Goal: Task Accomplishment & Management: Manage account settings

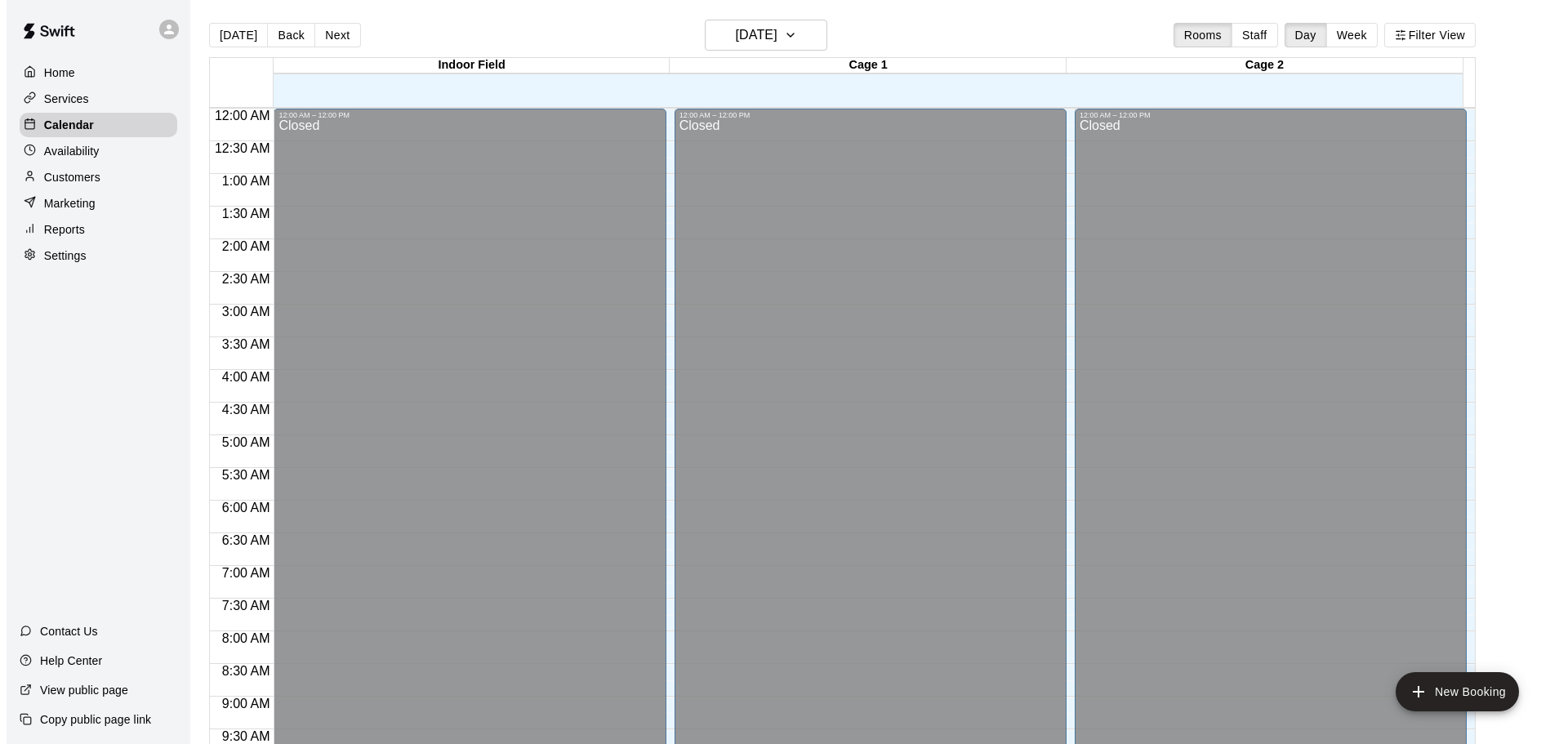
scroll to position [783, 0]
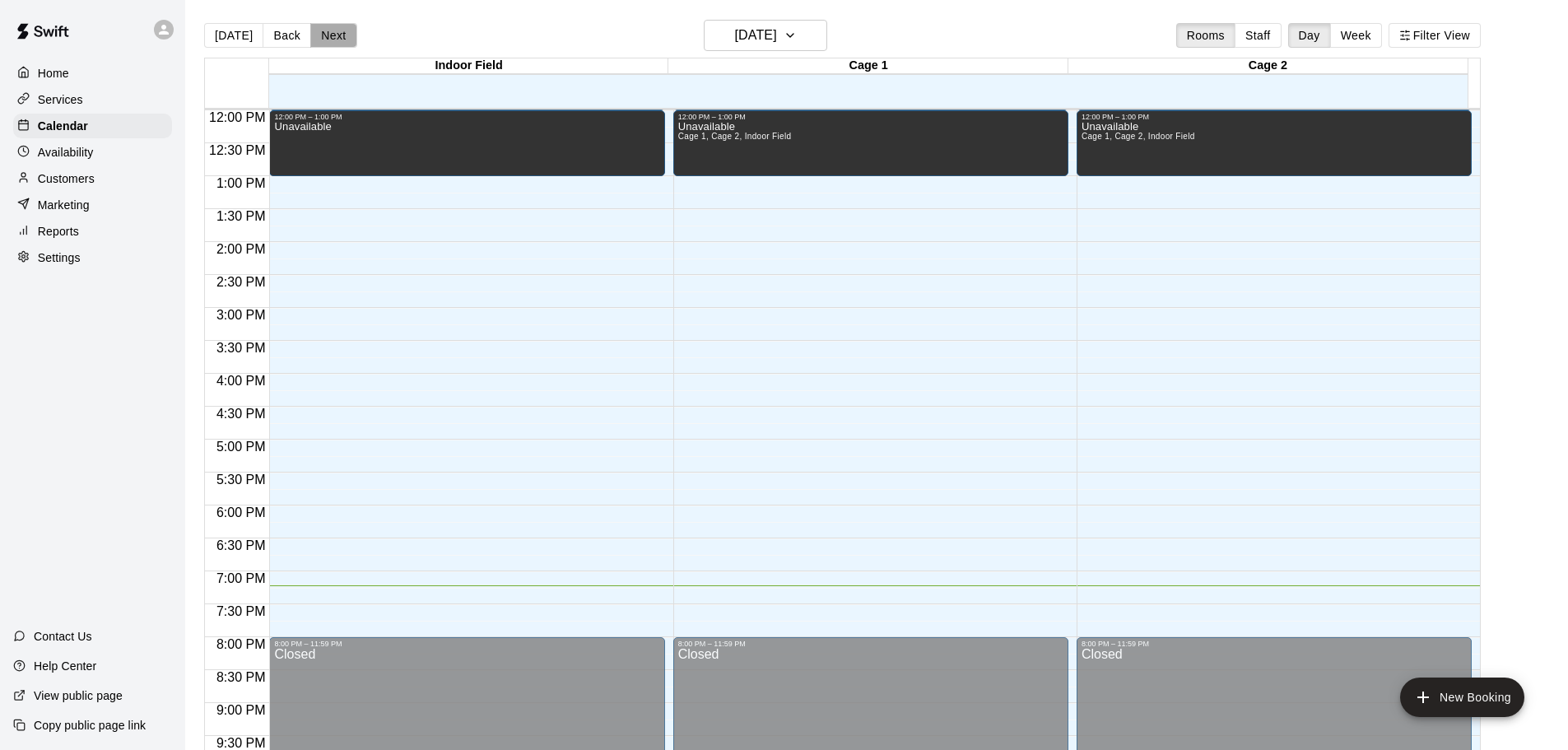
click at [335, 27] on button "Next" at bounding box center [333, 35] width 46 height 24
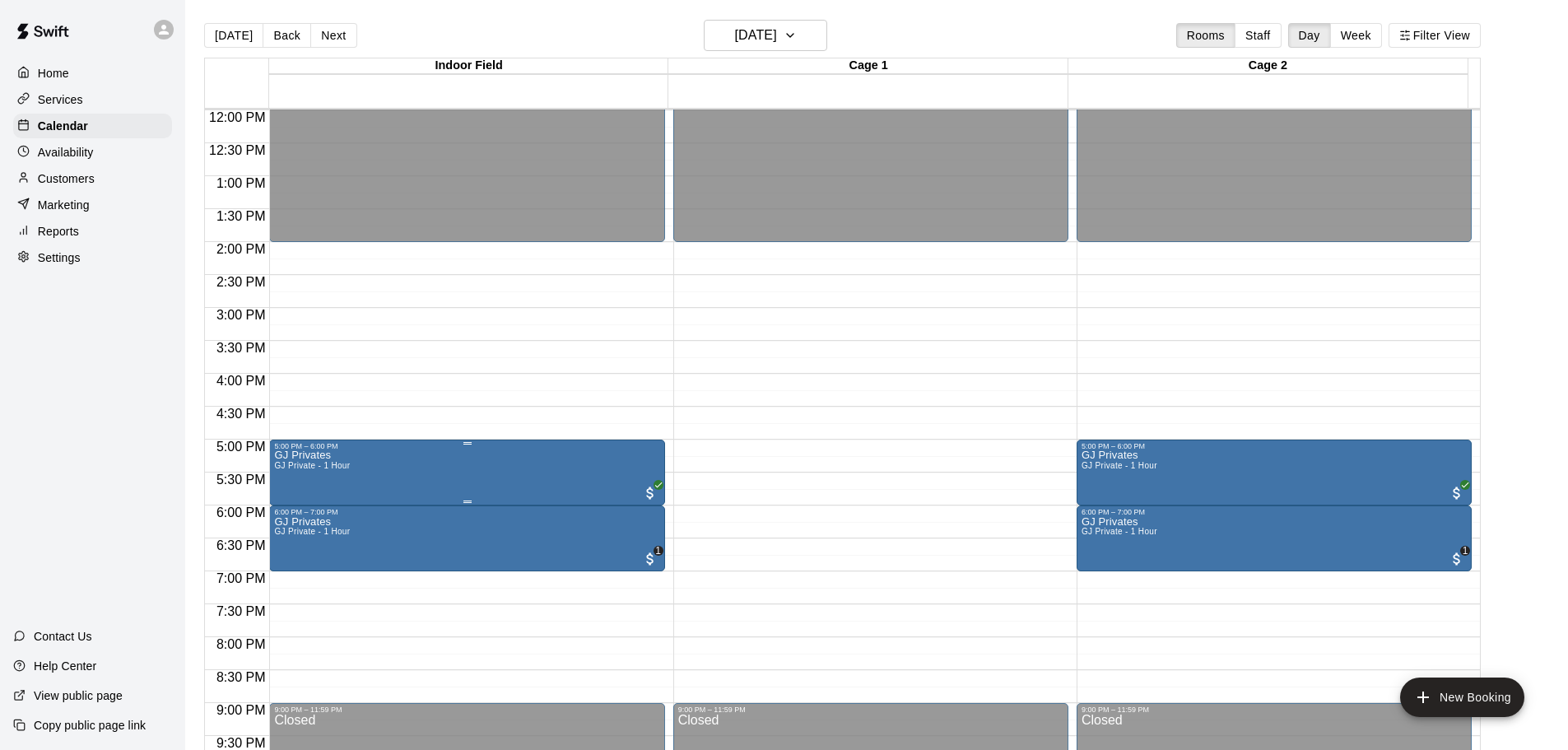
click at [450, 365] on div at bounding box center [789, 375] width 1580 height 750
click at [299, 574] on button "edit" at bounding box center [289, 575] width 33 height 32
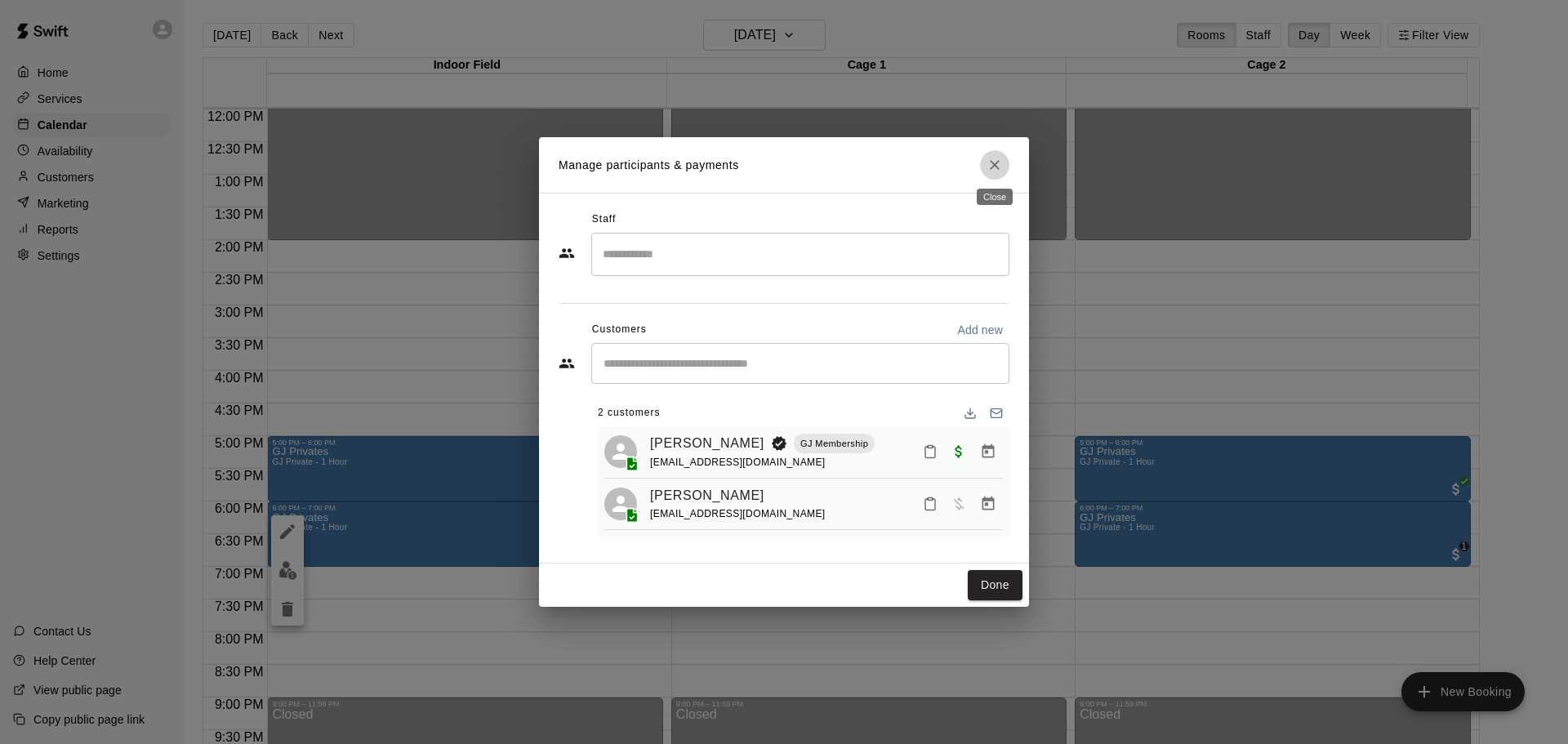
click at [989, 165] on icon "Close" at bounding box center [995, 165] width 16 height 16
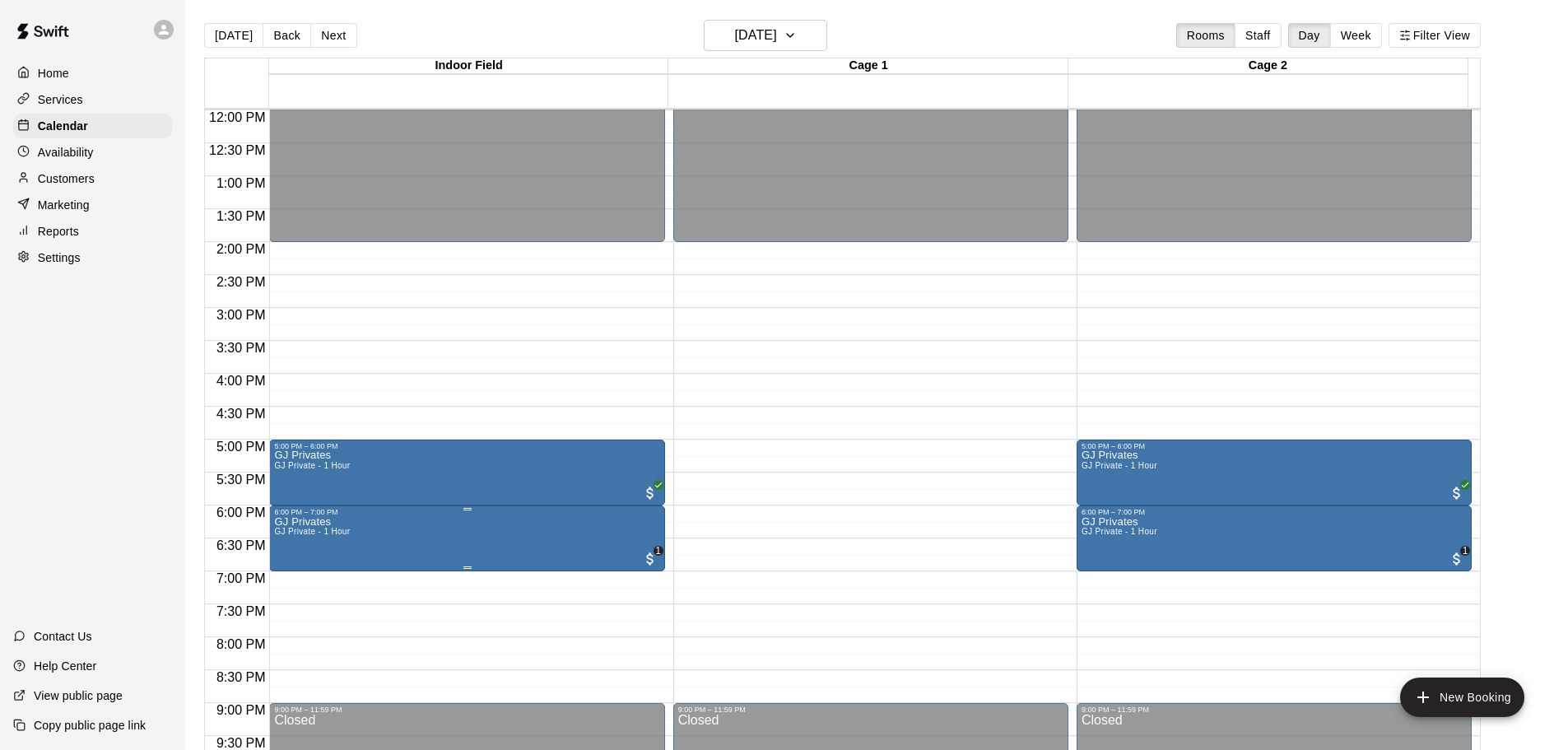
click at [285, 537] on icon "edit" at bounding box center [290, 536] width 20 height 20
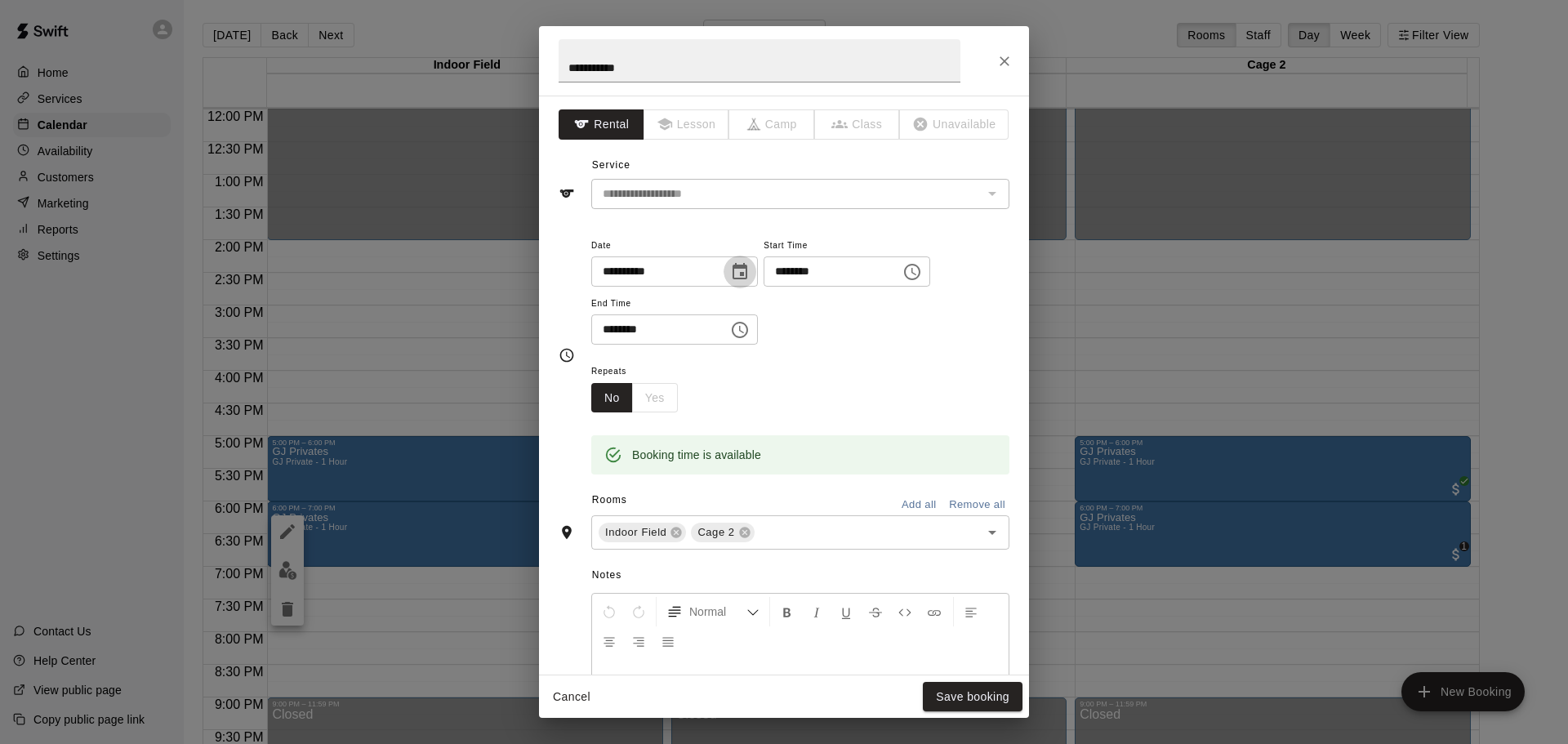
click at [750, 268] on icon "Choose date, selected date is Oct 13, 2025" at bounding box center [740, 272] width 20 height 20
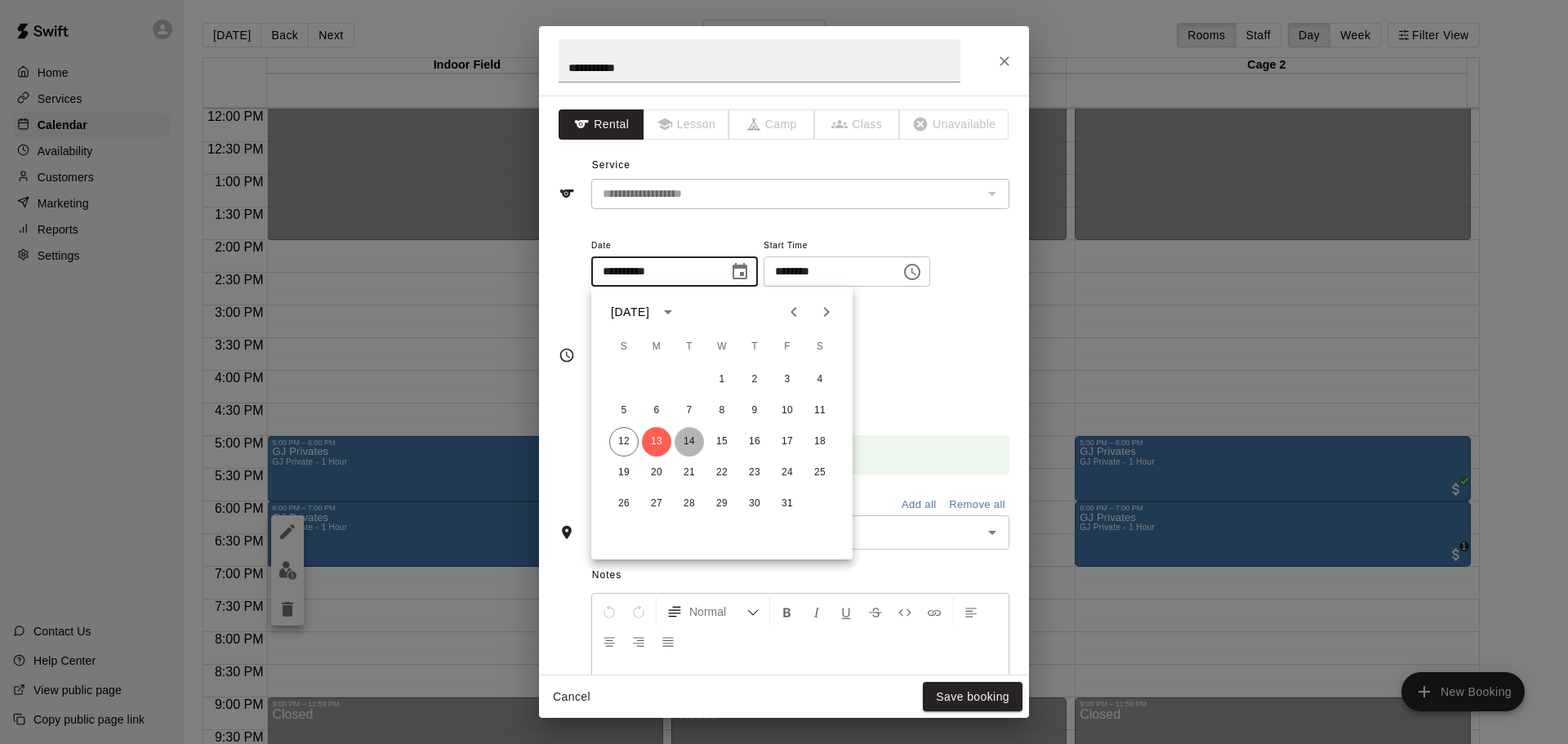
click at [681, 439] on button "14" at bounding box center [689, 442] width 30 height 30
type input "**********"
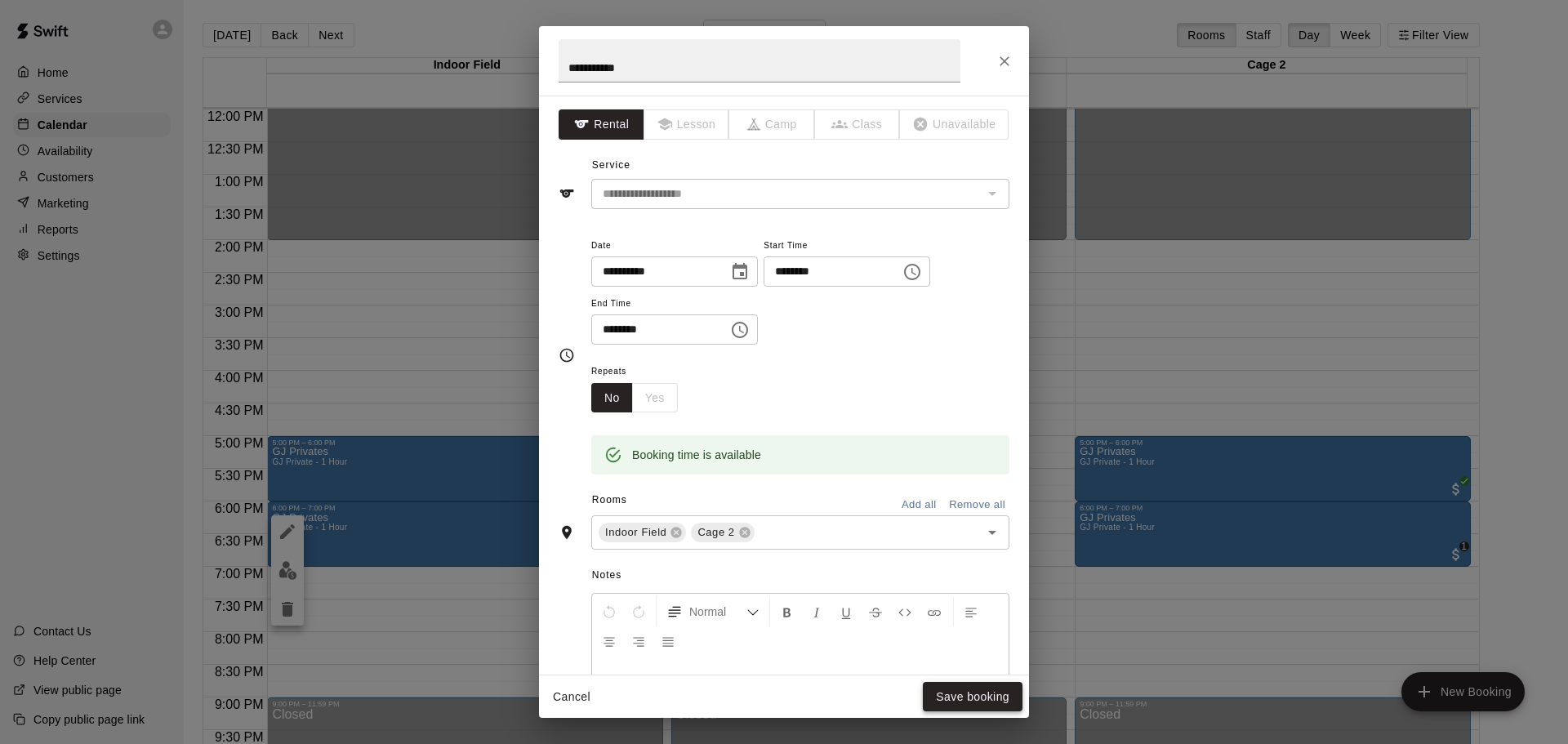
click at [984, 691] on button "Save booking" at bounding box center [972, 698] width 99 height 30
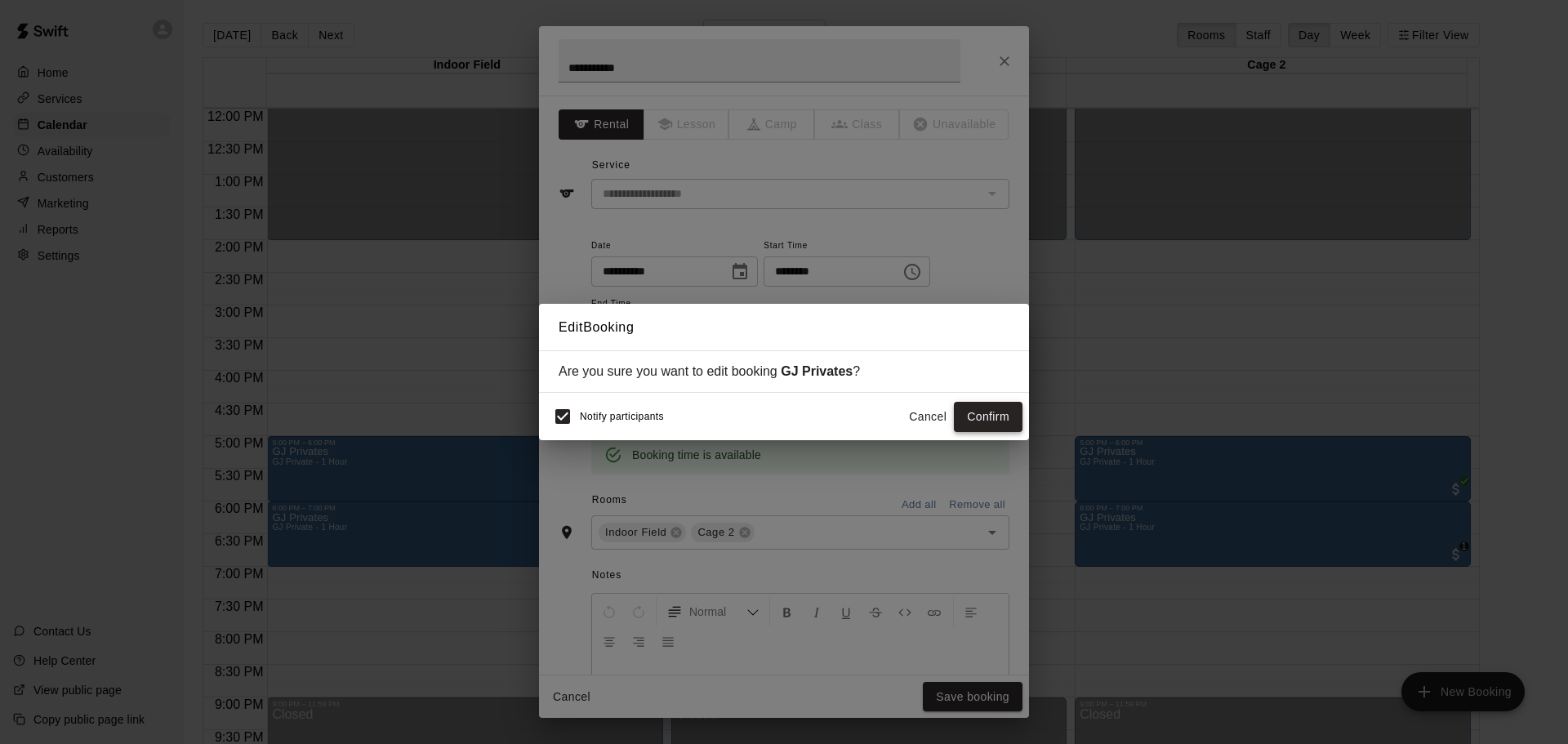
click at [990, 413] on button "Confirm" at bounding box center [988, 417] width 69 height 30
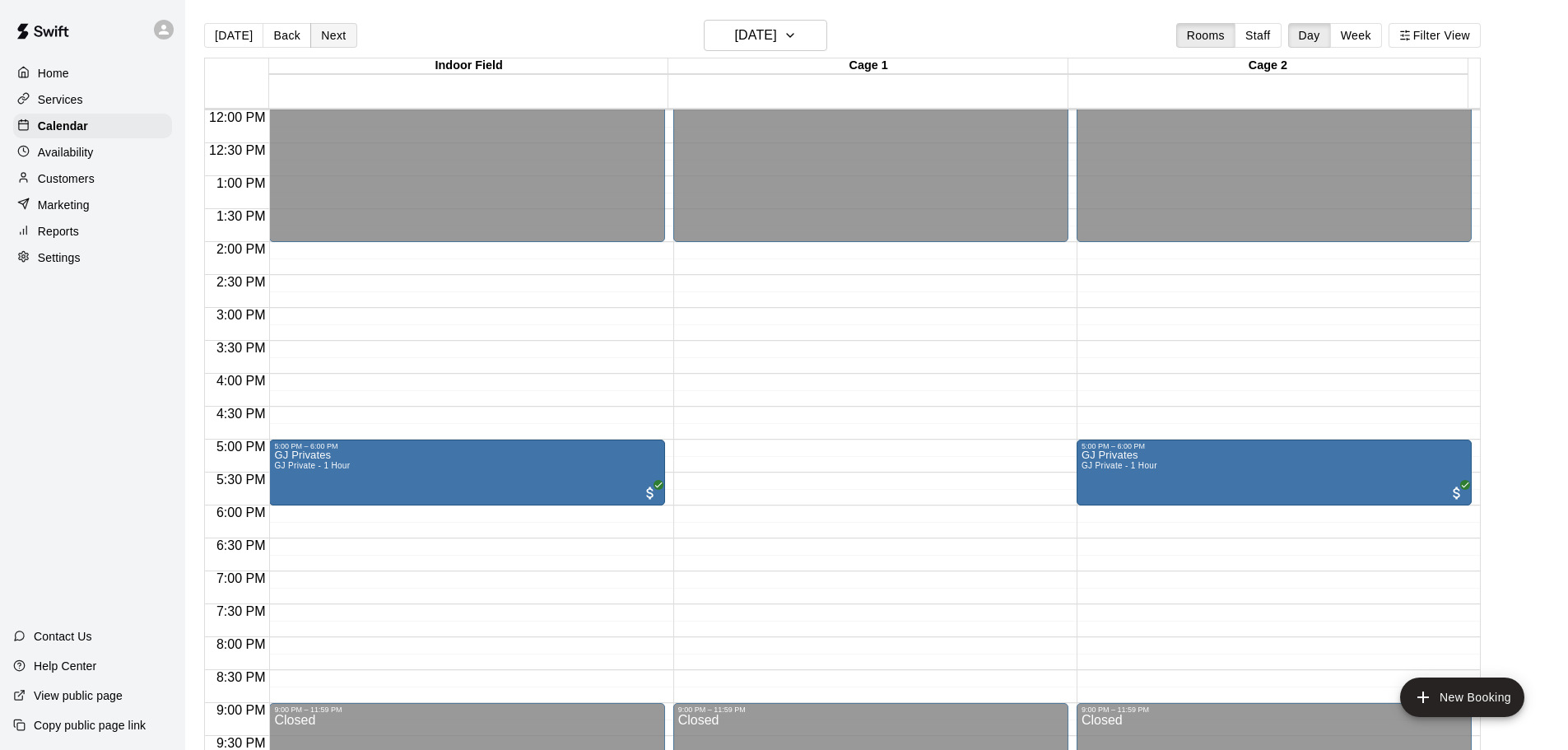
click at [343, 41] on button "Next" at bounding box center [333, 35] width 46 height 24
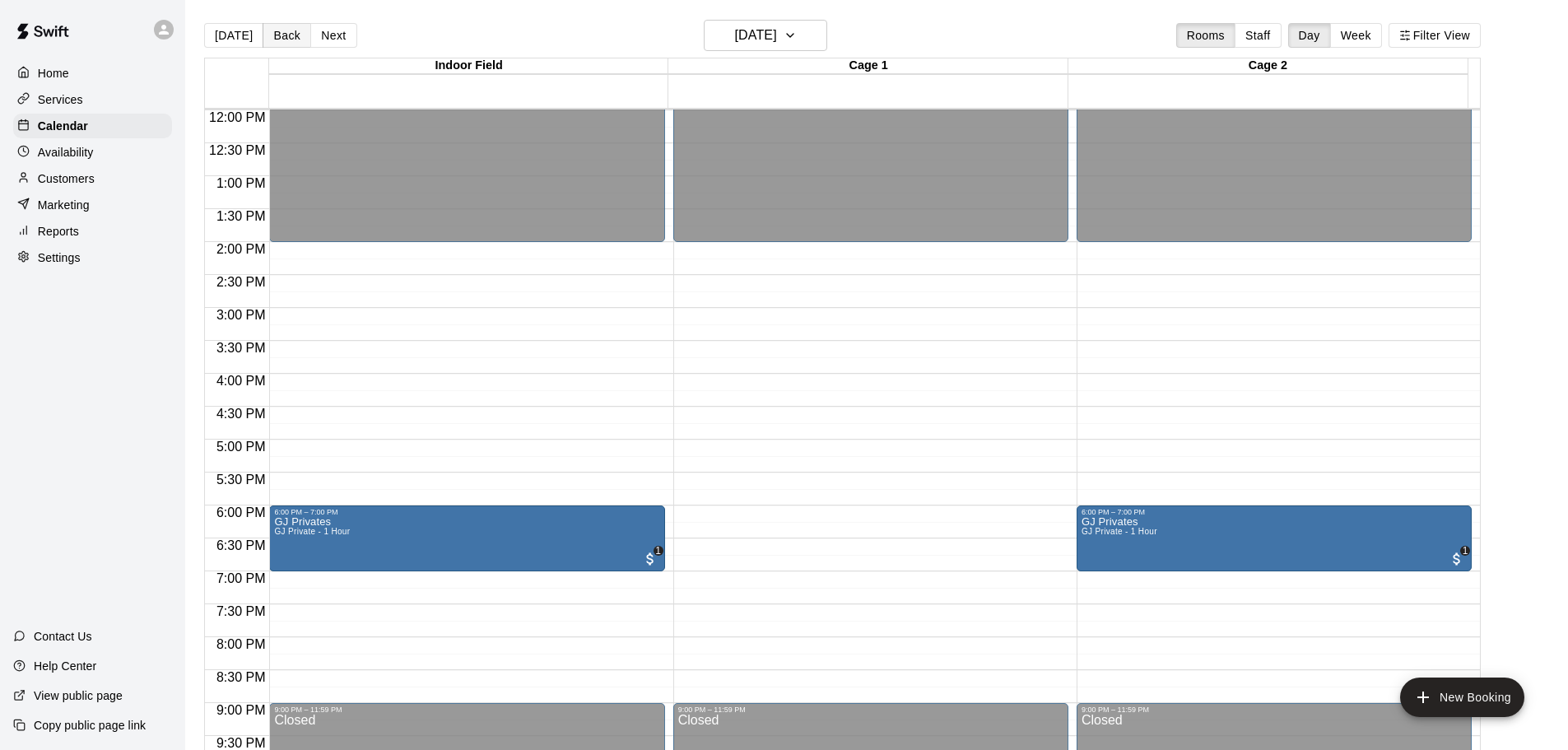
click at [287, 41] on button "Back" at bounding box center [287, 35] width 49 height 24
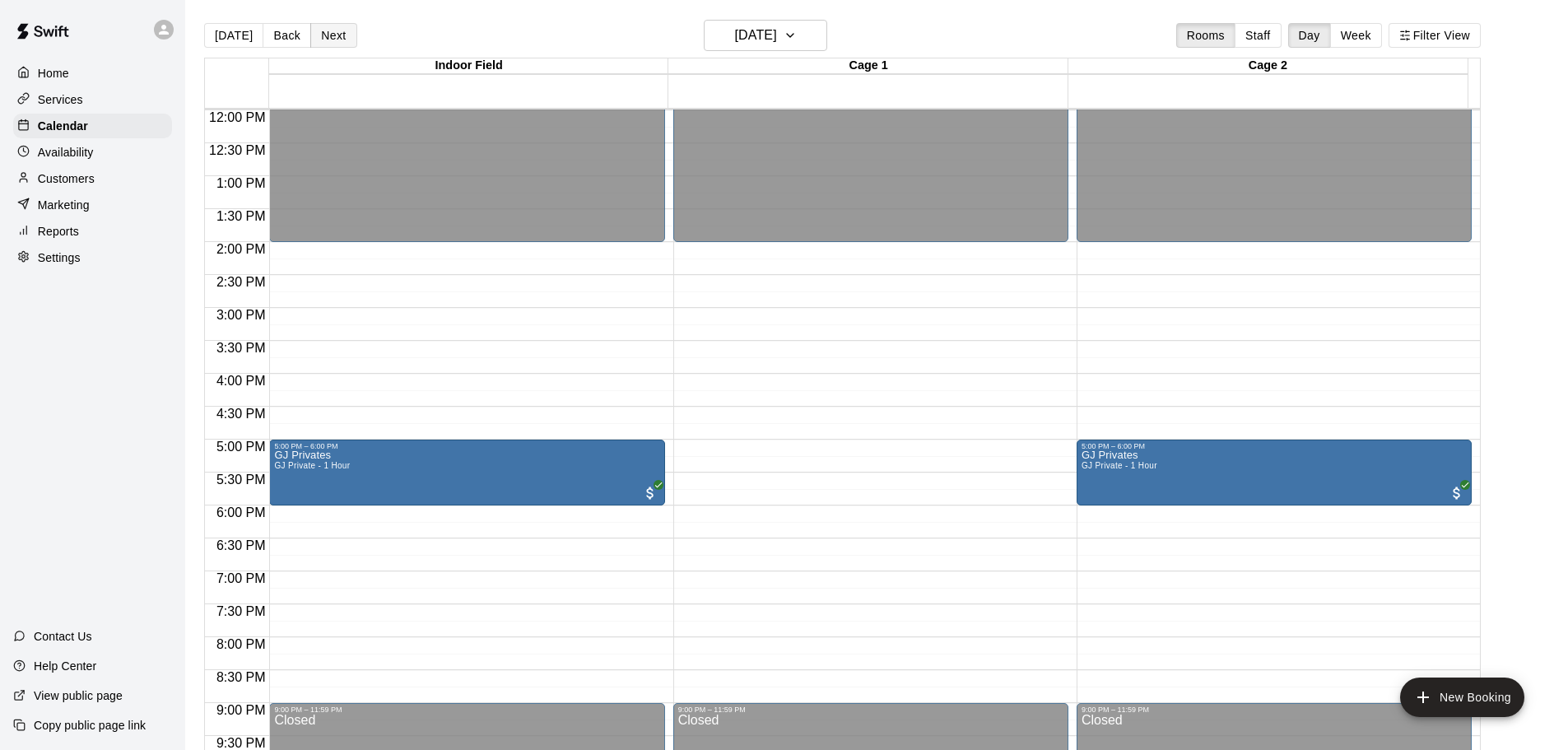
click at [336, 32] on button "Next" at bounding box center [333, 35] width 46 height 24
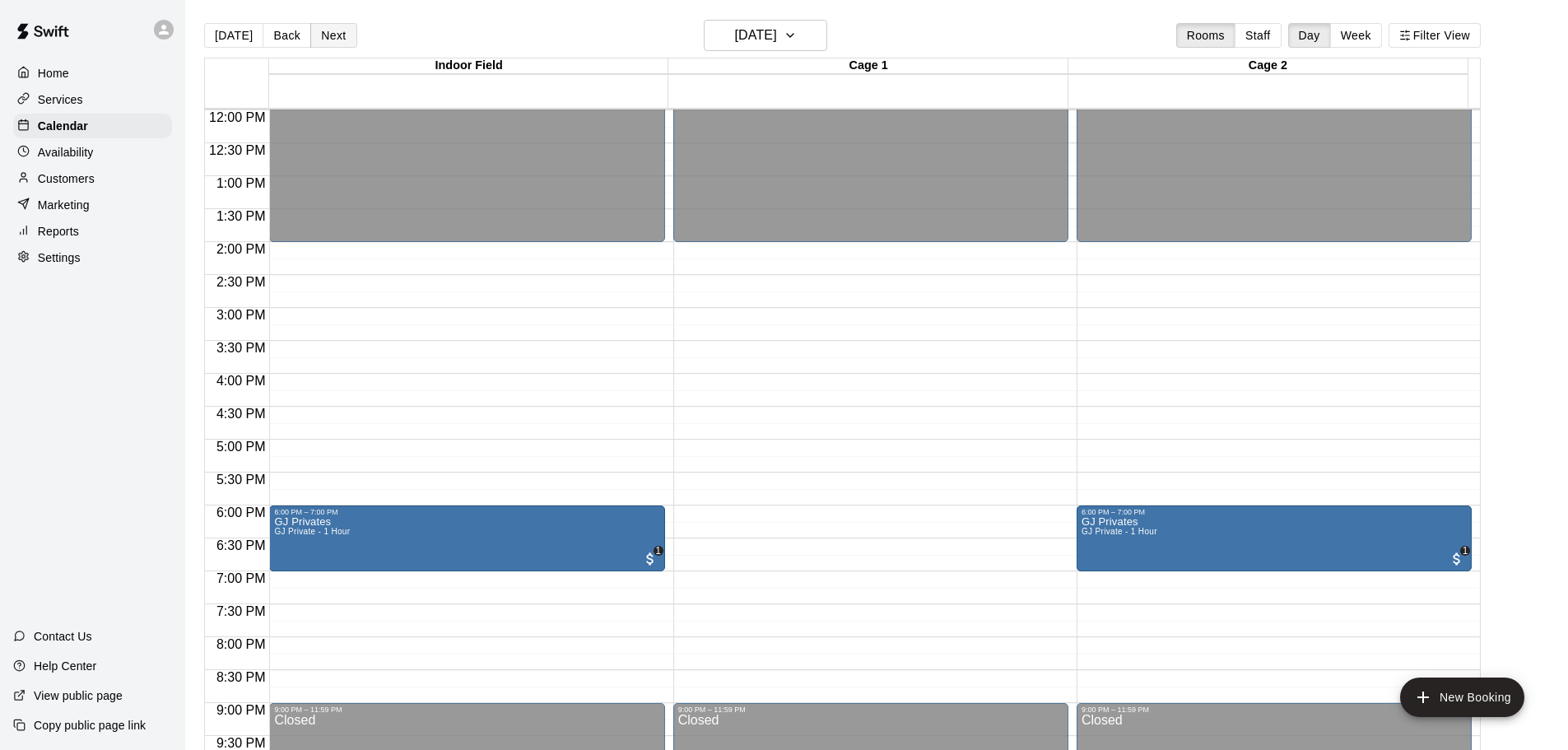
click at [336, 32] on button "Next" at bounding box center [333, 35] width 46 height 24
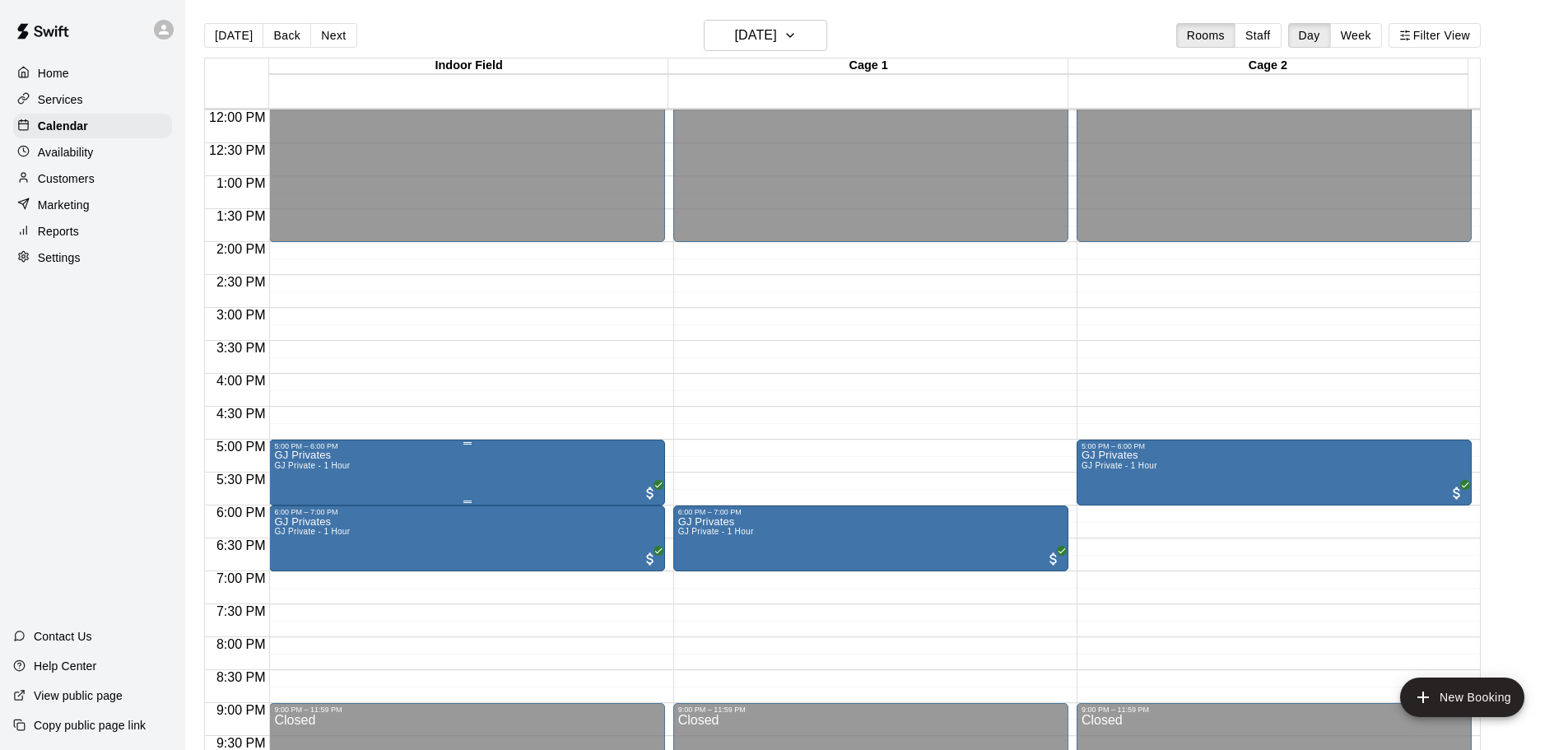
click at [287, 511] on img "edit" at bounding box center [289, 508] width 19 height 19
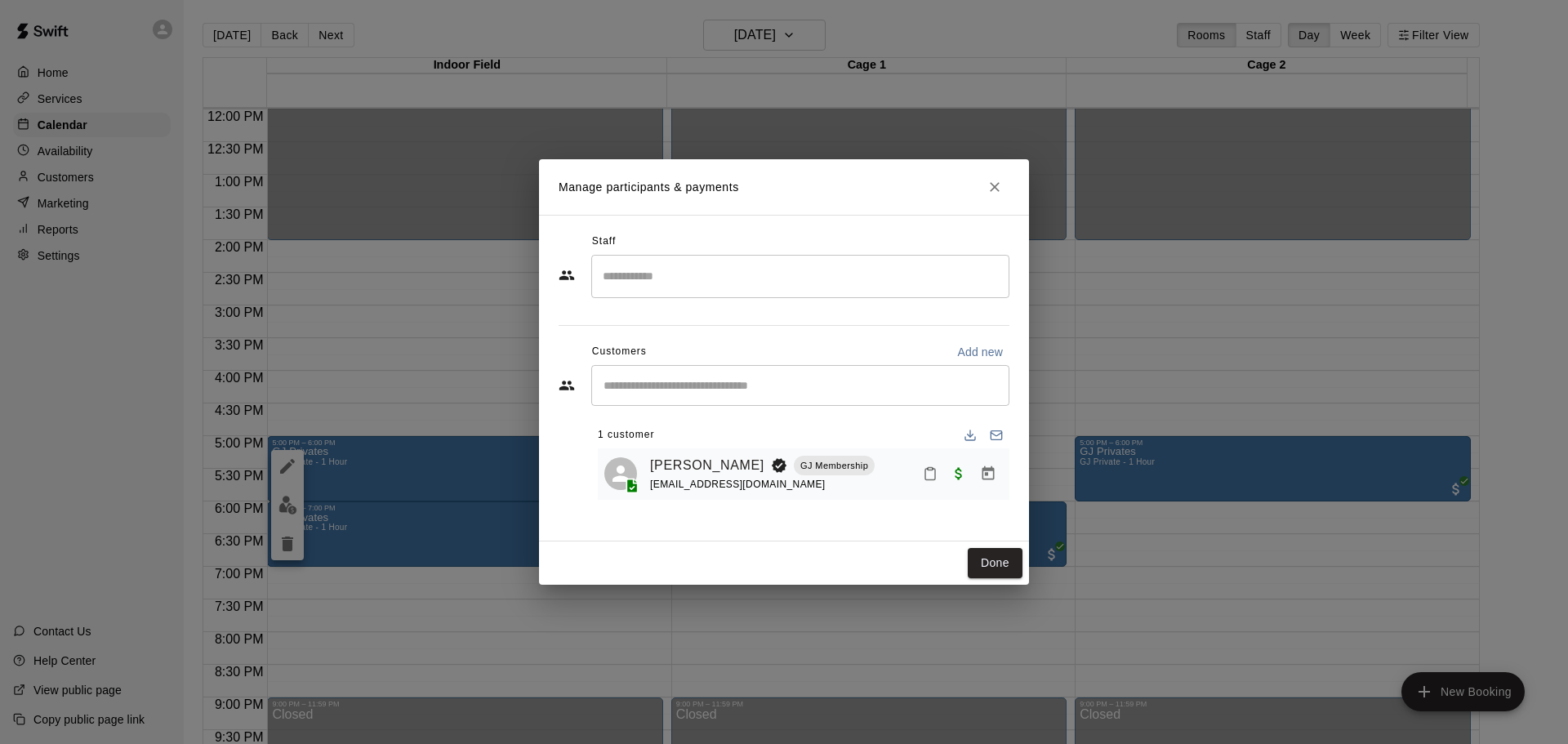
click at [697, 384] on input "Start typing to search customers..." at bounding box center [800, 385] width 403 height 16
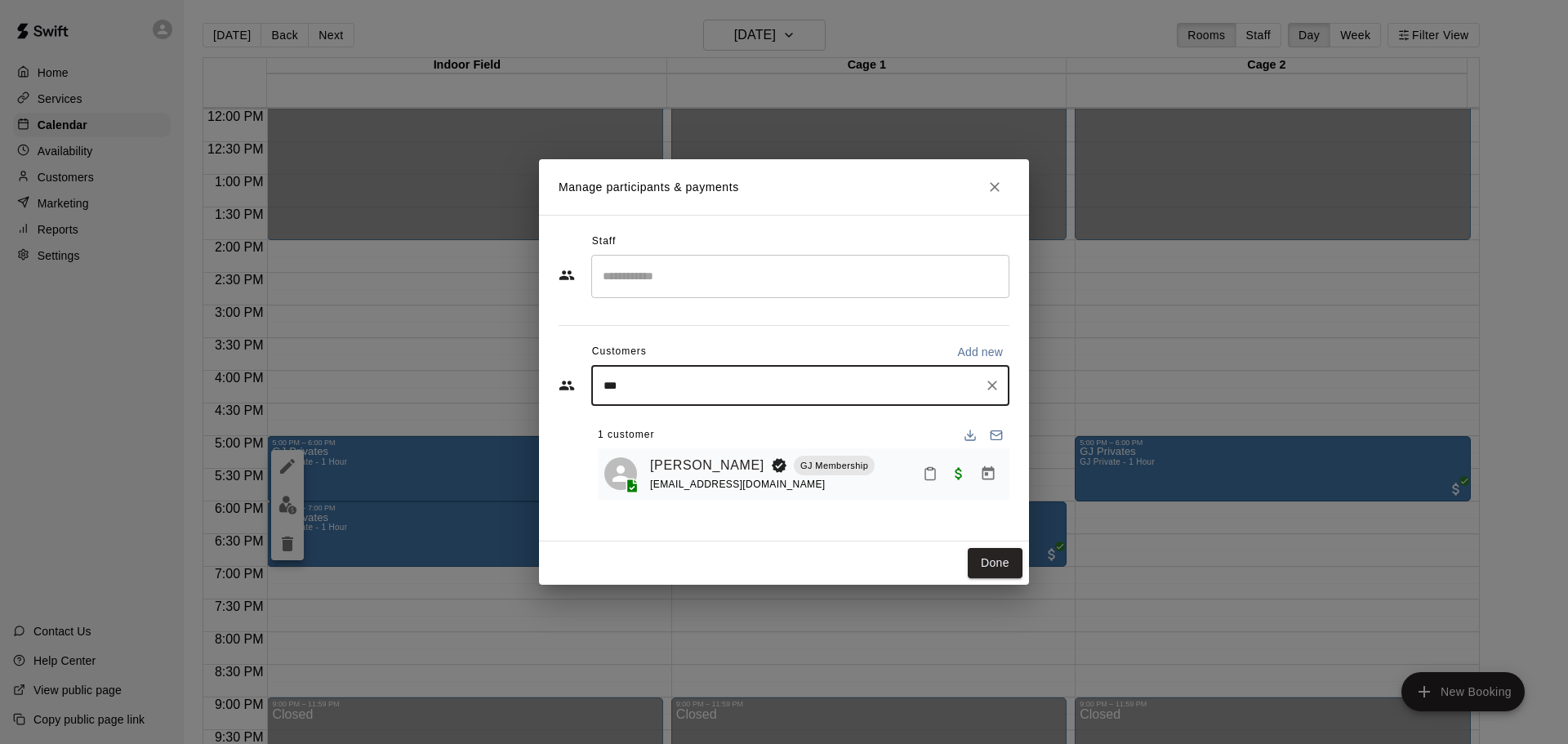
type input "****"
click at [666, 428] on p "[PERSON_NAME]" at bounding box center [686, 423] width 99 height 17
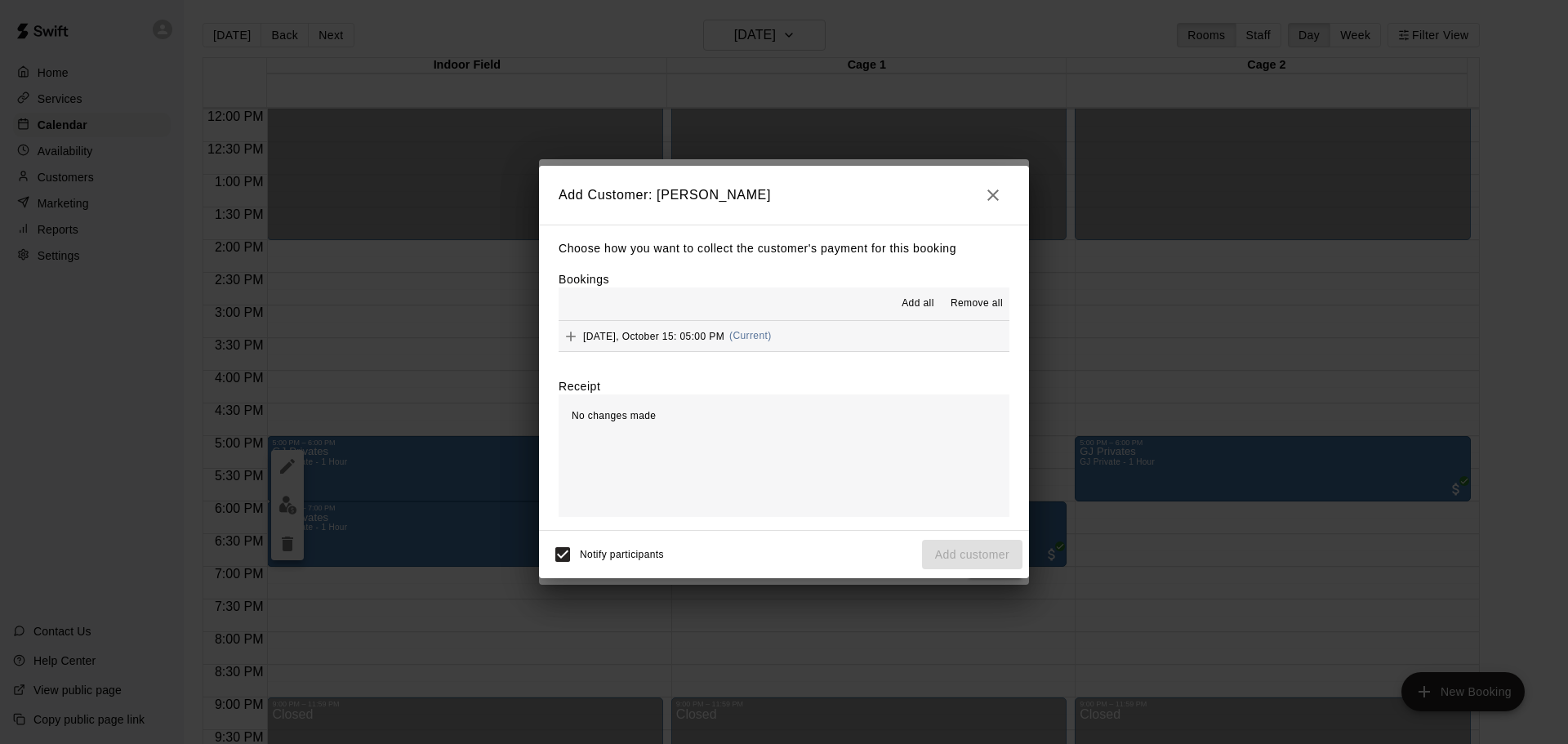
click at [641, 342] on span "[DATE], October 15: 05:00 PM" at bounding box center [654, 335] width 141 height 12
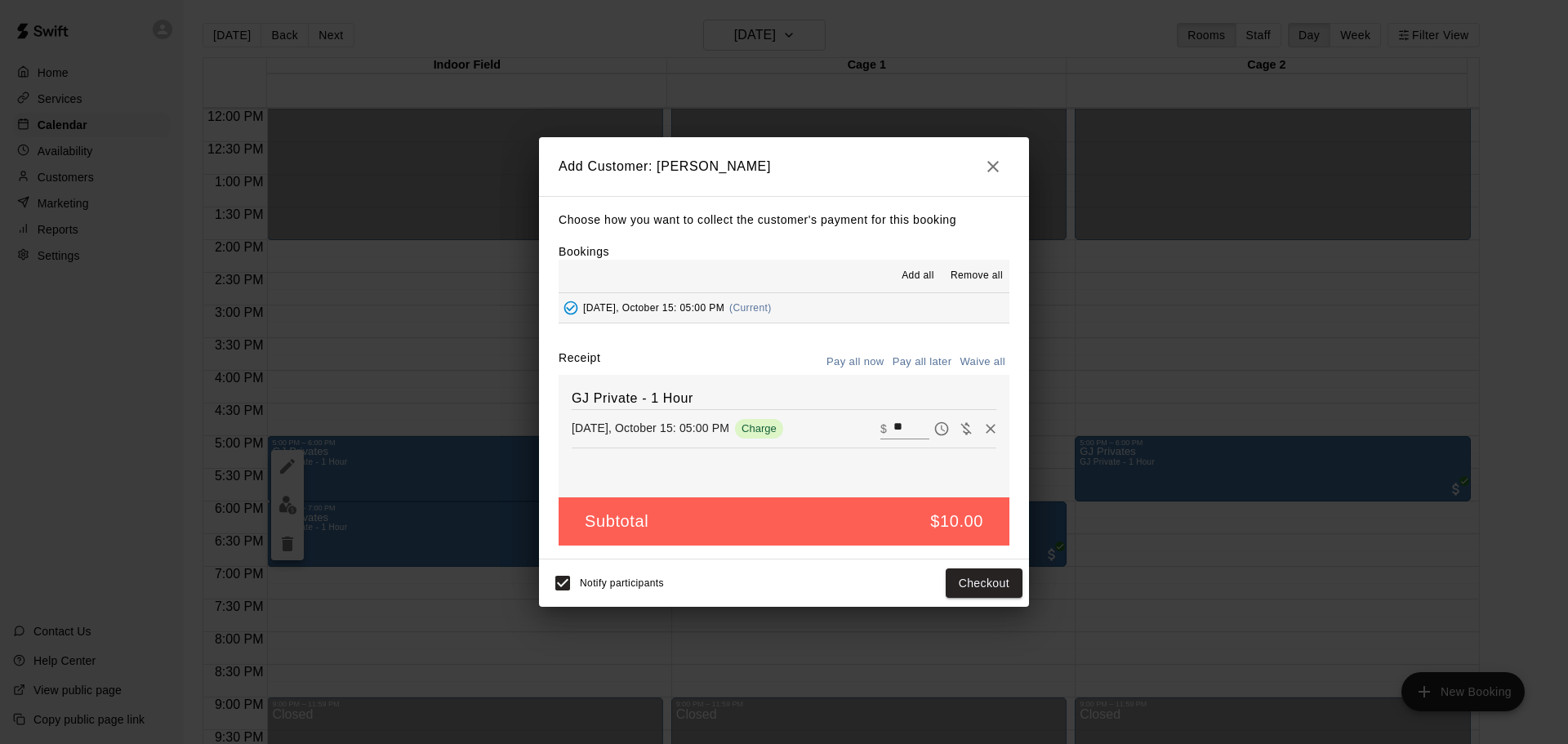
click at [940, 354] on button "Pay all later" at bounding box center [923, 362] width 68 height 25
click at [990, 576] on button "Add customer" at bounding box center [972, 584] width 100 height 30
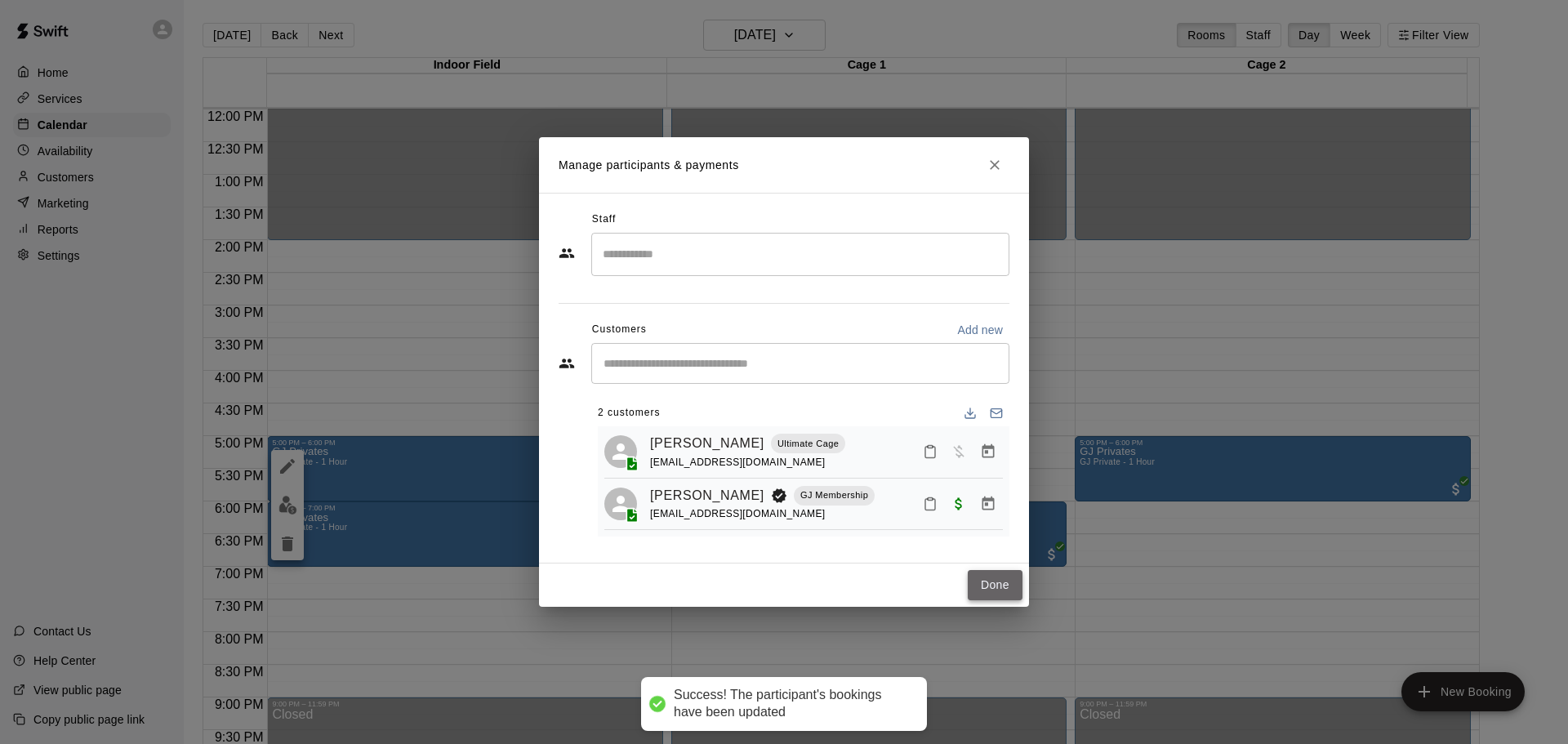
click at [970, 586] on button "Done" at bounding box center [995, 585] width 55 height 30
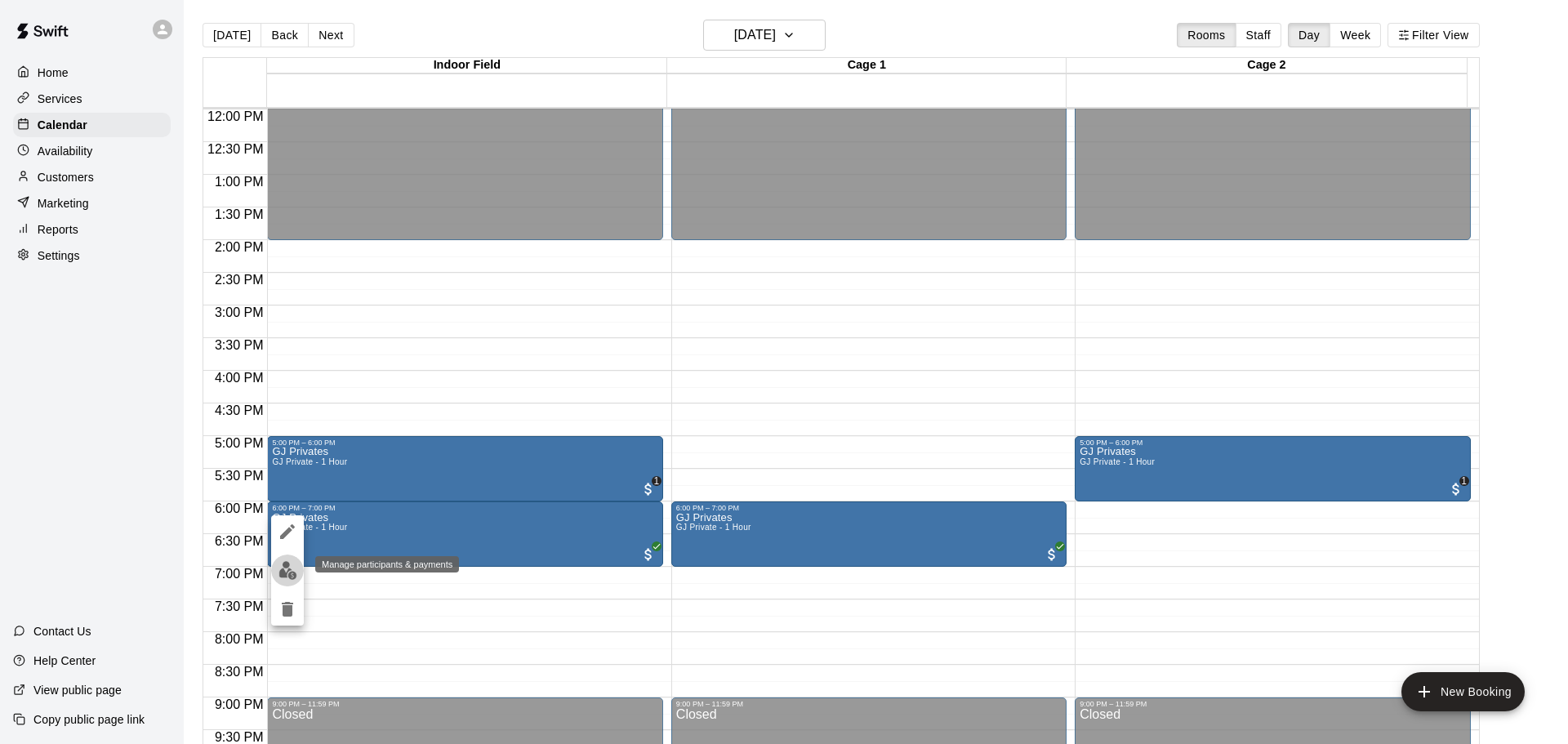
click at [288, 565] on img "edit" at bounding box center [287, 570] width 19 height 19
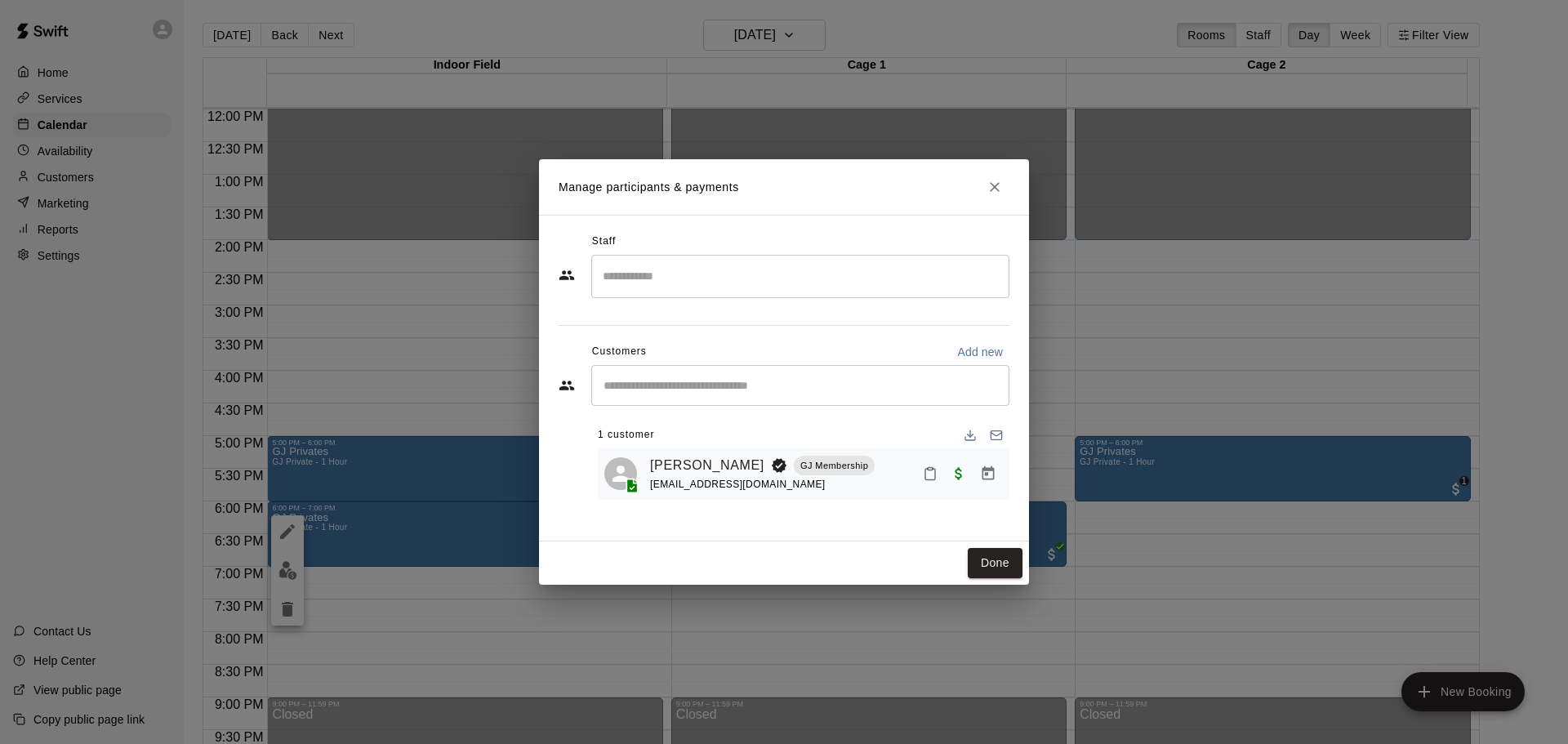
click at [780, 383] on input "Start typing to search customers..." at bounding box center [800, 385] width 403 height 16
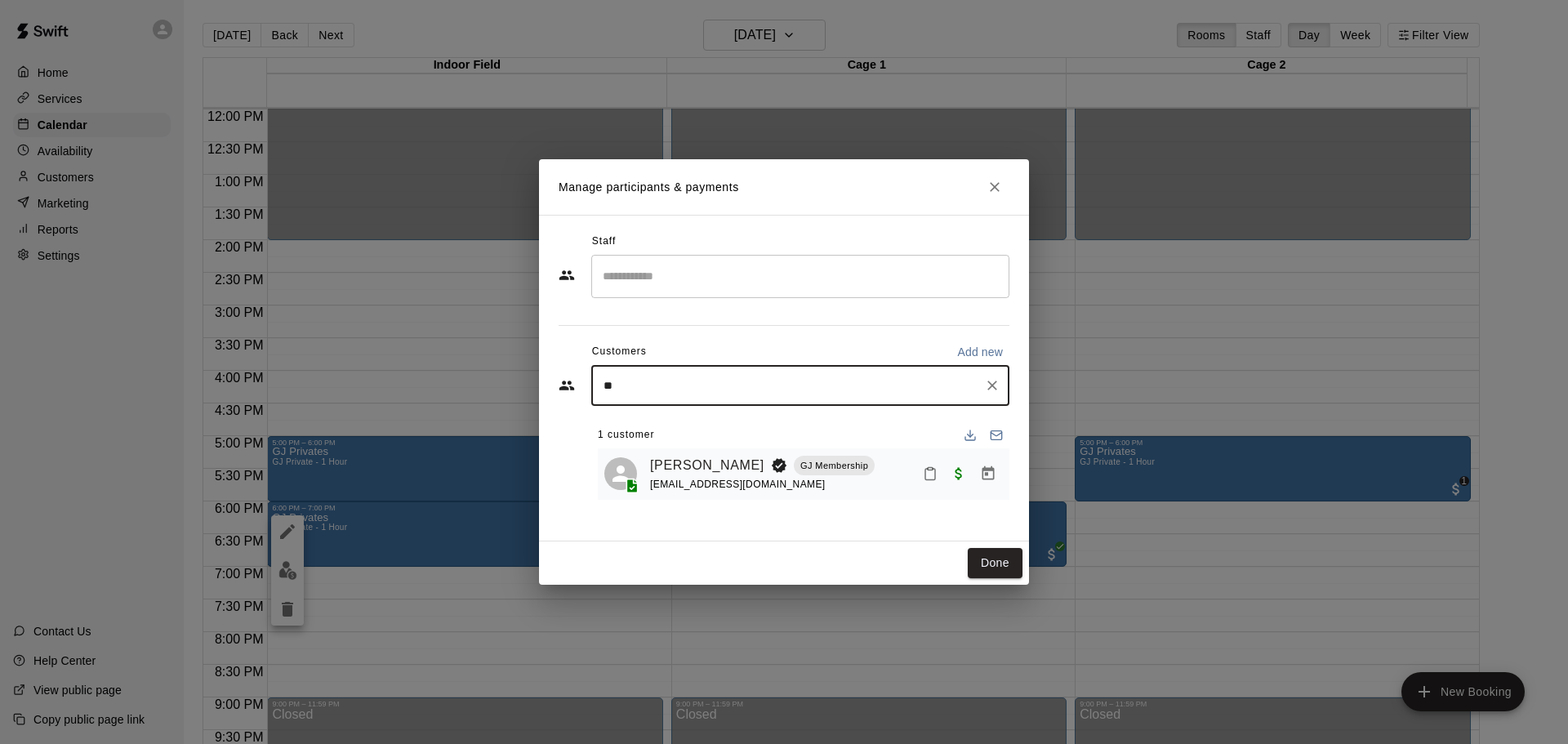
type input "*"
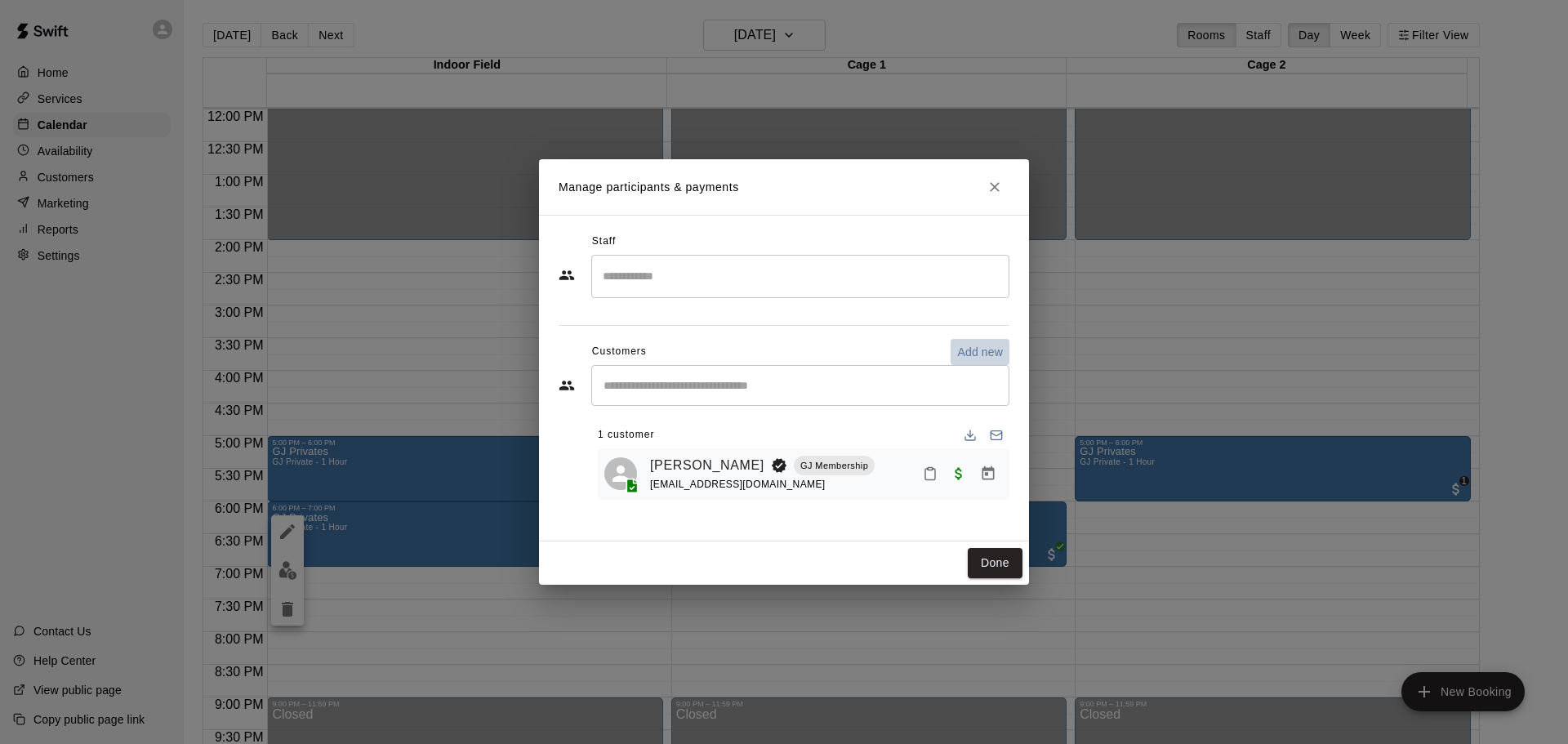
click at [983, 351] on p "Add new" at bounding box center [979, 351] width 46 height 16
select select "**"
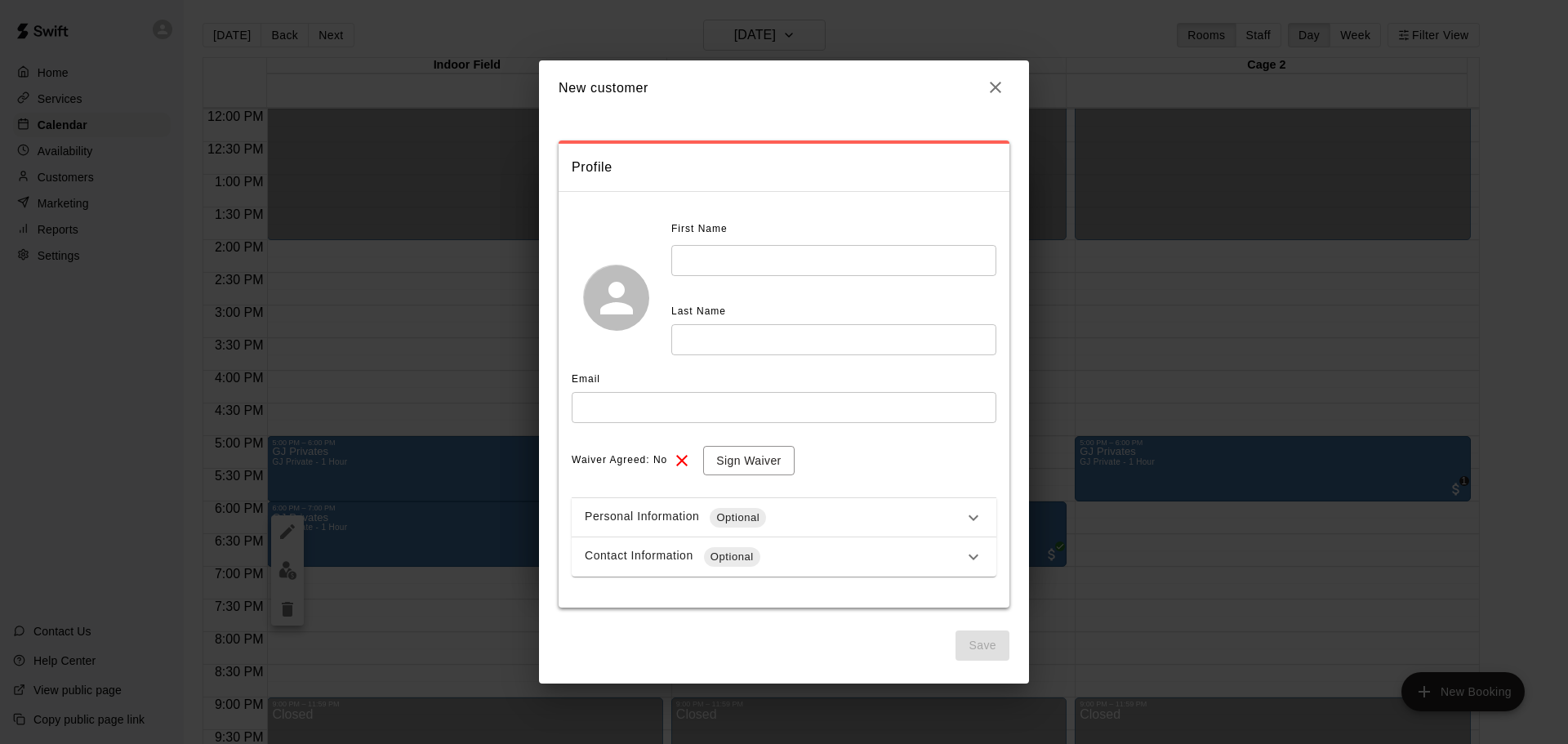
click at [810, 268] on input "text" at bounding box center [834, 260] width 325 height 30
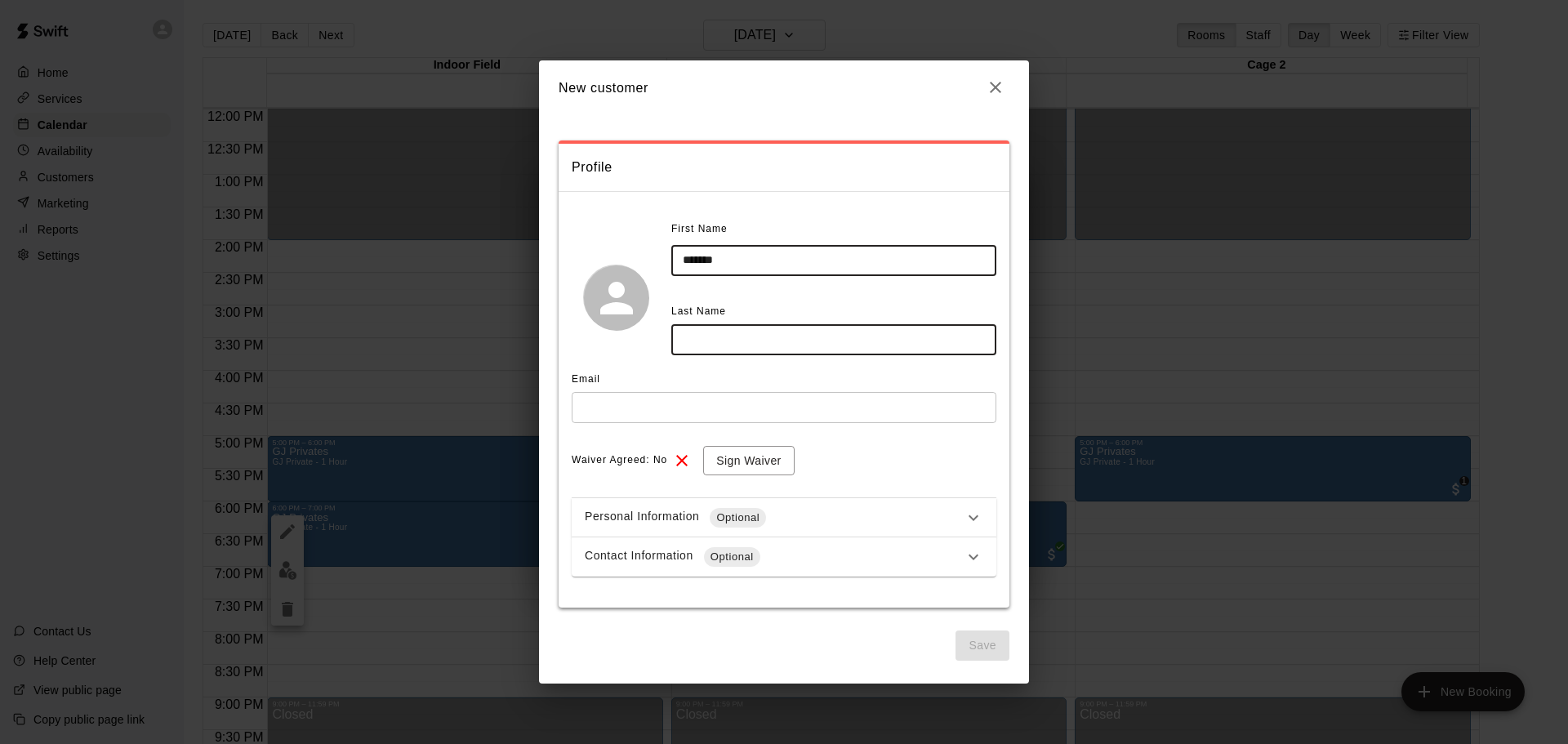
type input "*******"
click at [813, 364] on div "First Name ******* ​ Last Name ​" at bounding box center [784, 297] width 425 height 162
click at [811, 335] on input "text" at bounding box center [834, 340] width 325 height 30
type input "*******"
click at [941, 621] on div "**********" at bounding box center [784, 387] width 451 height 545
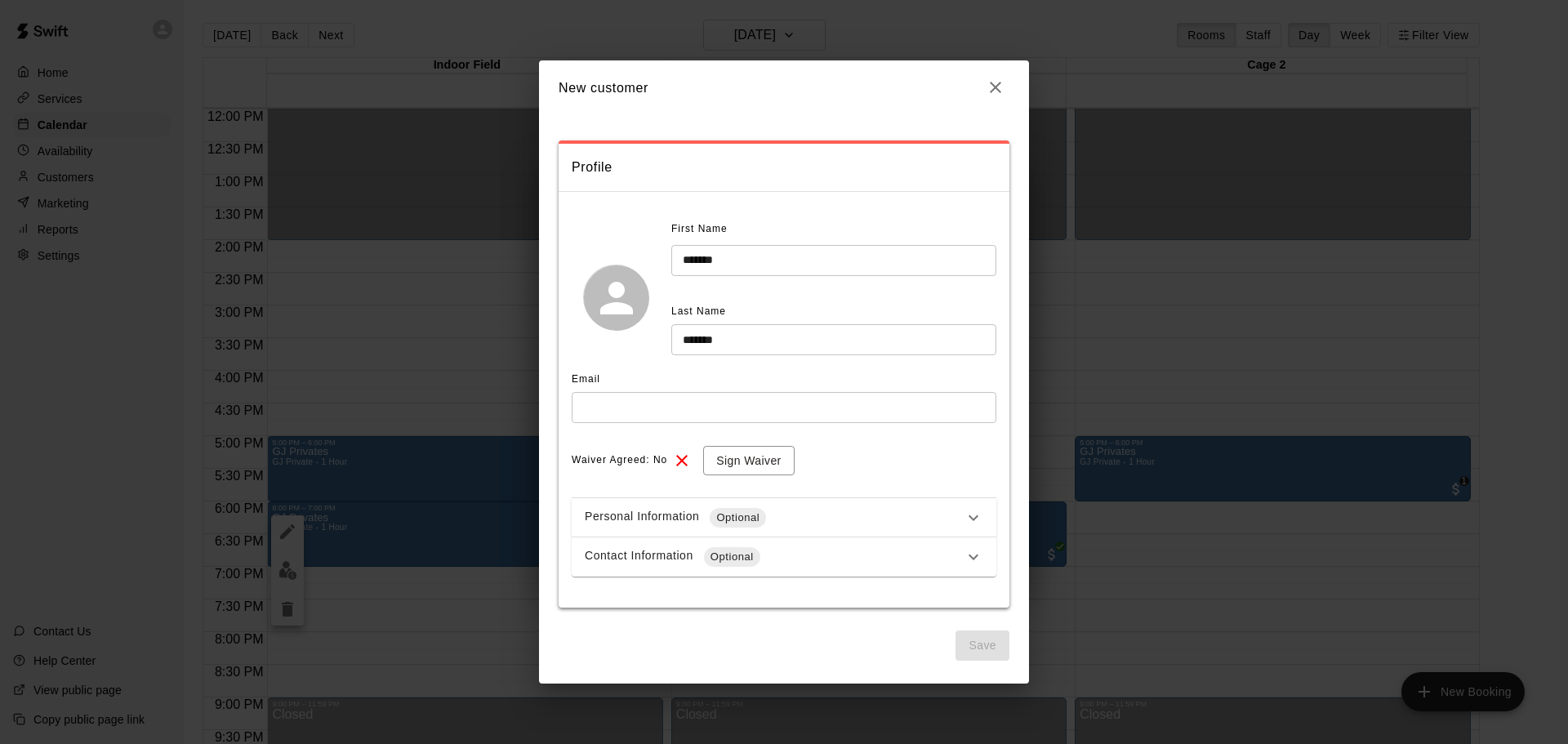
click at [824, 510] on div "Personal Information Optional" at bounding box center [775, 518] width 379 height 20
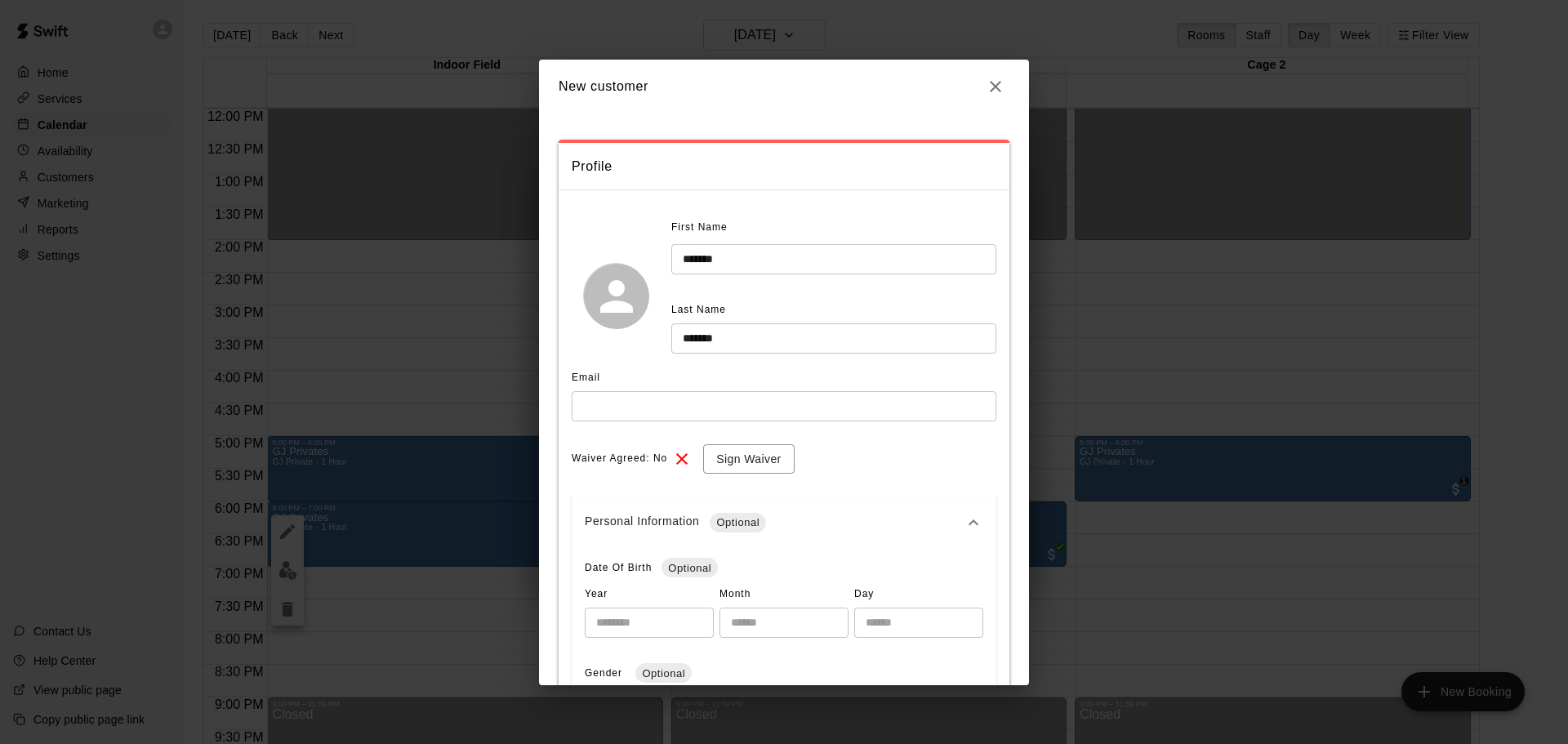
click at [964, 513] on icon at bounding box center [974, 523] width 20 height 20
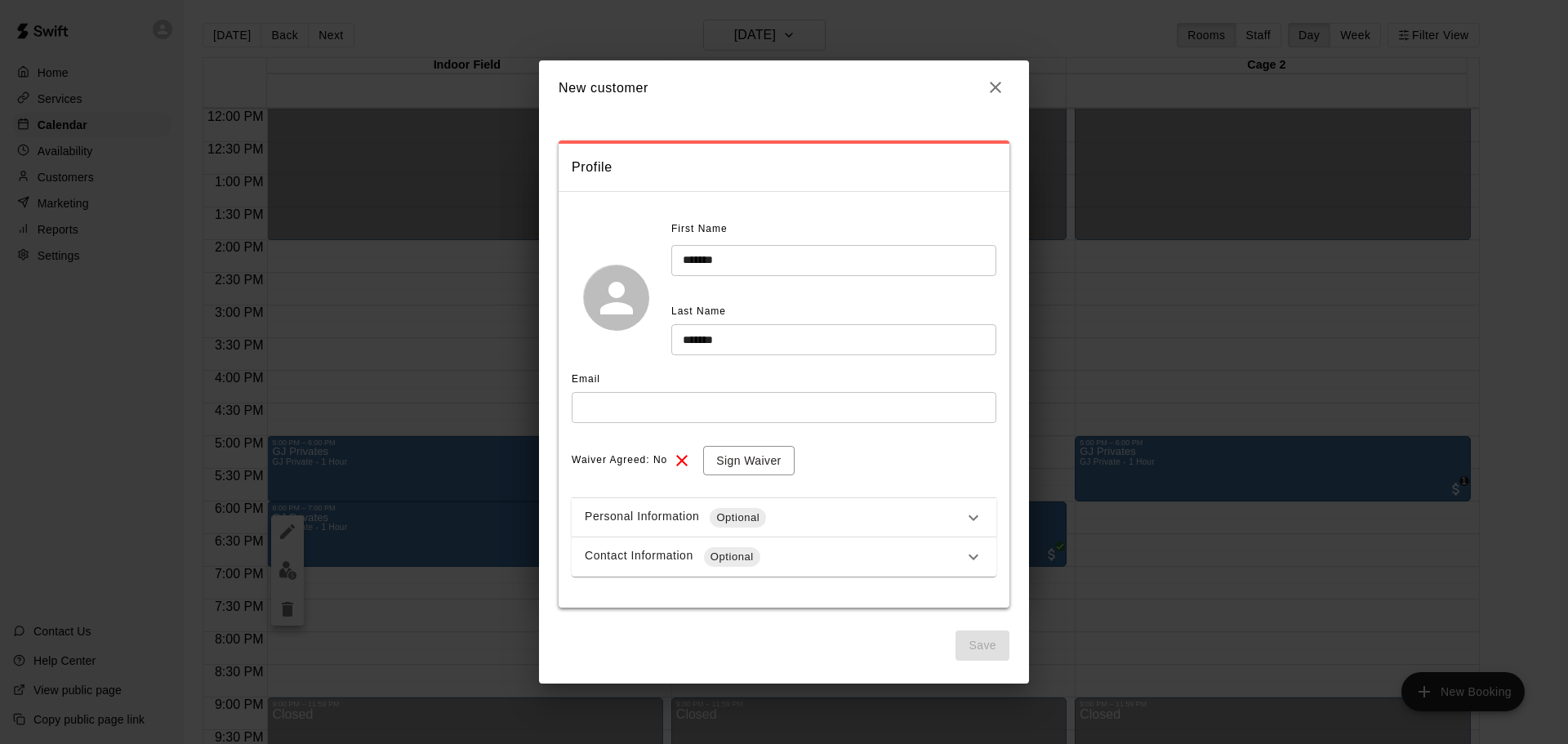
click at [992, 89] on icon "button" at bounding box center [996, 88] width 20 height 20
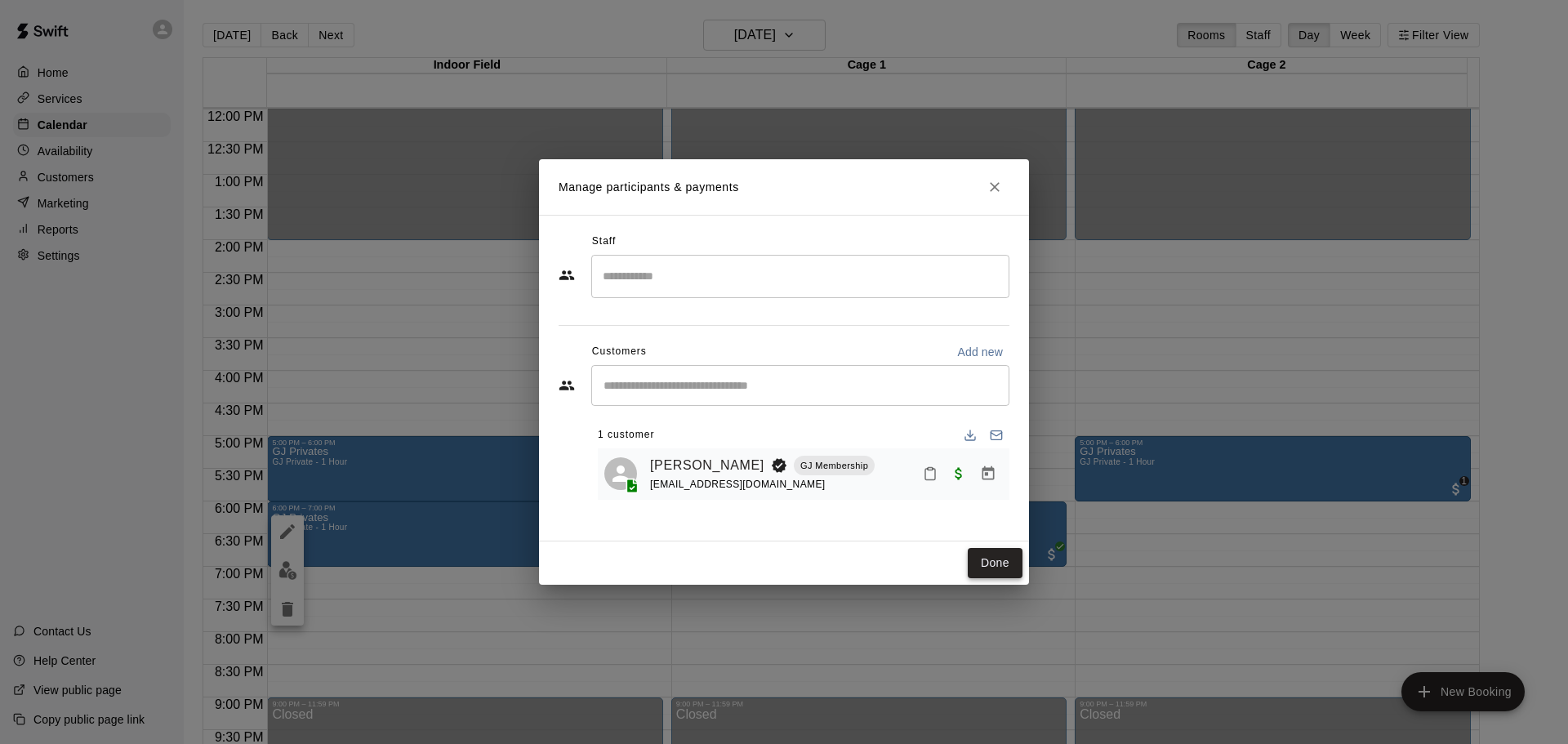
click at [988, 563] on button "Done" at bounding box center [995, 563] width 55 height 30
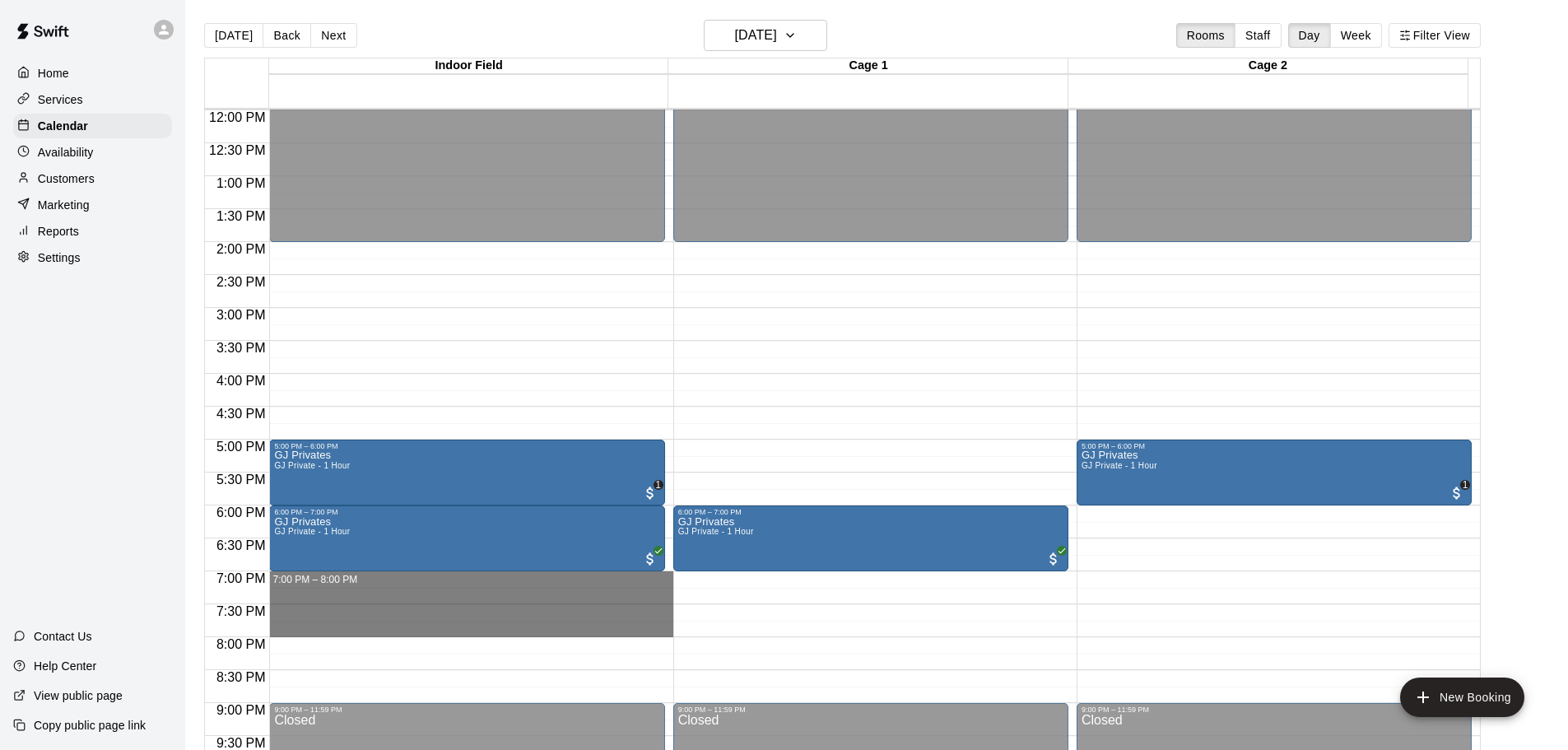
drag, startPoint x: 383, startPoint y: 573, endPoint x: 379, endPoint y: 627, distance: 54.1
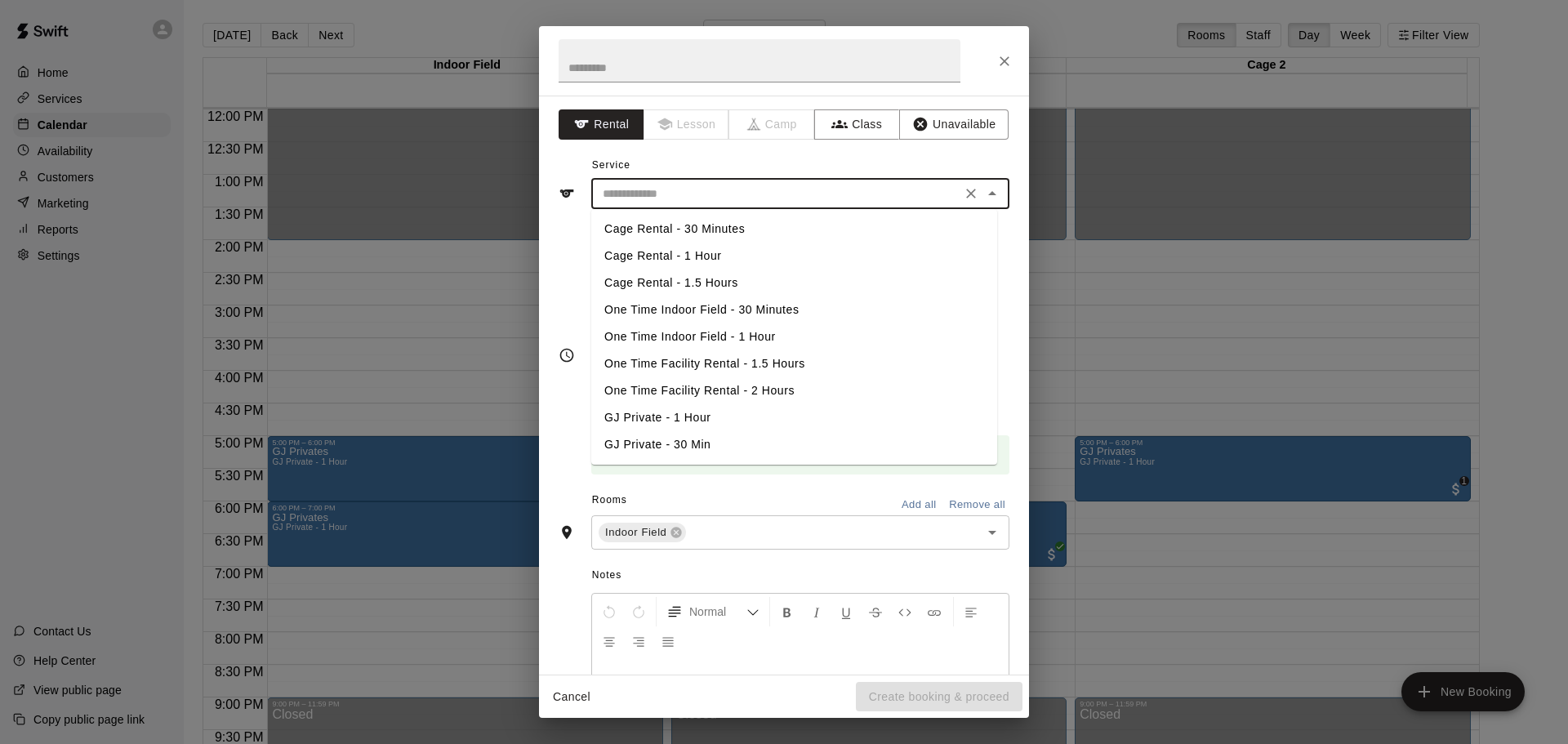
click at [766, 190] on input "text" at bounding box center [776, 193] width 360 height 21
click at [677, 426] on li "GJ Private - 1 Hour" at bounding box center [794, 418] width 406 height 27
type input "**********"
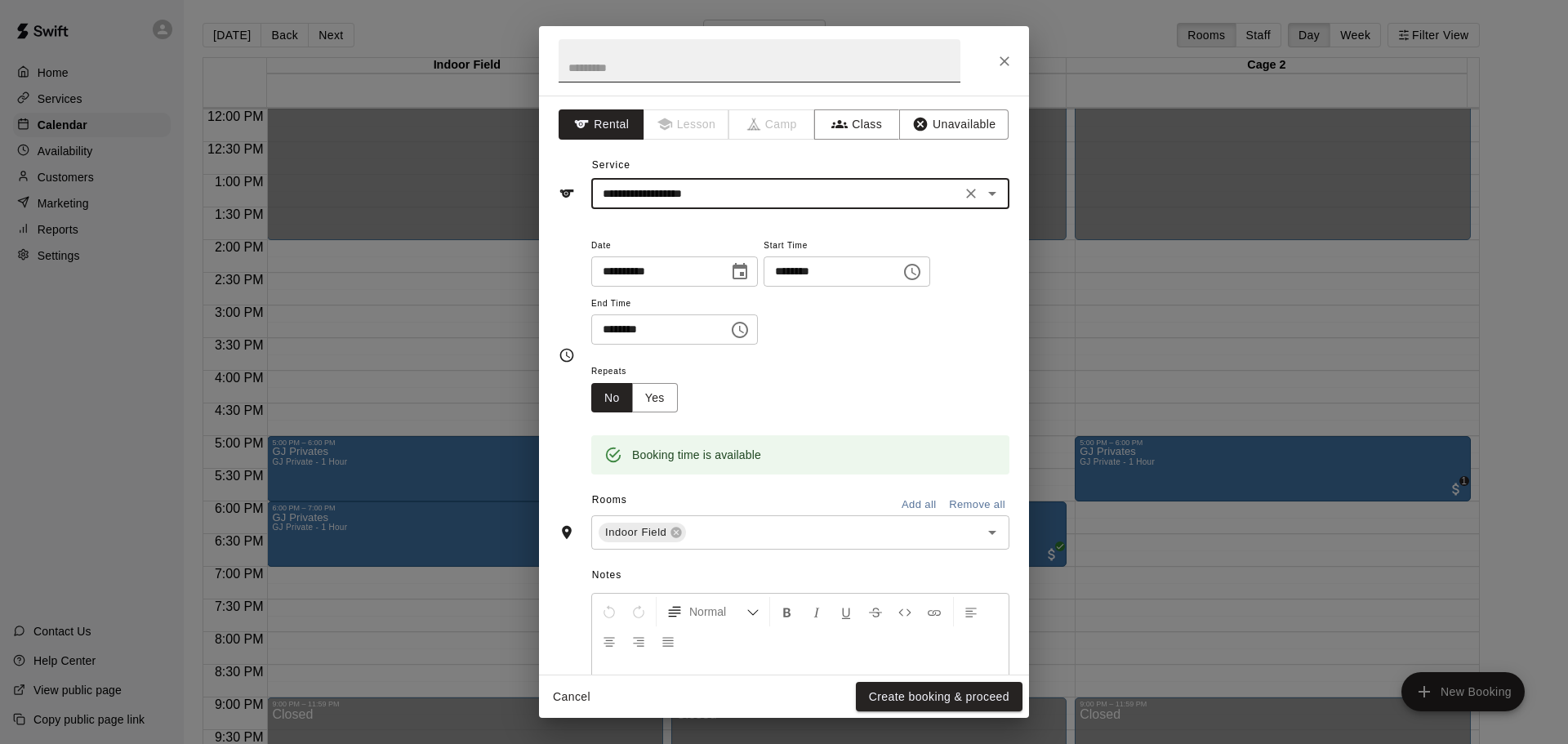
click at [636, 76] on input "text" at bounding box center [759, 61] width 402 height 43
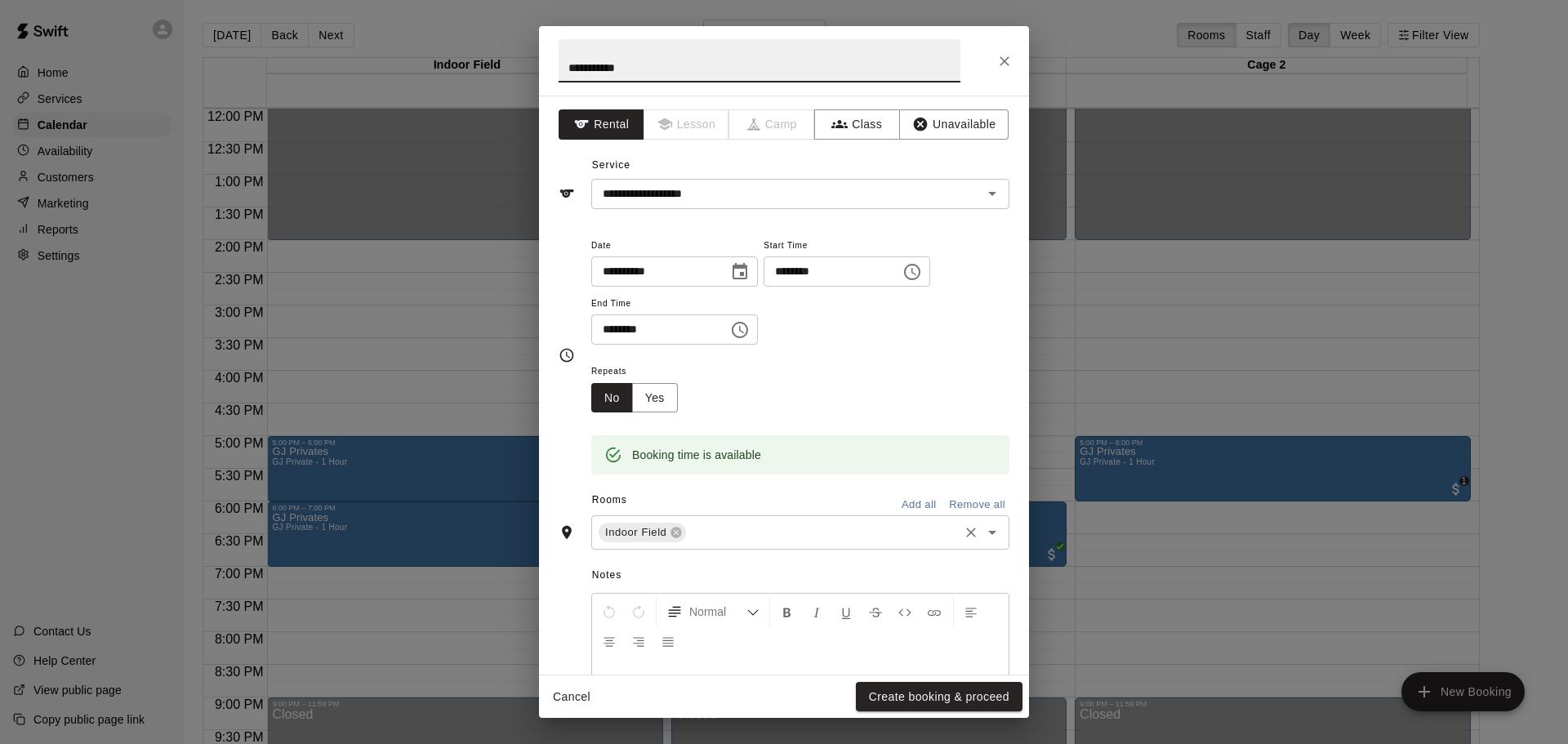
click at [984, 532] on icon "Open" at bounding box center [993, 532] width 20 height 20
type input "**********"
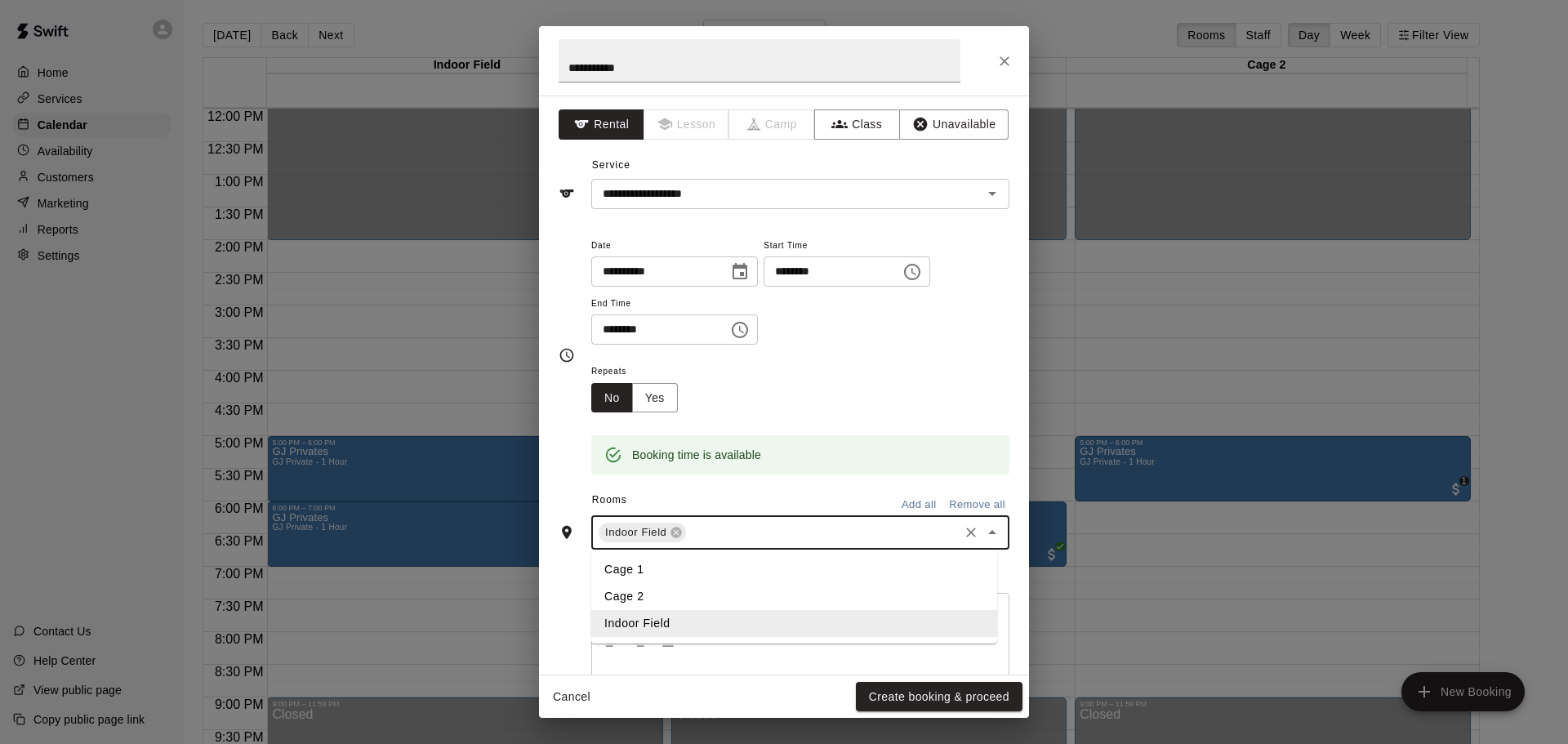
click at [631, 562] on li "Cage 1" at bounding box center [794, 570] width 406 height 27
click at [887, 691] on button "Create booking & proceed" at bounding box center [939, 698] width 166 height 30
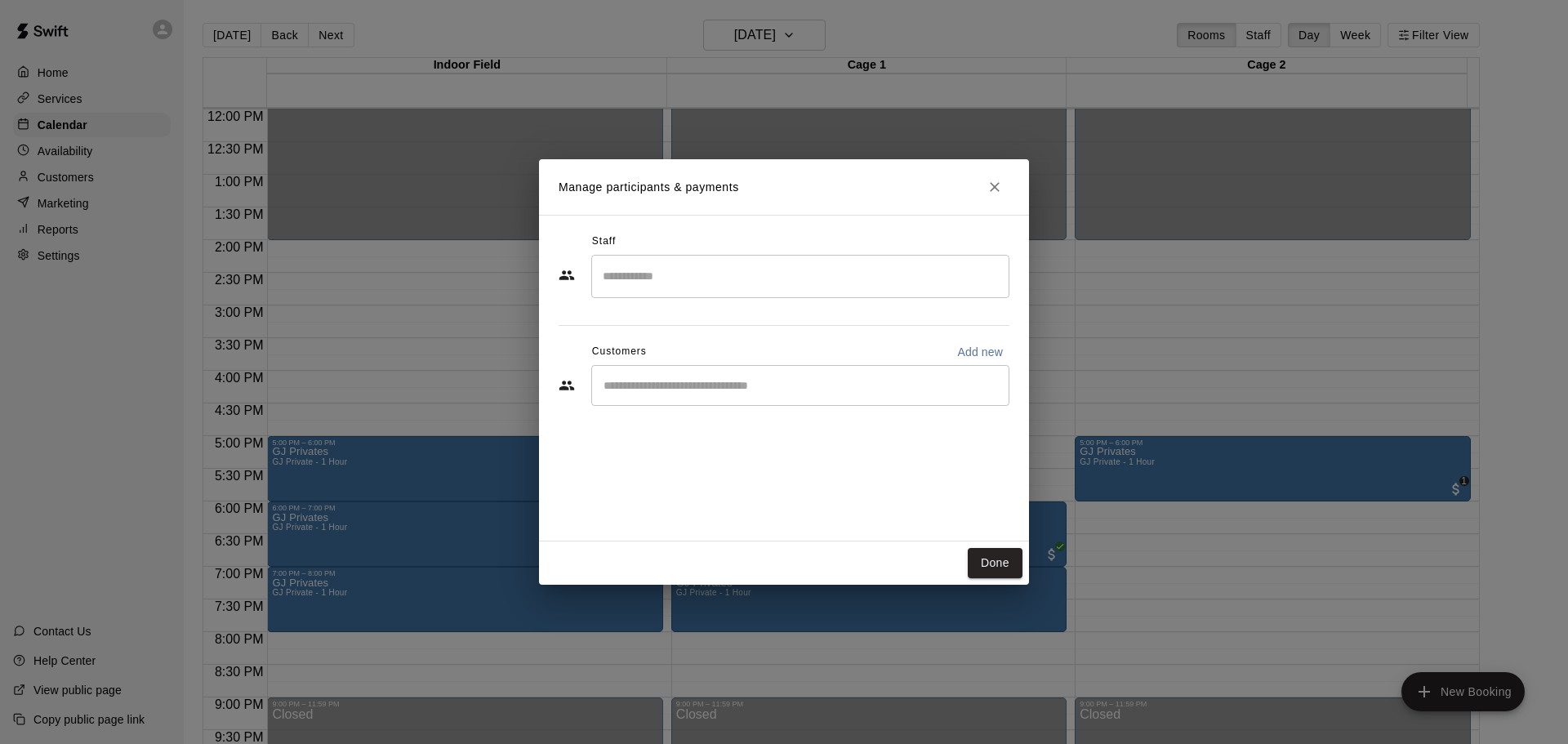
click at [810, 385] on input "Start typing to search customers..." at bounding box center [800, 385] width 403 height 16
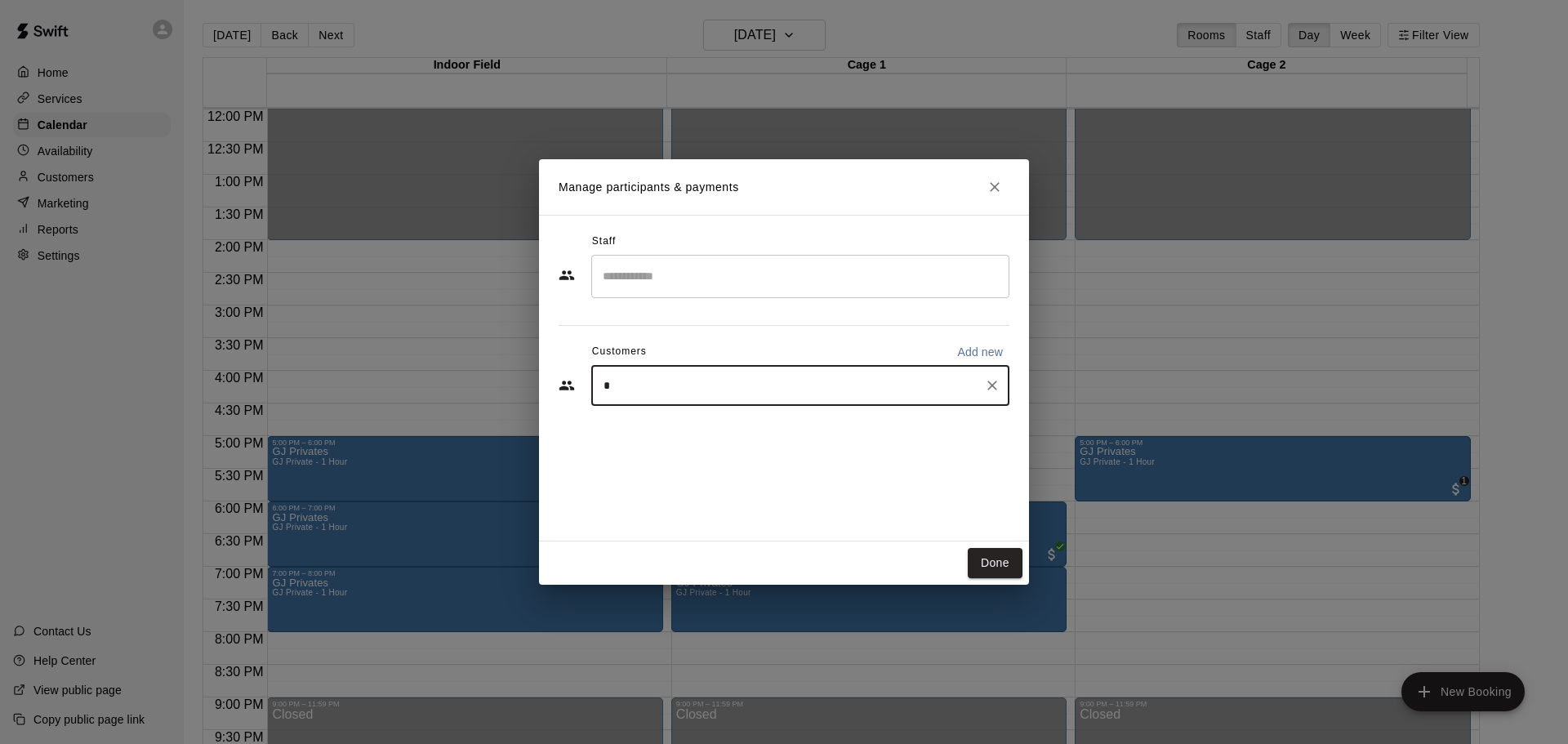
type input "**"
click at [758, 436] on div "[PERSON_NAME] GJ Membership [EMAIL_ADDRESS][DOMAIN_NAME]" at bounding box center [730, 432] width 186 height 35
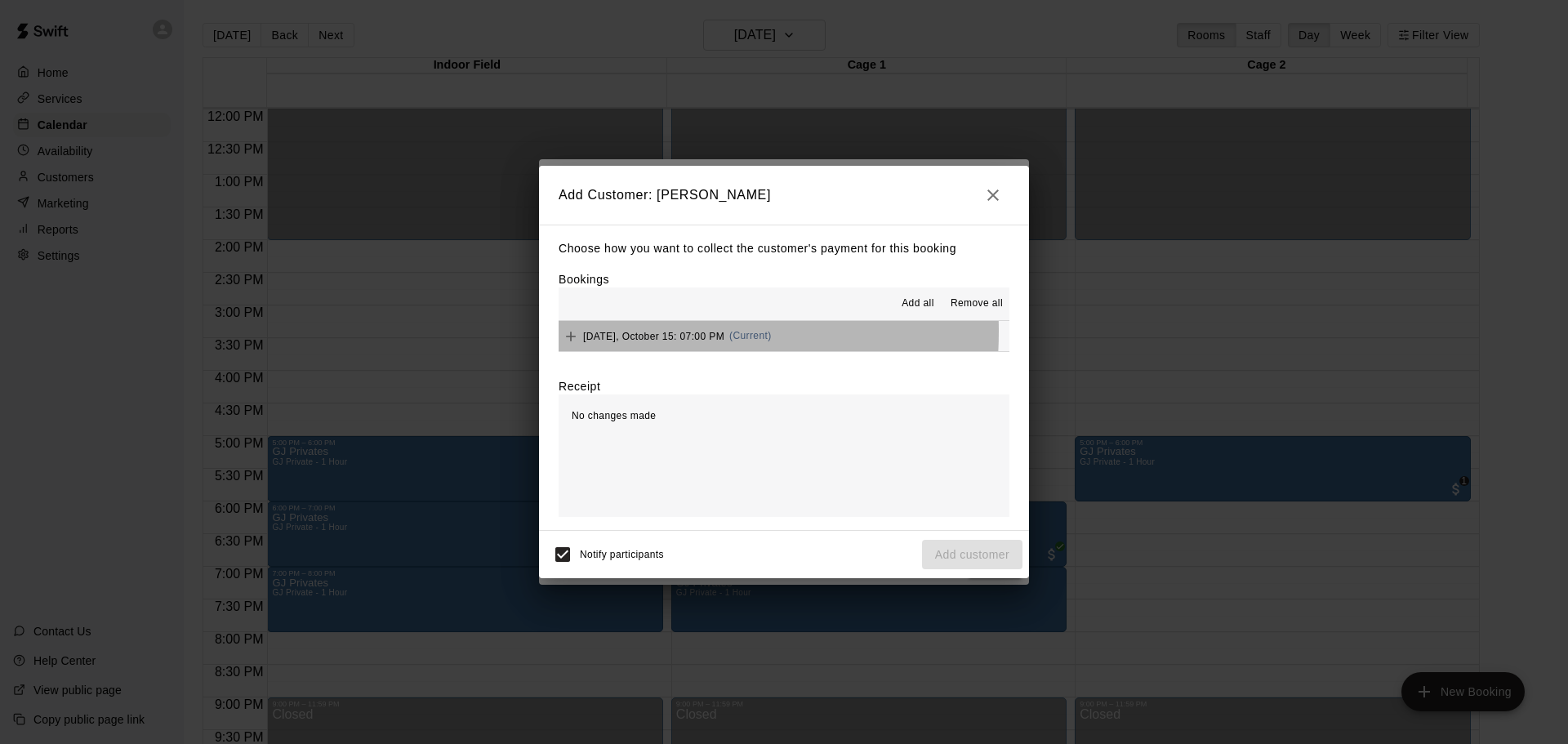
click at [594, 332] on span "[DATE], October 15: 07:00 PM" at bounding box center [654, 335] width 141 height 12
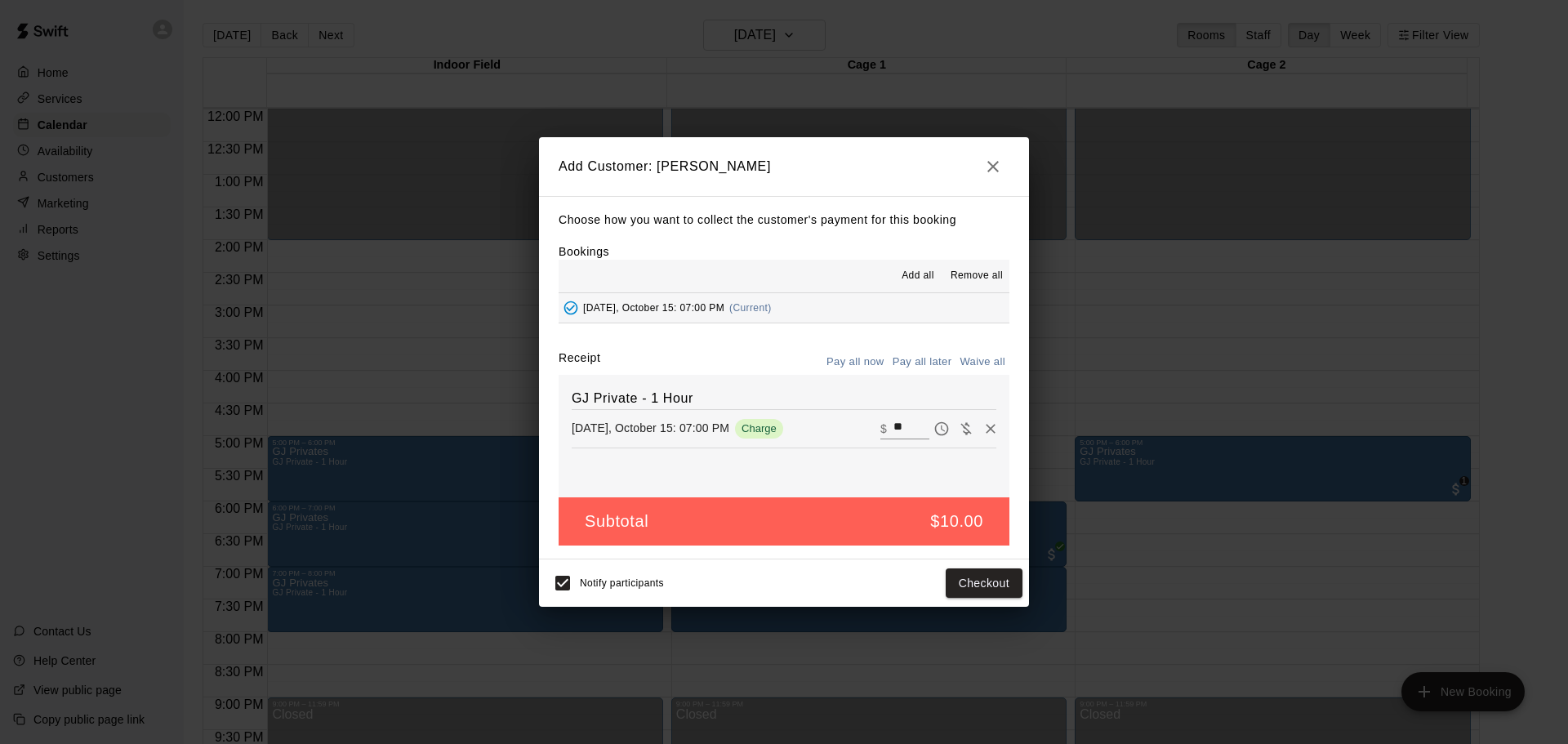
click at [977, 360] on button "Waive all" at bounding box center [982, 362] width 54 height 25
type input "*"
click at [947, 570] on button "Add customer" at bounding box center [972, 584] width 100 height 30
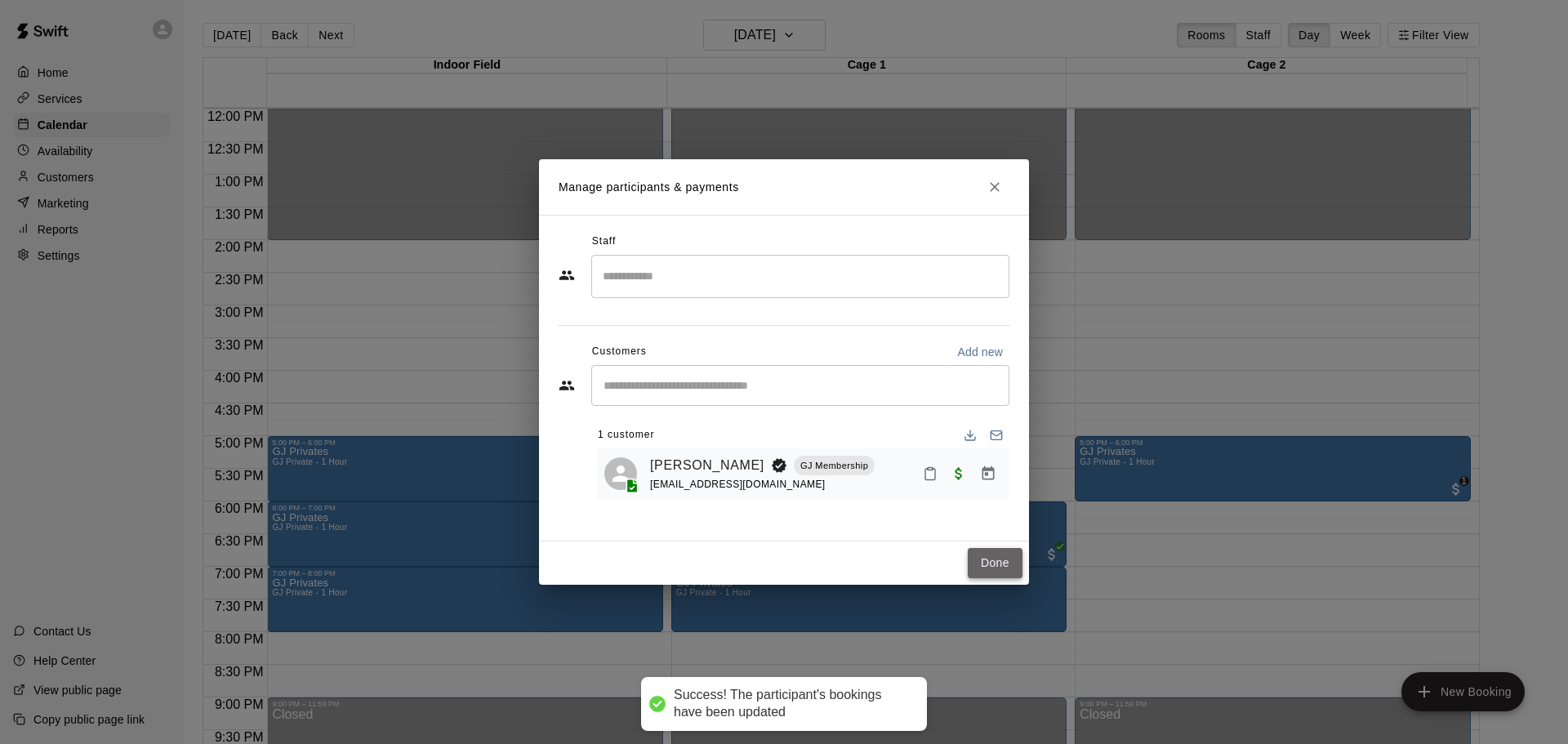
click at [971, 571] on button "Done" at bounding box center [995, 563] width 55 height 30
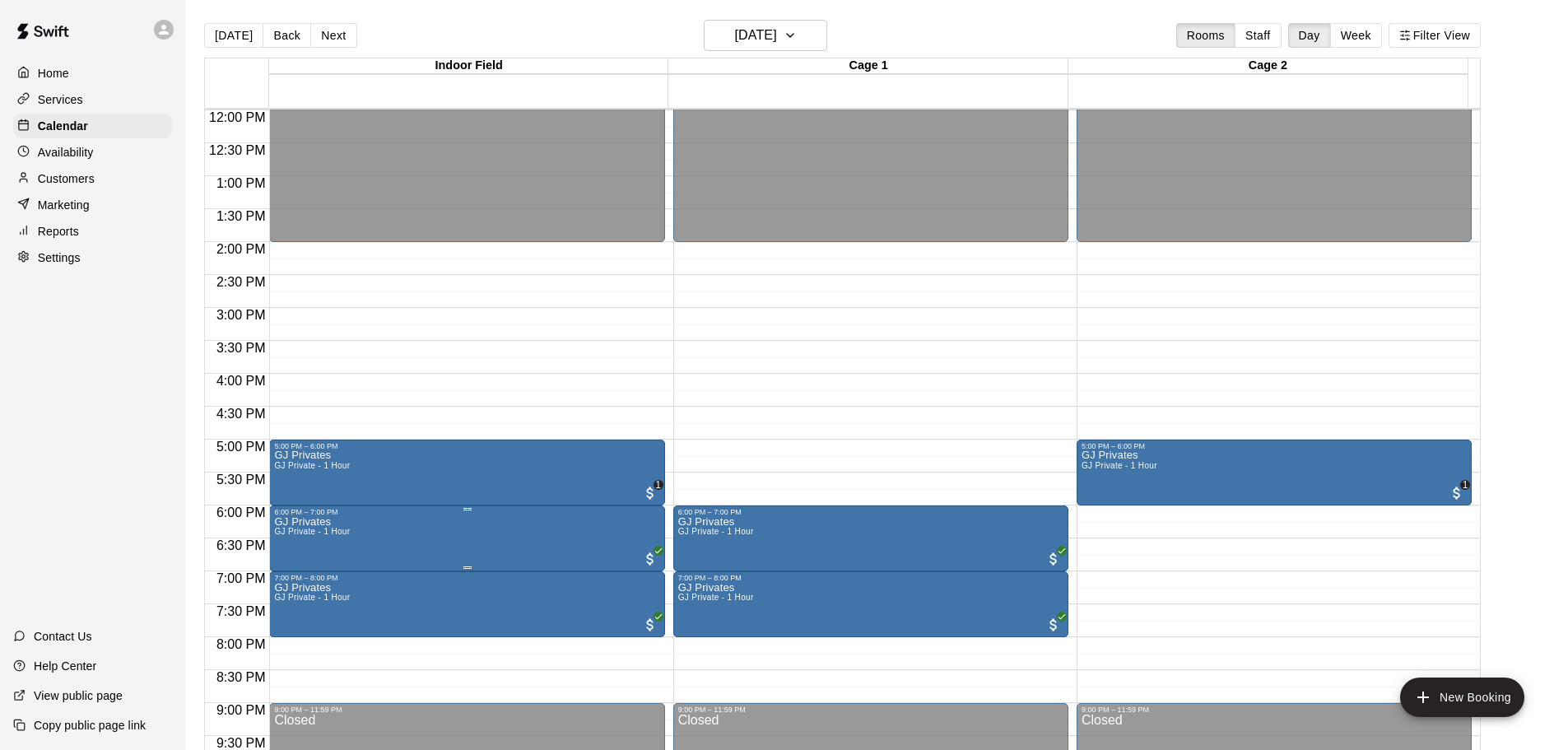
click at [282, 534] on icon "edit" at bounding box center [290, 536] width 20 height 20
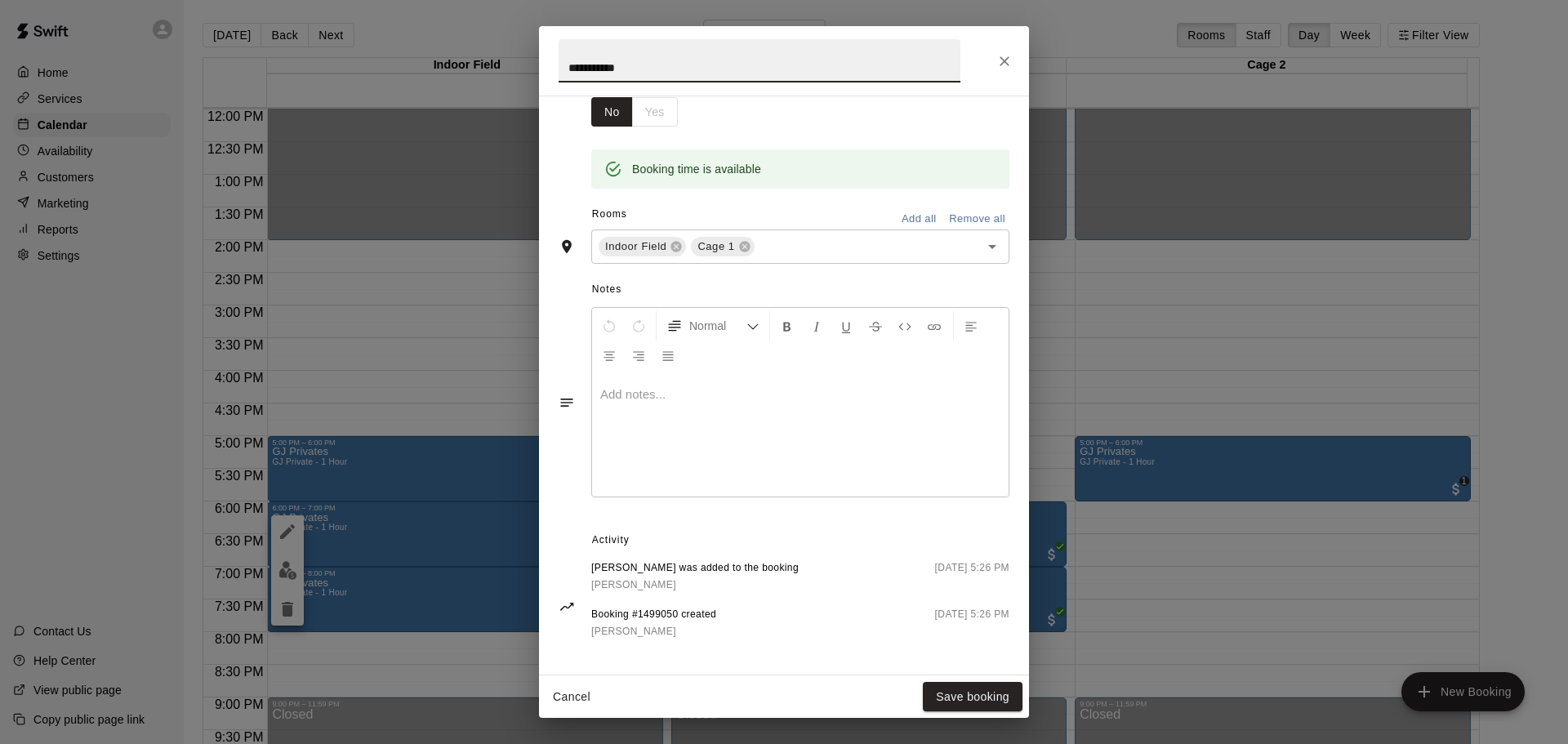
scroll to position [296, 0]
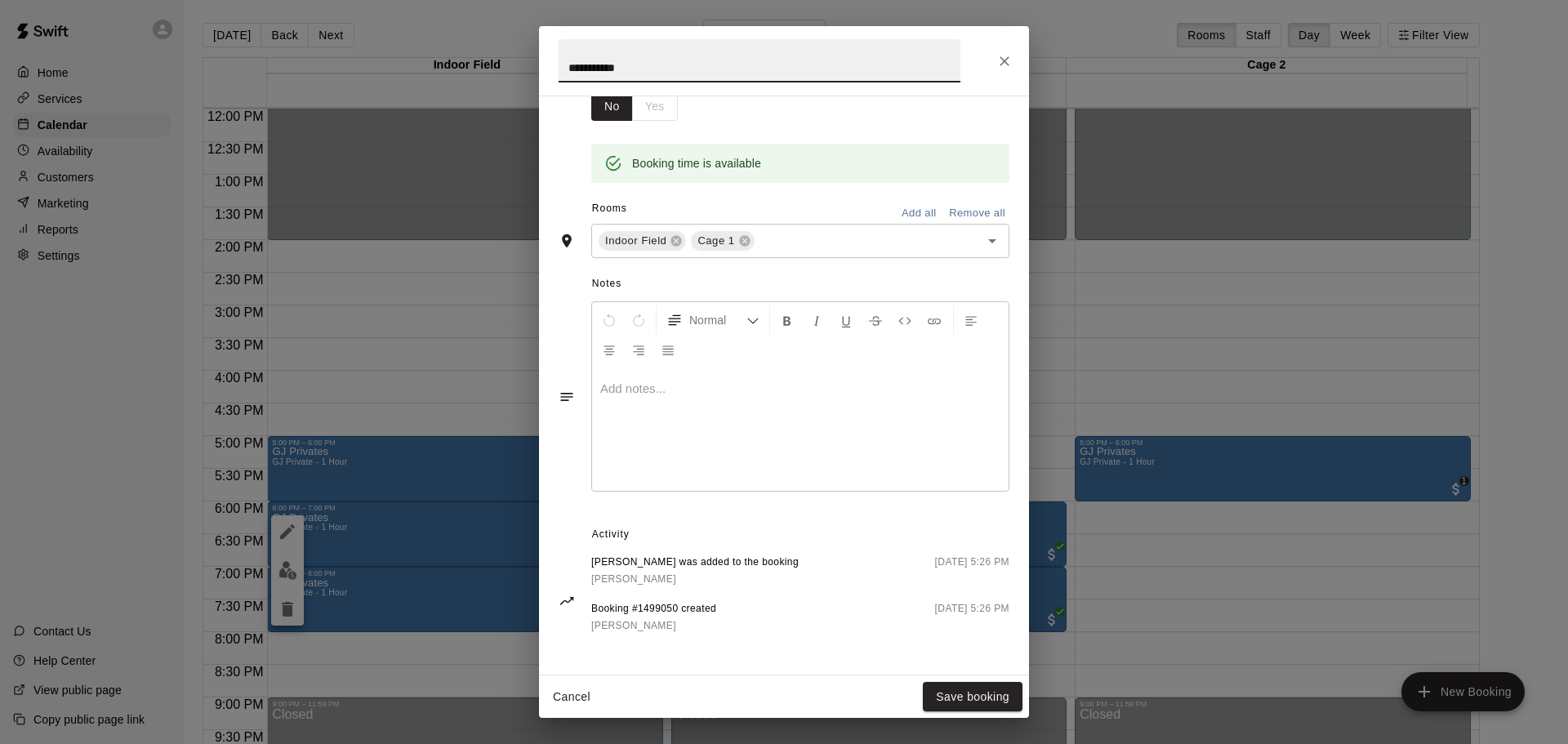
click at [657, 421] on div at bounding box center [801, 429] width 417 height 123
click at [959, 696] on button "Save booking" at bounding box center [972, 698] width 99 height 30
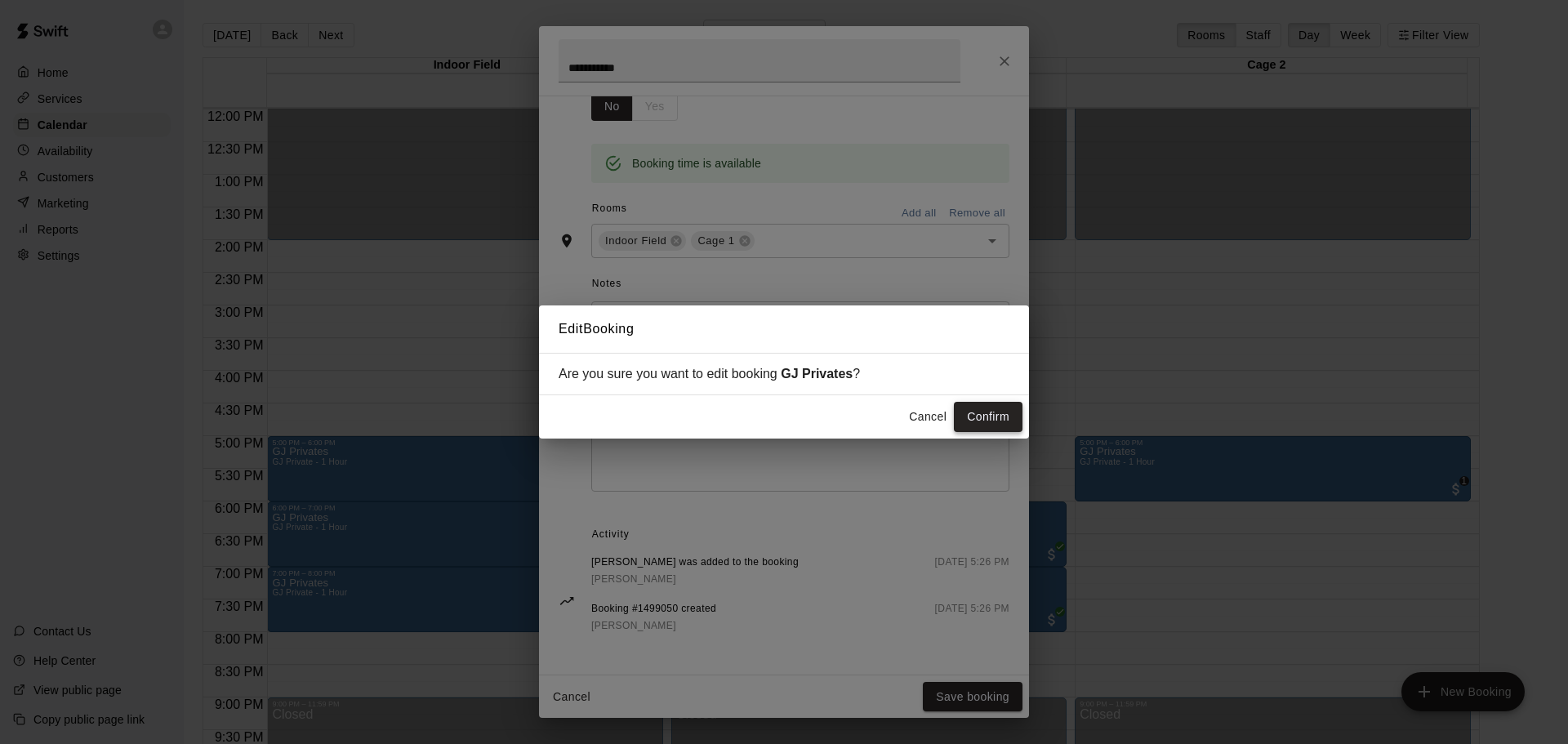
click at [983, 417] on button "Confirm" at bounding box center [988, 417] width 69 height 30
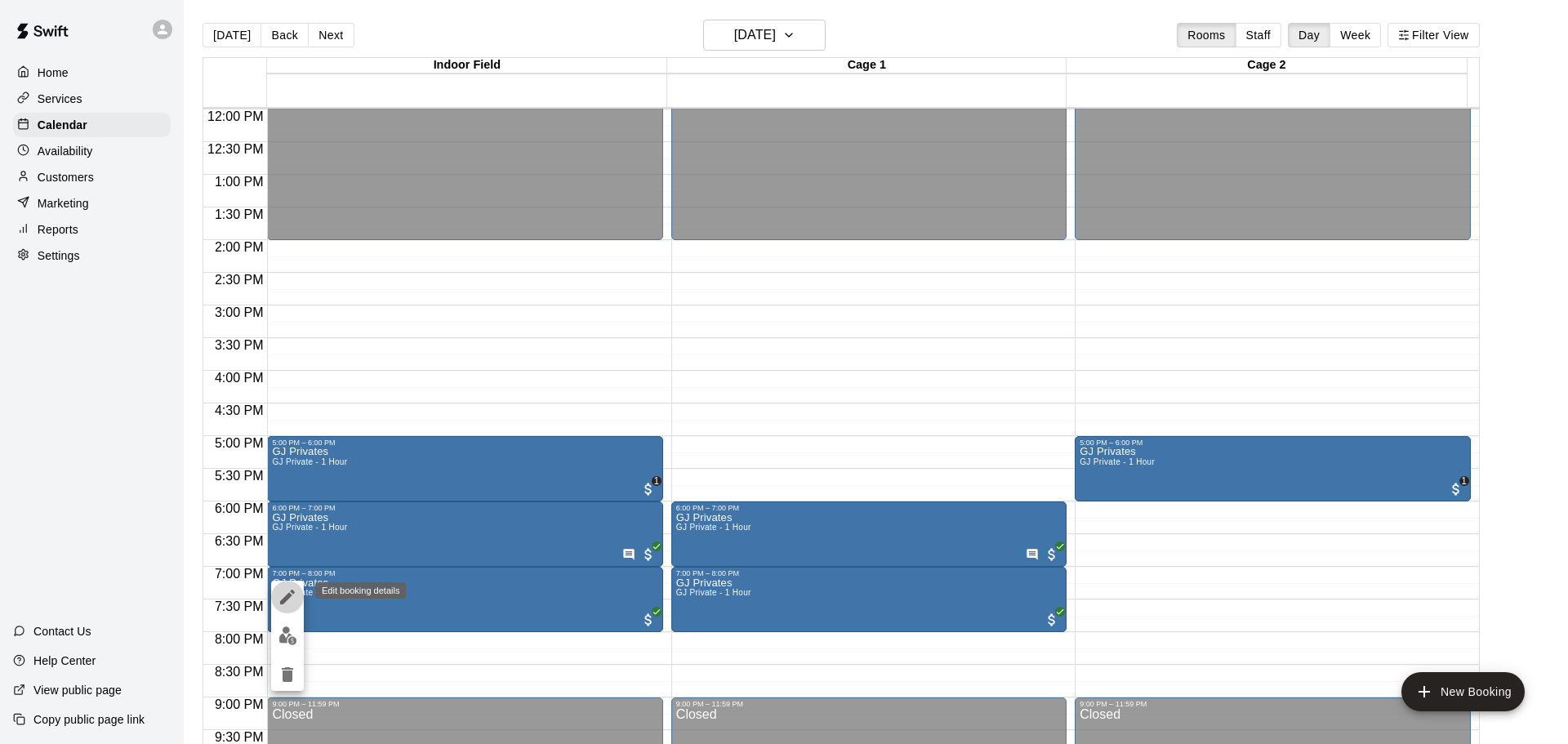
click at [274, 596] on button "edit" at bounding box center [287, 596] width 33 height 33
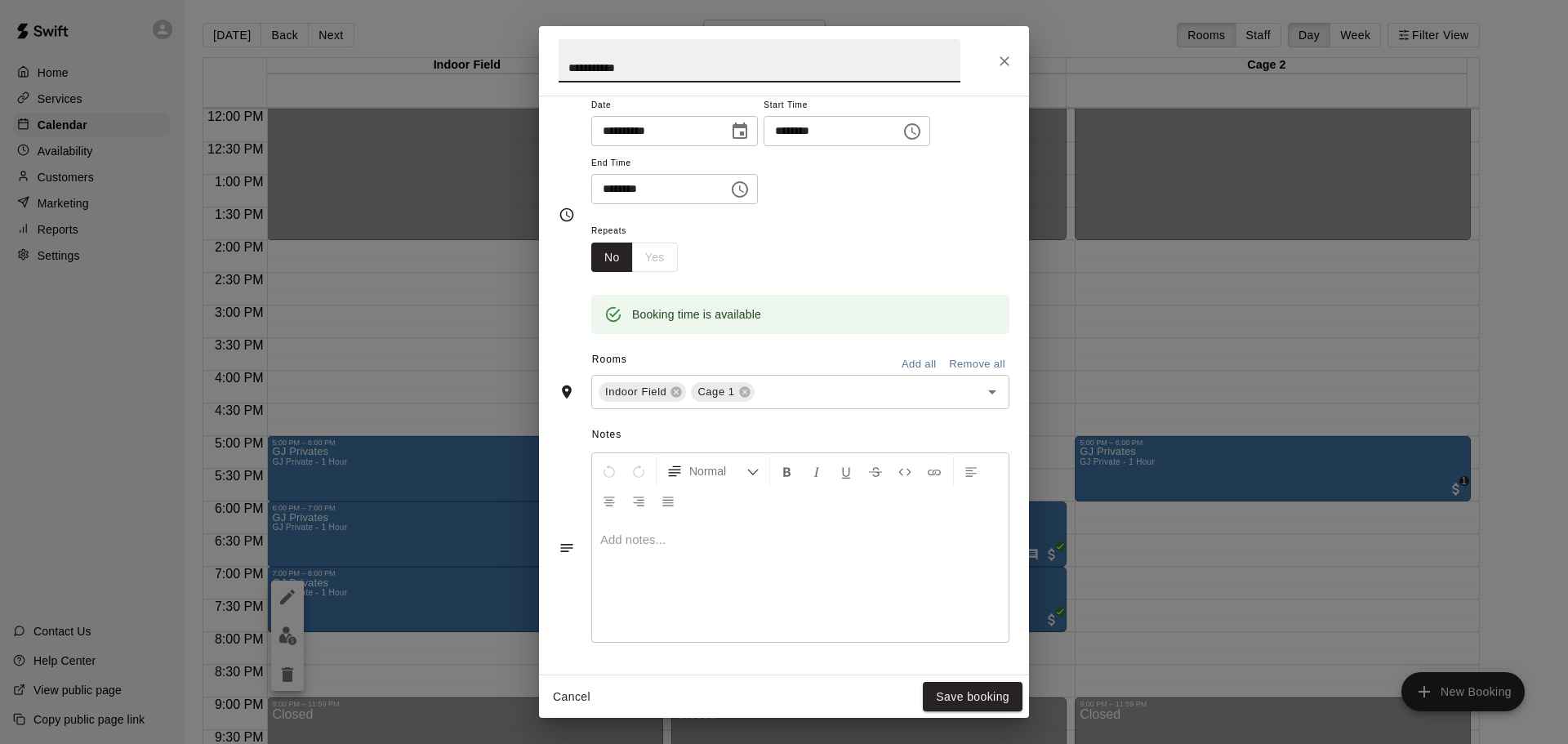
scroll to position [164, 0]
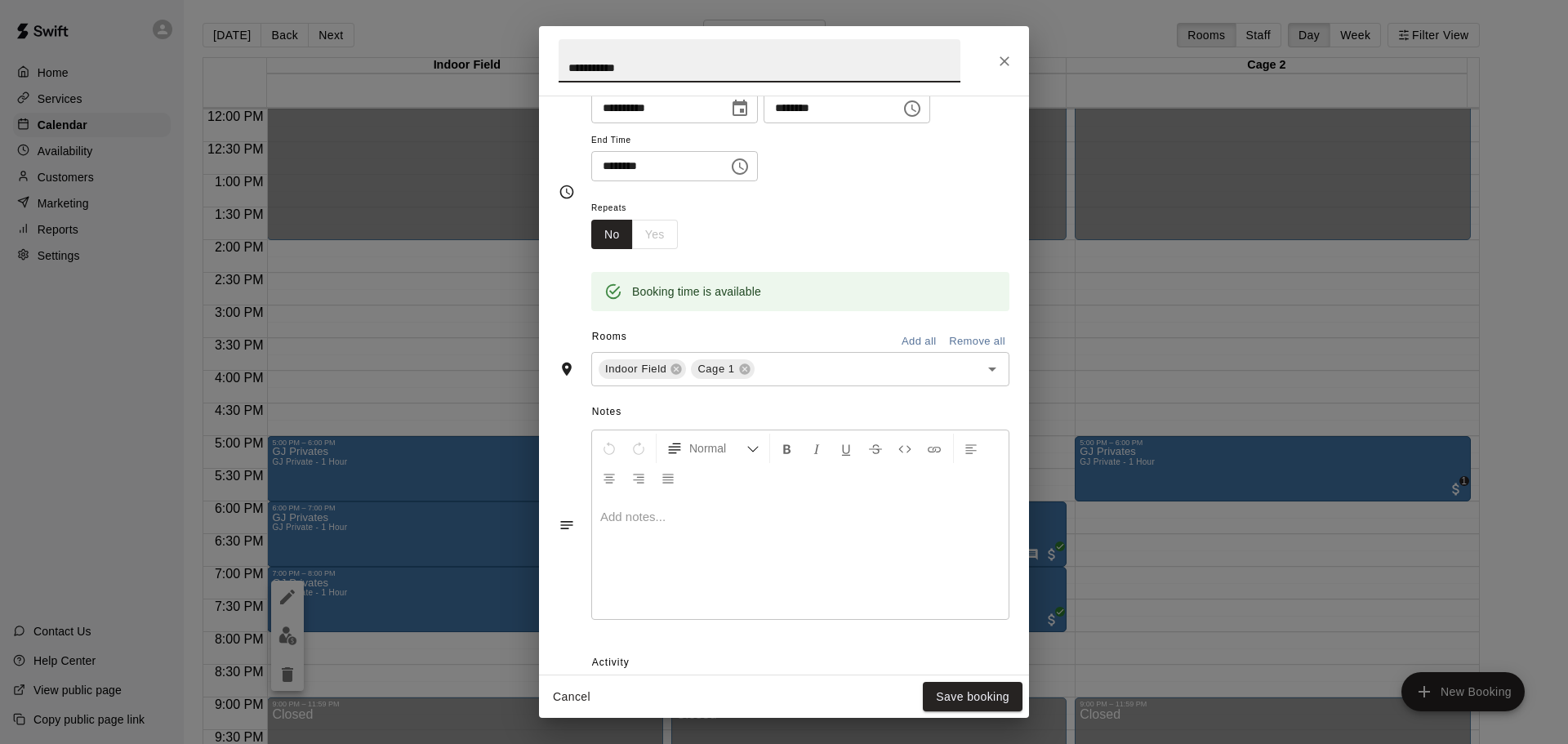
click at [690, 557] on div at bounding box center [801, 557] width 417 height 123
click at [966, 690] on button "Save booking" at bounding box center [972, 698] width 99 height 30
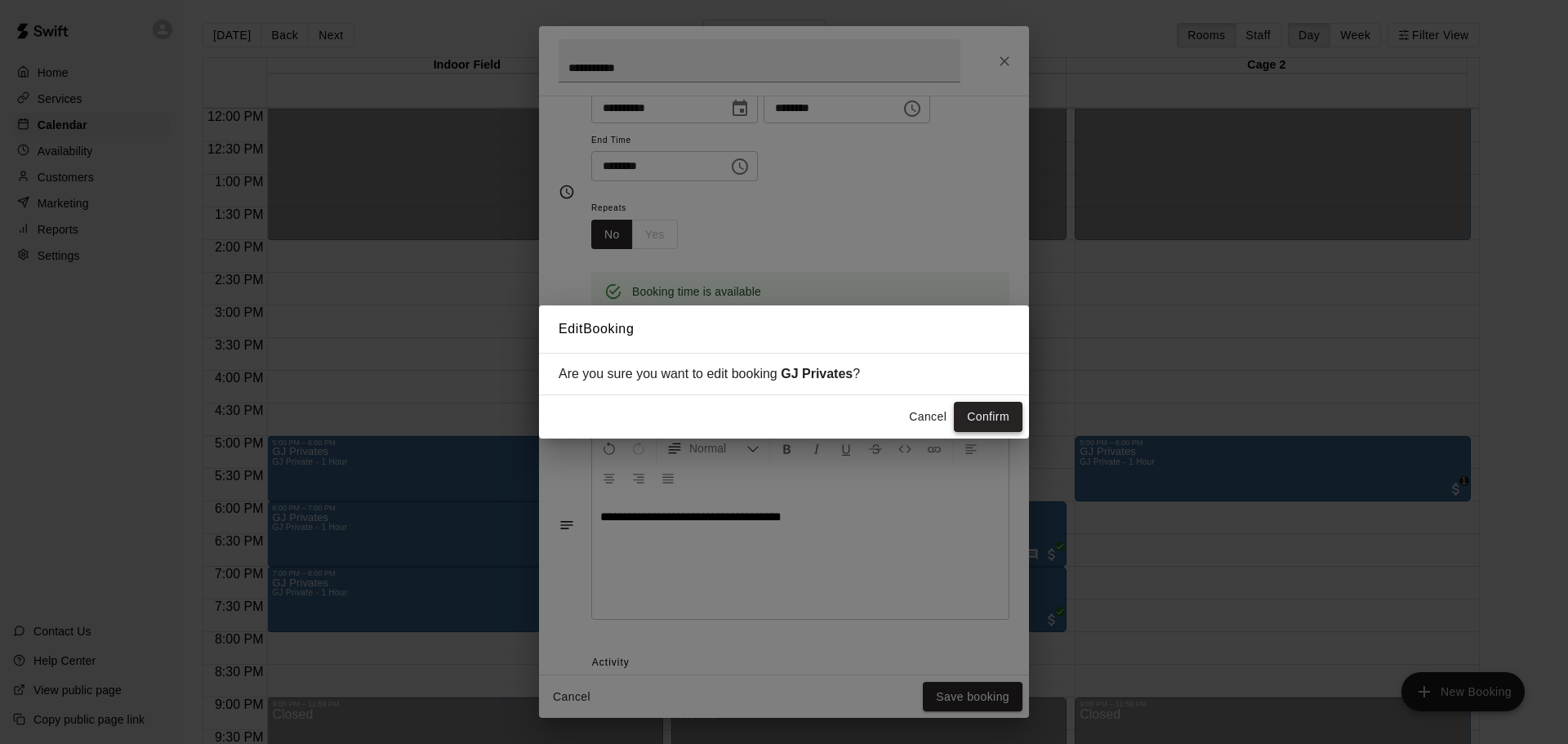
click at [1012, 402] on button "Confirm" at bounding box center [988, 417] width 69 height 30
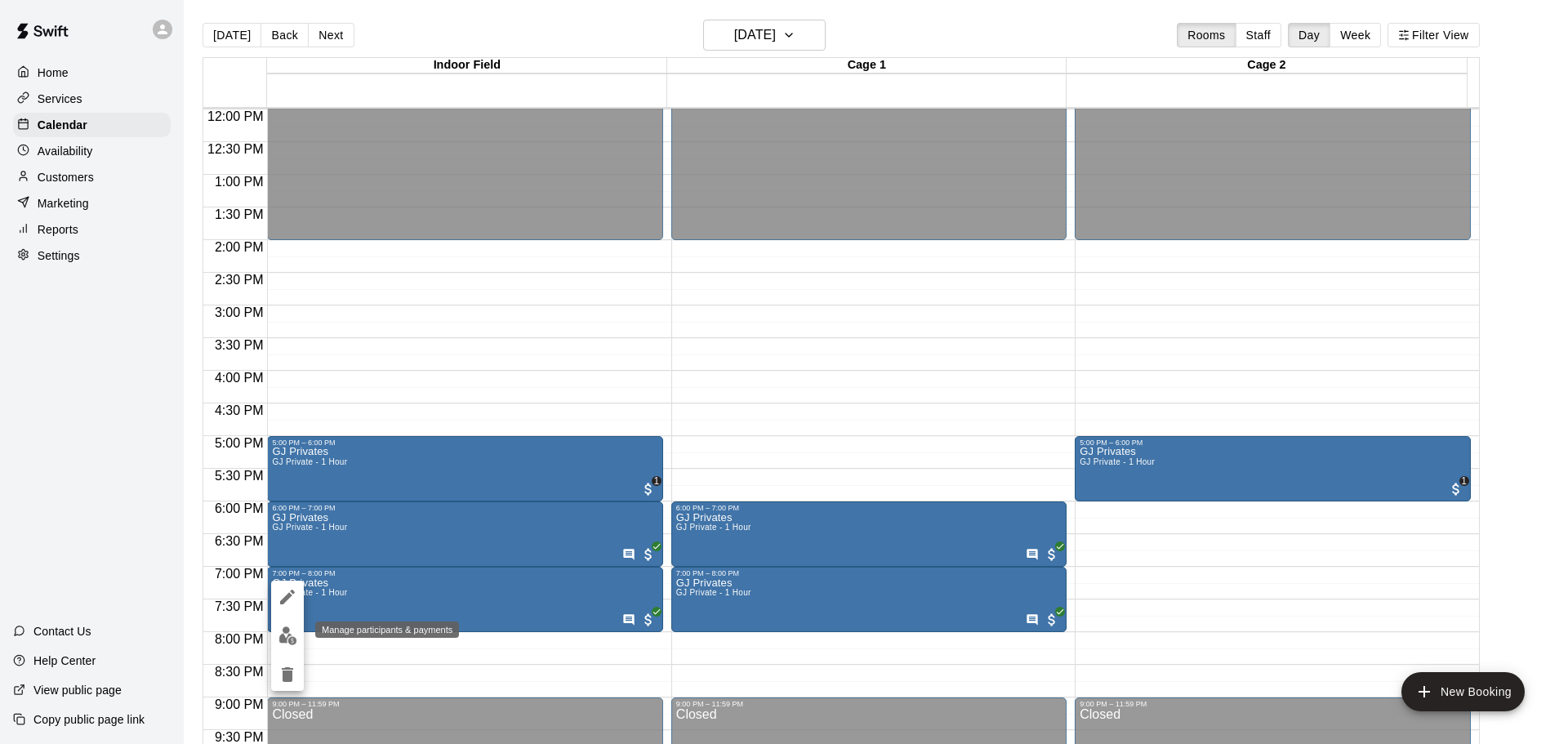
click at [291, 639] on img "edit" at bounding box center [287, 635] width 19 height 19
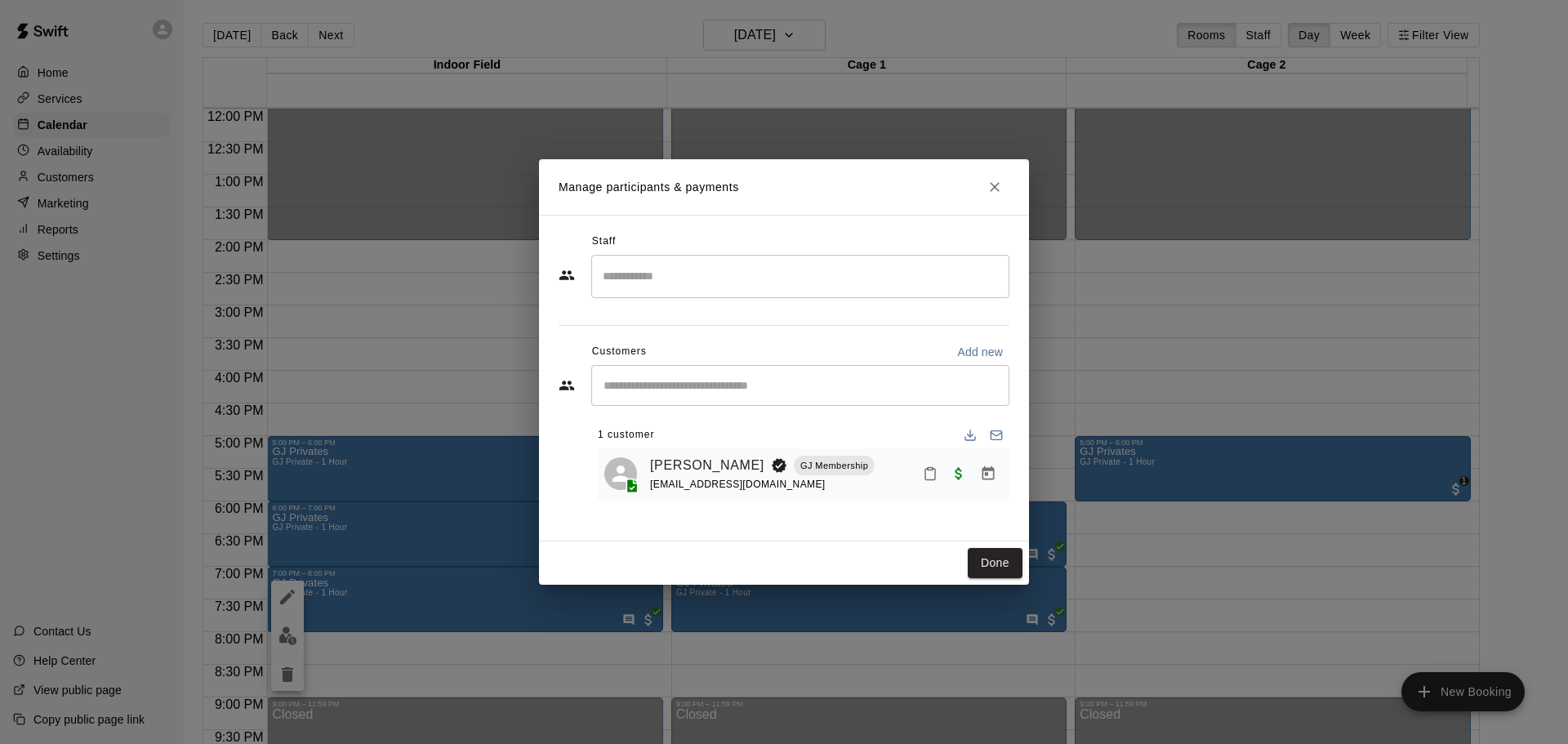
click at [750, 376] on div "​" at bounding box center [801, 385] width 419 height 41
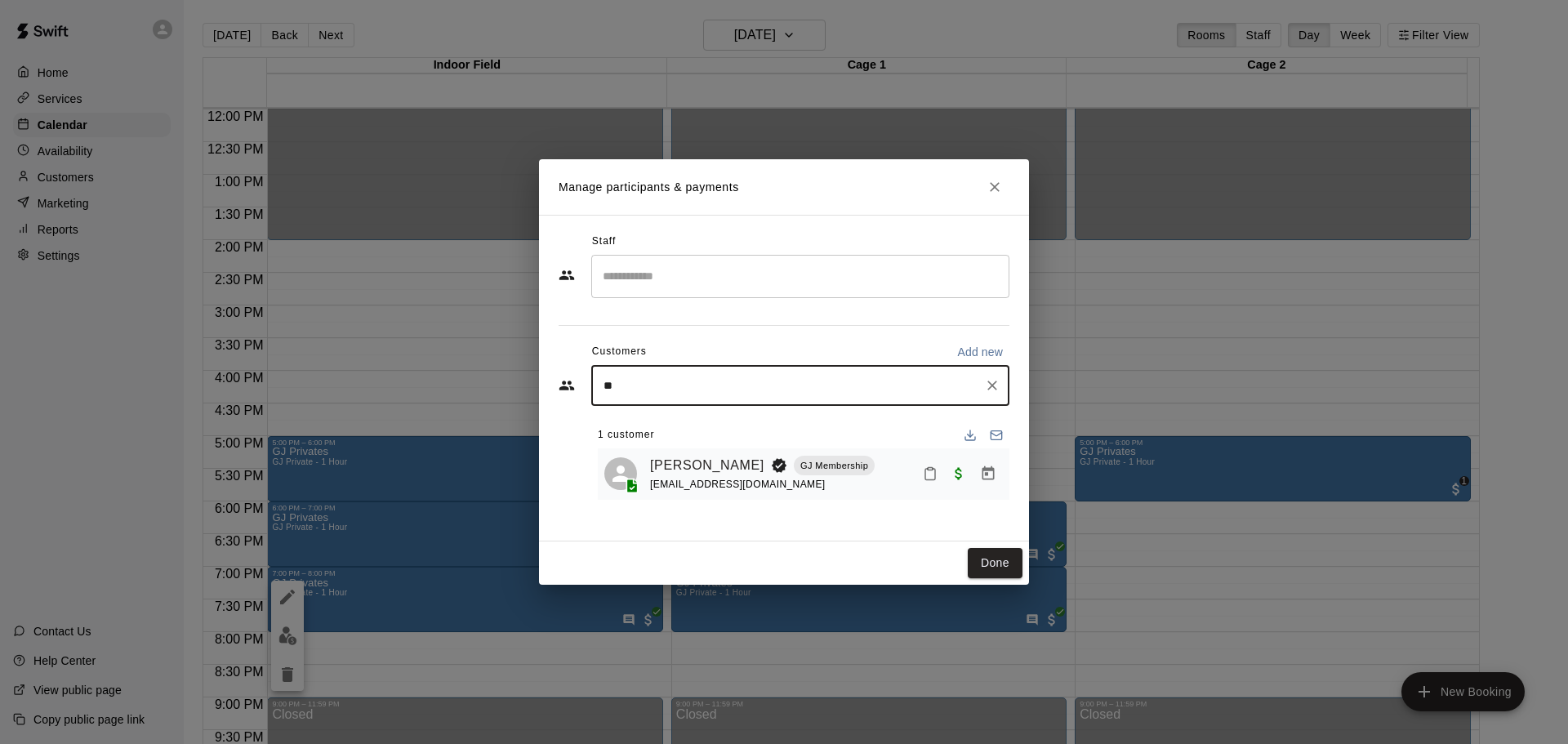
type input "*"
type input "******"
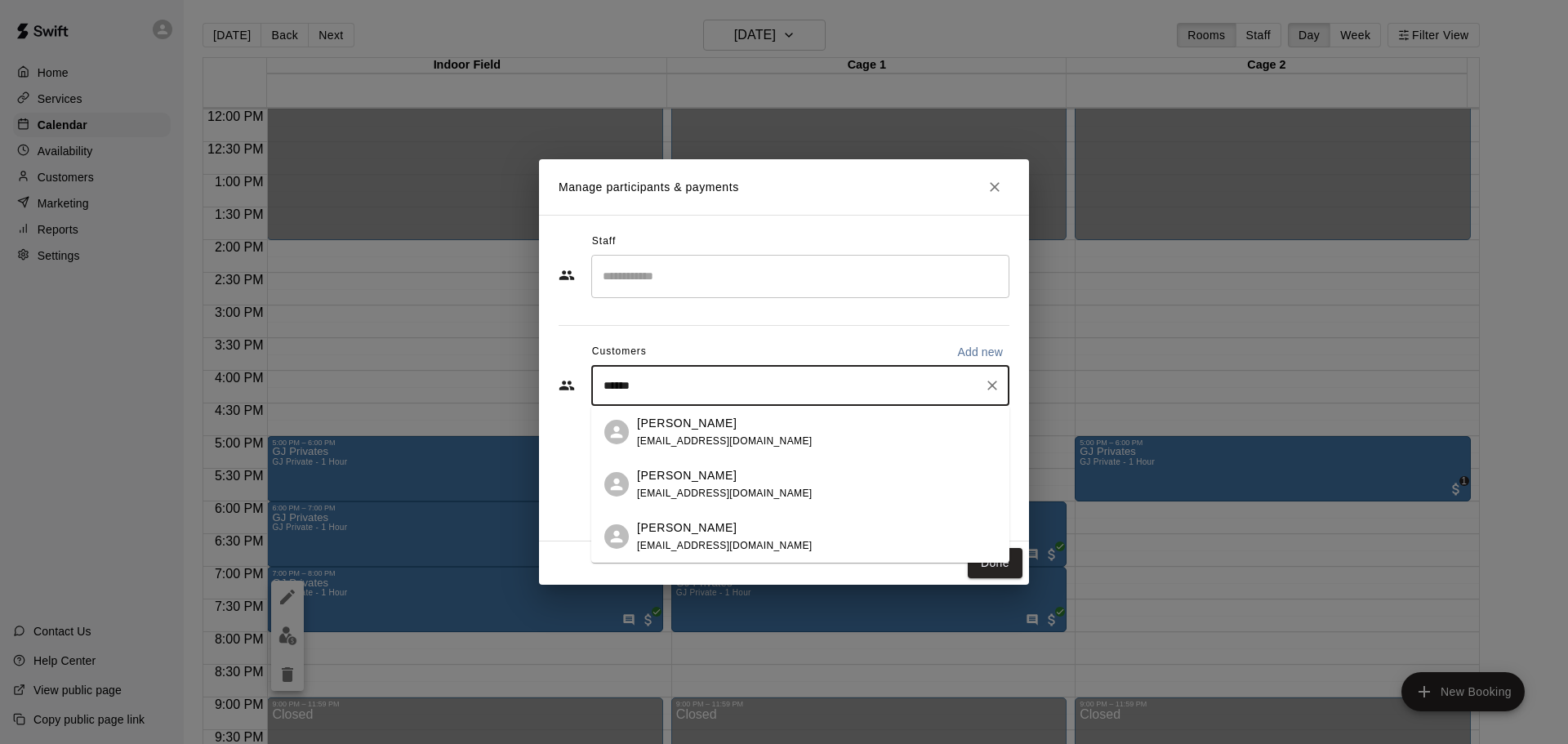
click at [972, 381] on input "******" at bounding box center [788, 385] width 379 height 16
click at [992, 381] on icon "Clear" at bounding box center [992, 385] width 16 height 16
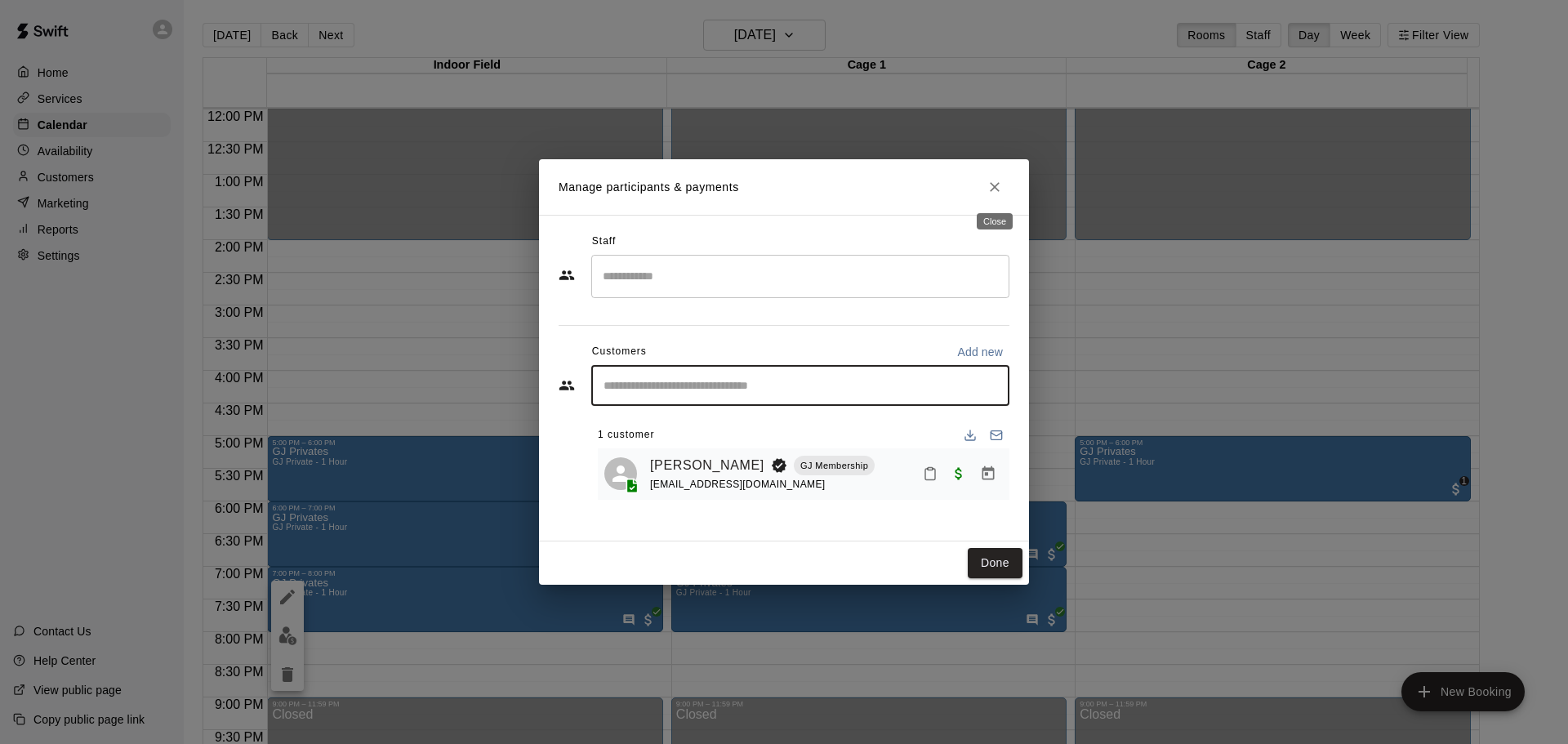
click at [991, 185] on icon "Close" at bounding box center [995, 187] width 16 height 16
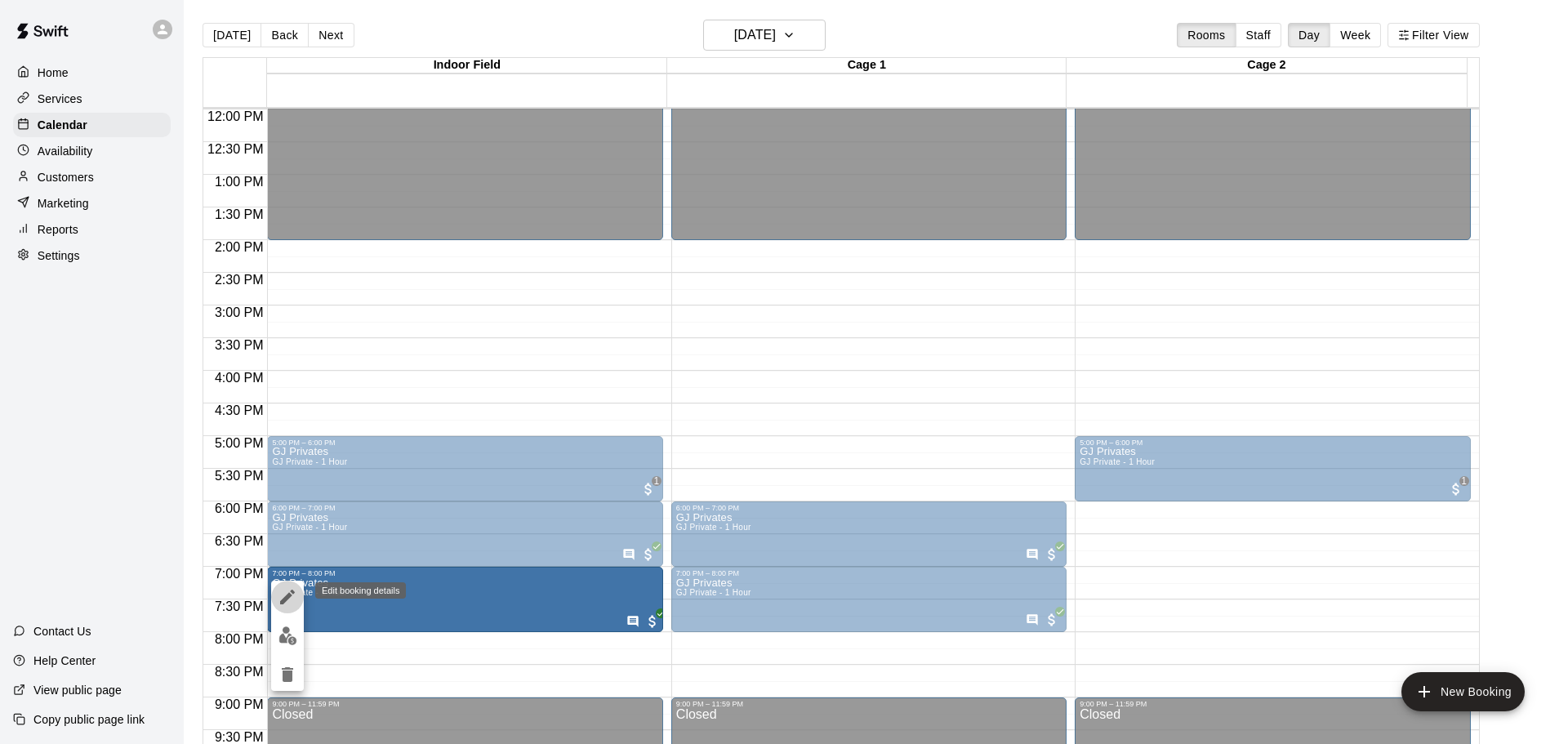
click at [283, 604] on icon "edit" at bounding box center [287, 596] width 14 height 14
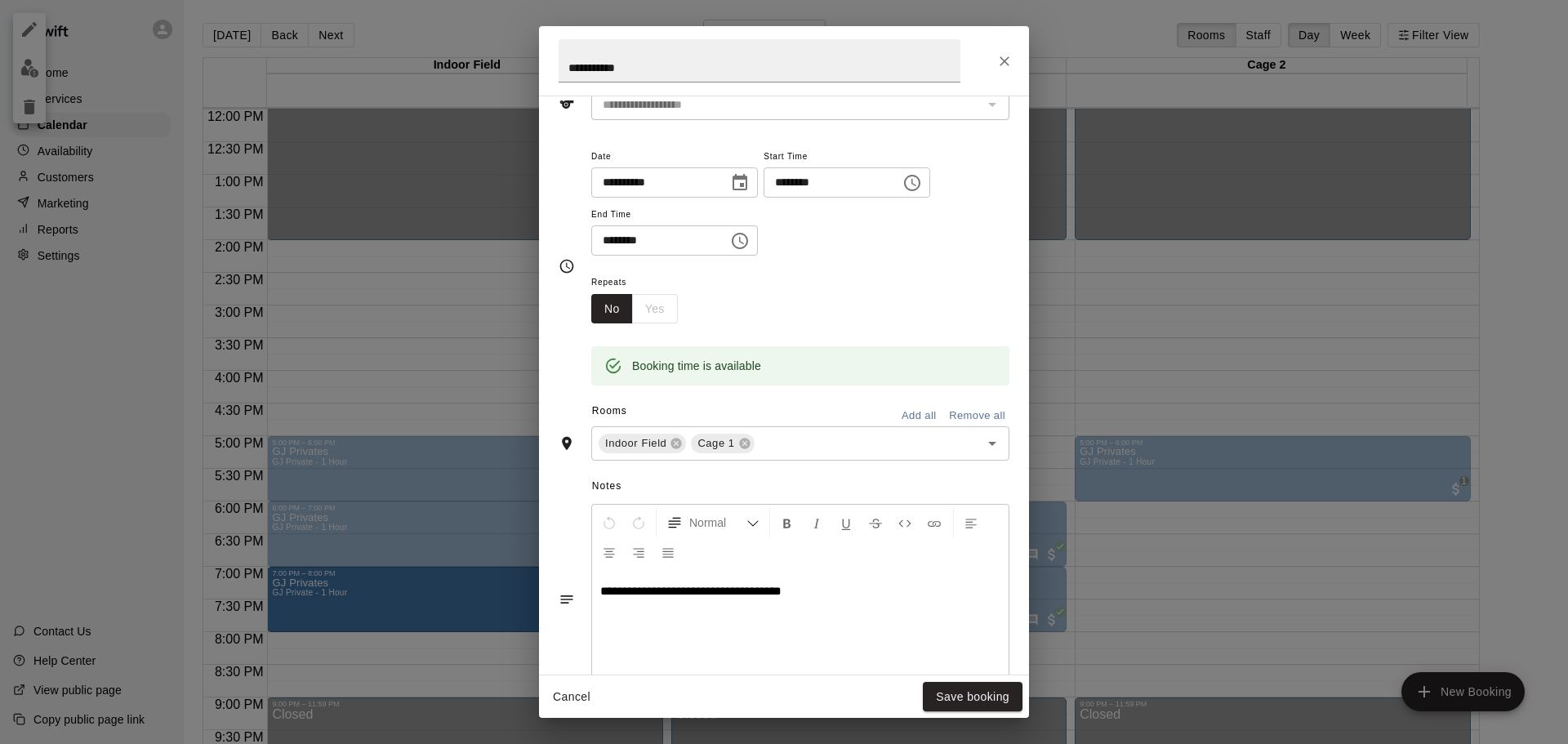
scroll to position [296, 0]
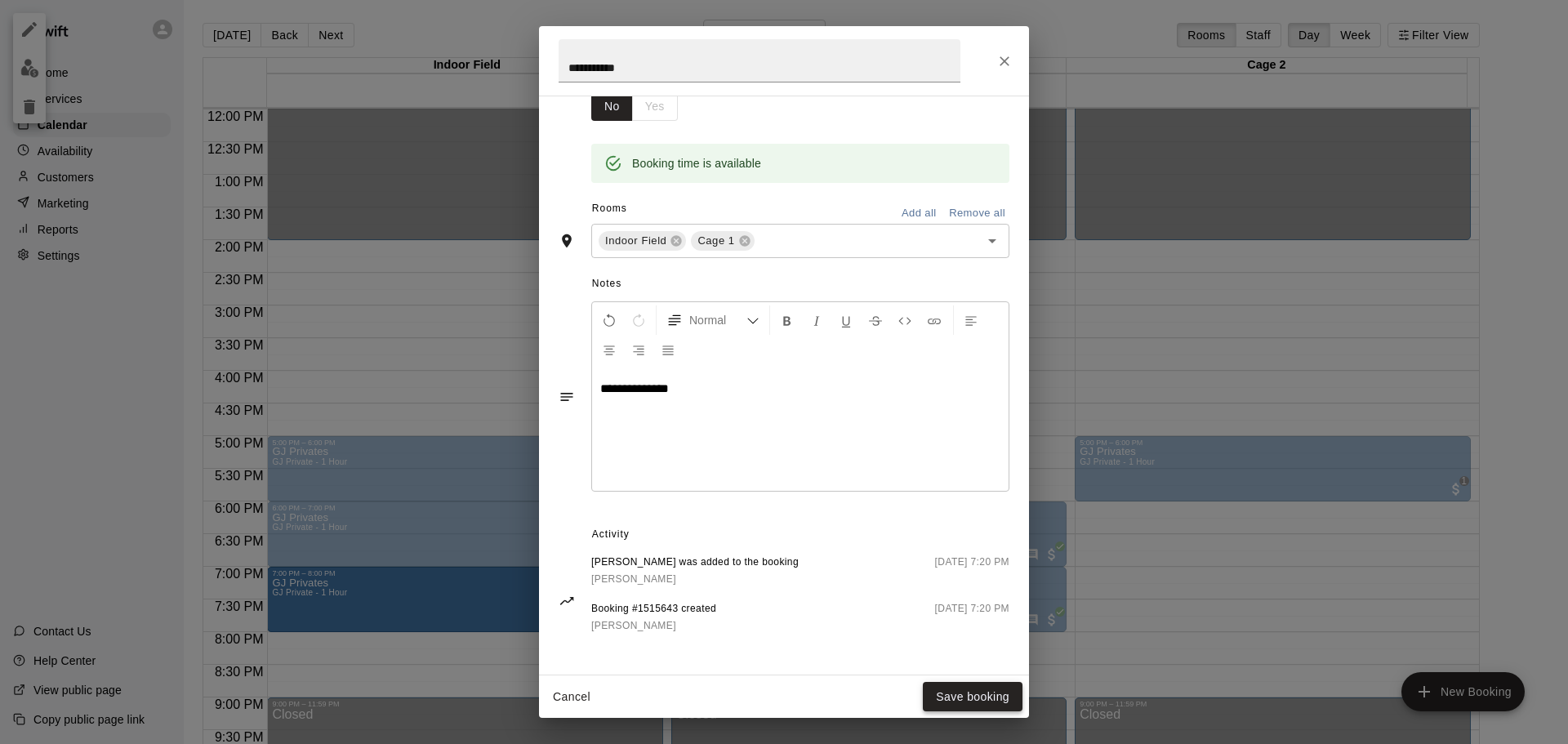
click at [964, 701] on button "Save booking" at bounding box center [972, 698] width 99 height 30
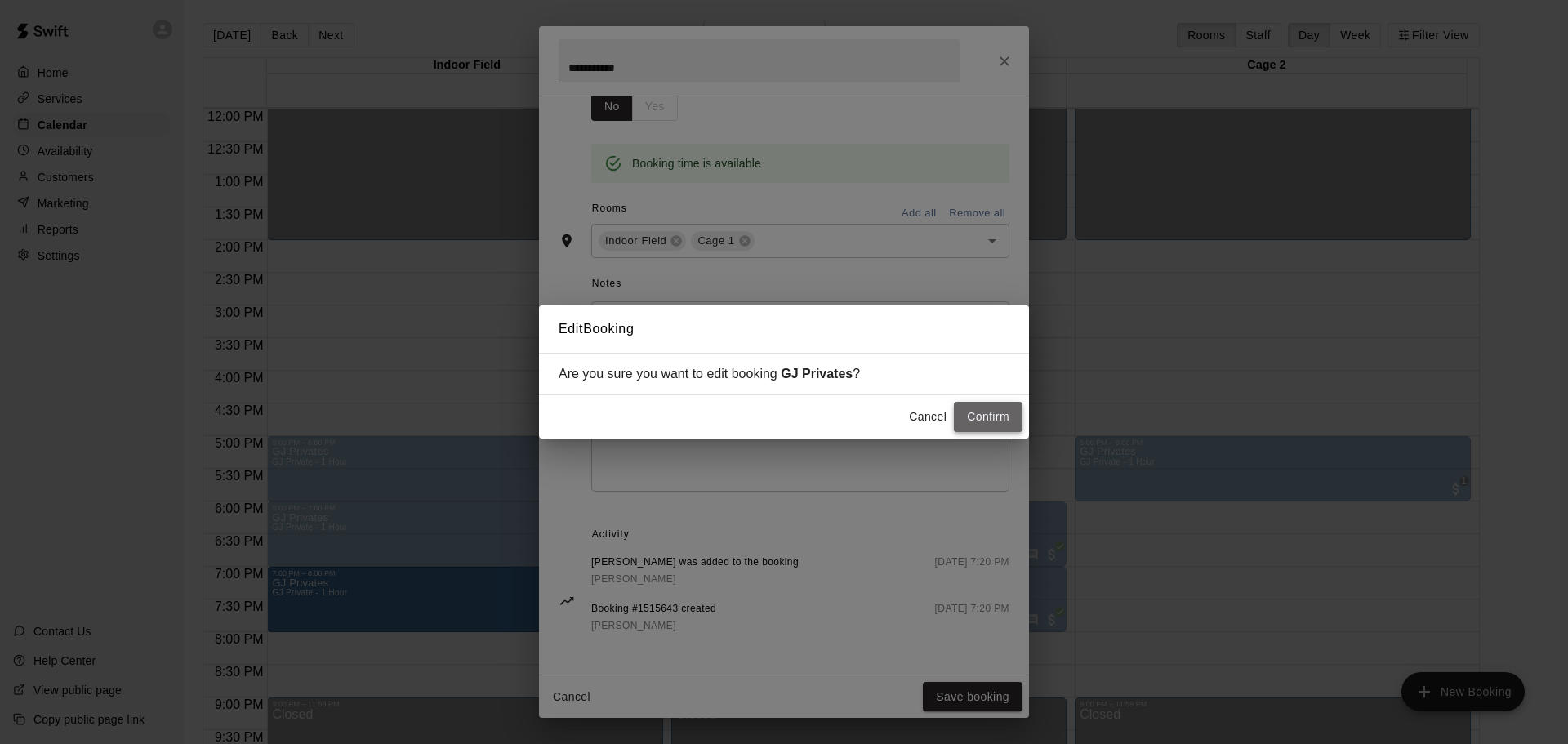
click at [984, 418] on button "Confirm" at bounding box center [988, 417] width 69 height 30
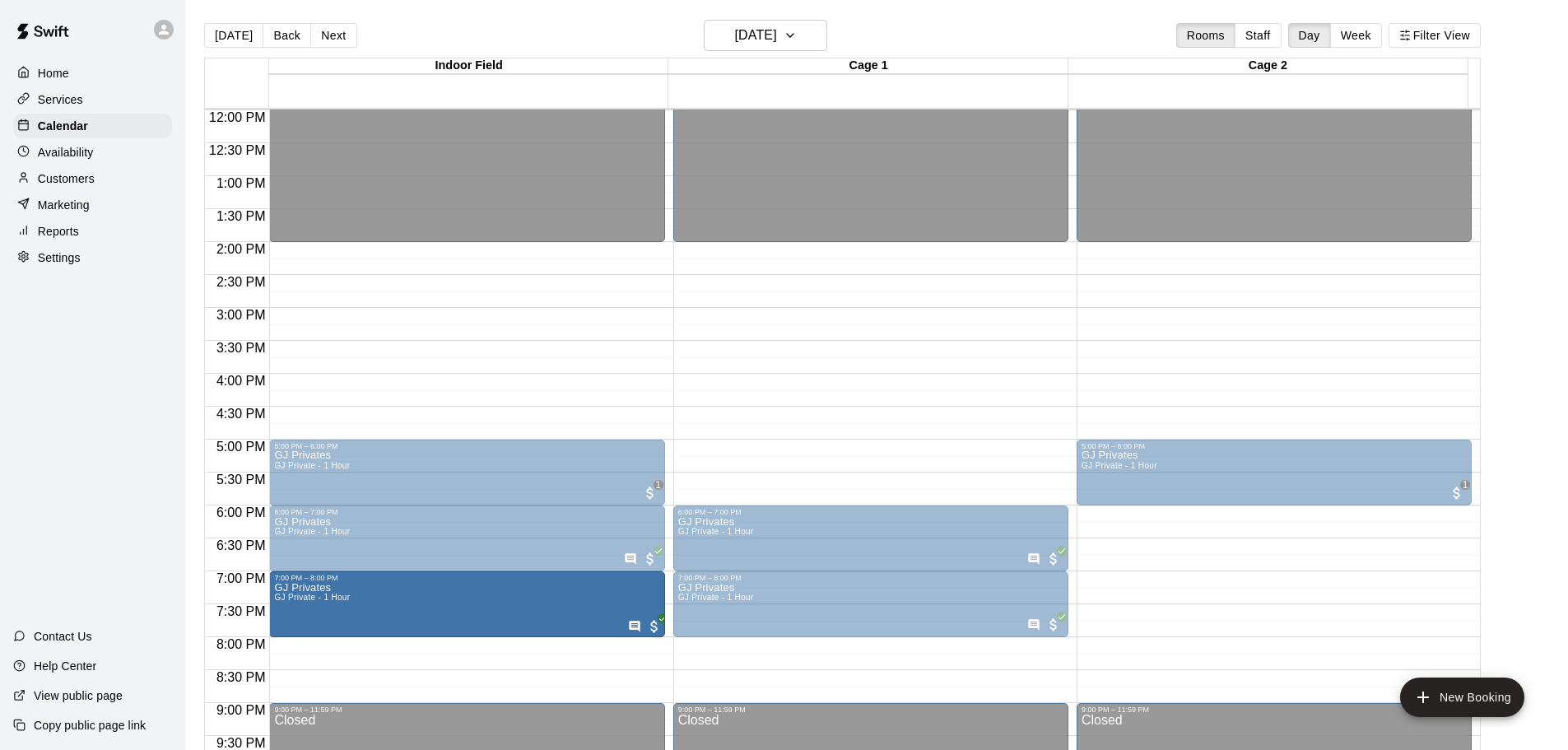
click at [858, 389] on div "12:00 AM – 2:00 PM Closed 6:00 PM – 7:00 PM GJ Privates GJ Private - 1 Hour 7:0…" at bounding box center [871, 110] width 395 height 1580
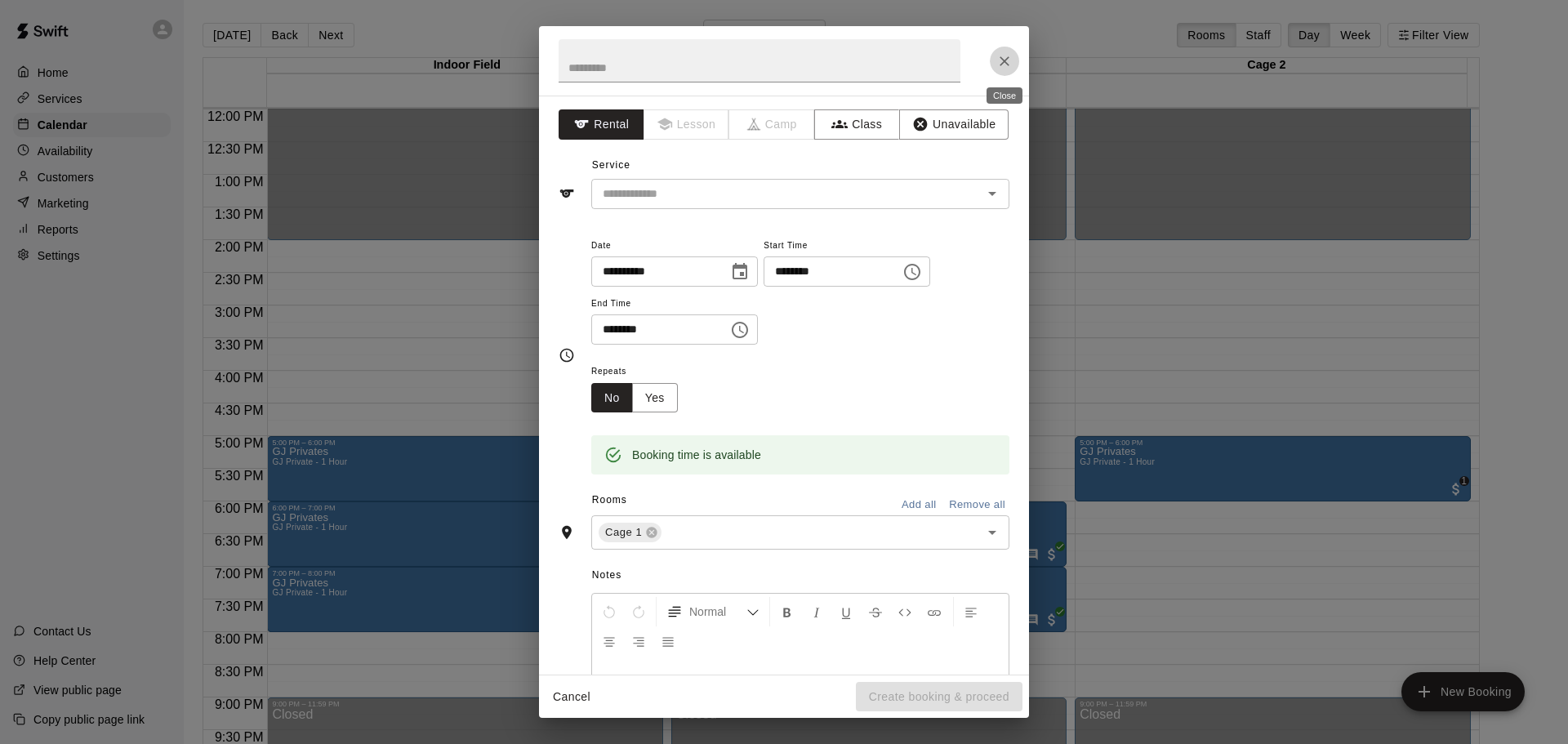
click at [1012, 51] on button "Close" at bounding box center [1004, 61] width 30 height 30
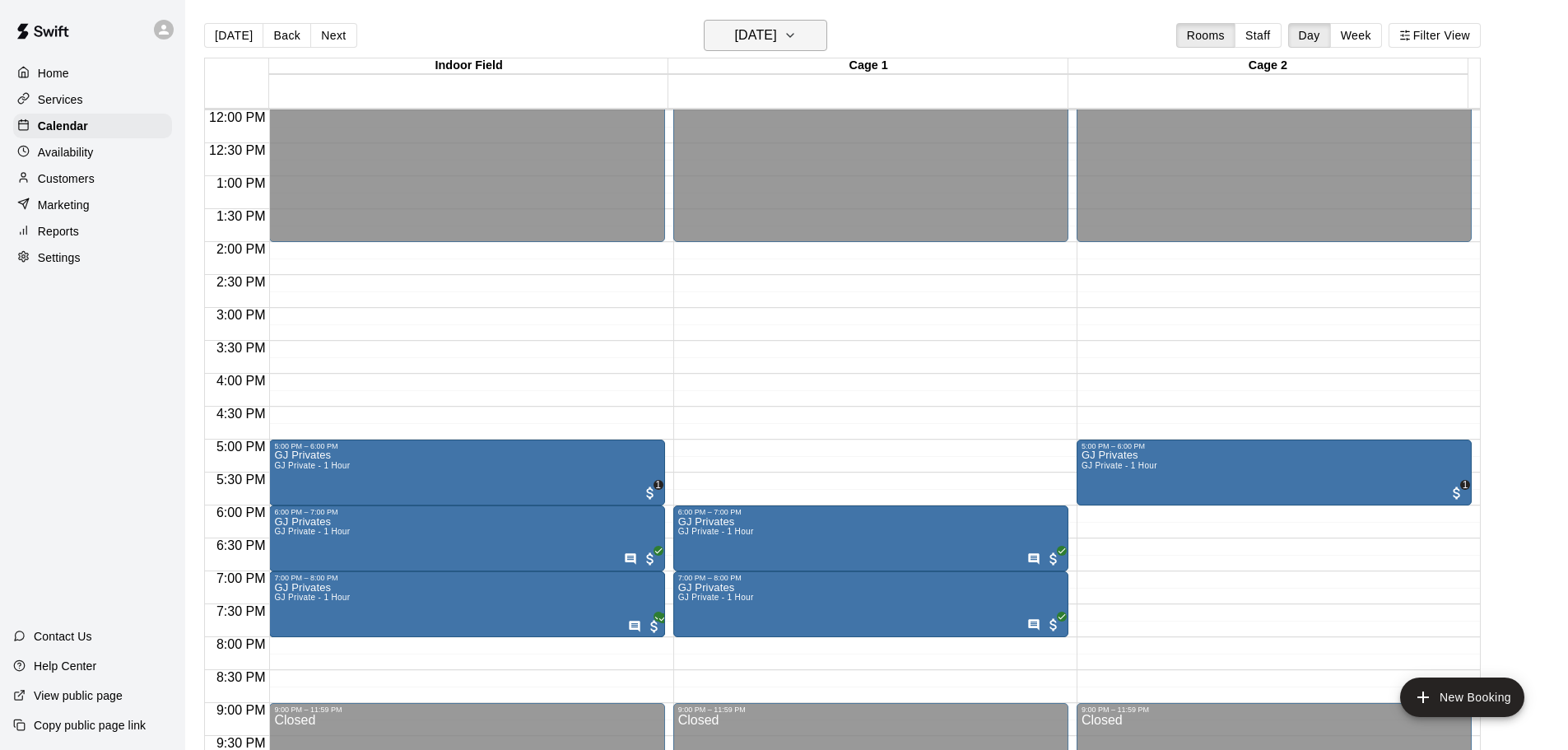
click at [777, 39] on h6 "[DATE]" at bounding box center [756, 35] width 42 height 23
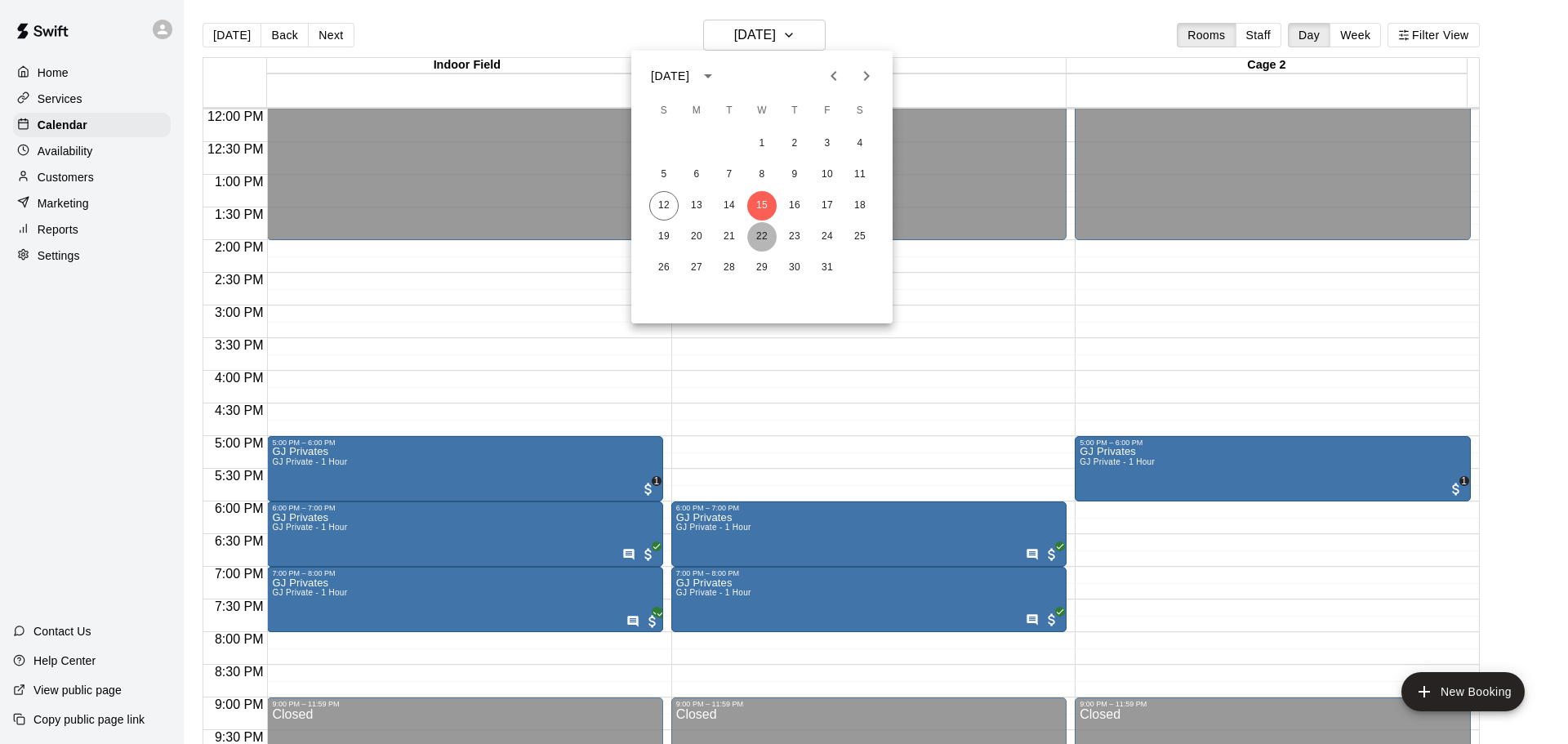
click at [755, 239] on button "22" at bounding box center [762, 236] width 30 height 30
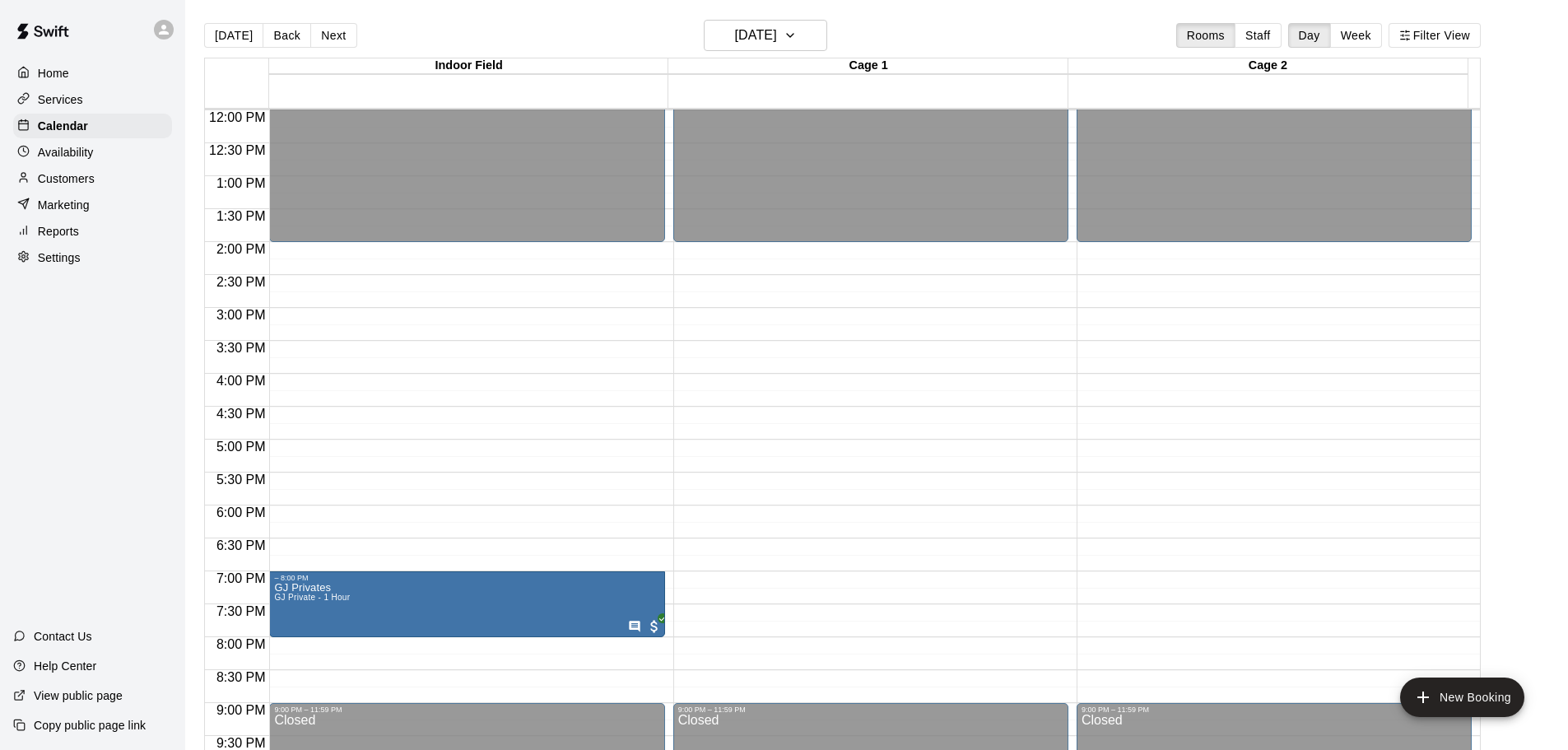
click at [634, 627] on icon "Has notes" at bounding box center [634, 627] width 14 height 14
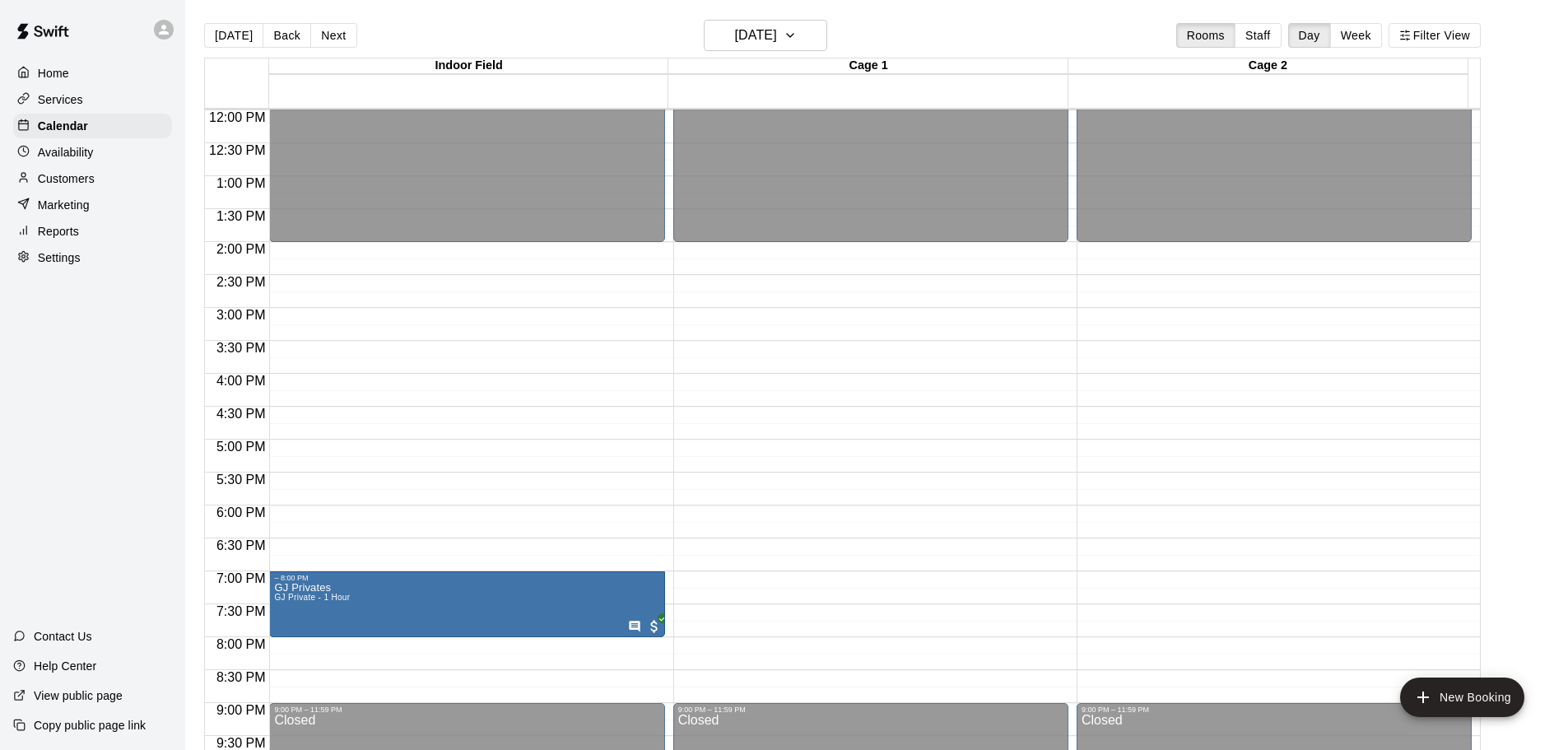
click at [100, 500] on div "Home Services Calendar Availability Customers Marketing Reports Settings Contac…" at bounding box center [92, 375] width 185 height 750
click at [777, 24] on h6 "[DATE]" at bounding box center [756, 35] width 42 height 23
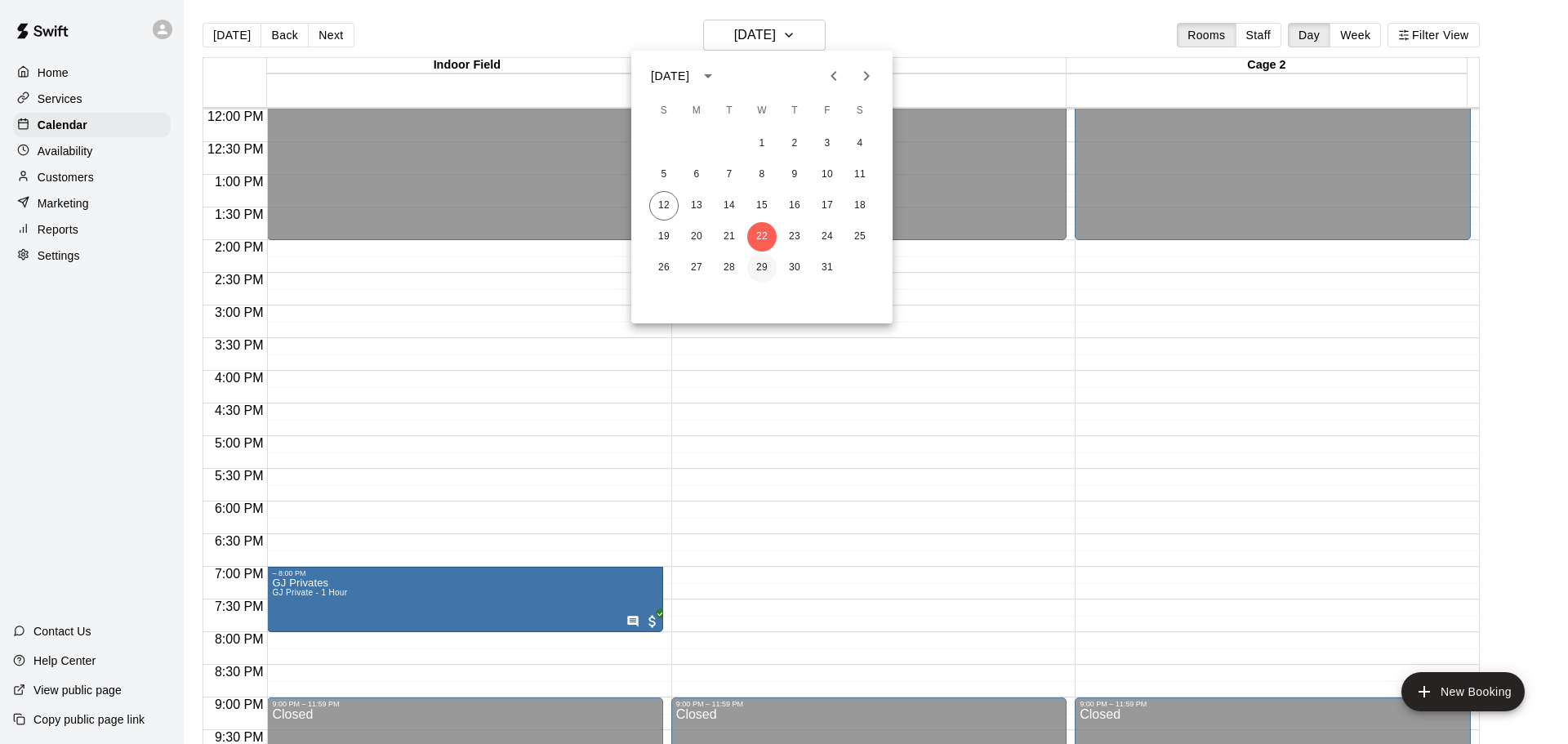
click at [756, 262] on button "29" at bounding box center [762, 267] width 30 height 30
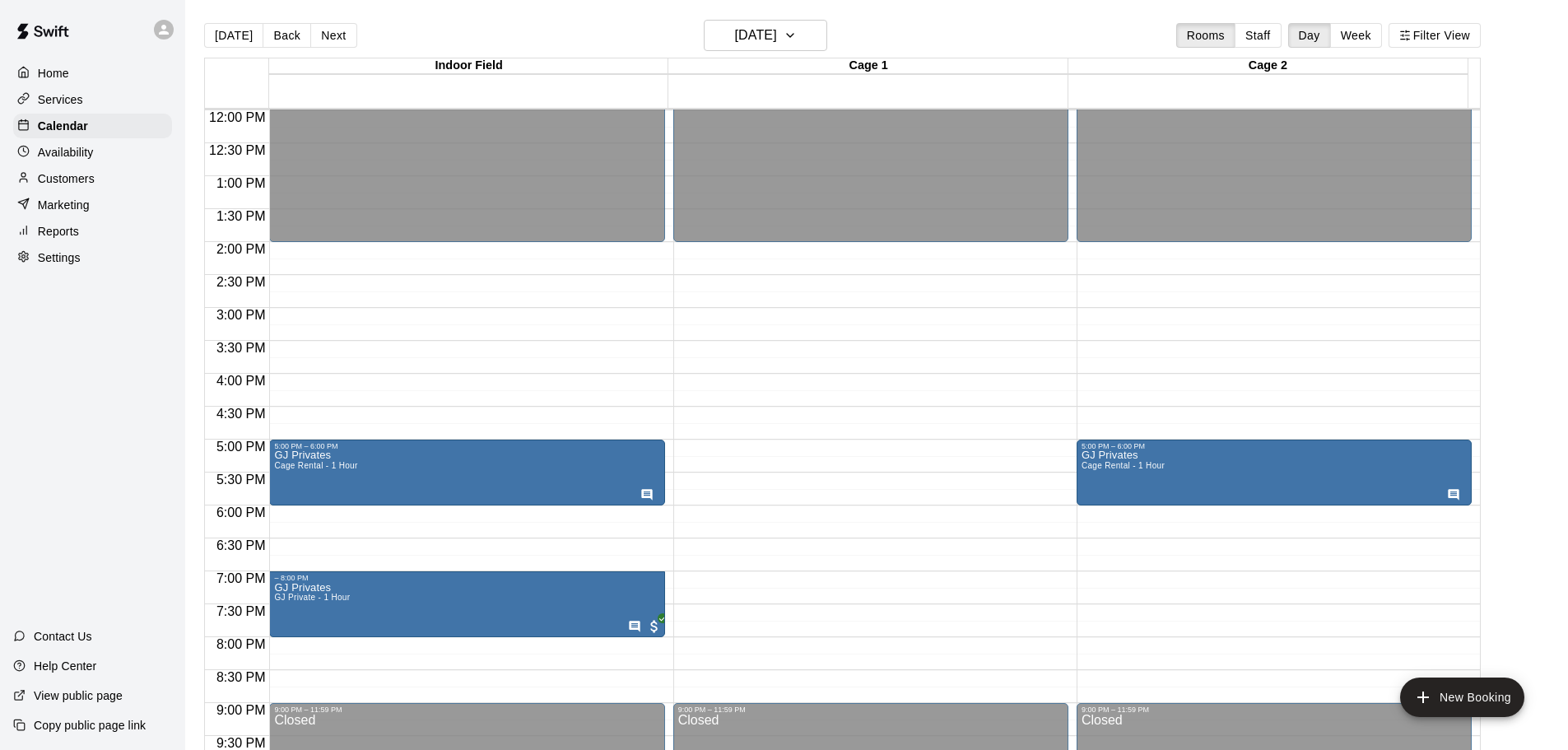
click at [293, 464] on icon "edit" at bounding box center [289, 470] width 14 height 14
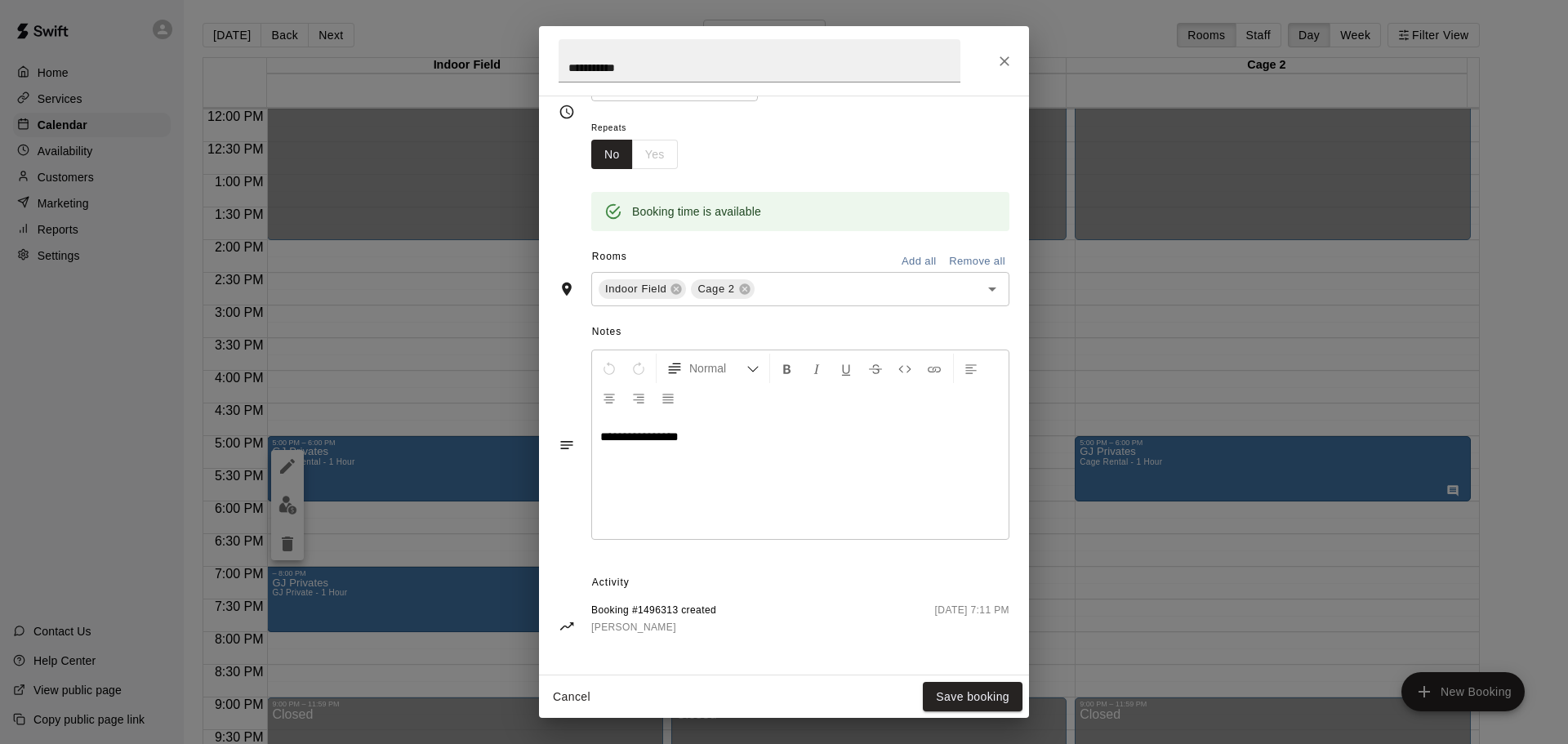
scroll to position [247, 0]
click at [1013, 60] on icon "Close" at bounding box center [1004, 61] width 16 height 16
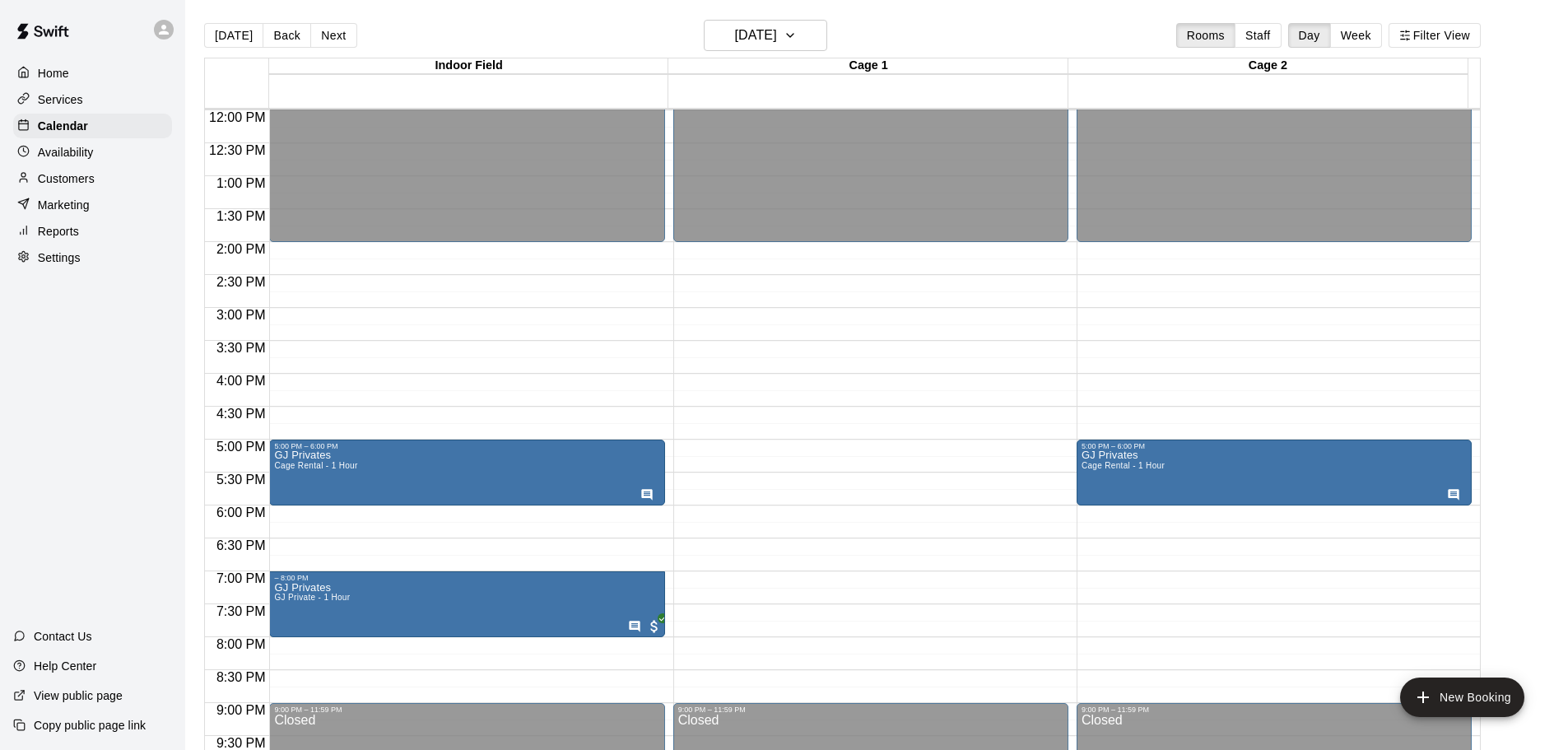
click at [318, 602] on span "GJ Private - 1 Hour" at bounding box center [312, 598] width 76 height 9
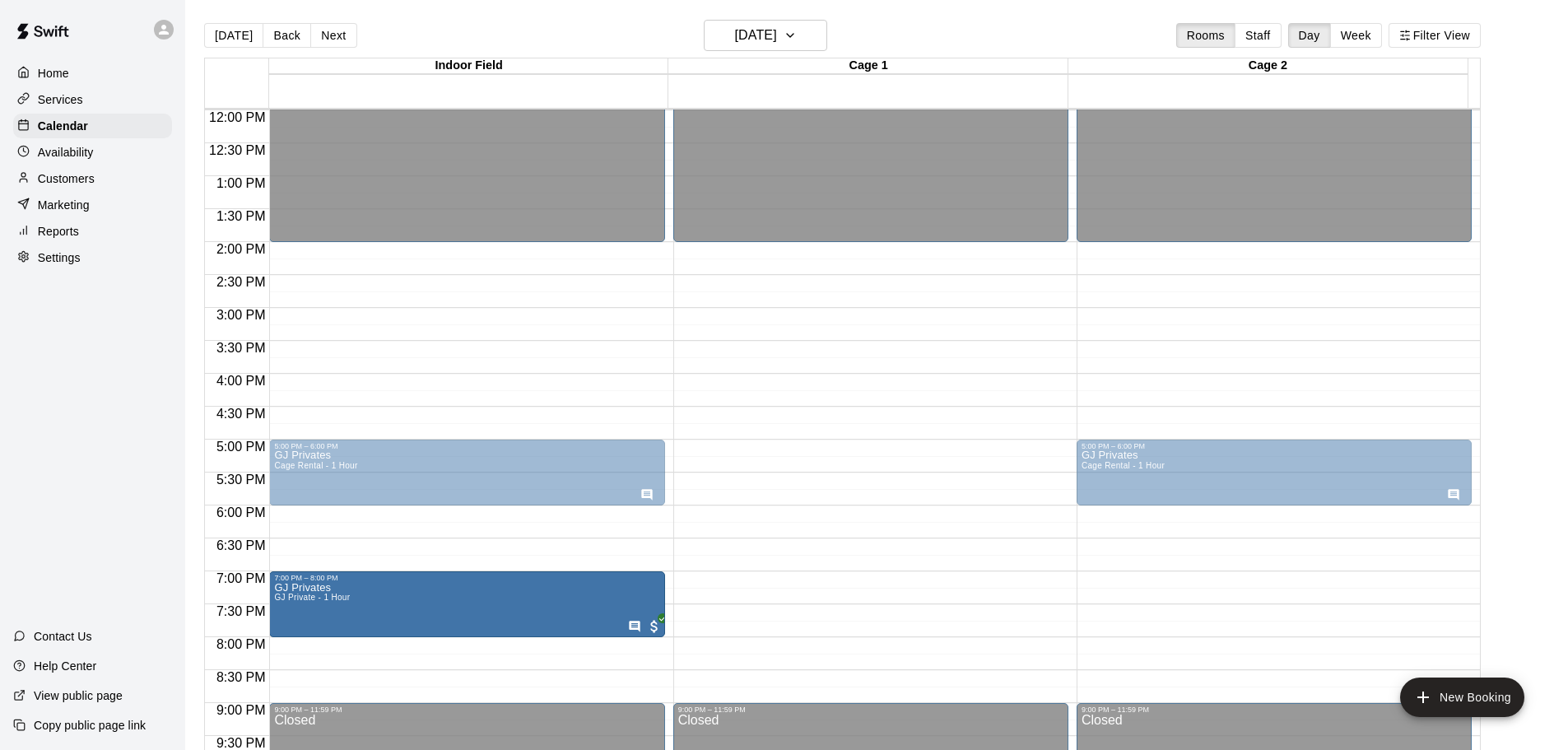
drag, startPoint x: 371, startPoint y: 605, endPoint x: 564, endPoint y: 607, distance: 193.0
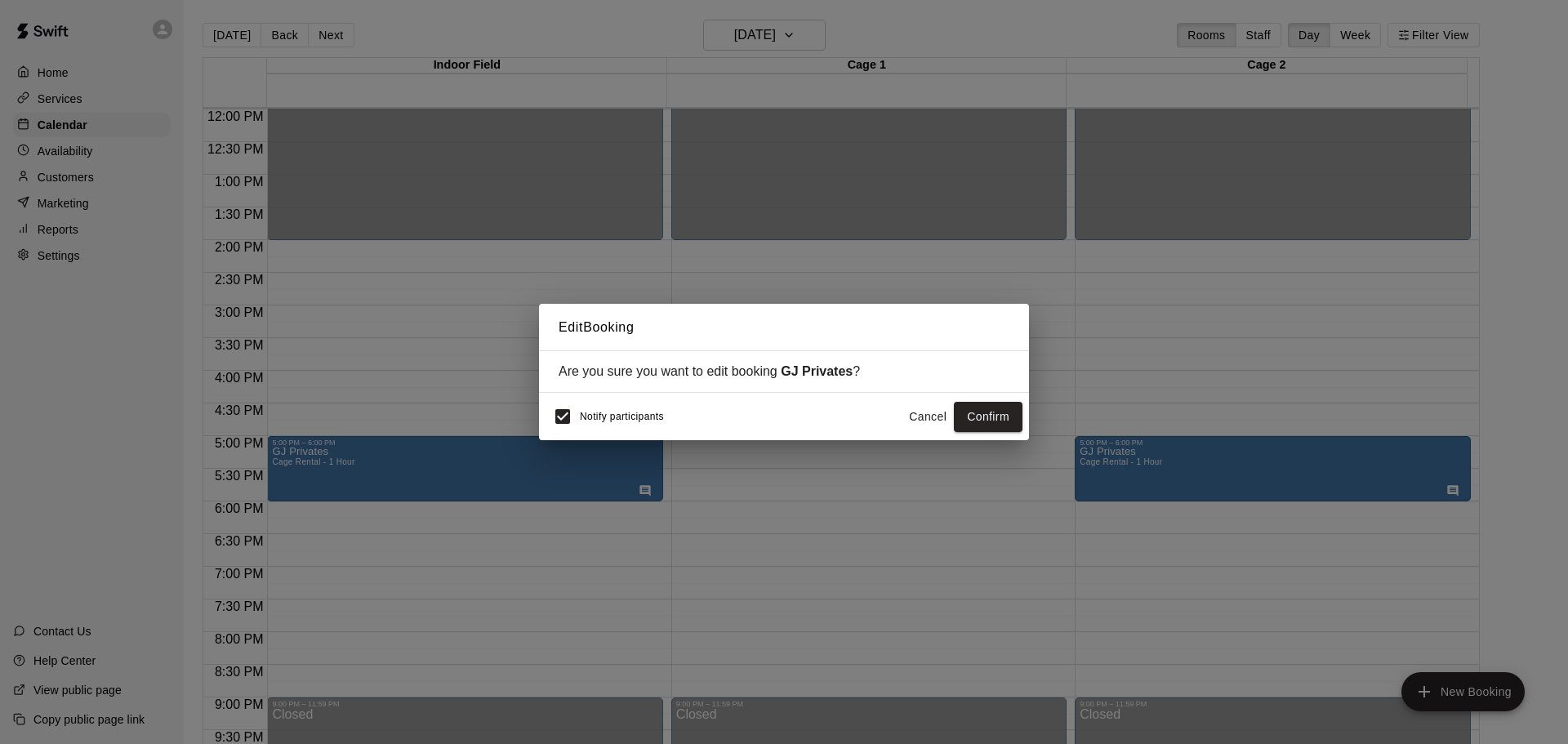
click at [915, 418] on button "Cancel" at bounding box center [928, 417] width 52 height 30
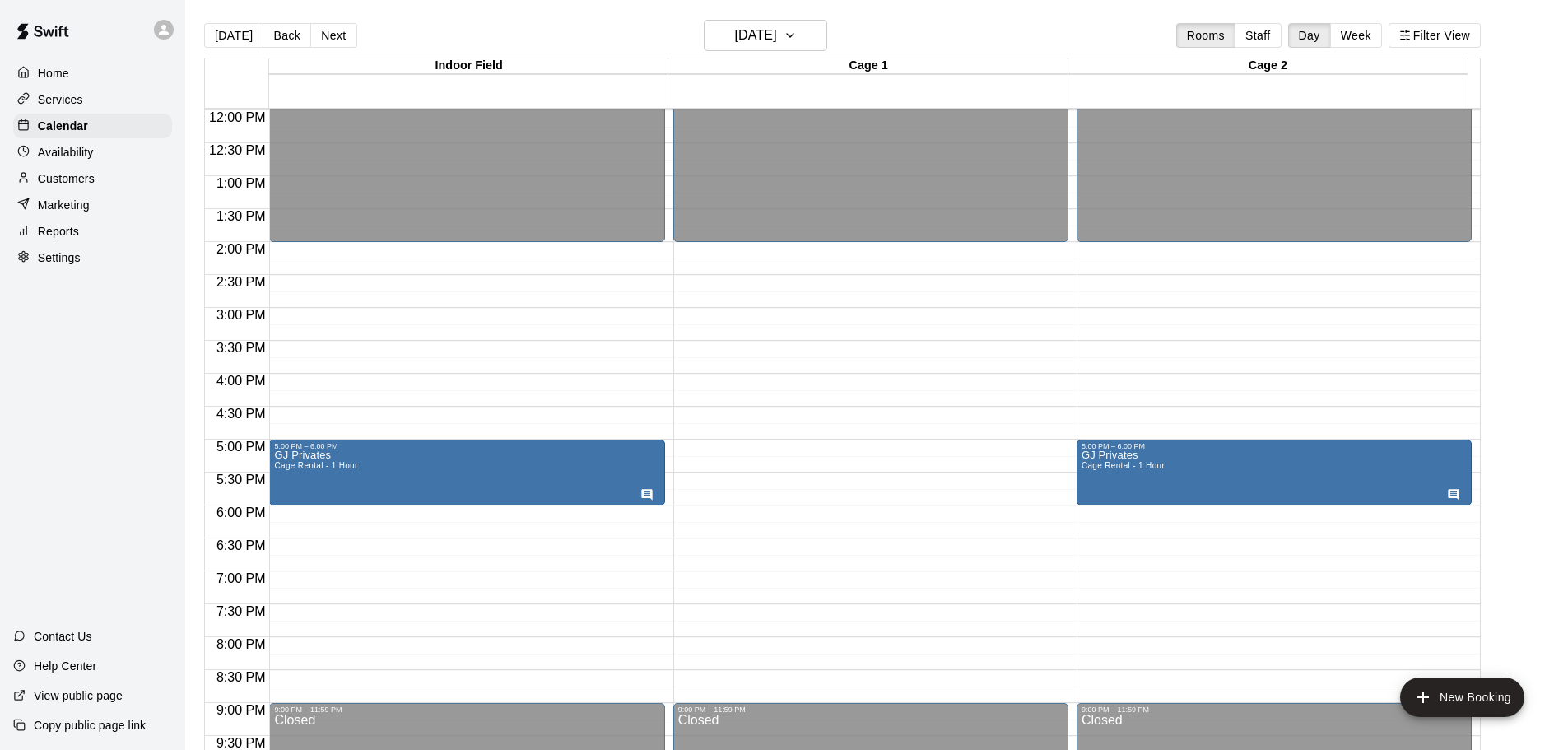
click at [526, 584] on div "12:00 AM – 2:00 PM Closed 5:00 PM – 6:00 PM GJ Privates Cage Rental - 1 Hour 9:…" at bounding box center [467, 110] width 395 height 1580
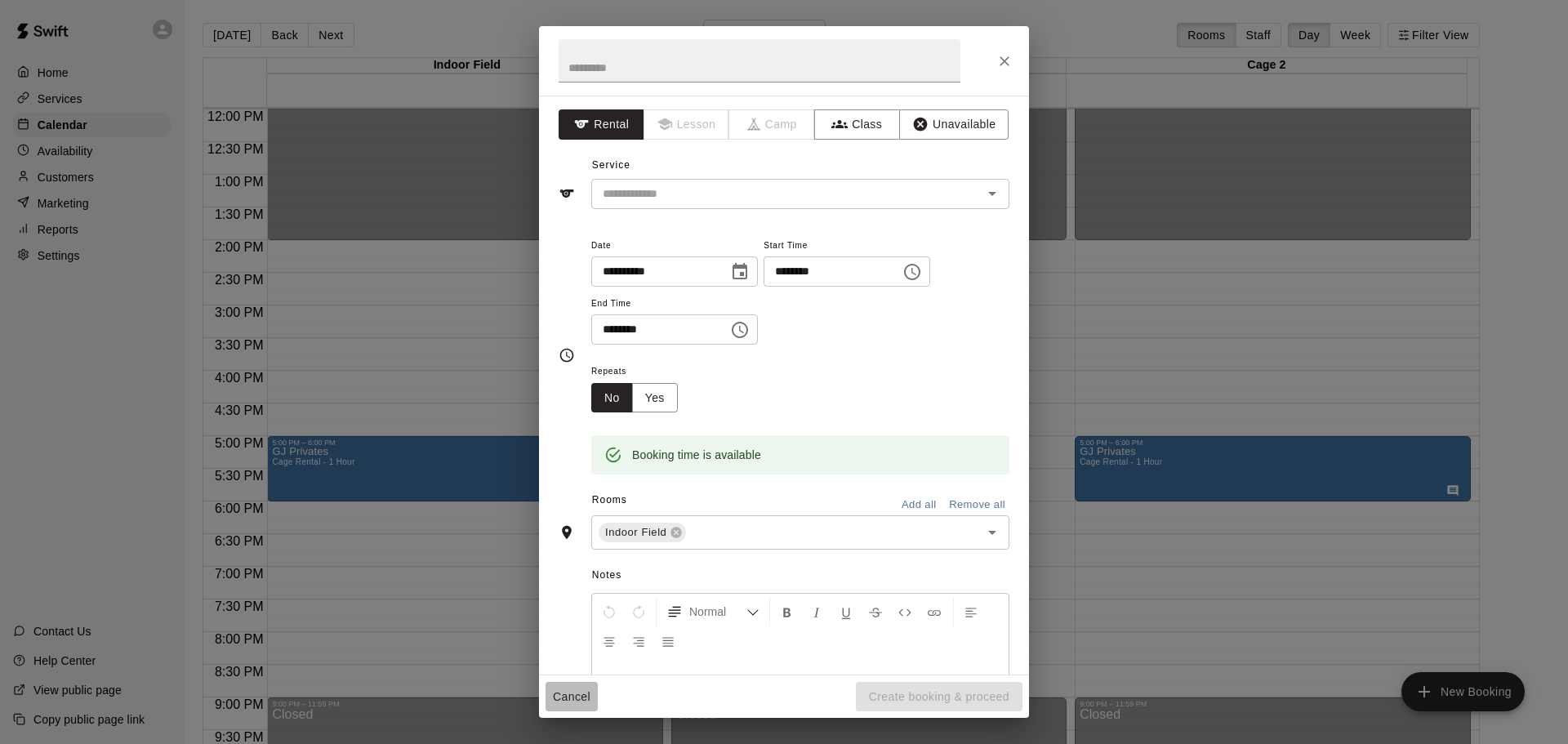
click at [566, 700] on button "Cancel" at bounding box center [572, 698] width 52 height 30
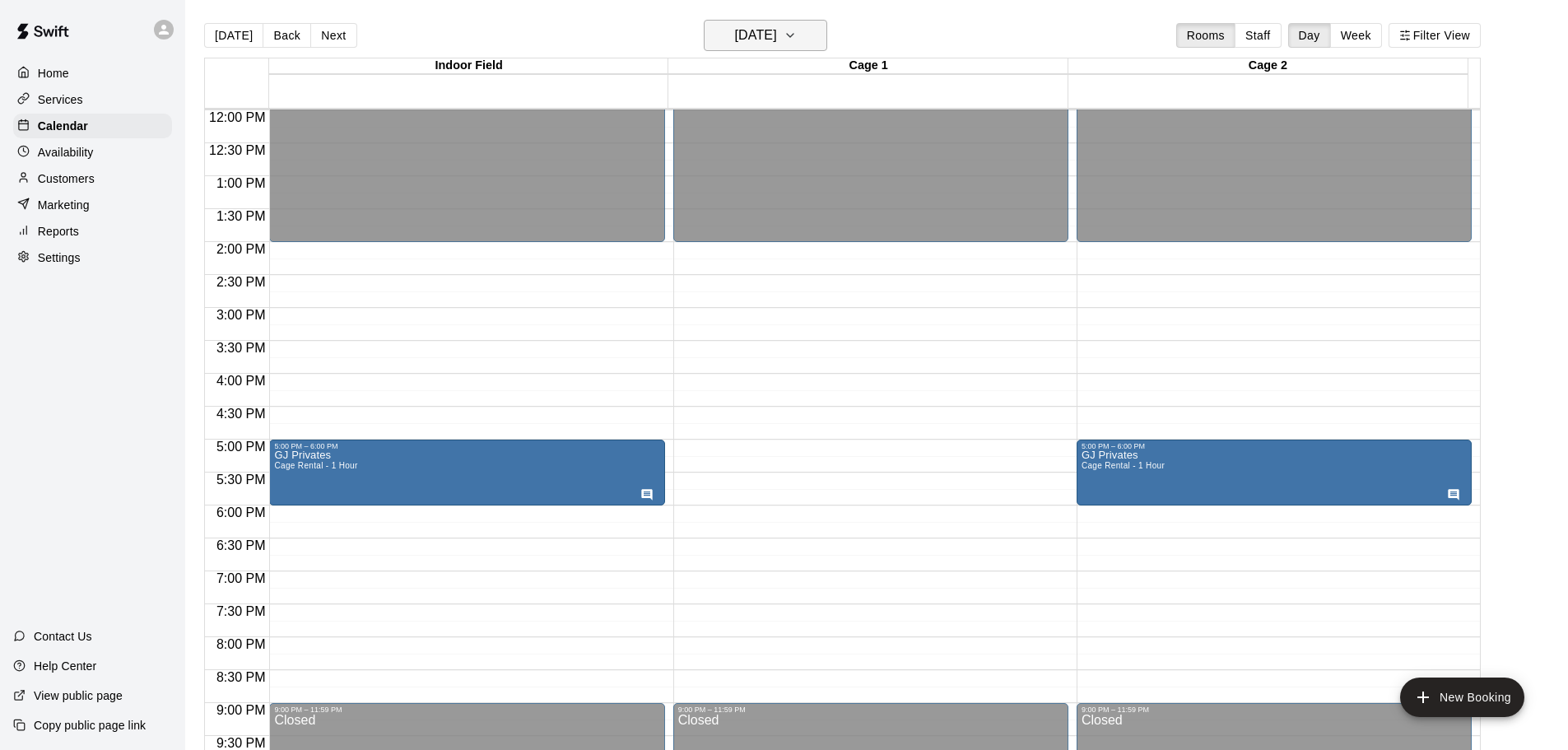
click at [753, 31] on h6 "[DATE]" at bounding box center [756, 35] width 42 height 23
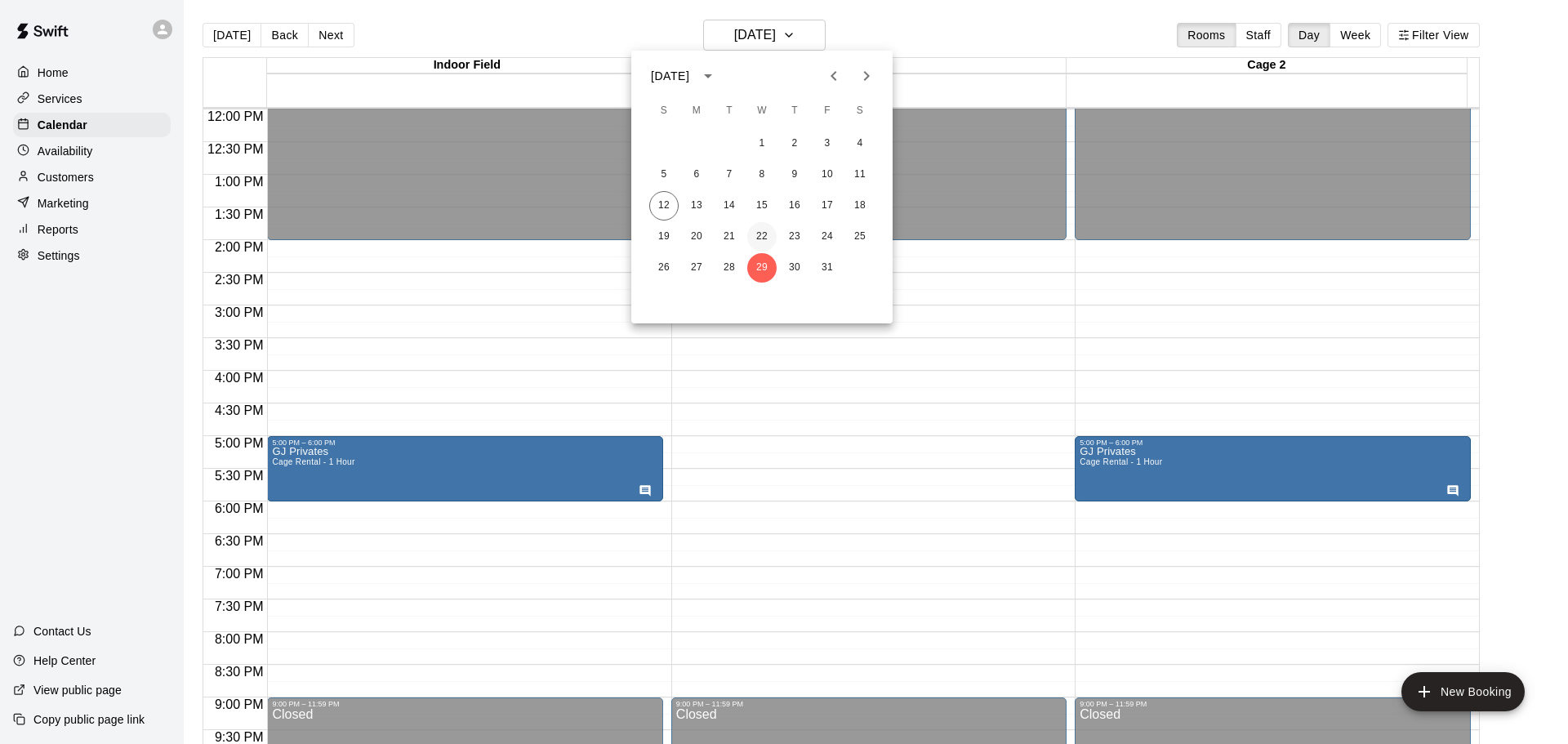
click at [758, 235] on button "22" at bounding box center [762, 236] width 30 height 30
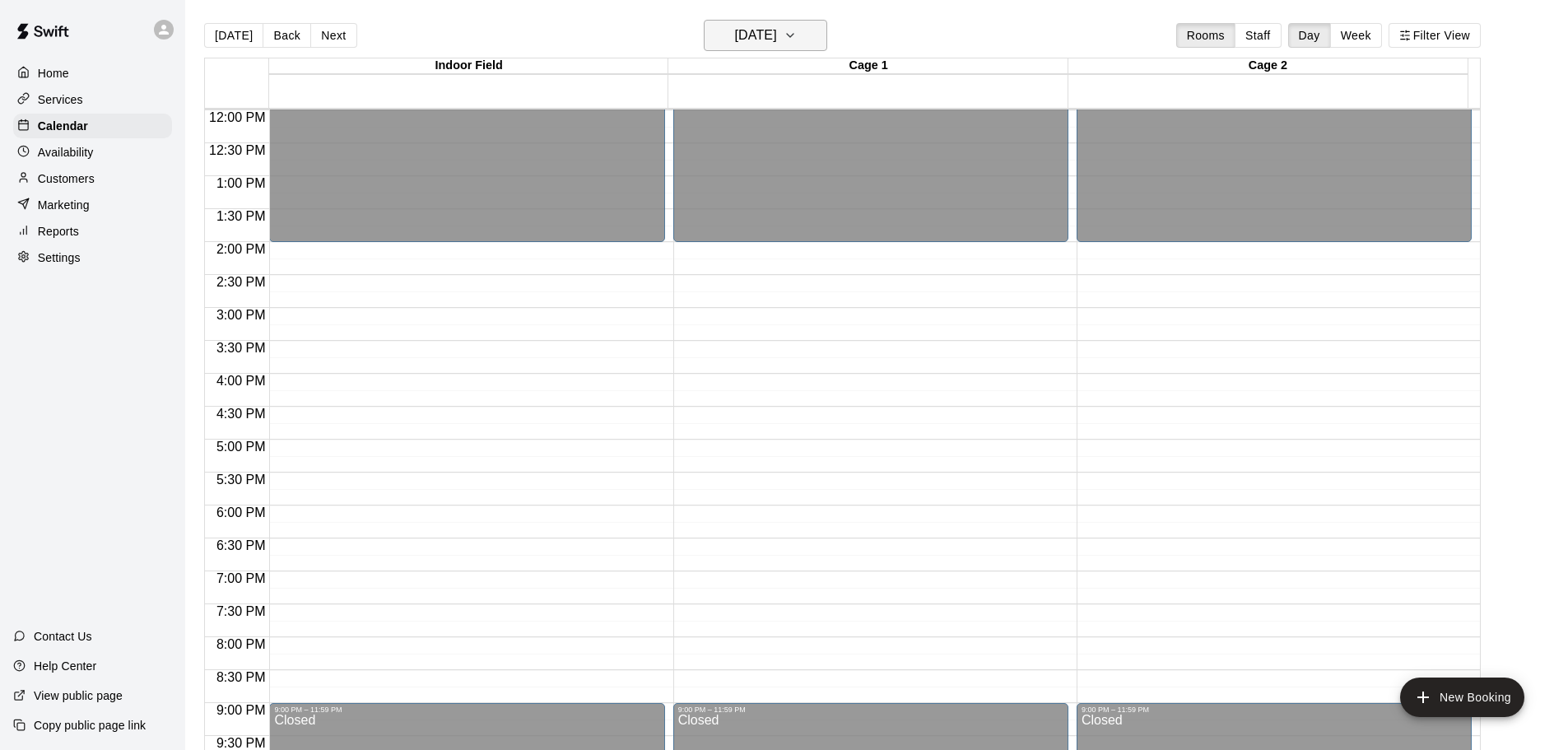
click at [770, 29] on h6 "[DATE]" at bounding box center [756, 35] width 42 height 23
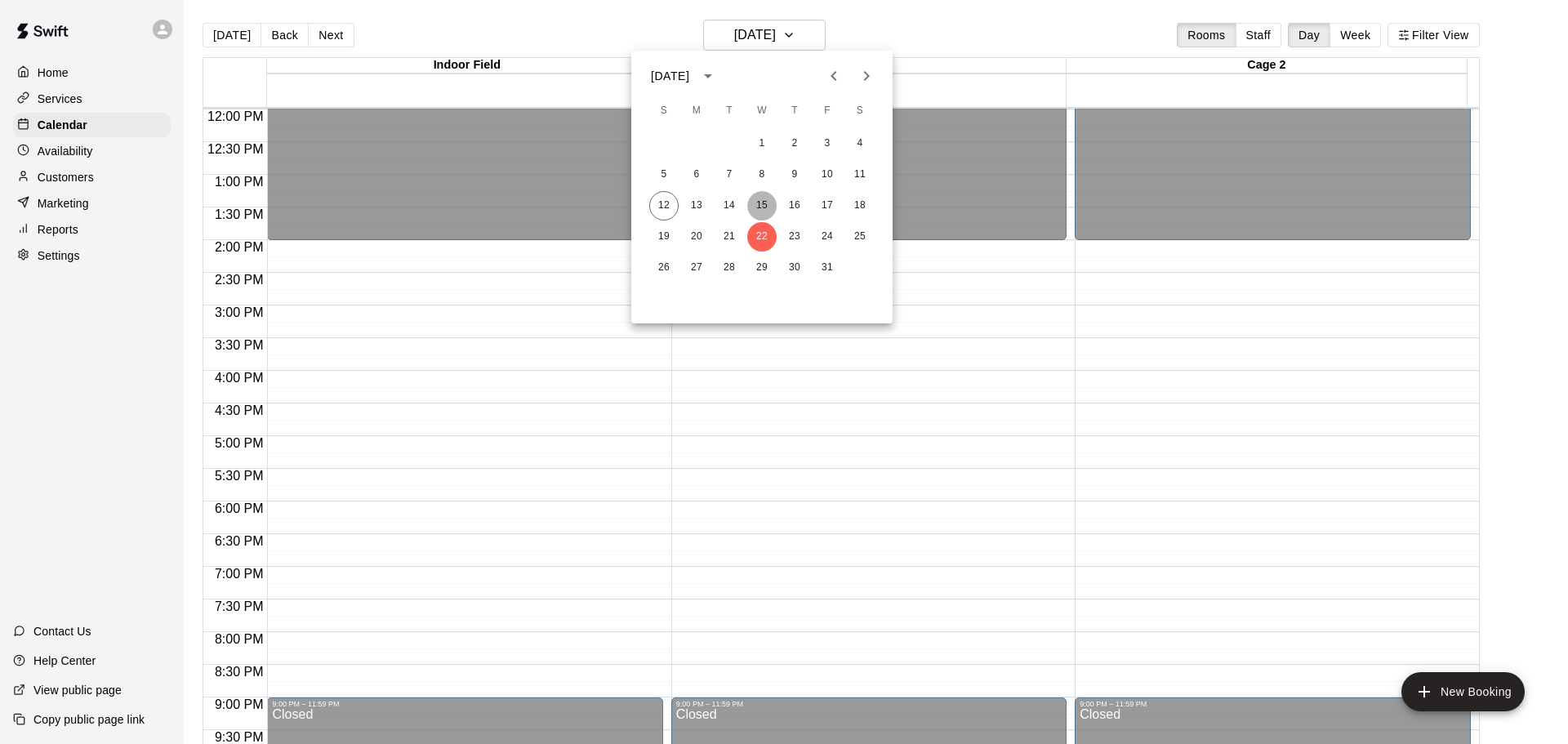
click at [756, 207] on button "15" at bounding box center [762, 206] width 30 height 30
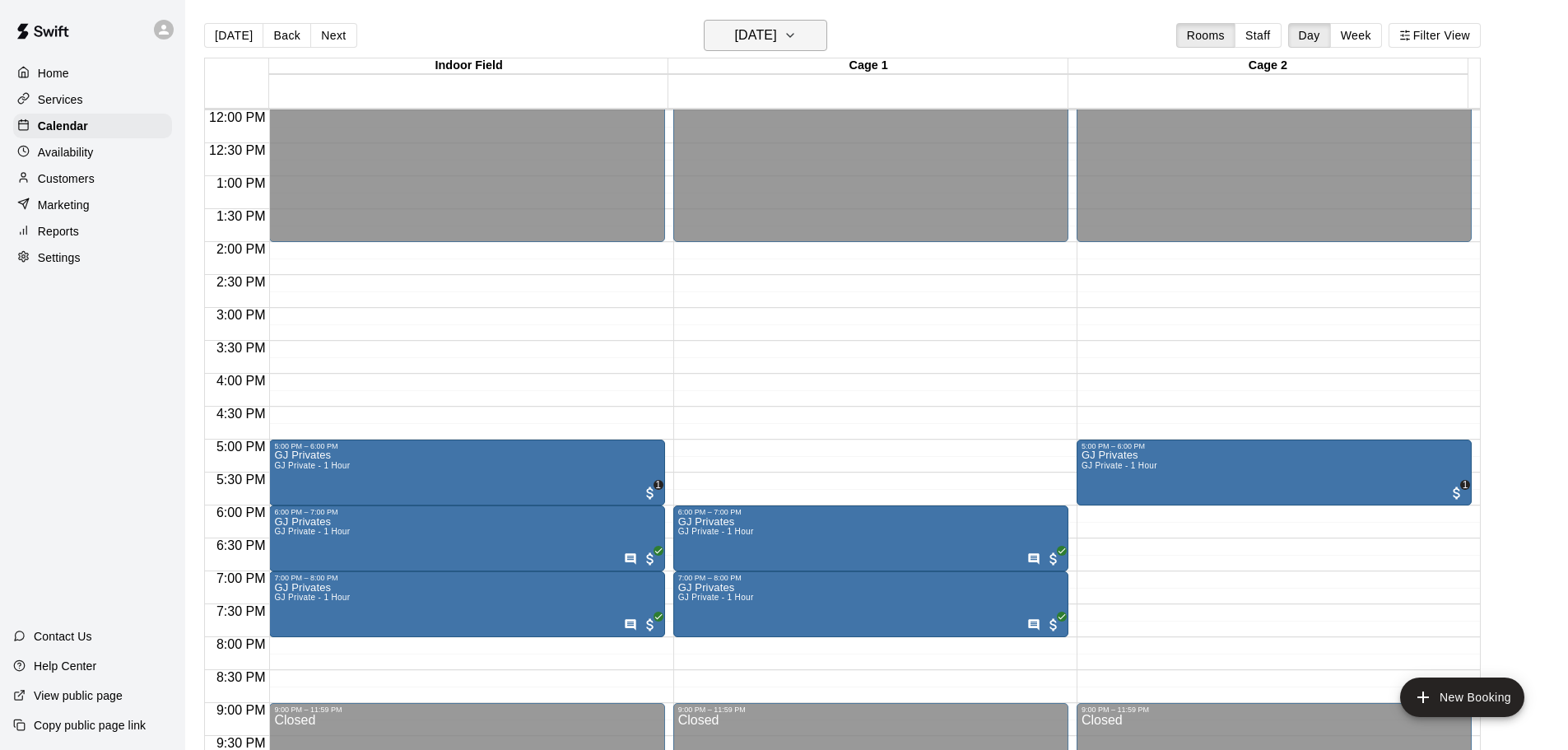
click at [756, 41] on h6 "[DATE]" at bounding box center [756, 35] width 42 height 23
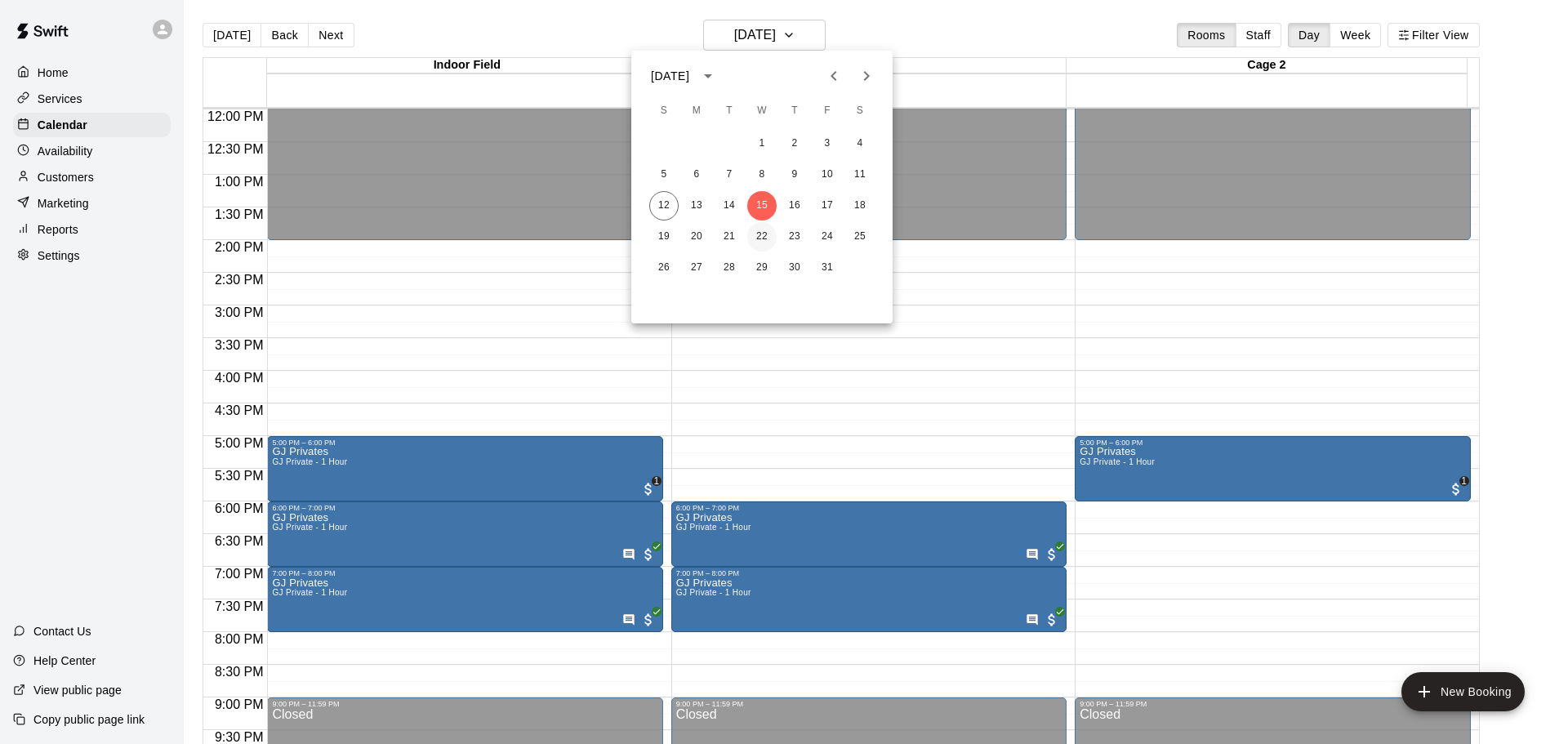
click at [758, 232] on button "22" at bounding box center [762, 236] width 30 height 30
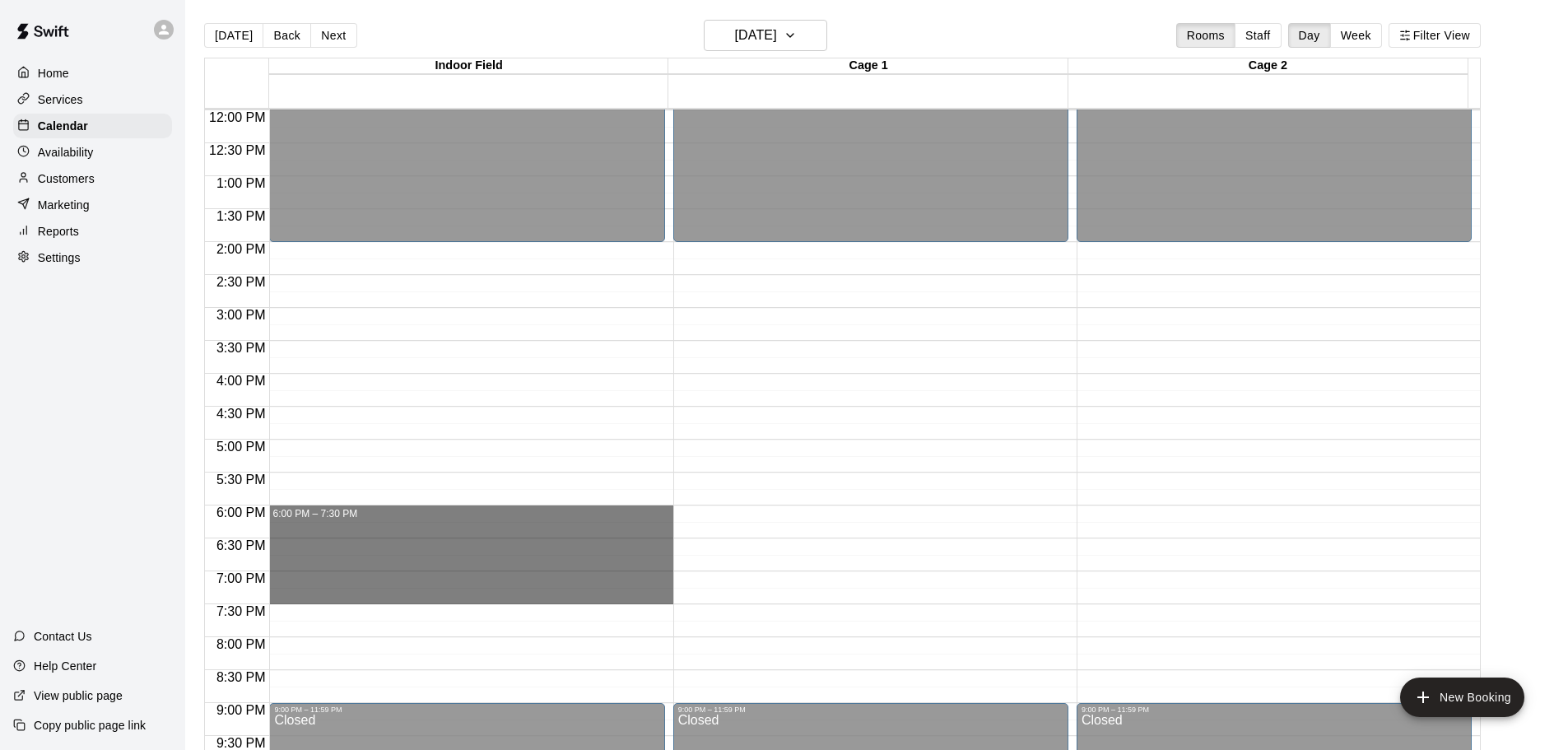
drag, startPoint x: 295, startPoint y: 508, endPoint x: 287, endPoint y: 601, distance: 93.3
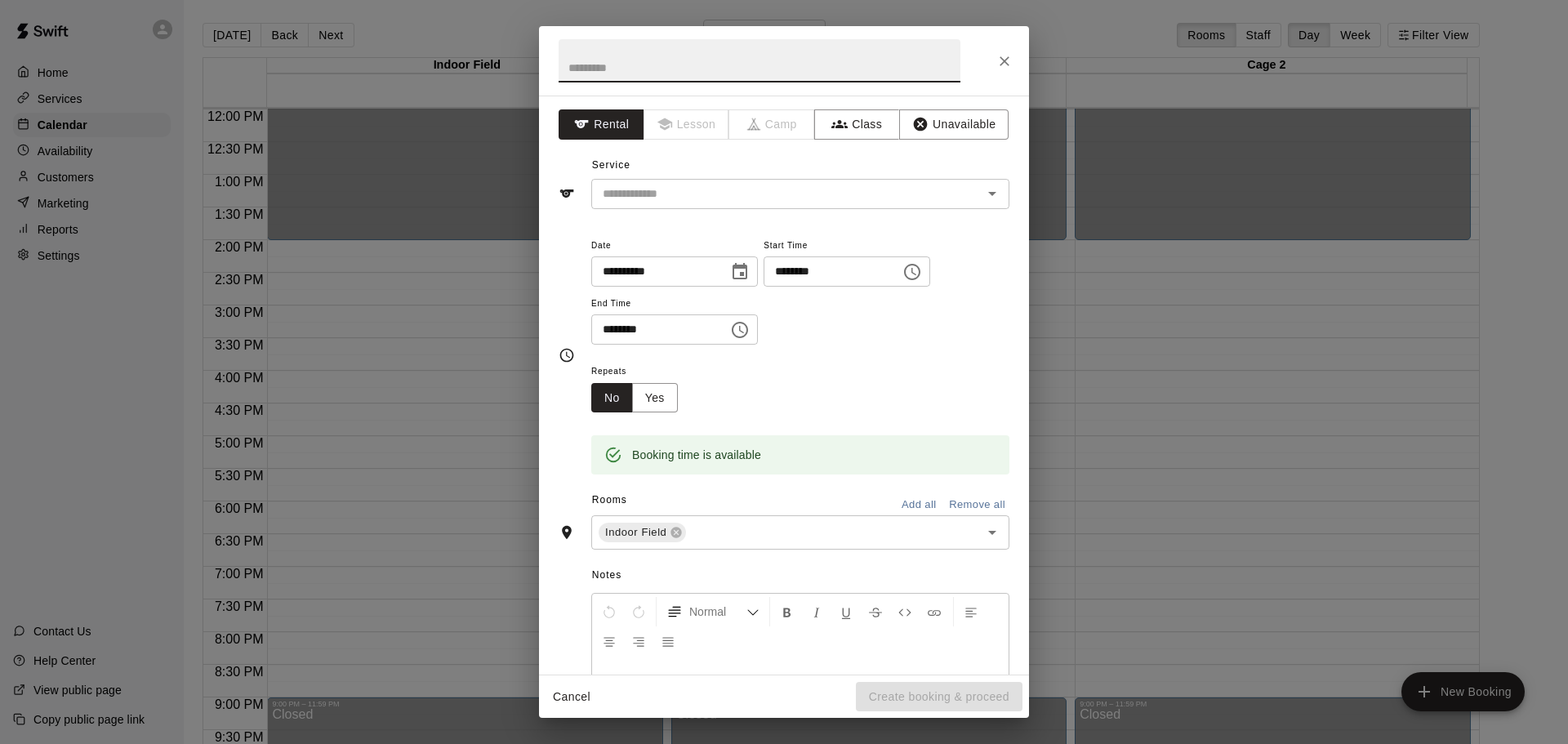
click at [750, 334] on icon "Choose time, selected time is 7:30 PM" at bounding box center [740, 330] width 20 height 20
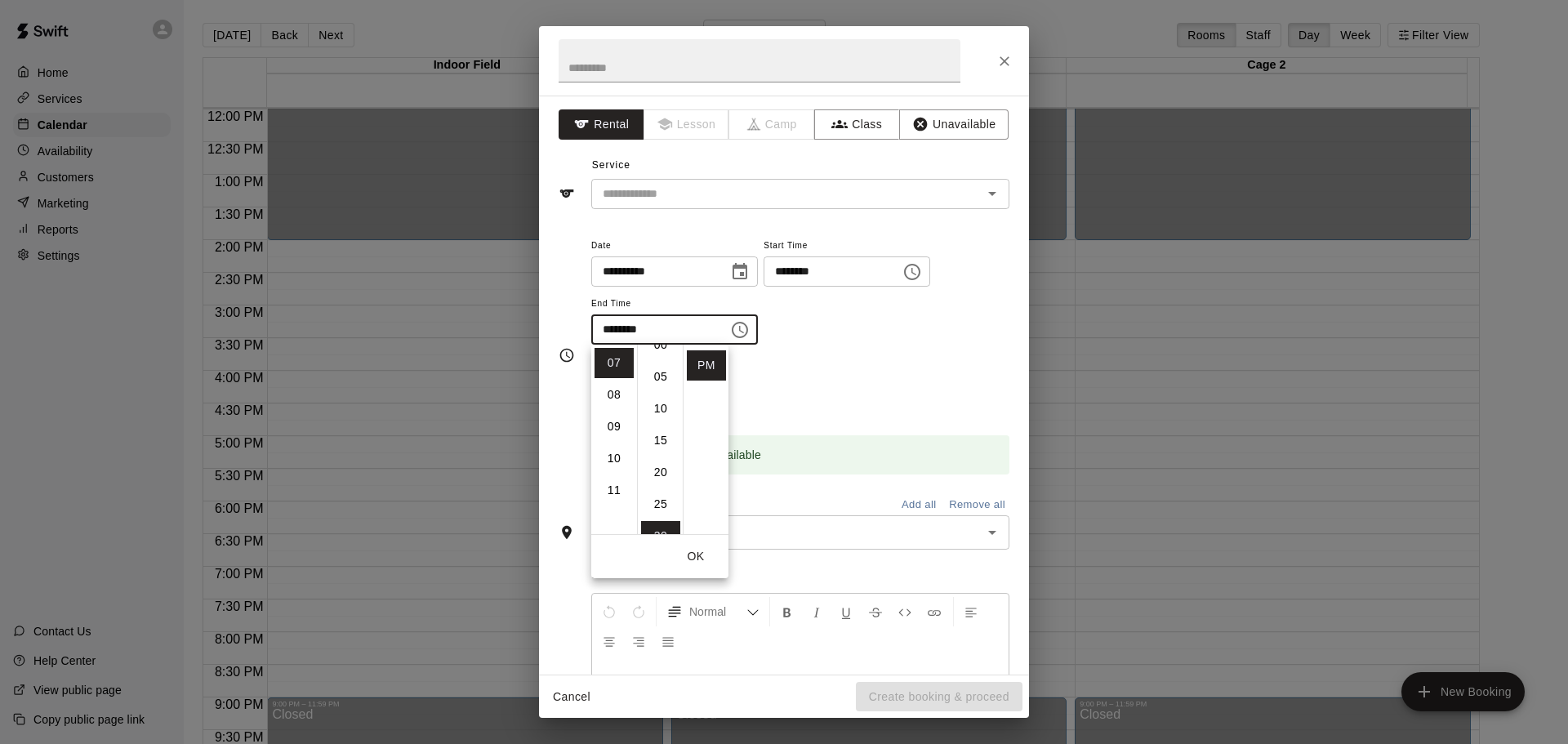
scroll to position [0, 0]
click at [668, 351] on li "00" at bounding box center [661, 363] width 39 height 30
type input "********"
click at [863, 407] on div "Repeats No Yes" at bounding box center [801, 387] width 419 height 52
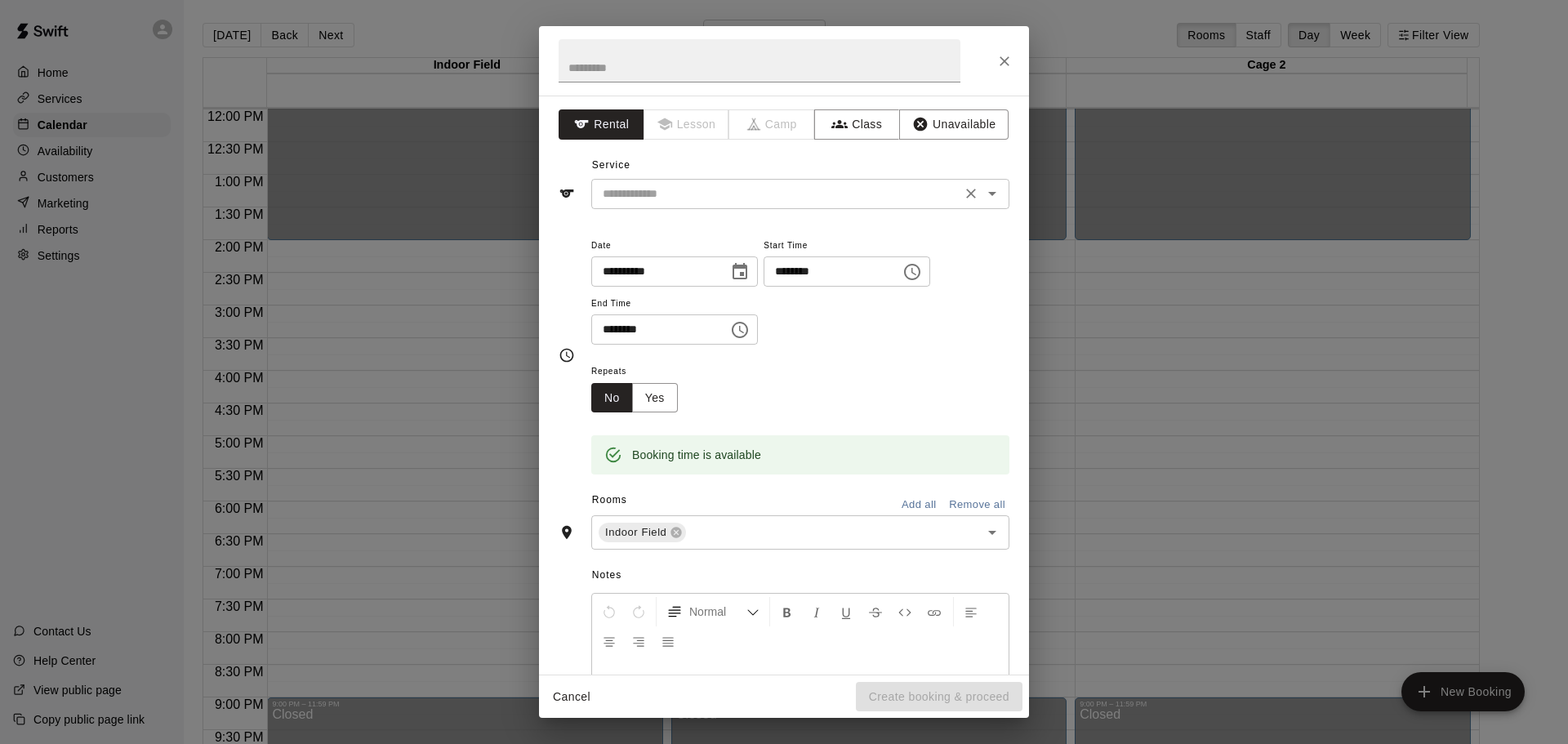
click at [918, 194] on input "text" at bounding box center [776, 193] width 360 height 21
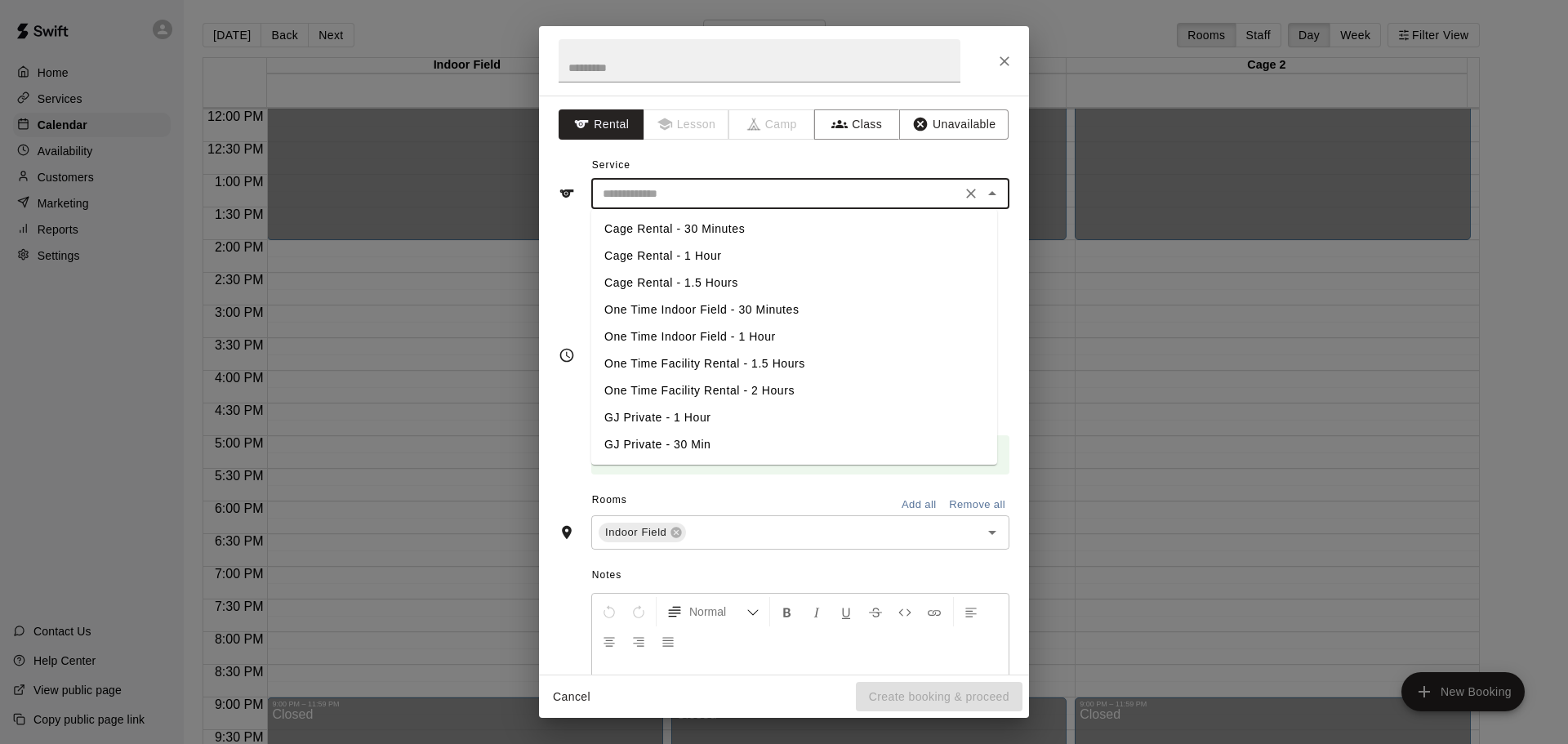
click at [668, 410] on li "GJ Private - 1 Hour" at bounding box center [794, 418] width 406 height 27
type input "**********"
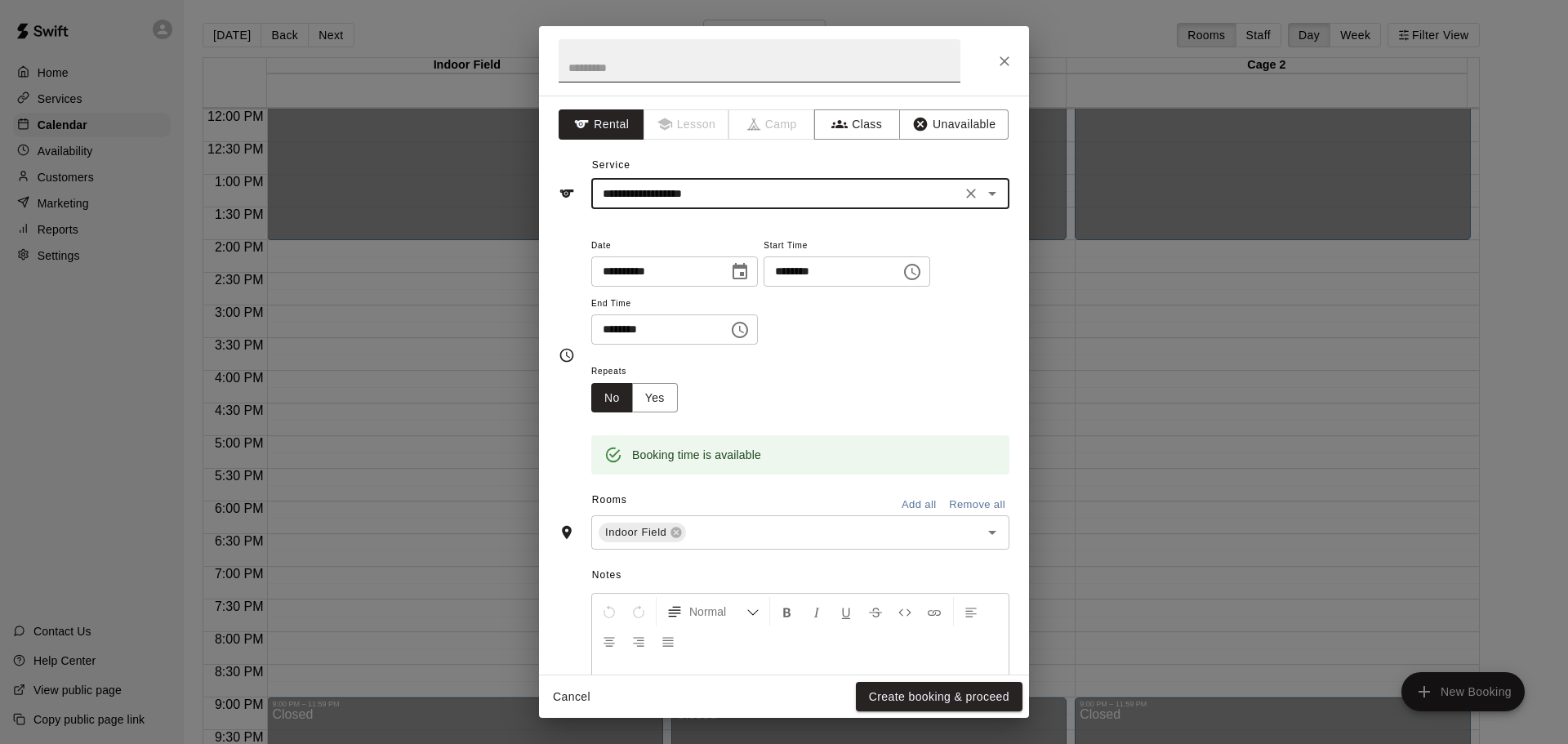
click at [638, 60] on input "text" at bounding box center [759, 61] width 402 height 43
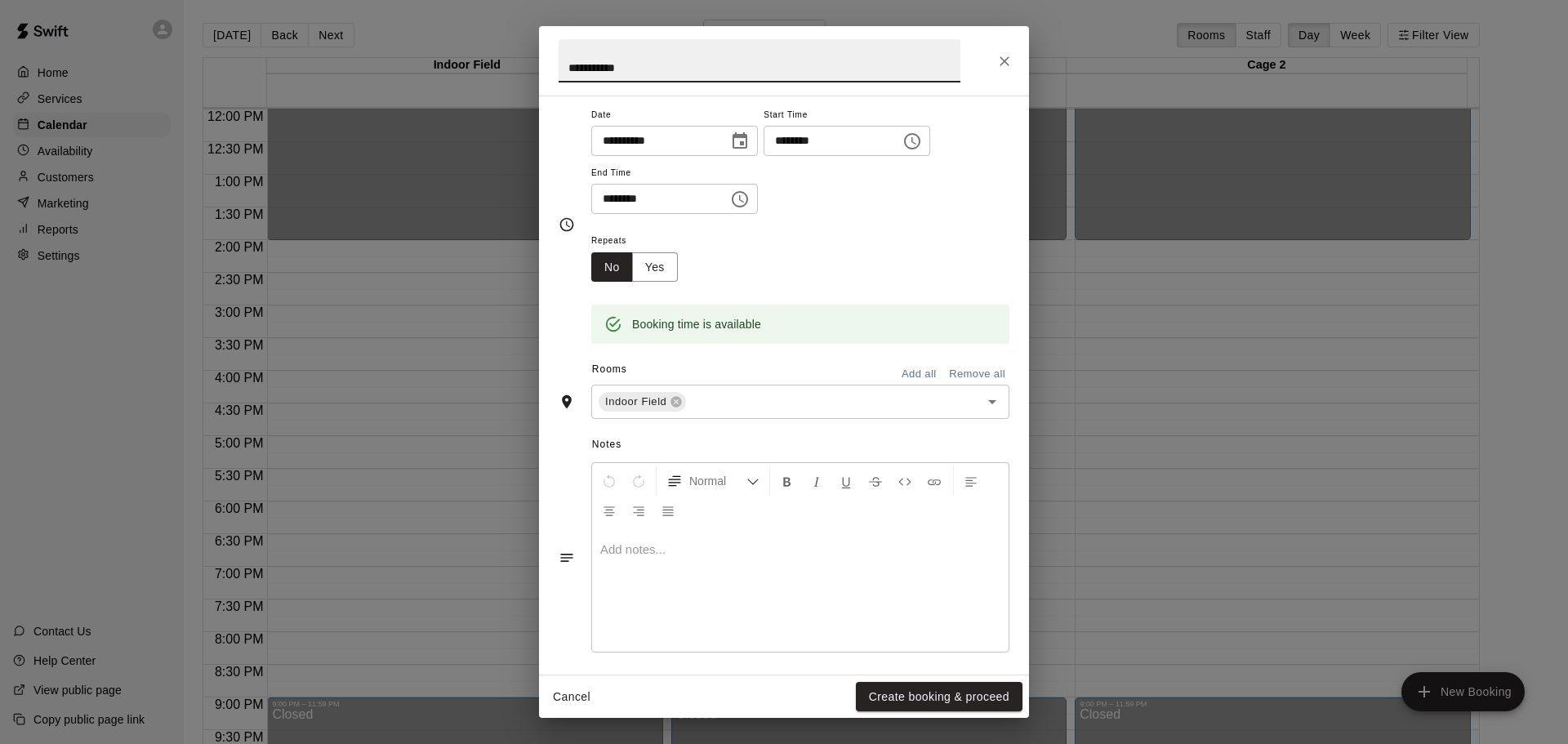
scroll to position [139, 0]
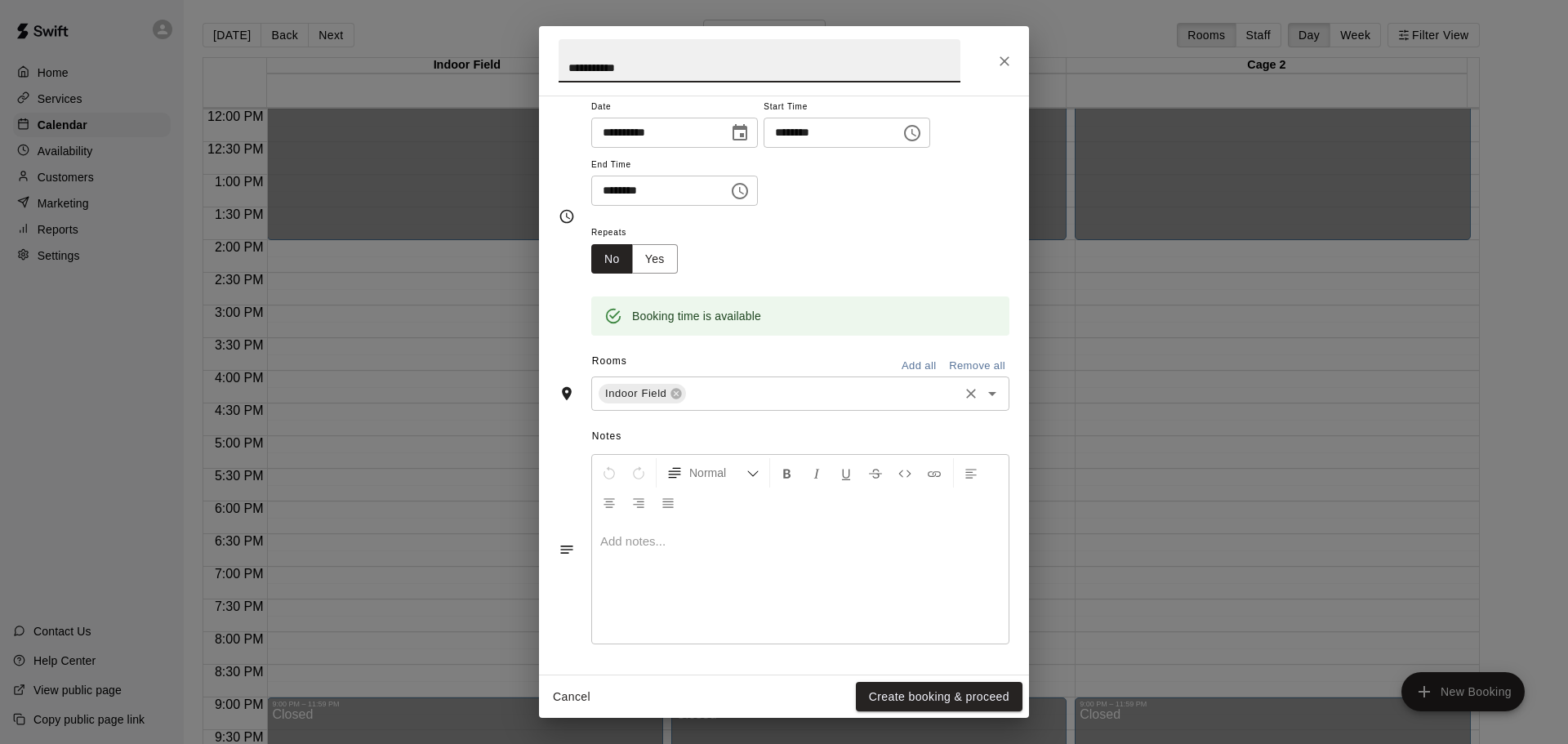
click at [988, 395] on icon "Open" at bounding box center [992, 393] width 8 height 4
type input "**********"
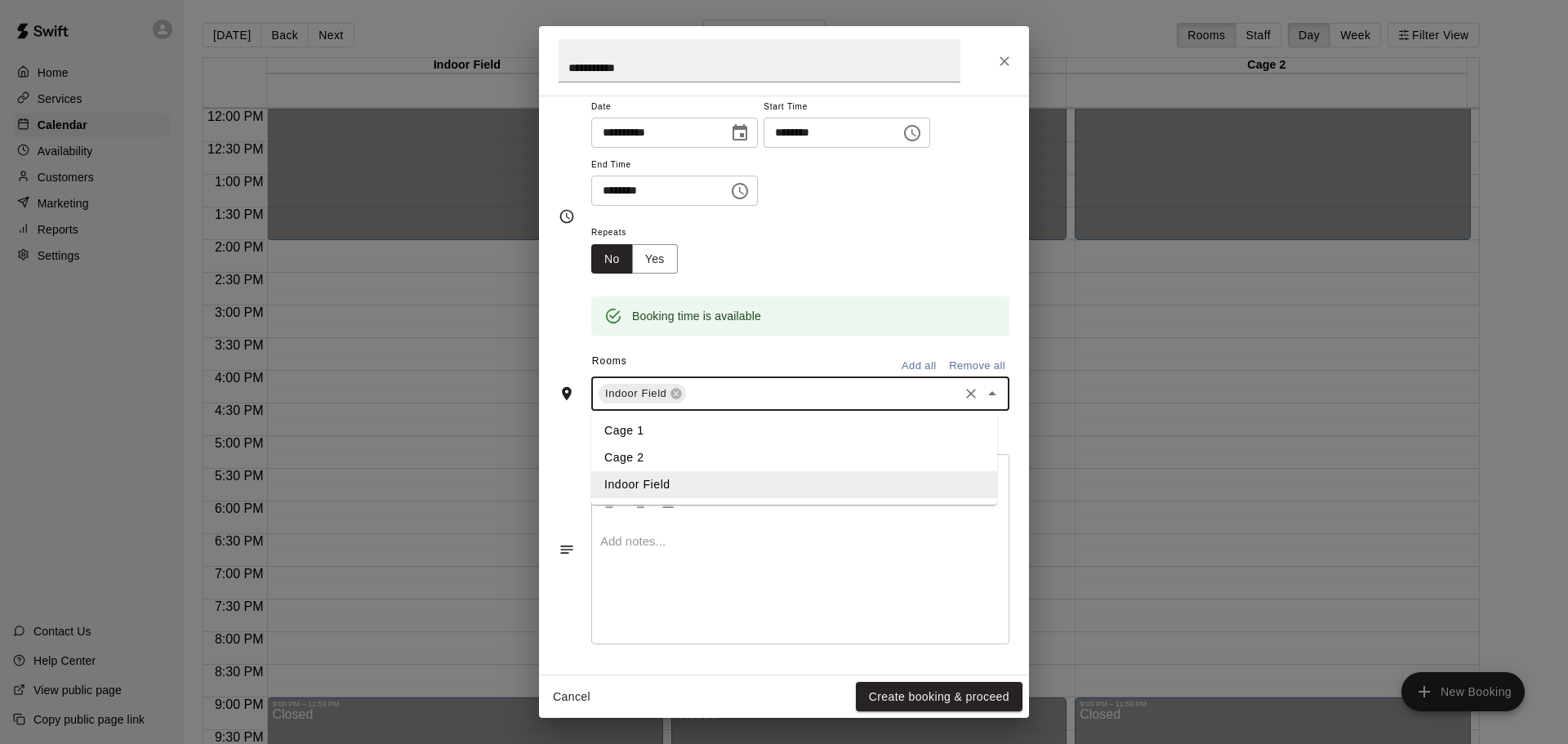
click at [742, 430] on li "Cage 1" at bounding box center [794, 431] width 406 height 27
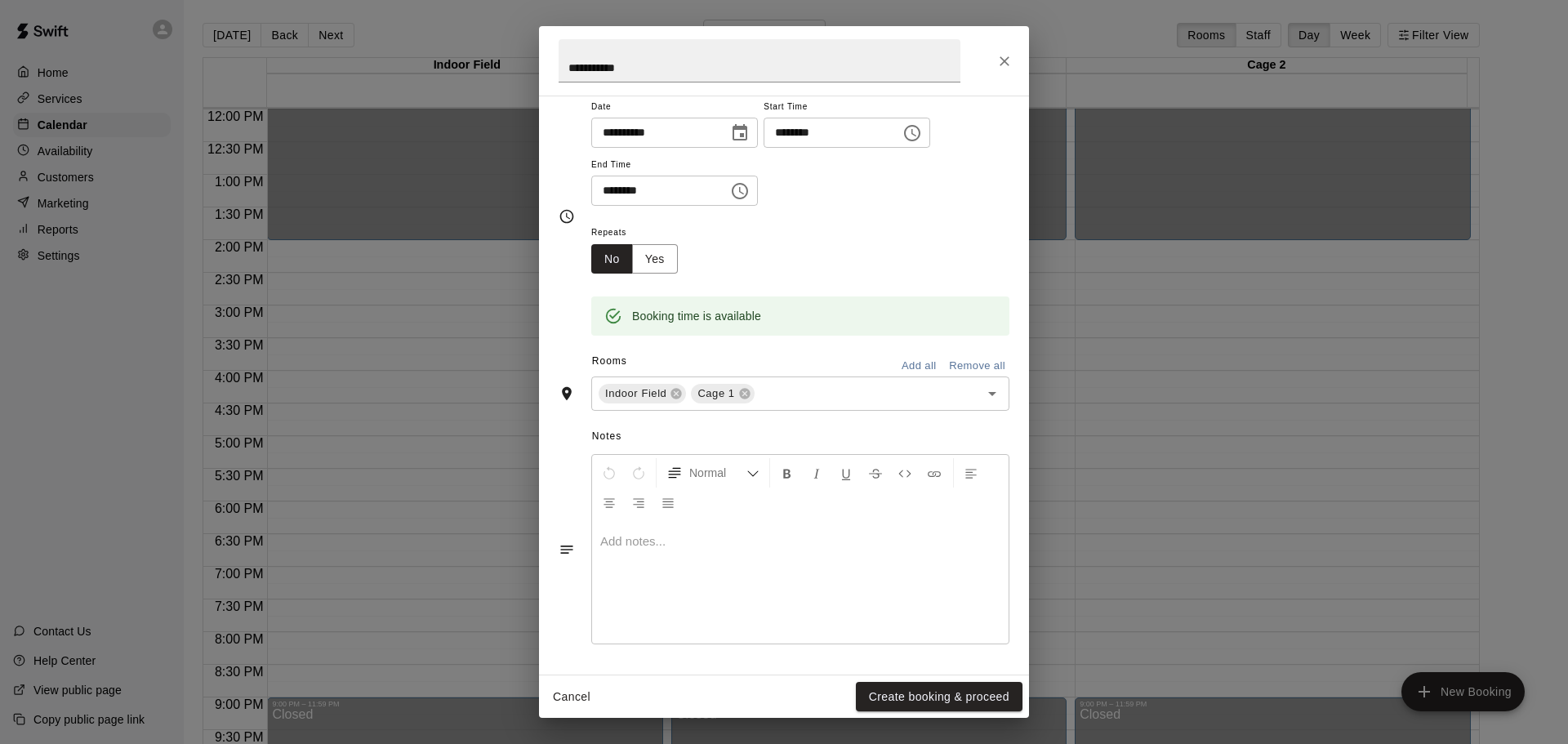
click at [795, 442] on span "Notes" at bounding box center [801, 436] width 418 height 26
click at [696, 541] on p at bounding box center [800, 541] width 400 height 16
click at [898, 691] on button "Create booking & proceed" at bounding box center [939, 698] width 166 height 30
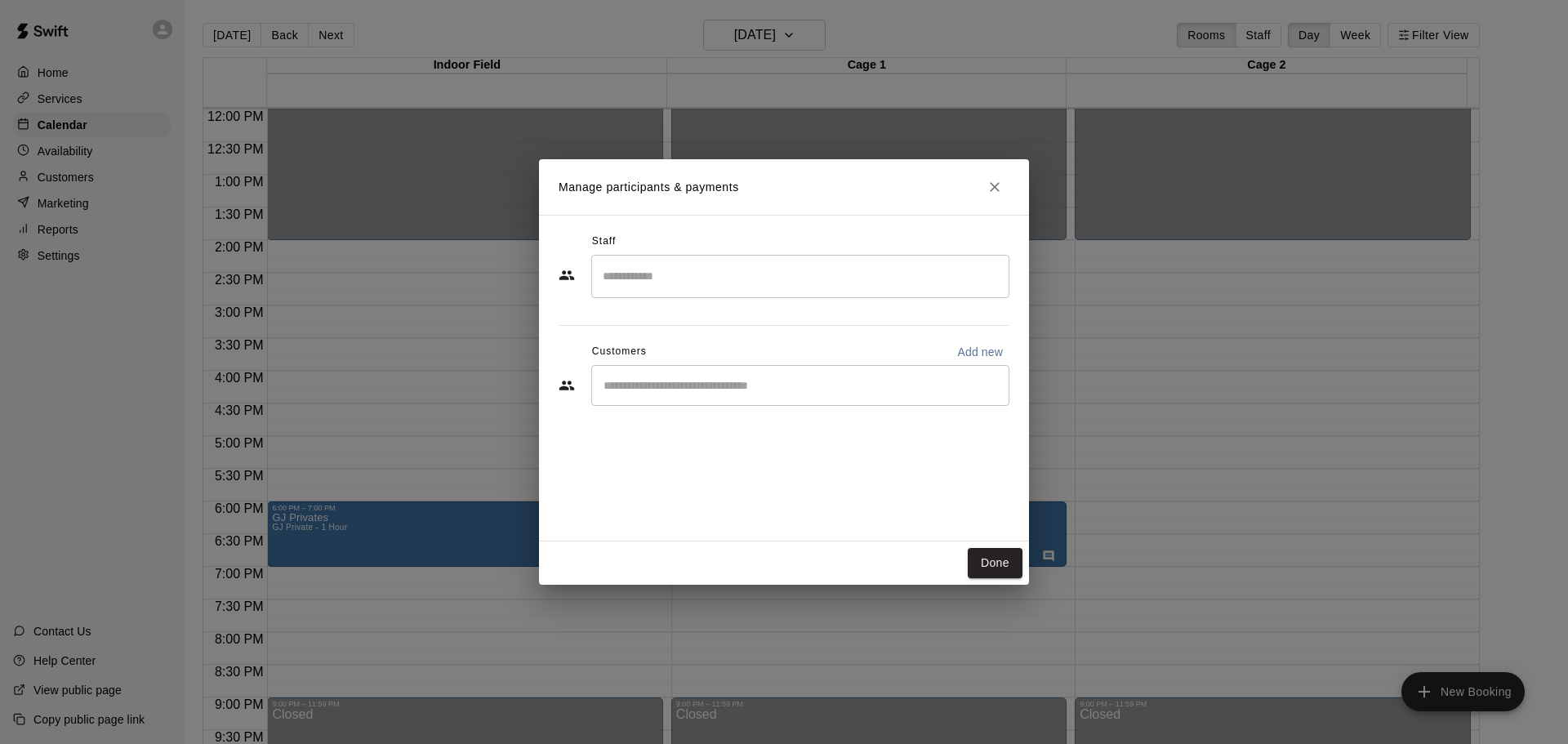
click at [800, 390] on input "Start typing to search customers..." at bounding box center [800, 385] width 403 height 16
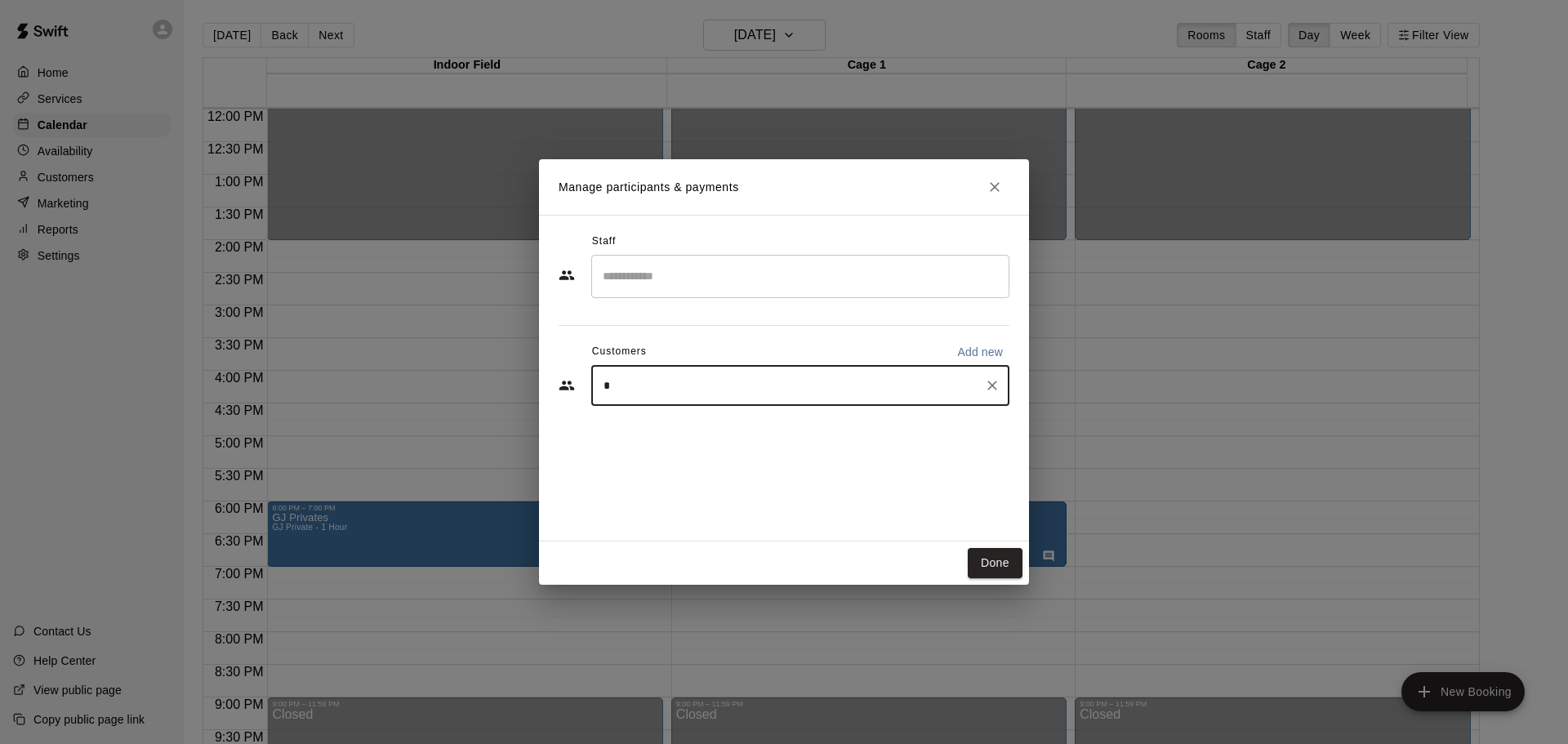
type input "**"
click at [666, 438] on span "[EMAIL_ADDRESS][DOMAIN_NAME]" at bounding box center [725, 441] width 175 height 12
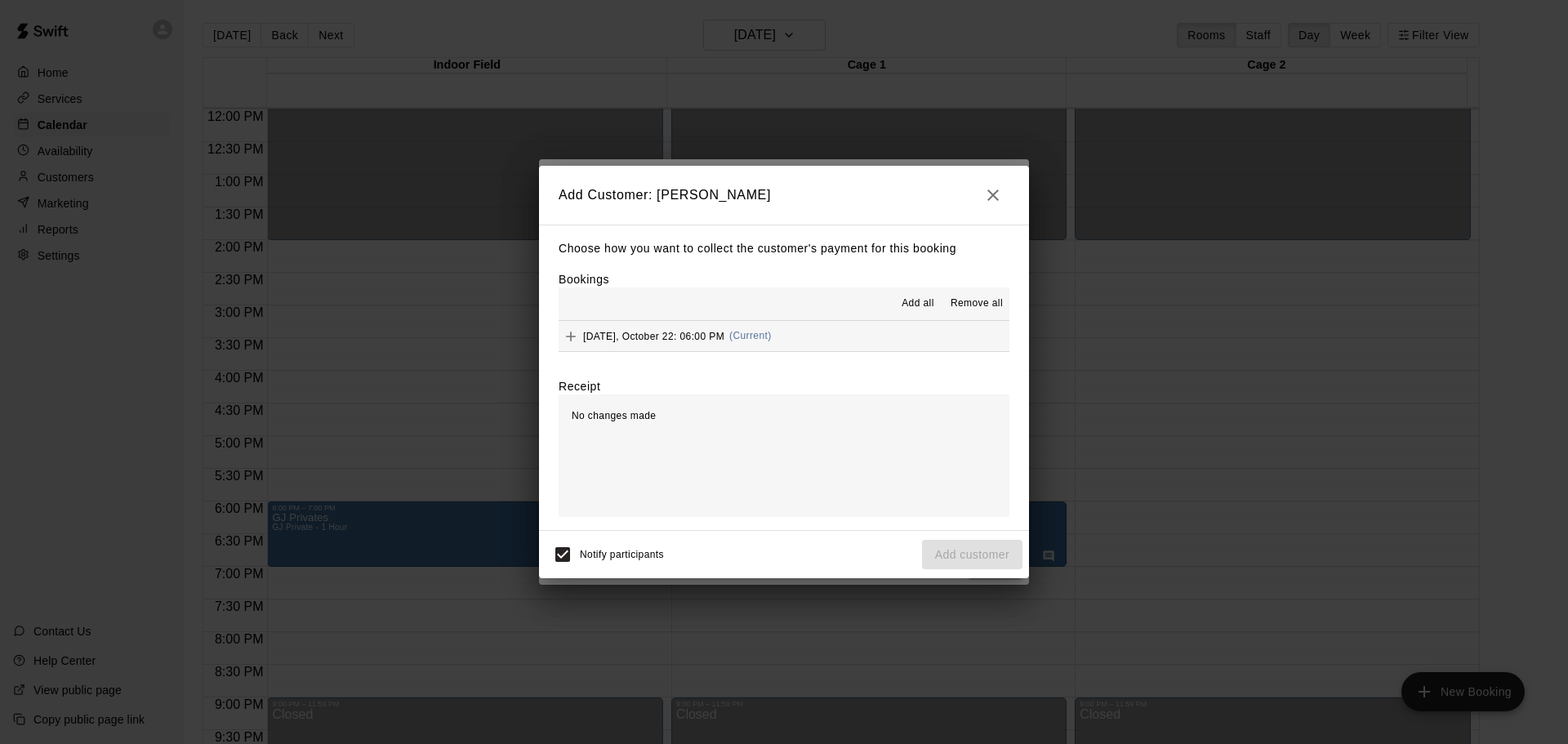
click at [875, 317] on div "Add all Remove all" at bounding box center [784, 303] width 451 height 33
click at [869, 343] on button "[DATE], October 22: 06:00 PM (Current)" at bounding box center [784, 336] width 451 height 30
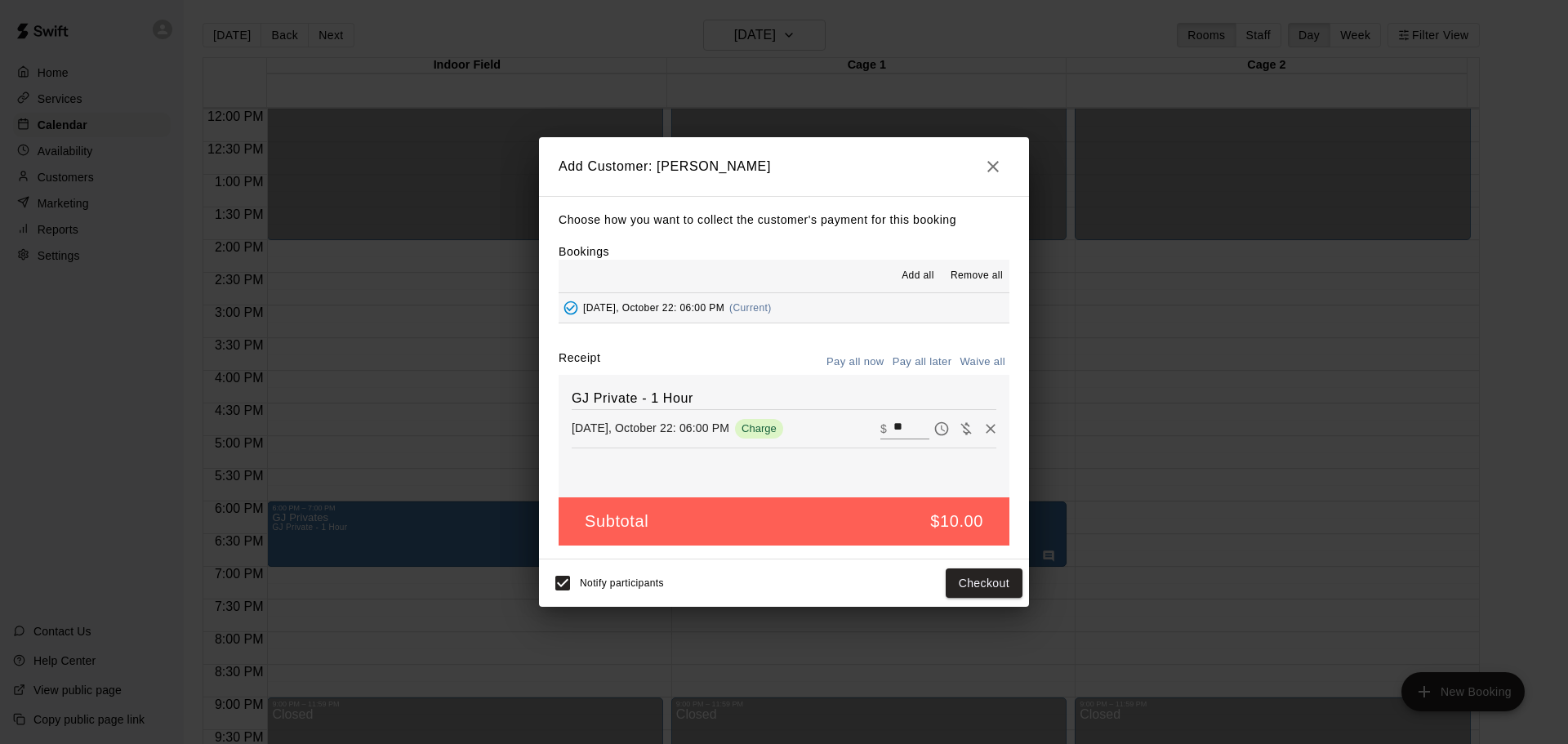
click at [984, 357] on button "Waive all" at bounding box center [982, 362] width 54 height 25
type input "*"
click at [967, 579] on button "Add customer" at bounding box center [972, 584] width 100 height 30
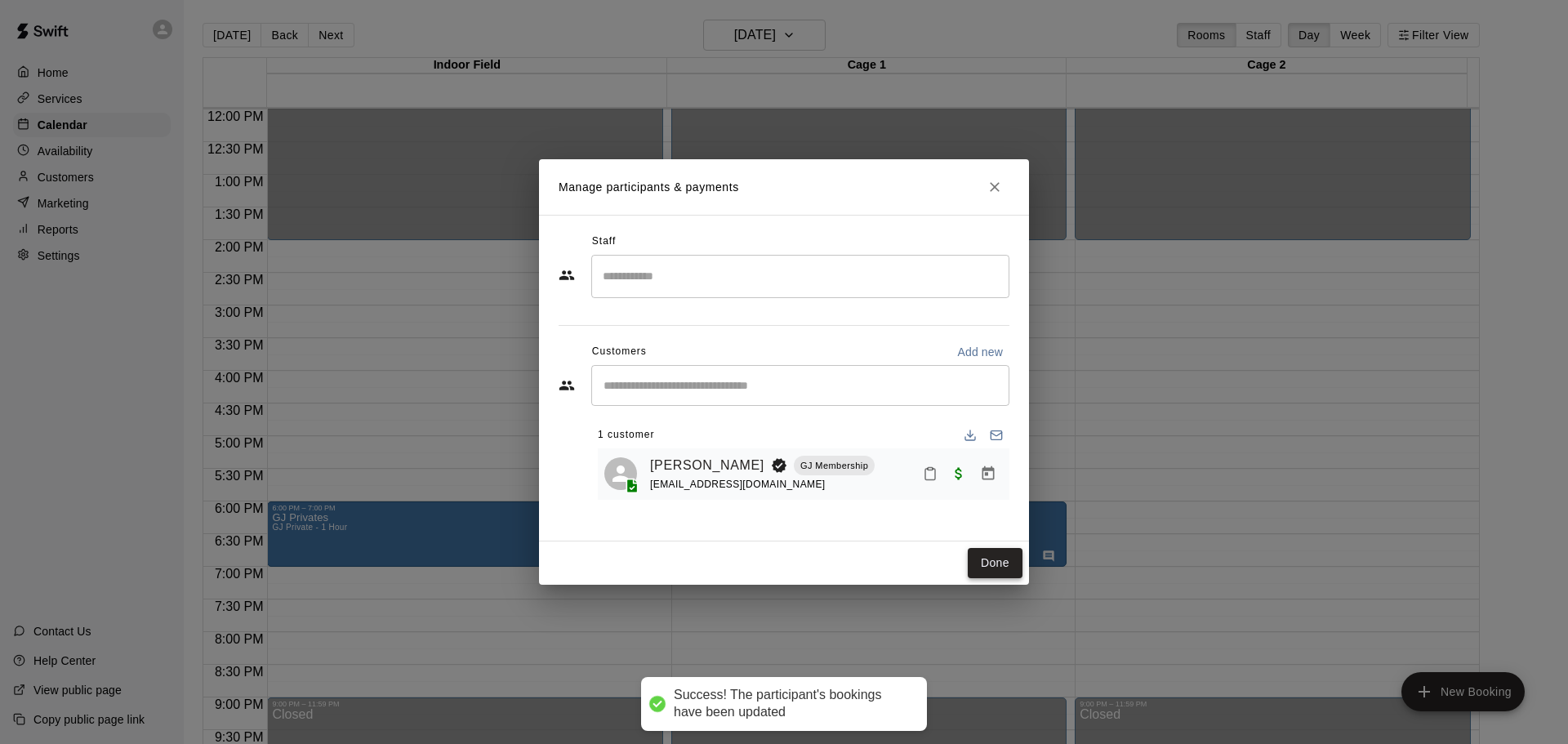
click at [991, 564] on button "Done" at bounding box center [995, 563] width 55 height 30
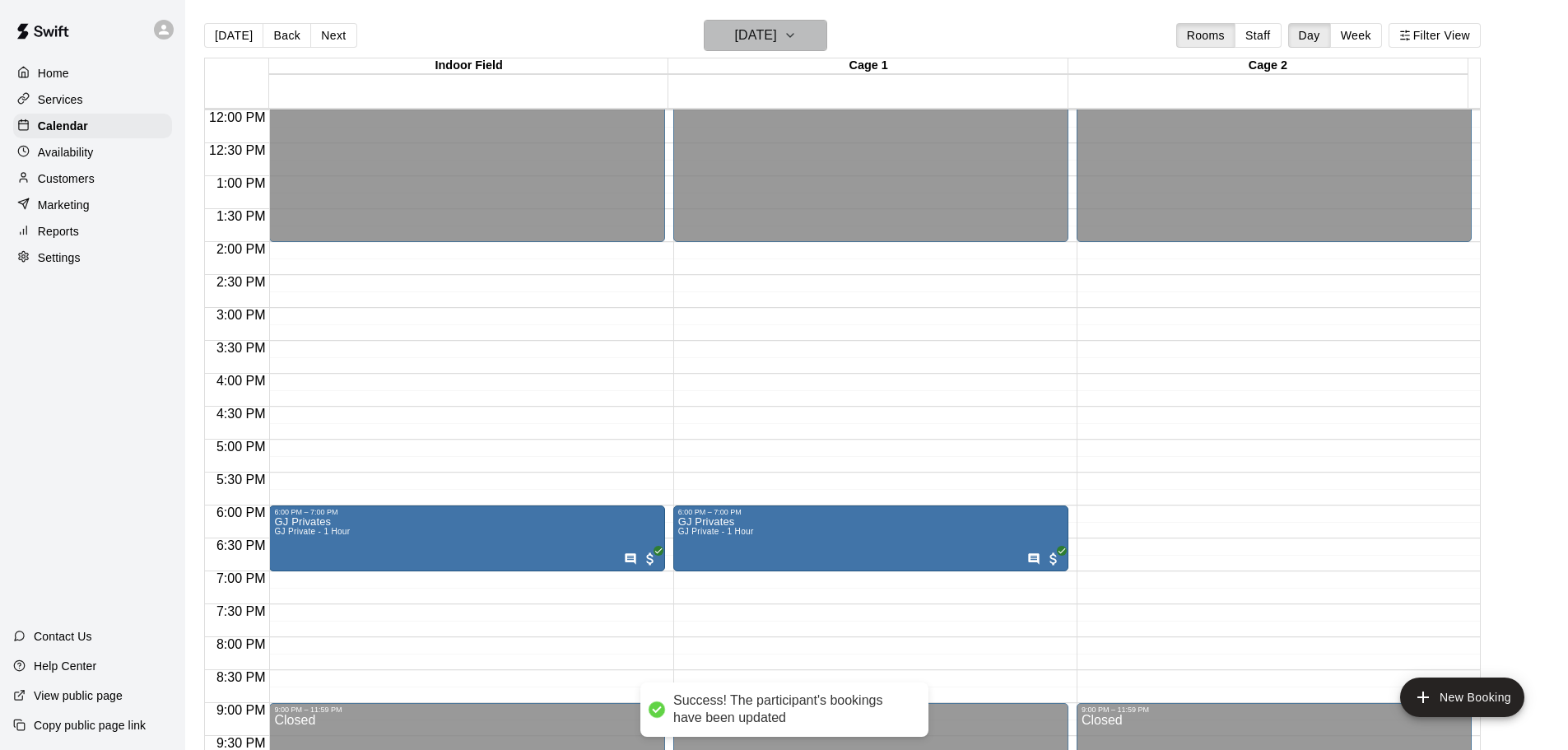
click at [815, 38] on button "[DATE]" at bounding box center [765, 35] width 123 height 32
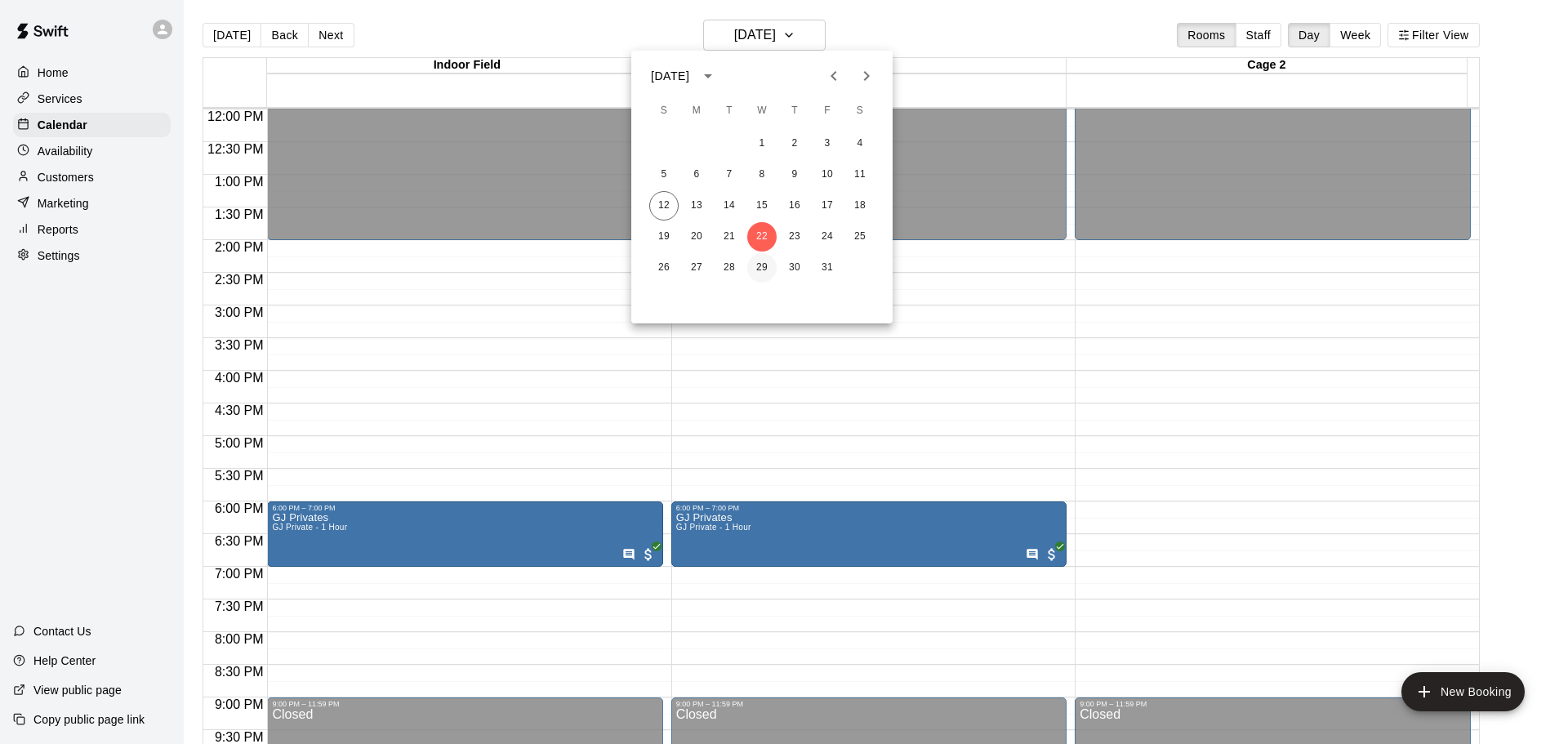
click at [760, 267] on button "29" at bounding box center [762, 267] width 30 height 30
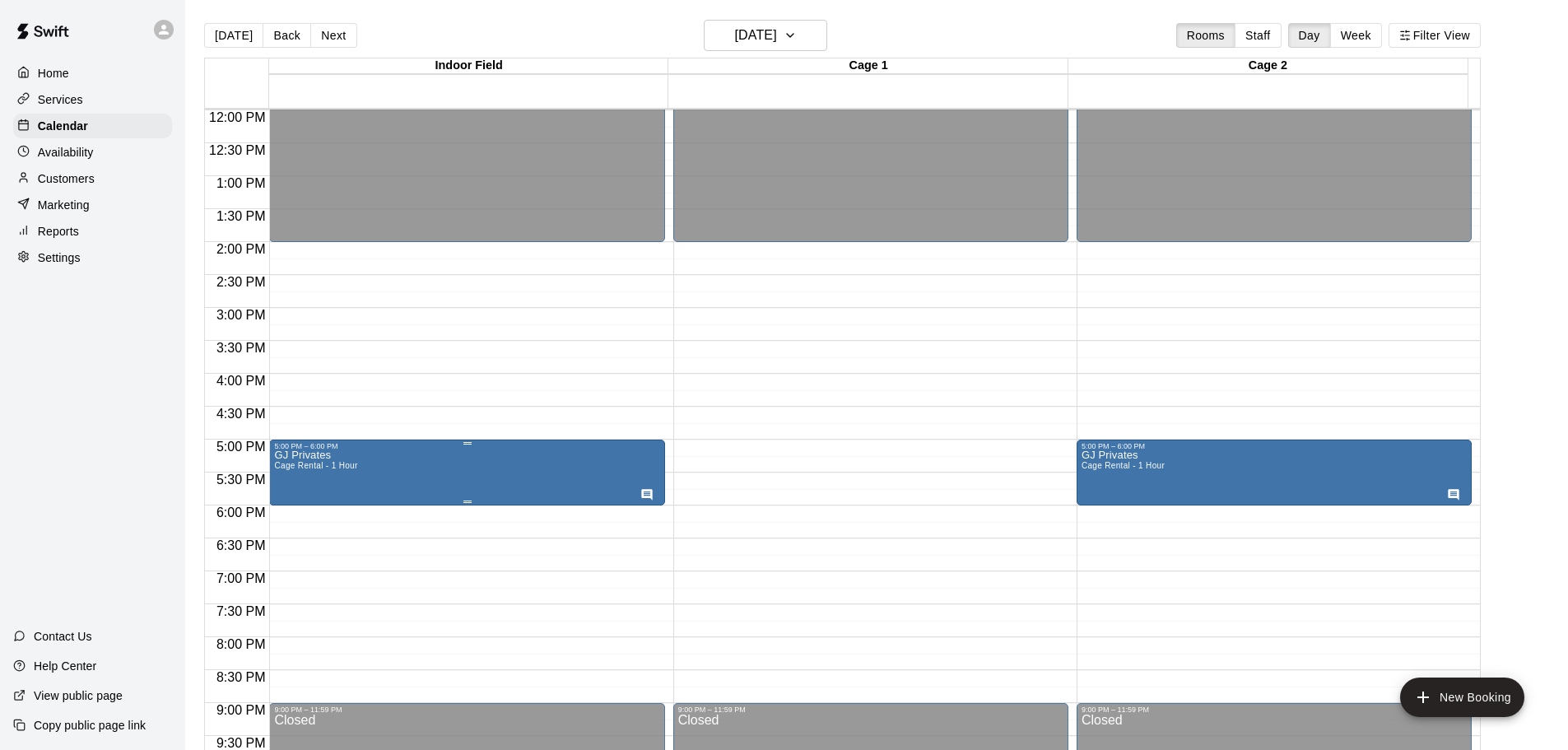
click at [280, 476] on icon "edit" at bounding box center [290, 471] width 20 height 20
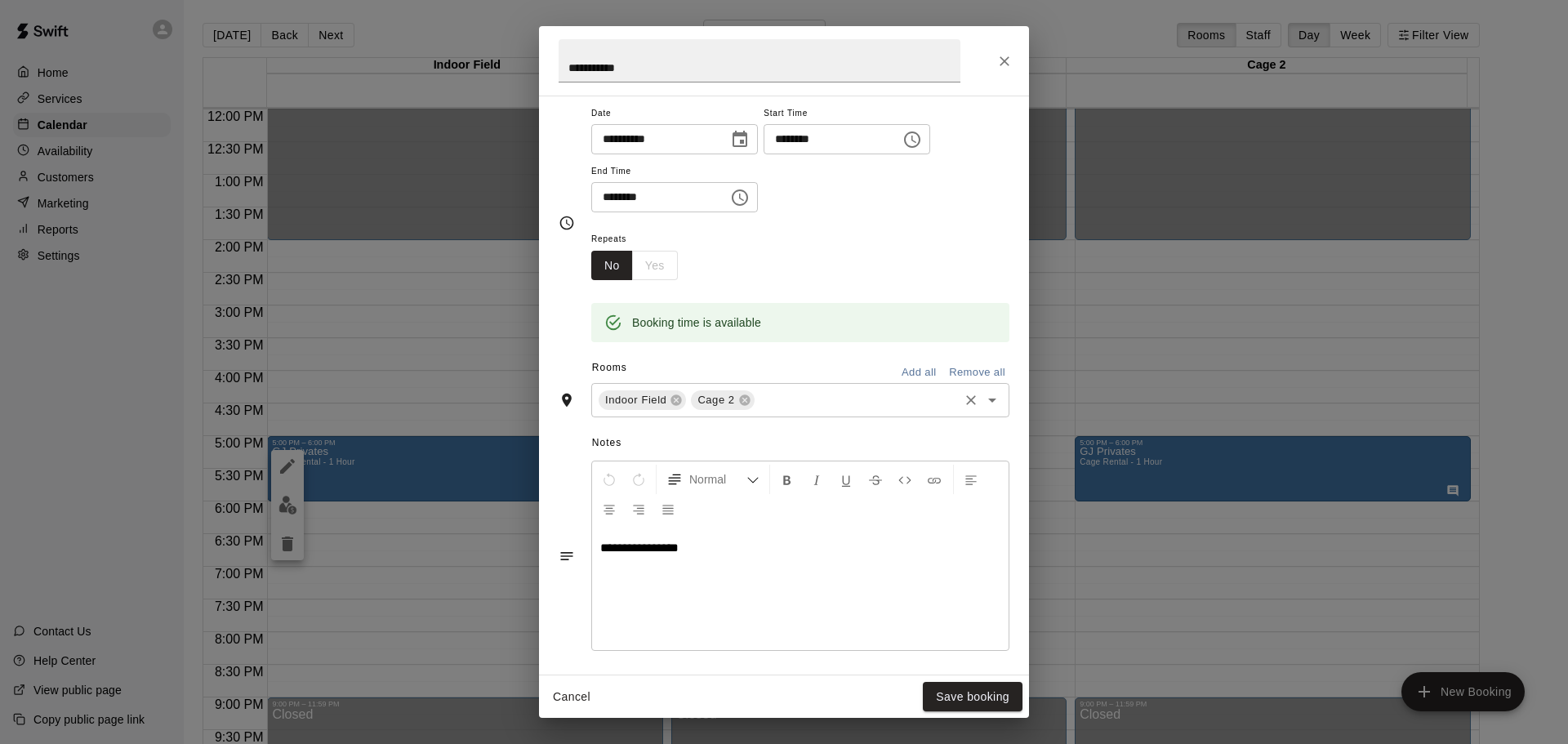
scroll to position [0, 0]
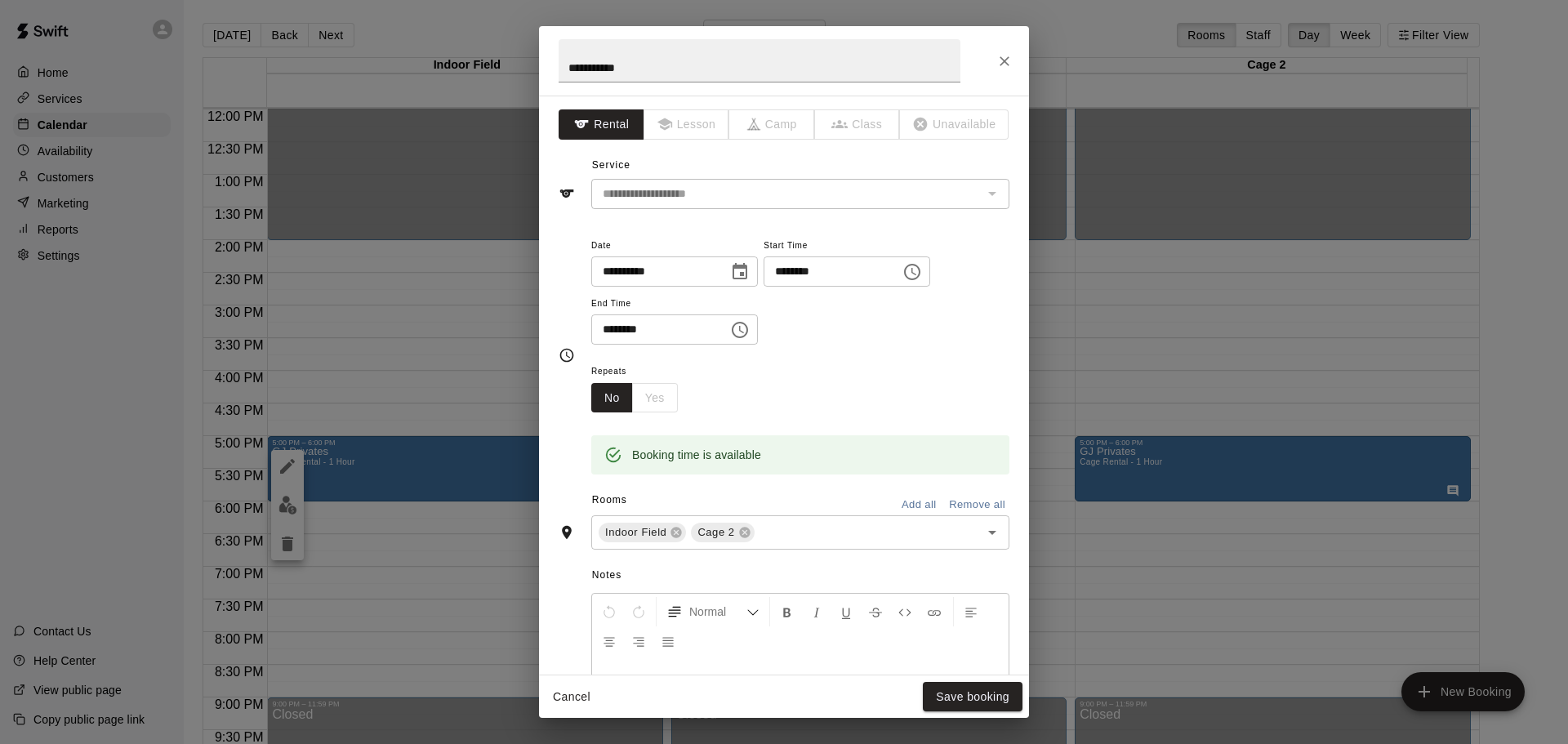
click at [326, 453] on div "**********" at bounding box center [784, 372] width 1568 height 744
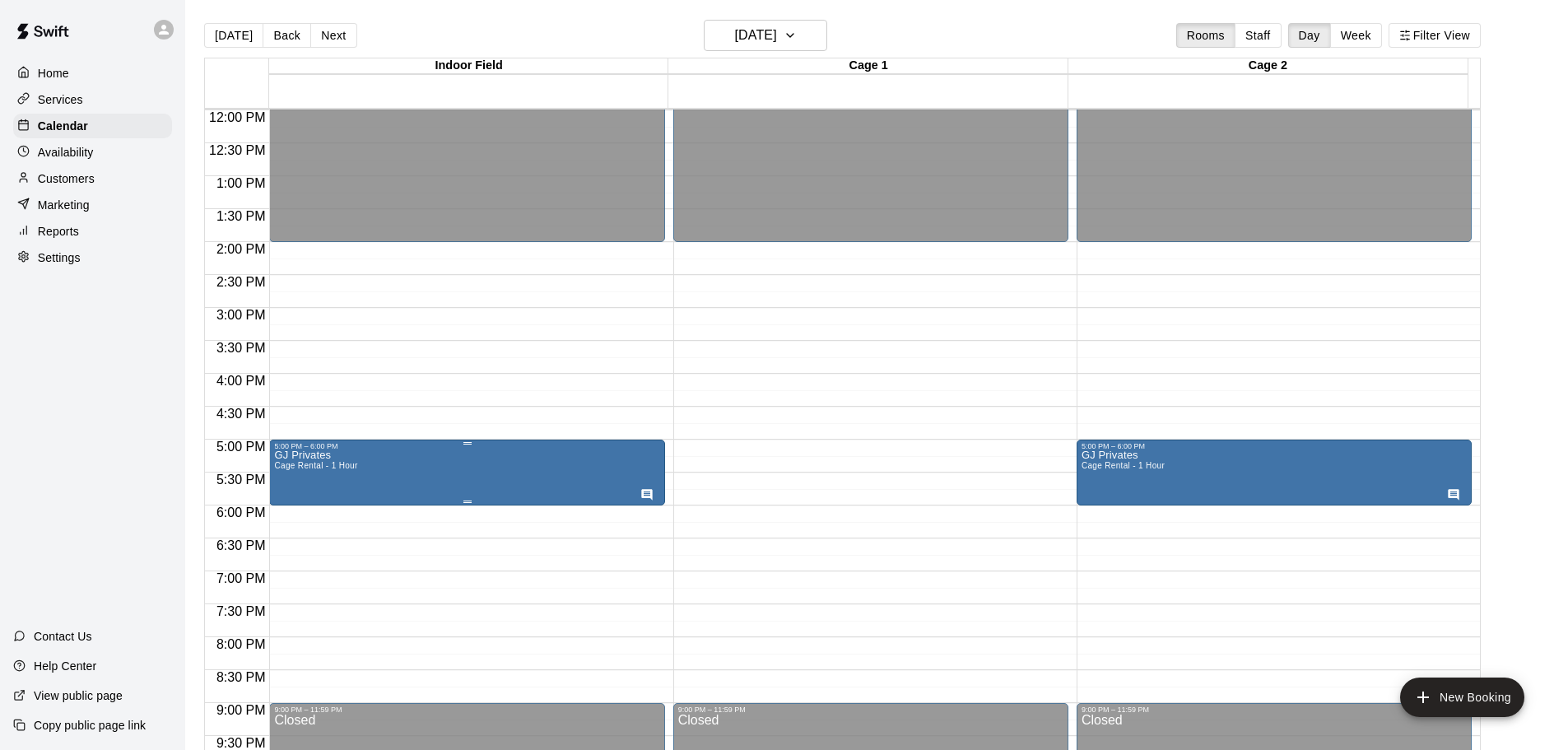
click at [389, 590] on div at bounding box center [789, 375] width 1580 height 750
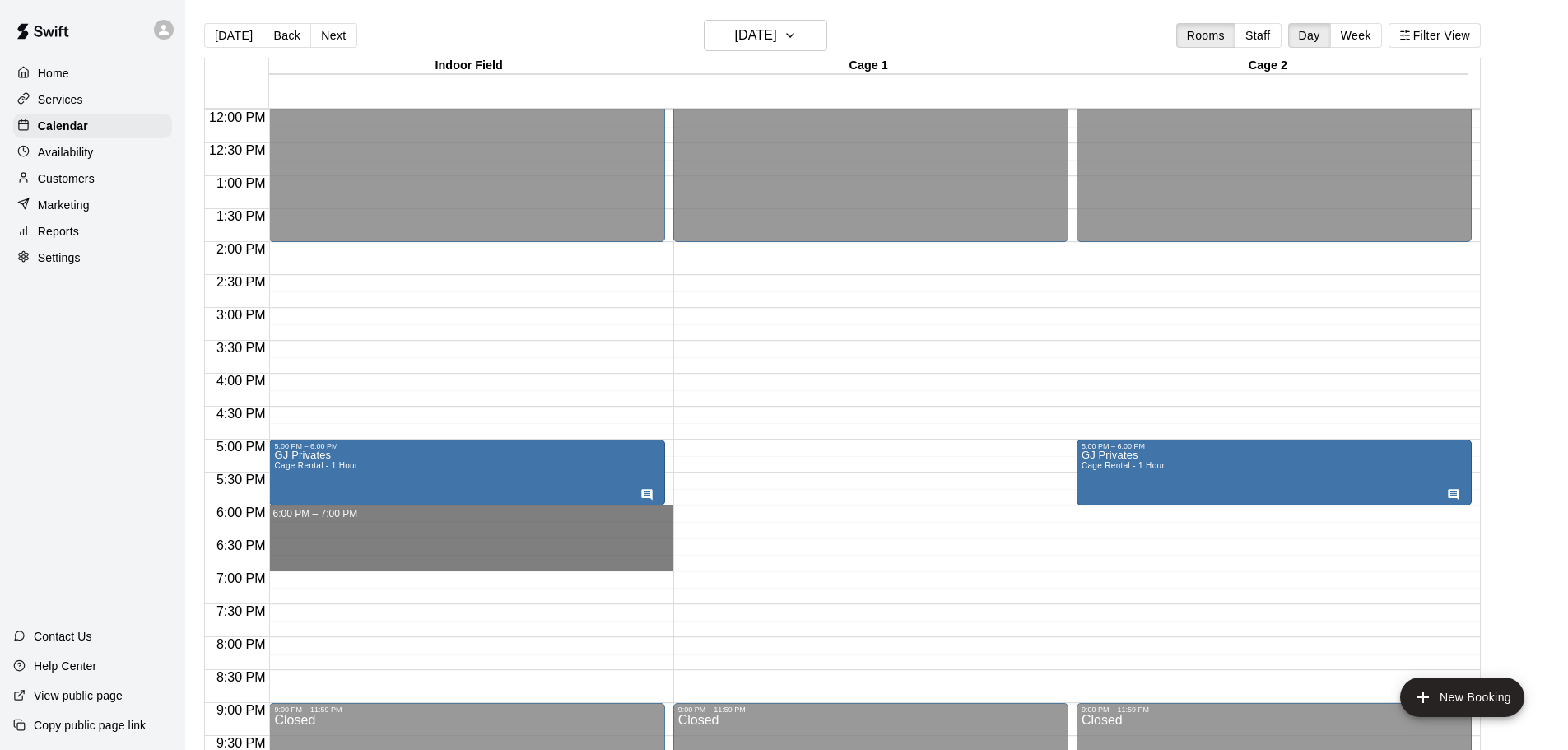
drag, startPoint x: 347, startPoint y: 510, endPoint x: 343, endPoint y: 564, distance: 54.1
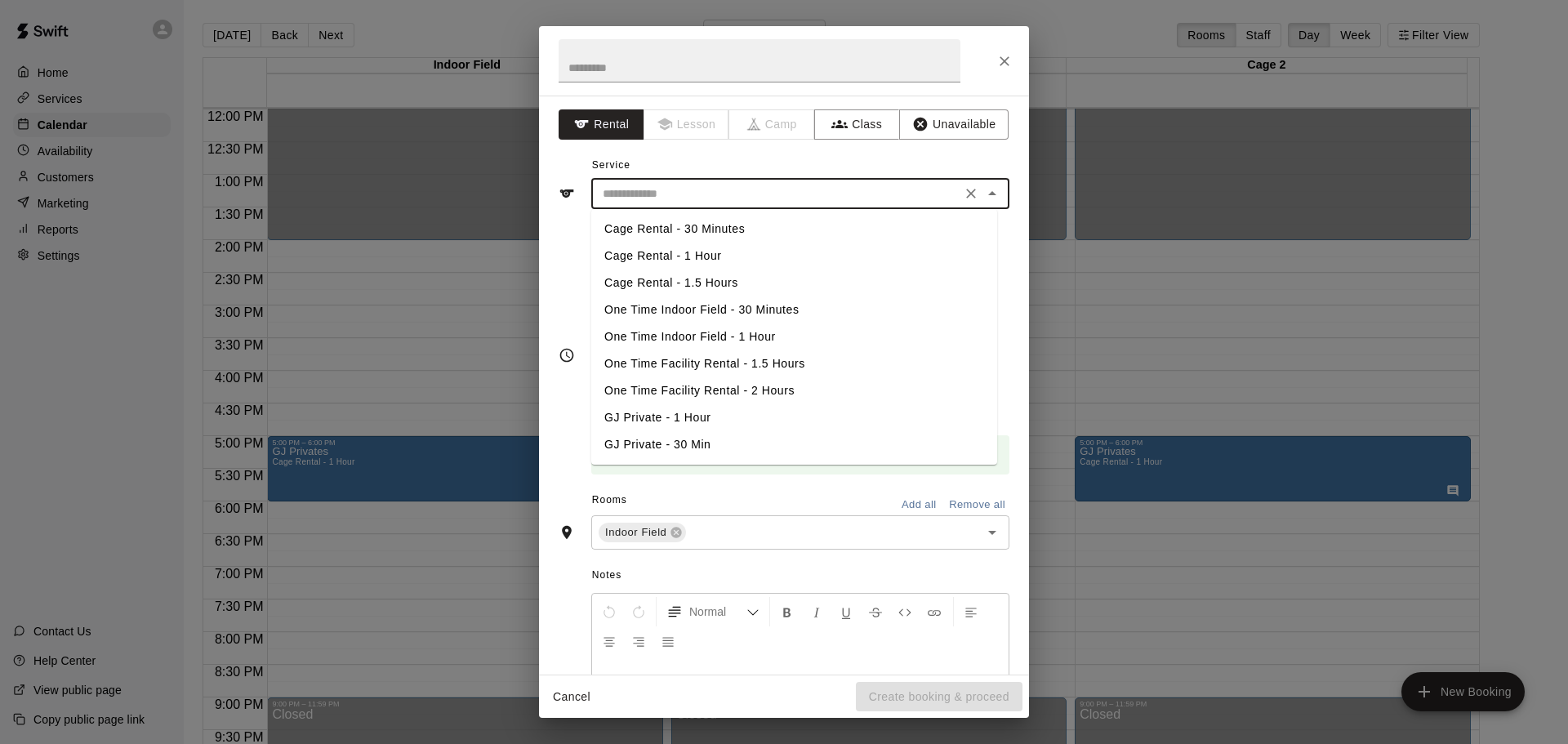
click at [695, 195] on input "text" at bounding box center [776, 193] width 360 height 21
click at [686, 412] on li "GJ Private - 1 Hour" at bounding box center [794, 418] width 406 height 27
type input "**********"
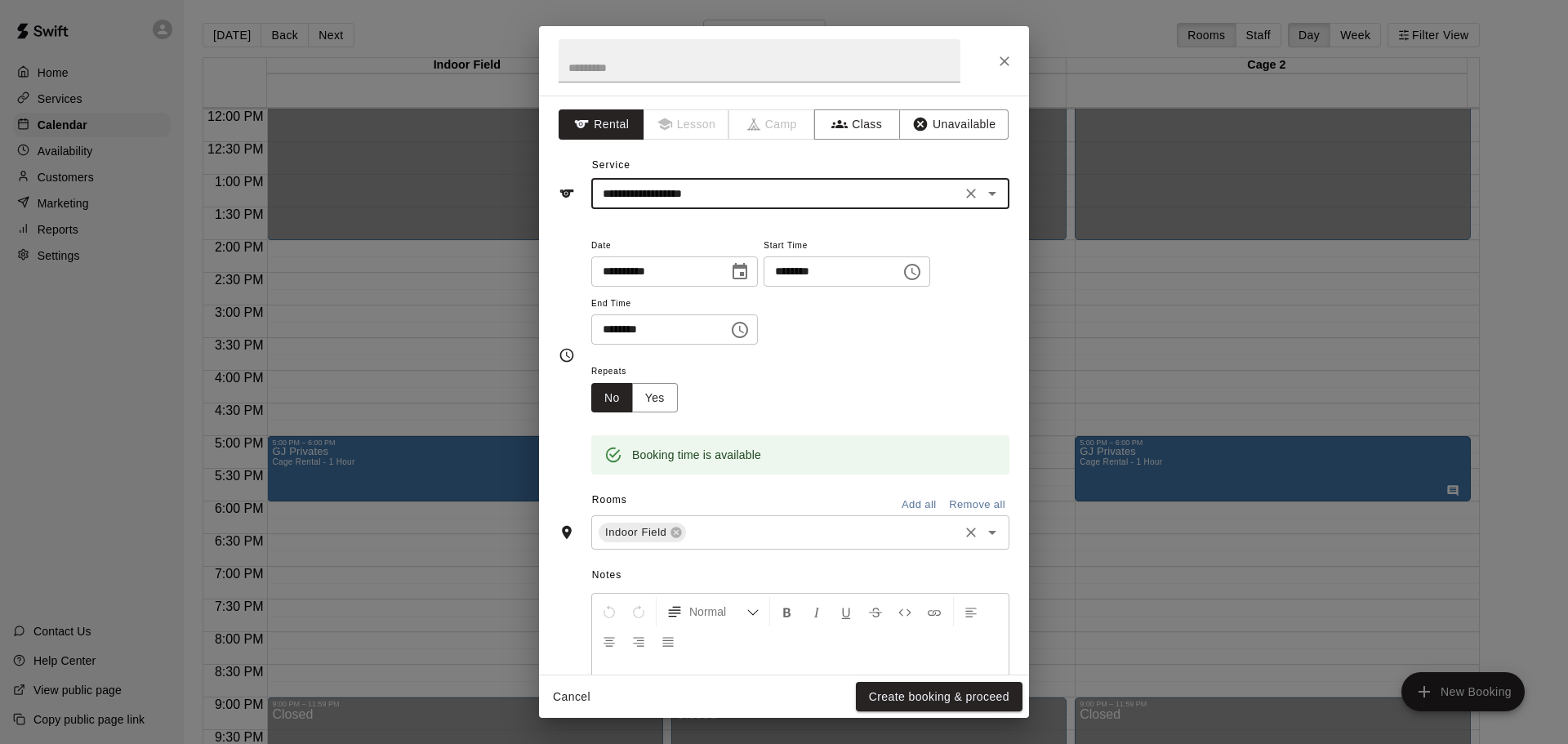
click at [909, 545] on div "Indoor Field ​" at bounding box center [801, 532] width 419 height 34
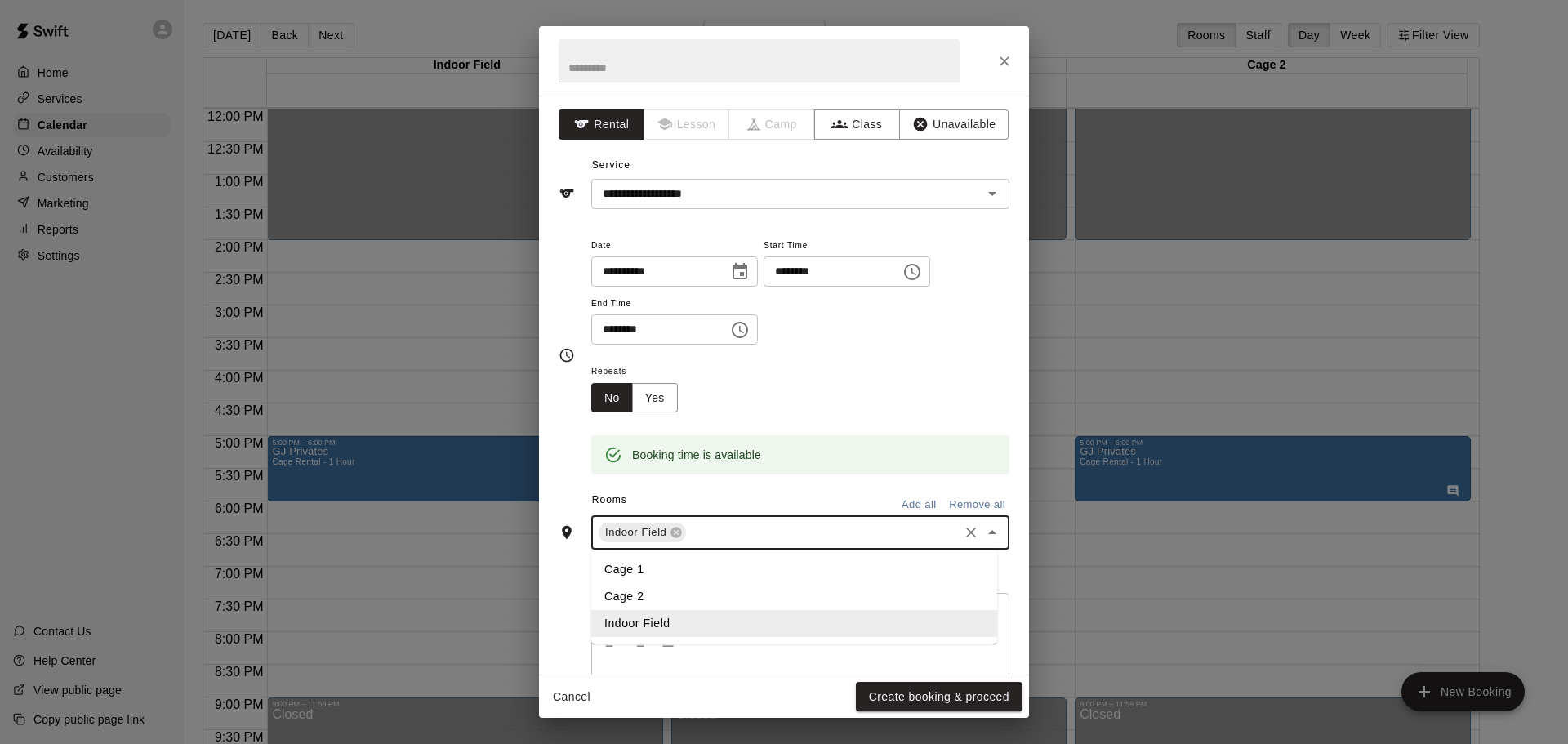
click at [759, 572] on li "Cage 1" at bounding box center [794, 570] width 406 height 27
click at [655, 71] on input "text" at bounding box center [759, 61] width 402 height 43
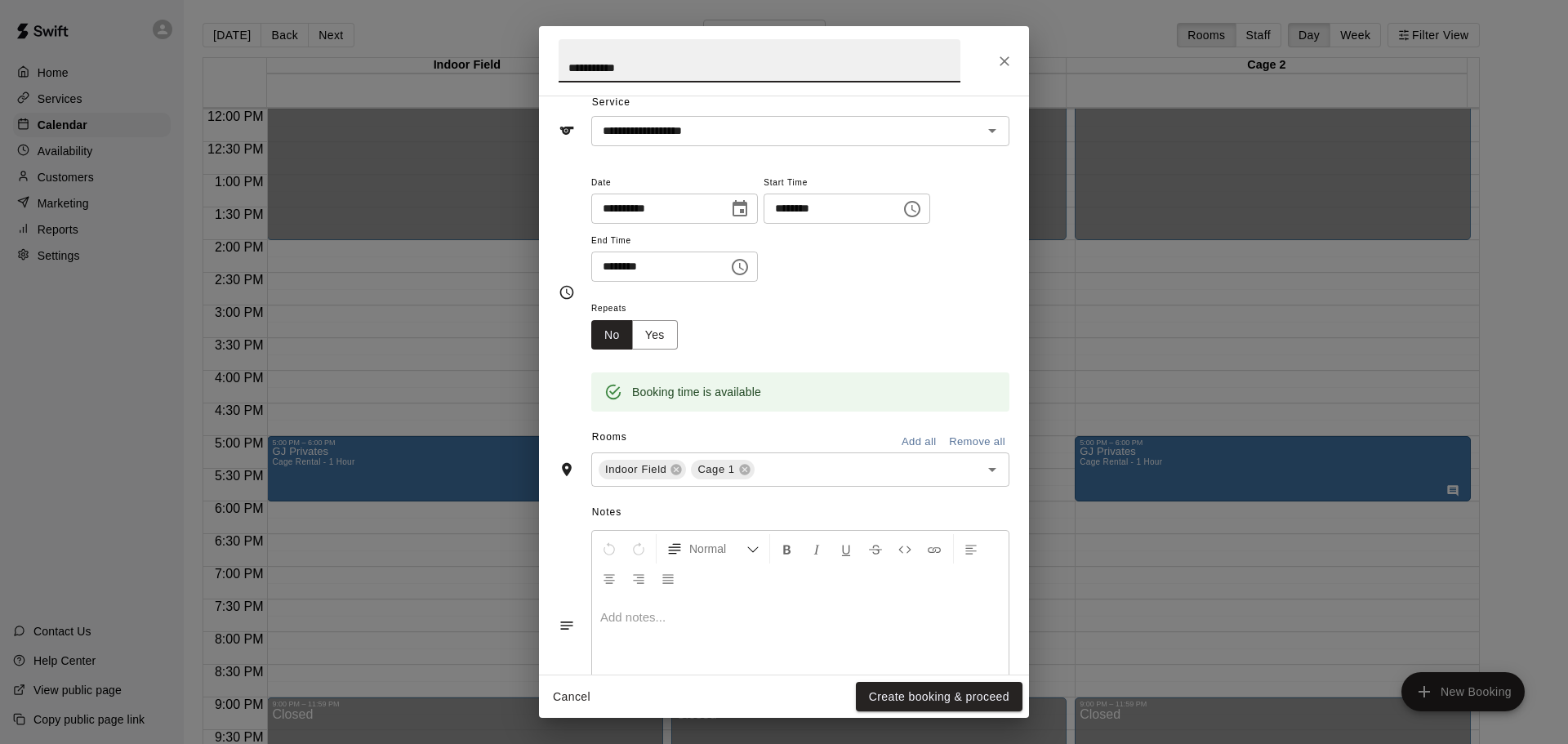
scroll to position [139, 0]
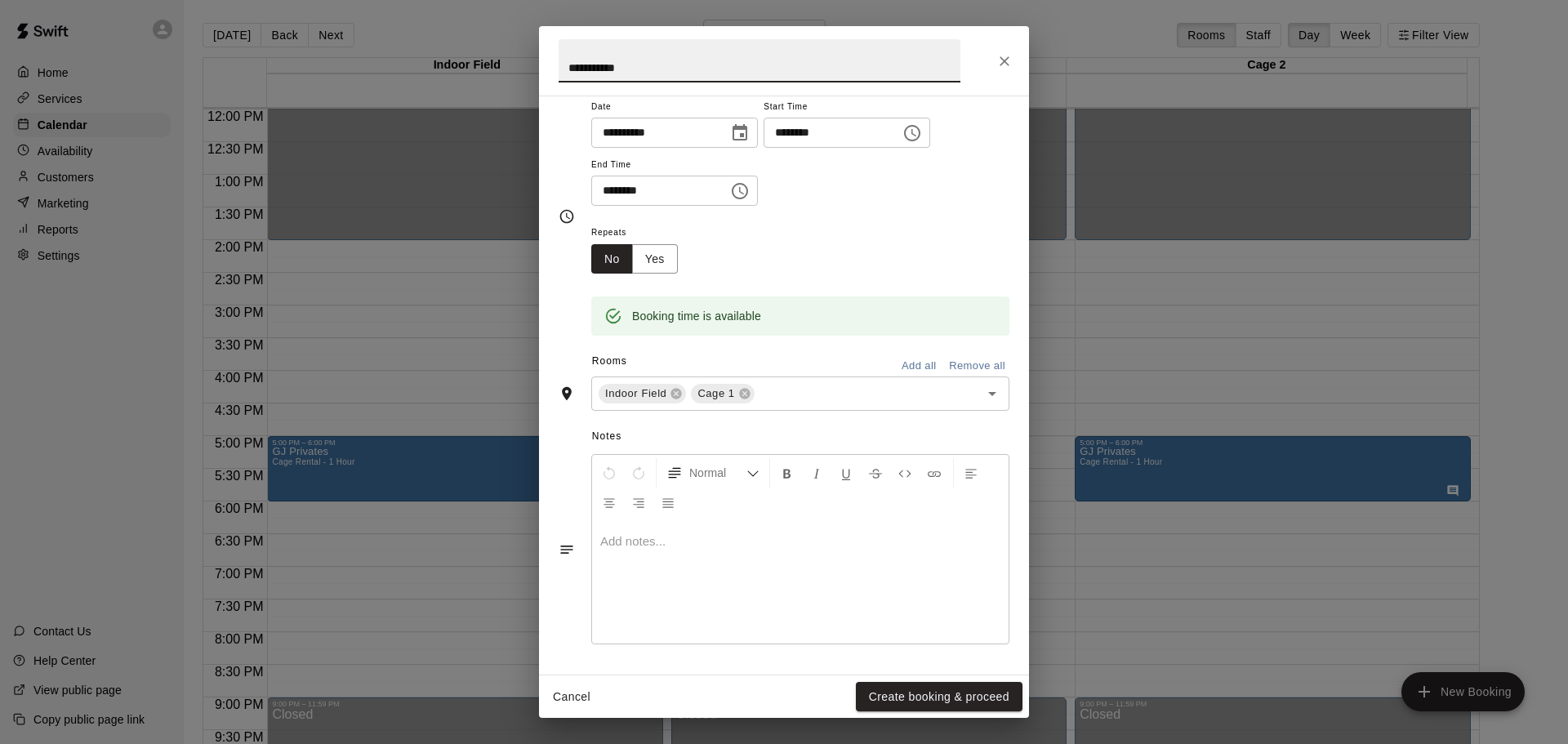
type input "**********"
click at [713, 542] on p at bounding box center [800, 541] width 400 height 16
click at [955, 686] on button "Create booking & proceed" at bounding box center [939, 698] width 166 height 30
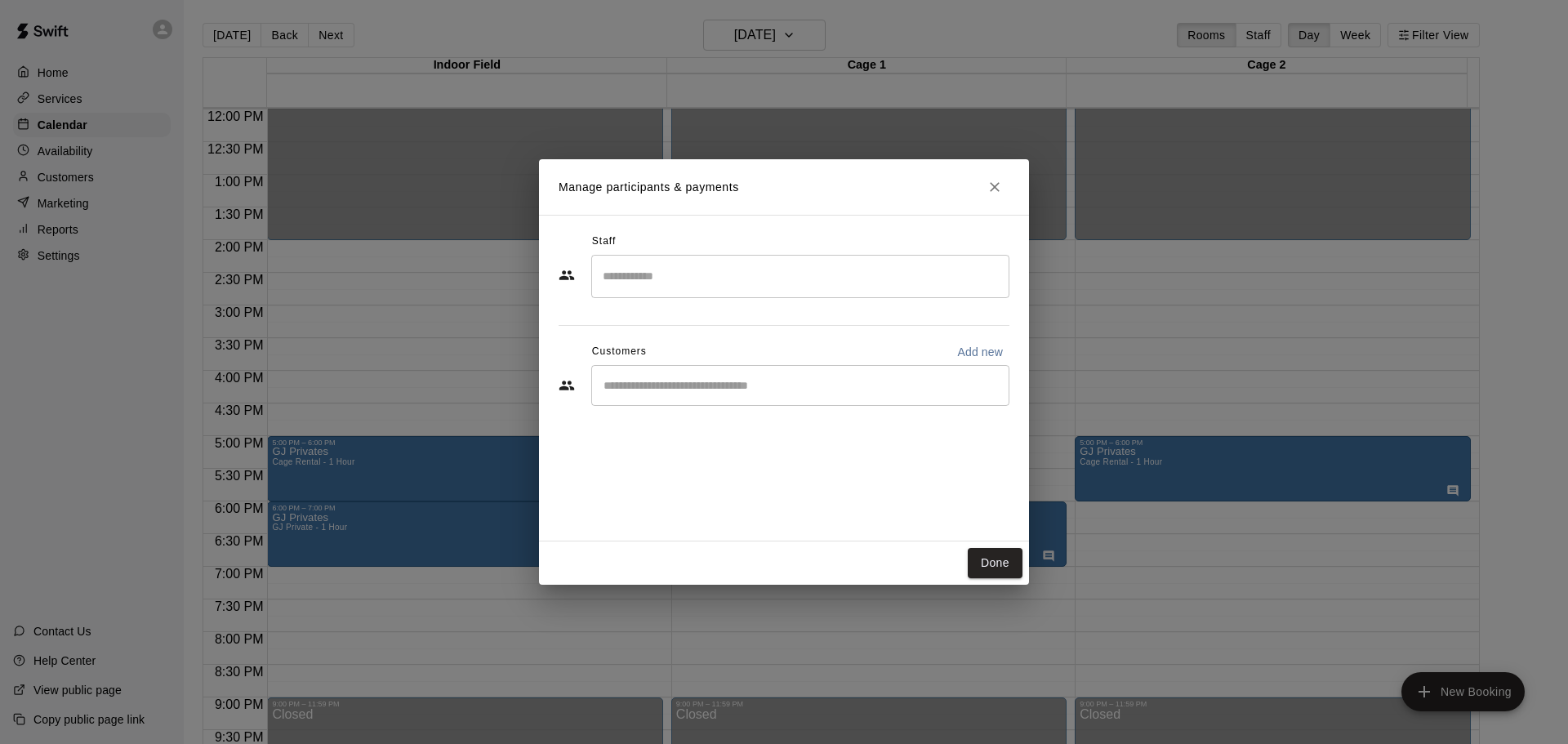
click at [744, 418] on div "Staff ​ Customers Add new ​" at bounding box center [784, 326] width 451 height 193
click at [740, 367] on div "​" at bounding box center [801, 385] width 419 height 41
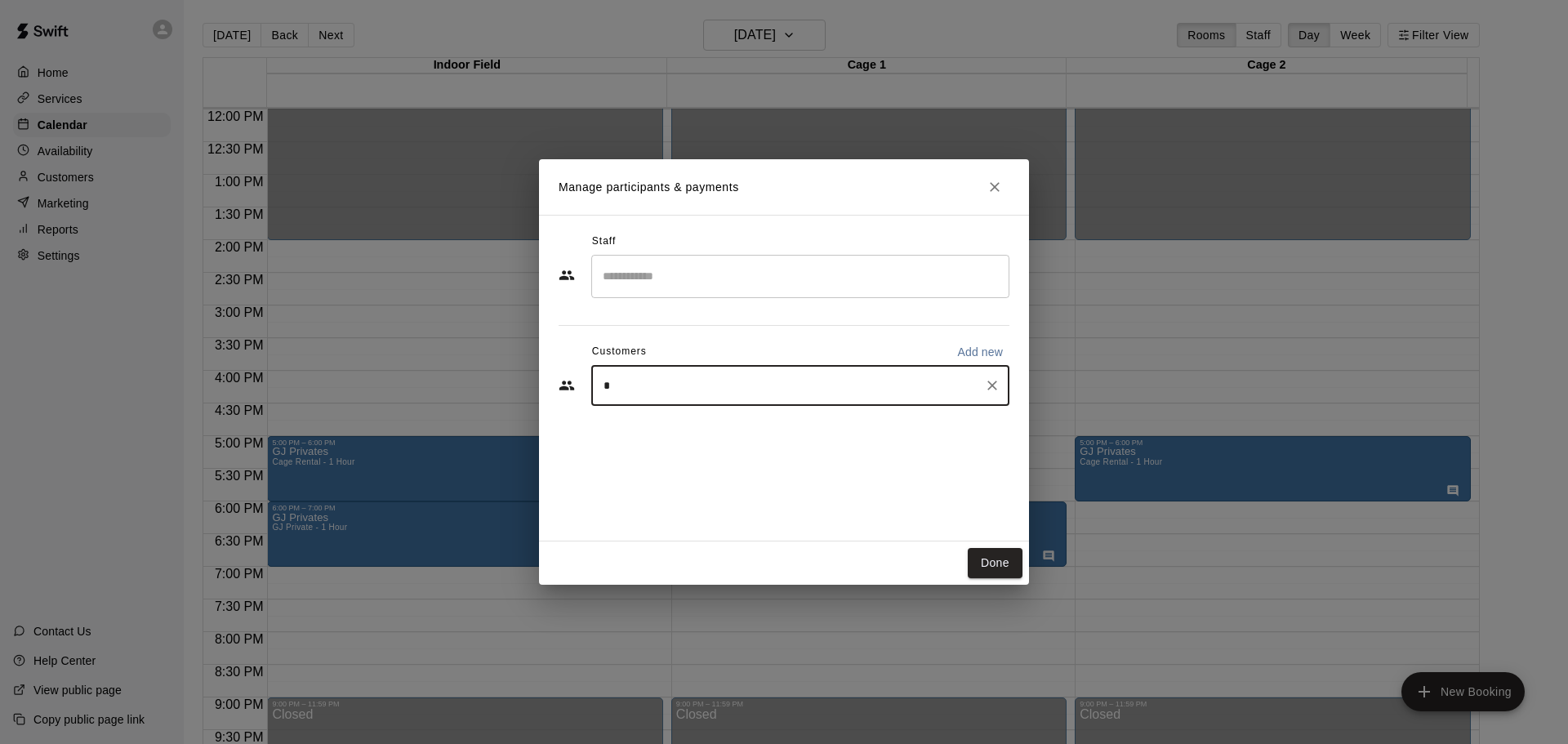
type input "**"
click at [880, 420] on div "[PERSON_NAME] GJ Membership [EMAIL_ADDRESS][DOMAIN_NAME]" at bounding box center [817, 432] width 360 height 35
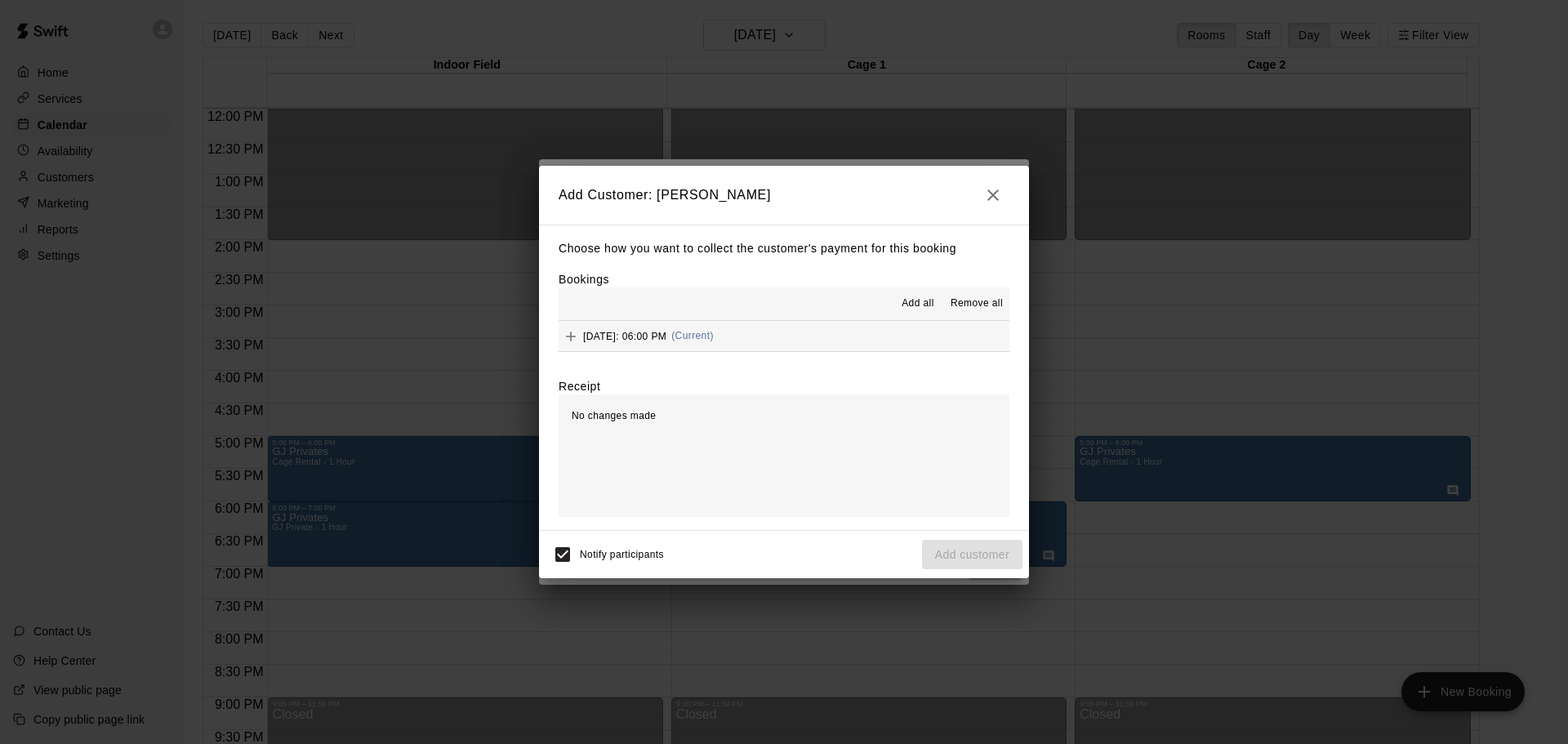
click at [602, 330] on div "[DATE]: 06:00 PM (Current)" at bounding box center [637, 336] width 156 height 24
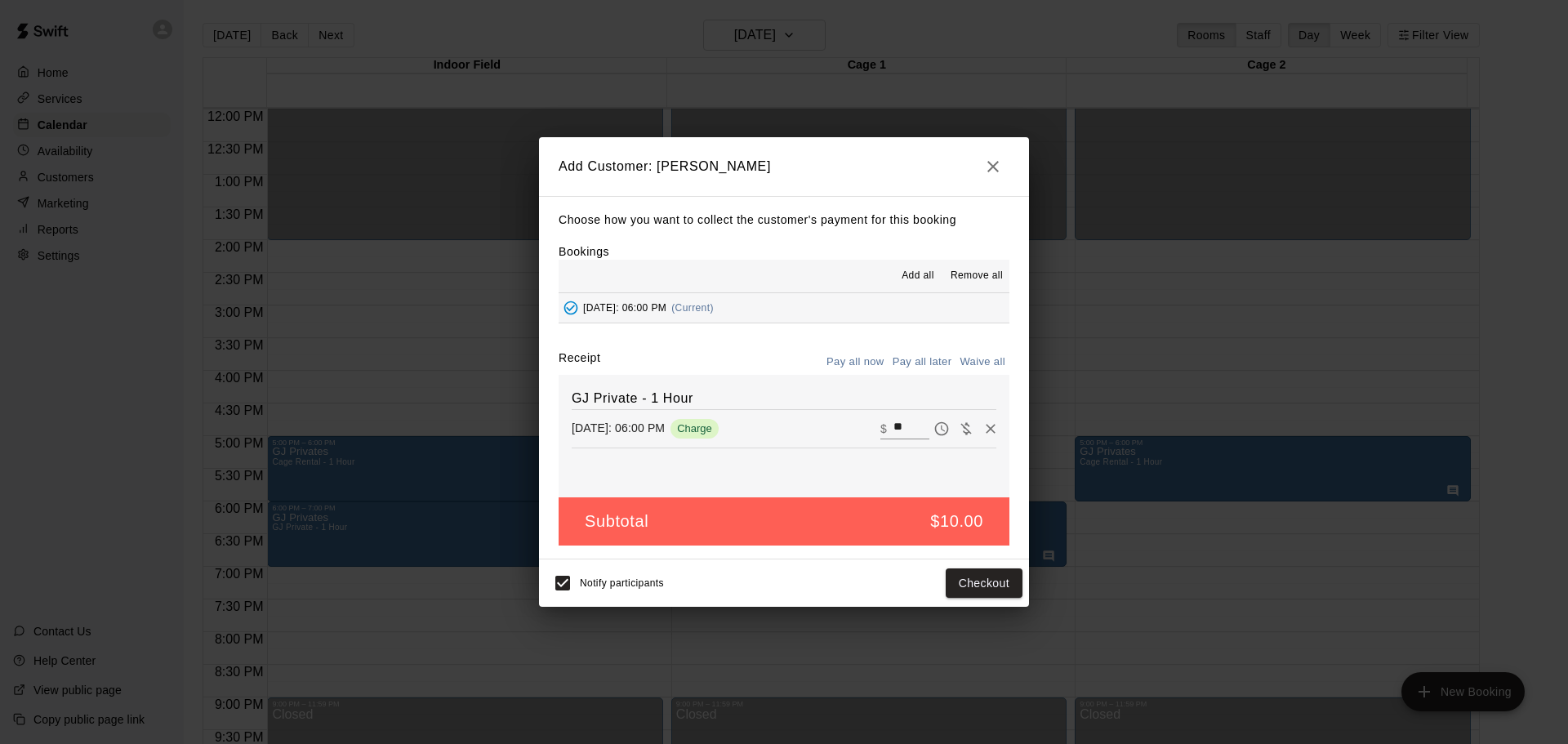
click at [987, 365] on button "Waive all" at bounding box center [982, 362] width 54 height 25
type input "*"
click at [972, 582] on button "Add customer" at bounding box center [972, 584] width 100 height 30
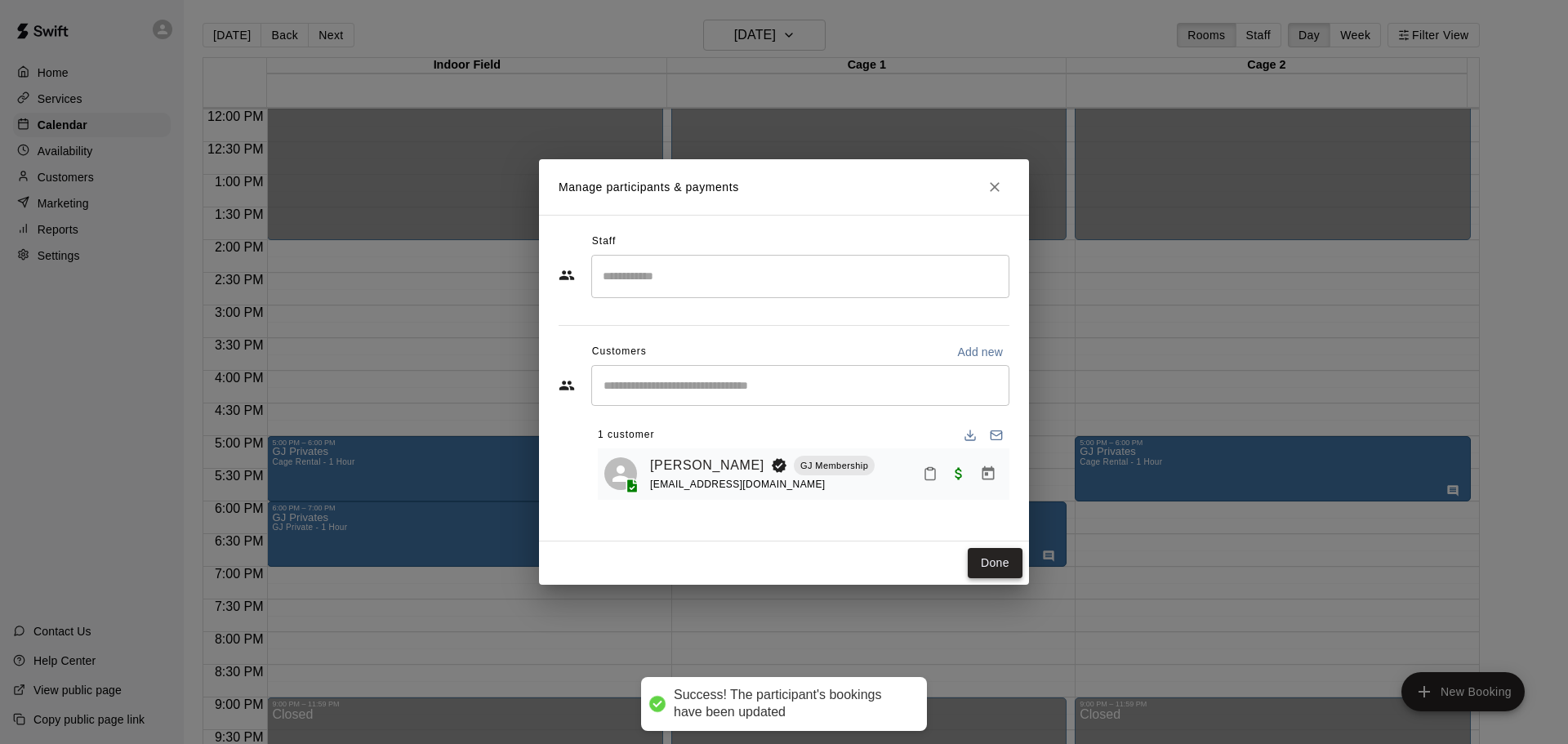
click at [976, 570] on button "Done" at bounding box center [995, 563] width 55 height 30
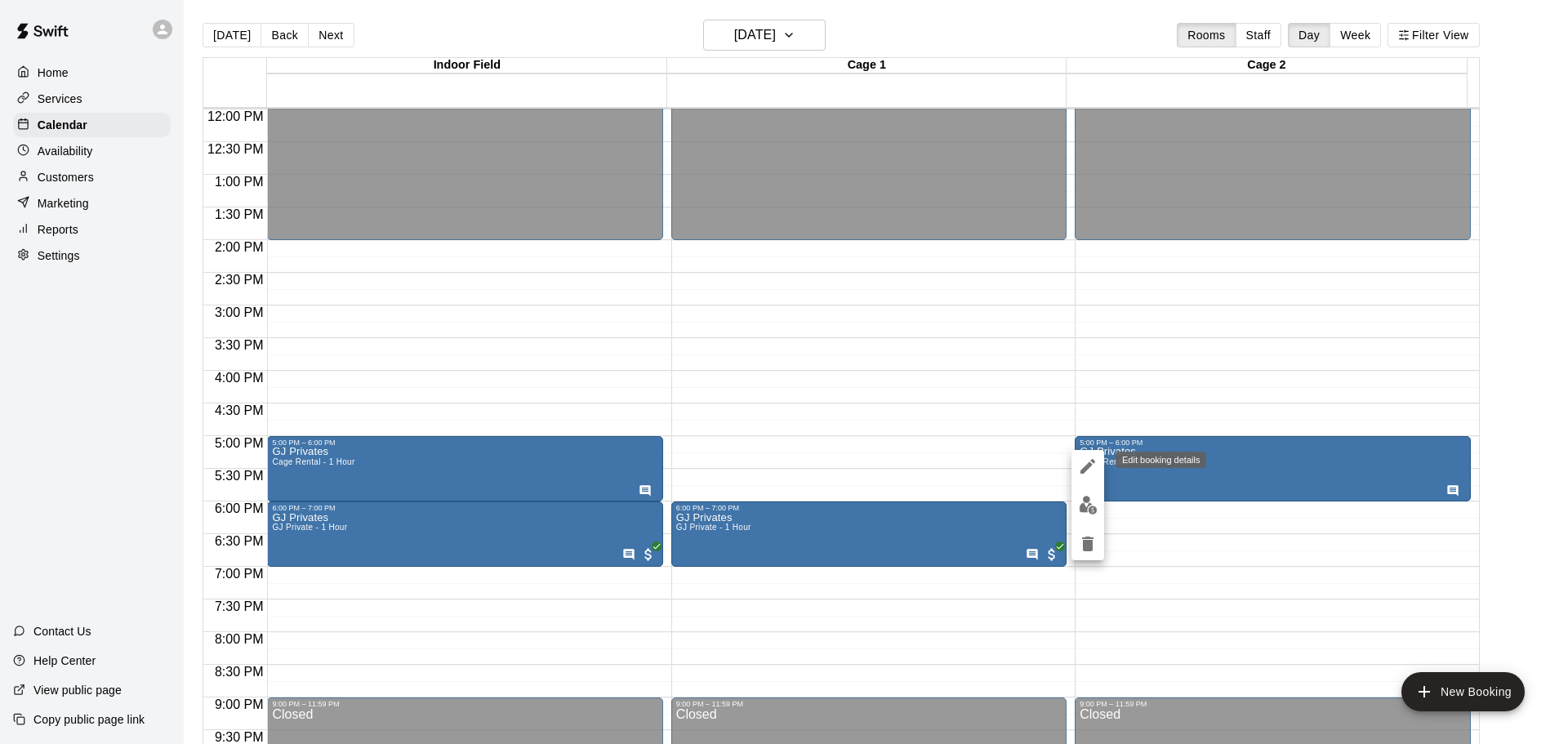
click at [1081, 461] on icon "edit" at bounding box center [1088, 467] width 20 height 20
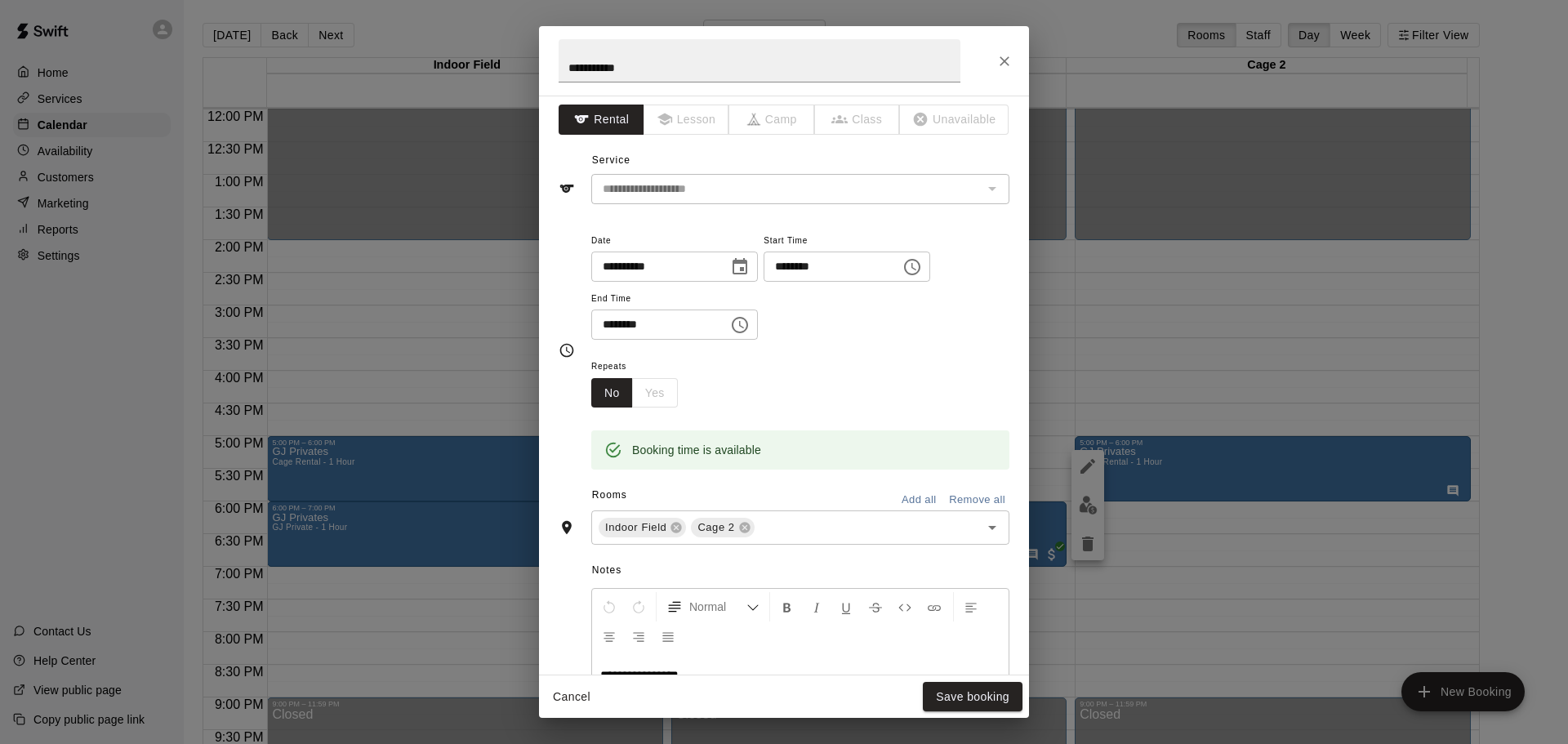
scroll to position [0, 0]
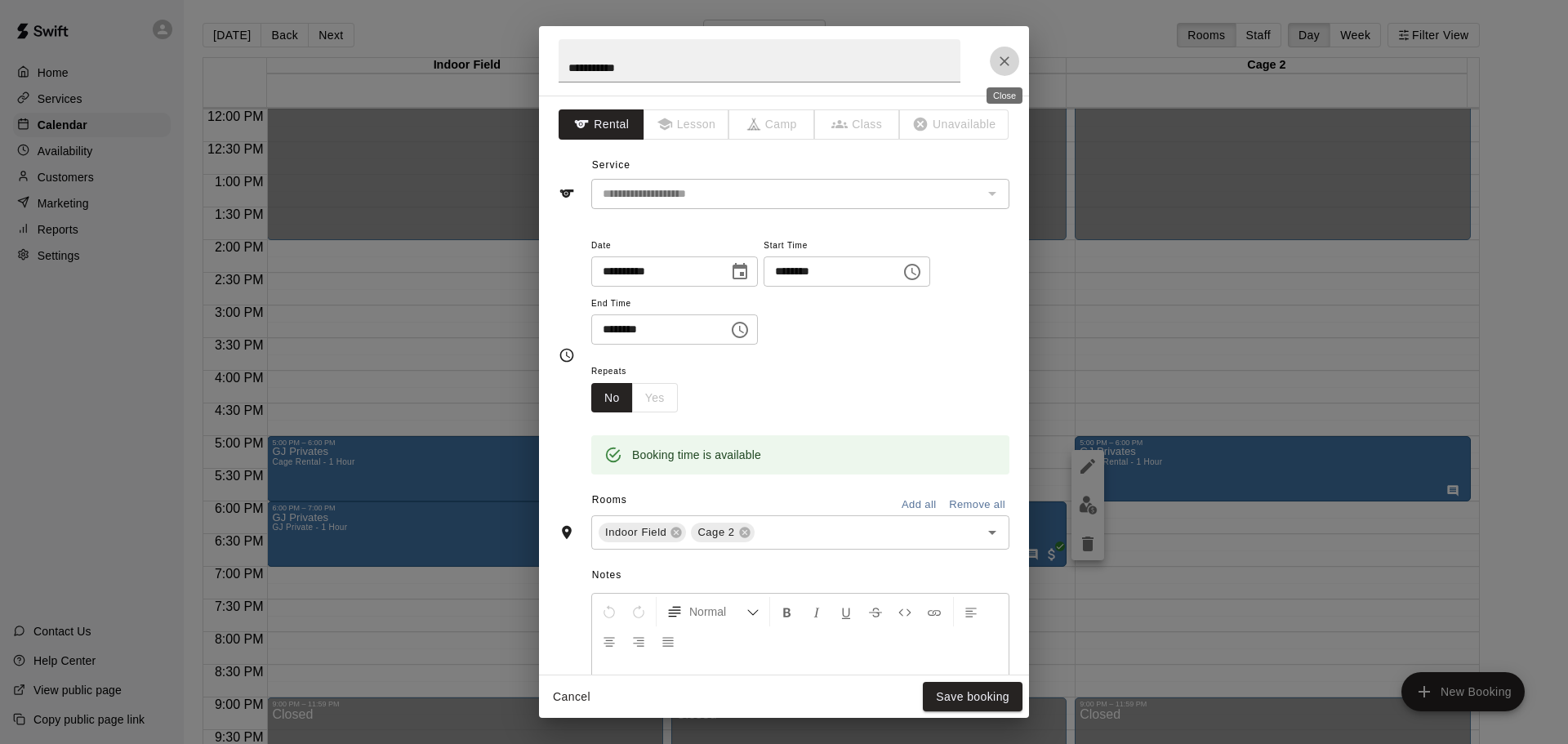
click at [996, 66] on button "Close" at bounding box center [1004, 61] width 30 height 30
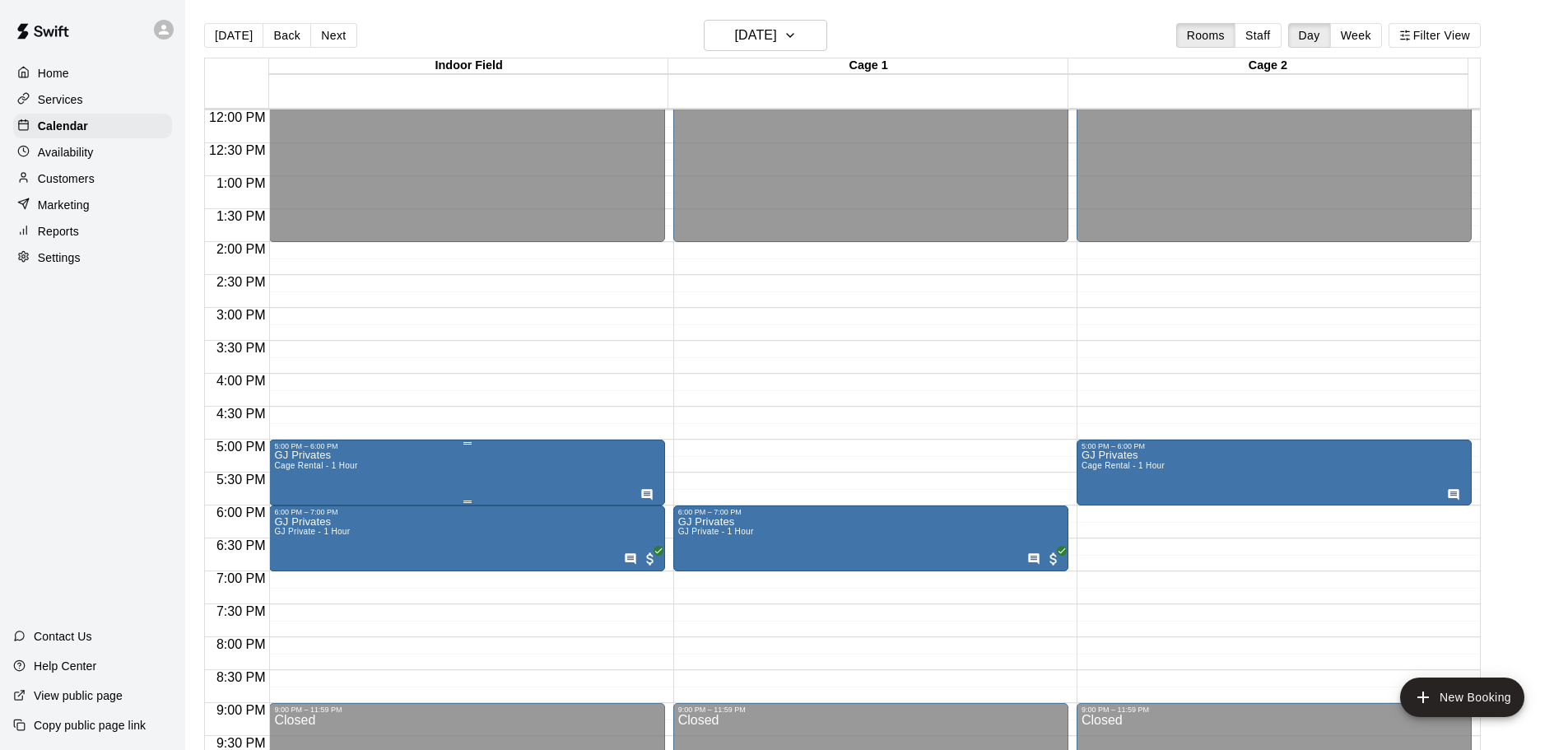
click at [291, 547] on icon "delete" at bounding box center [289, 548] width 12 height 14
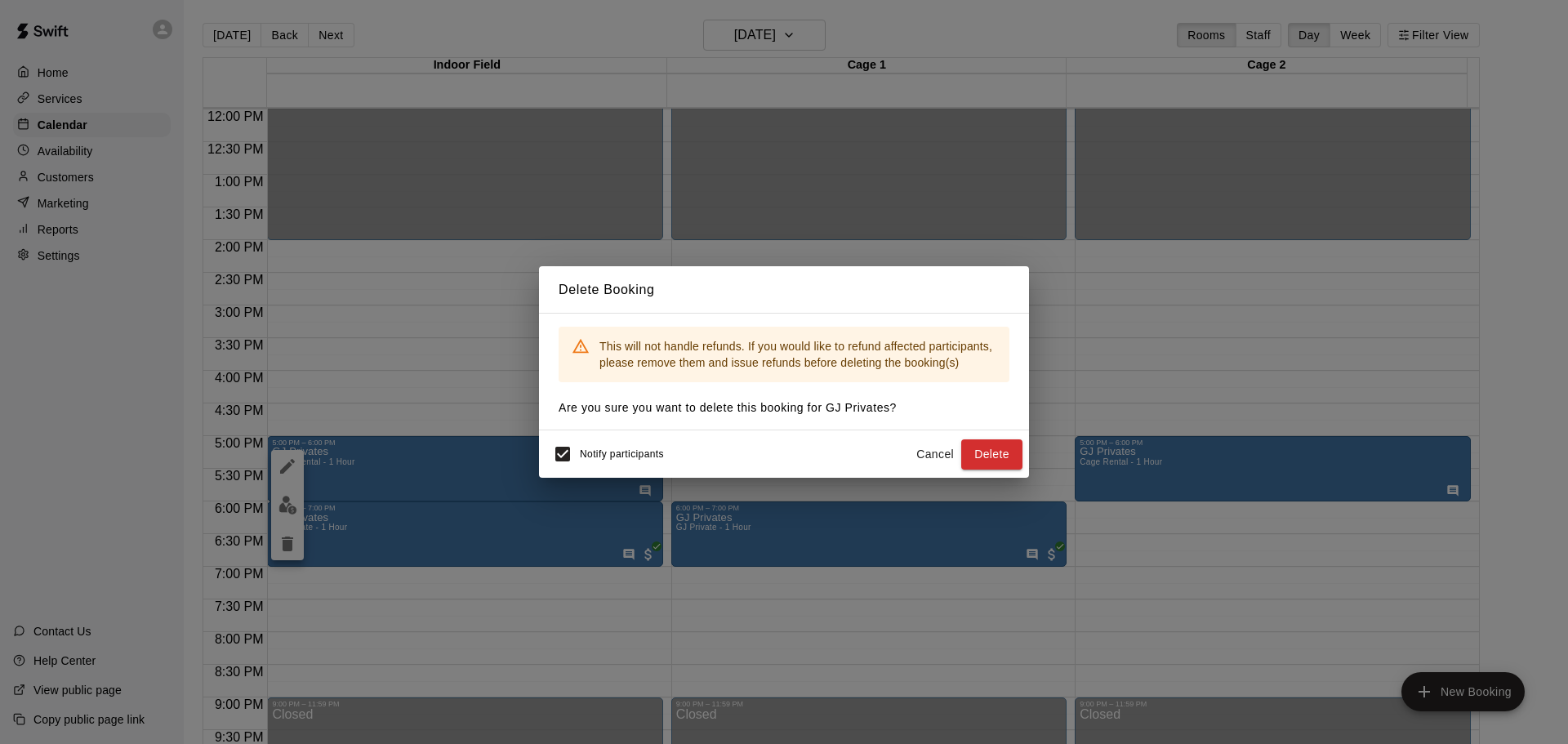
click at [457, 450] on div "Delete Booking This will not handle refunds. If you would like to refund affect…" at bounding box center [784, 372] width 1568 height 744
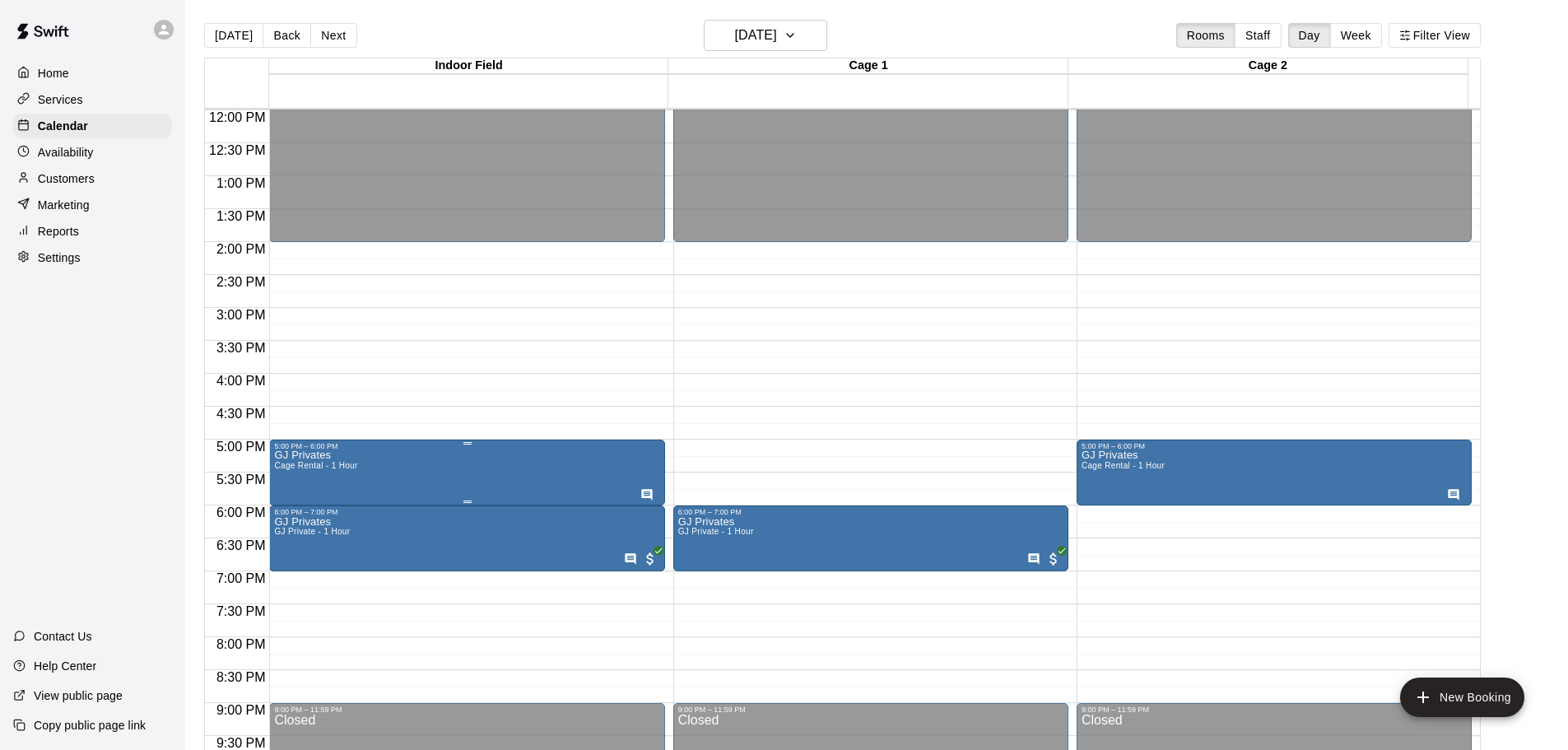
click at [287, 474] on icon "edit" at bounding box center [289, 470] width 14 height 14
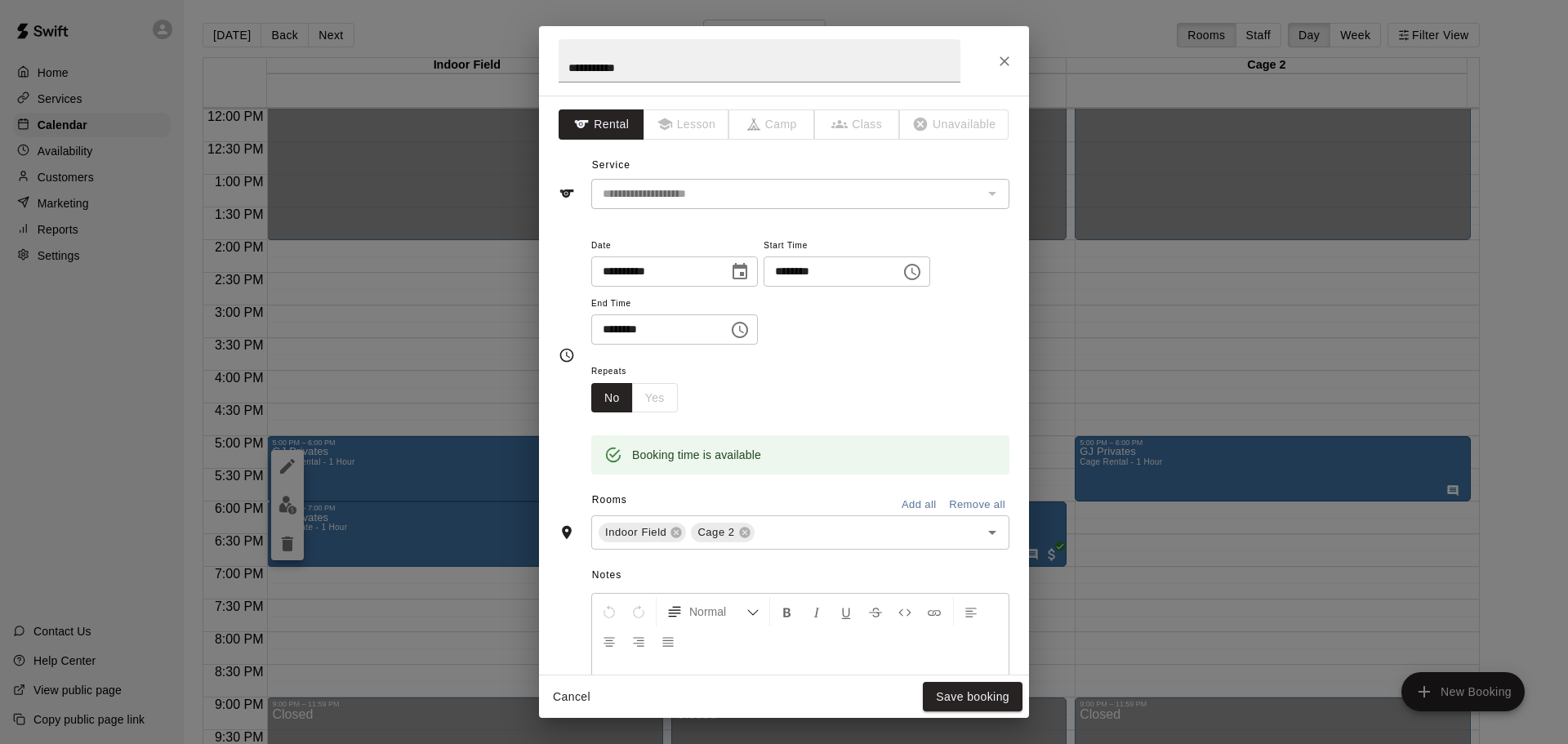
drag, startPoint x: 689, startPoint y: 156, endPoint x: 685, endPoint y: 189, distance: 33.2
click at [689, 157] on div "**********" at bounding box center [784, 181] width 451 height 56
click at [1008, 68] on icon "Close" at bounding box center [1004, 61] width 16 height 16
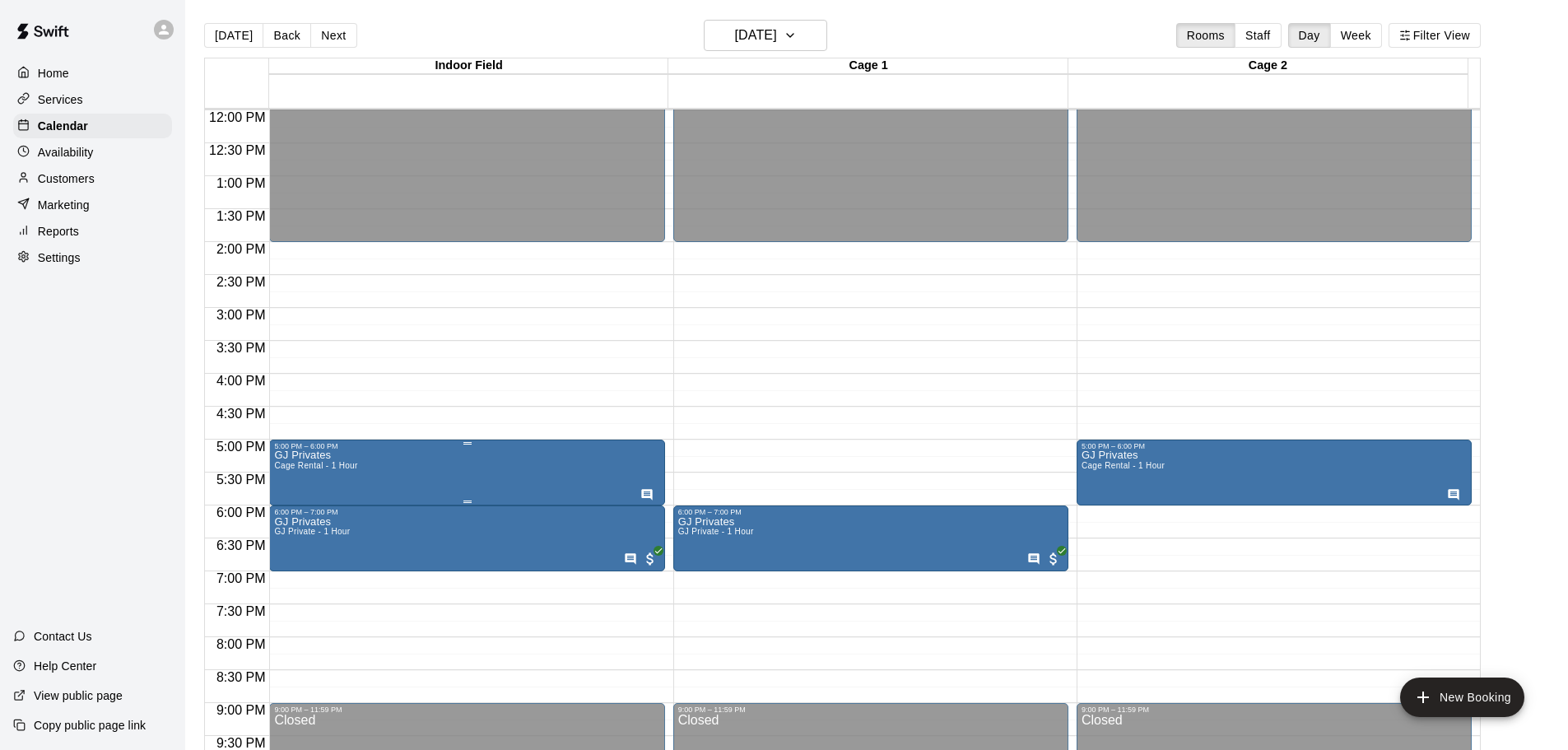
click at [279, 551] on button "delete" at bounding box center [289, 548] width 33 height 33
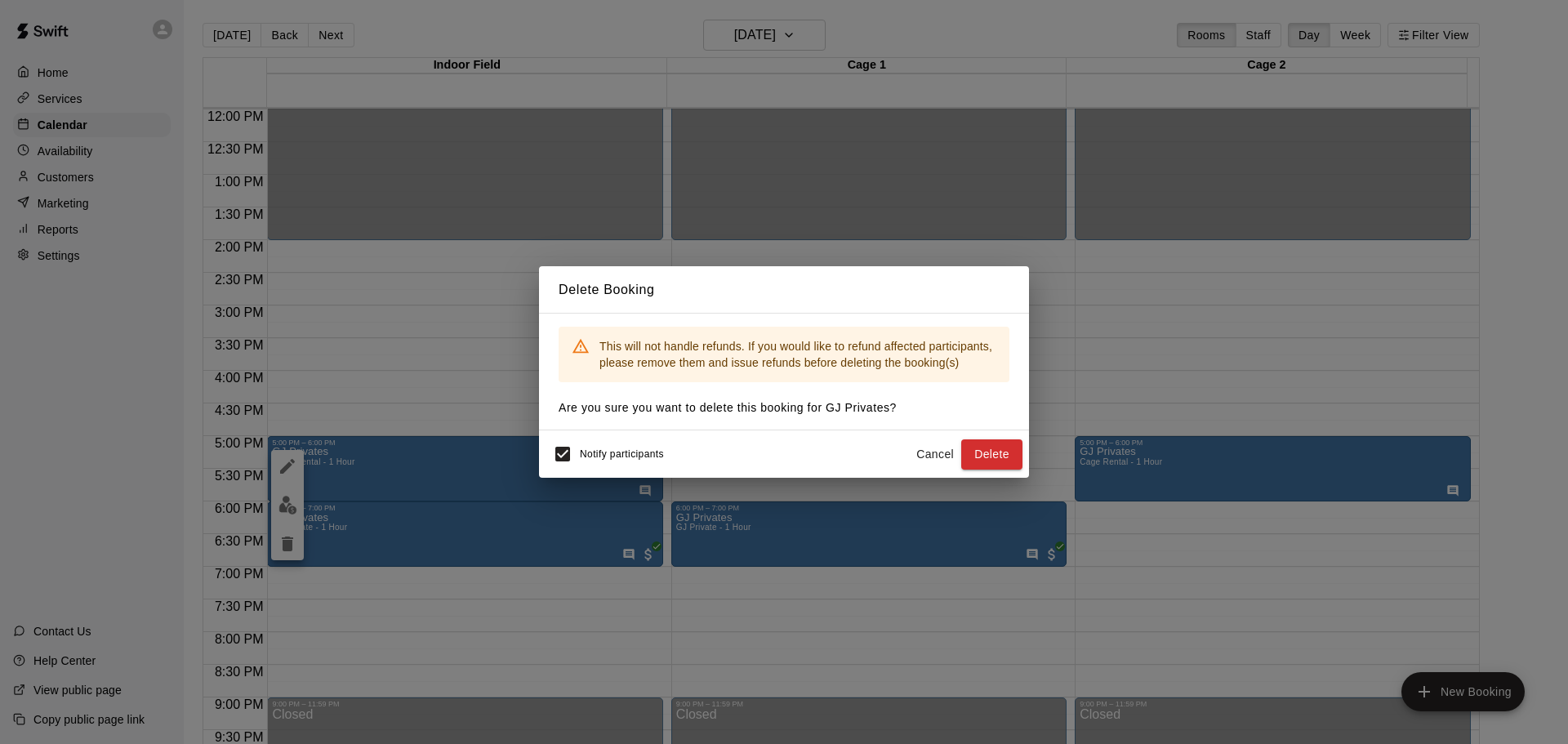
click at [568, 436] on div "Notify participants Cancel Delete" at bounding box center [784, 453] width 490 height 47
click at [982, 445] on button "Delete" at bounding box center [992, 454] width 61 height 30
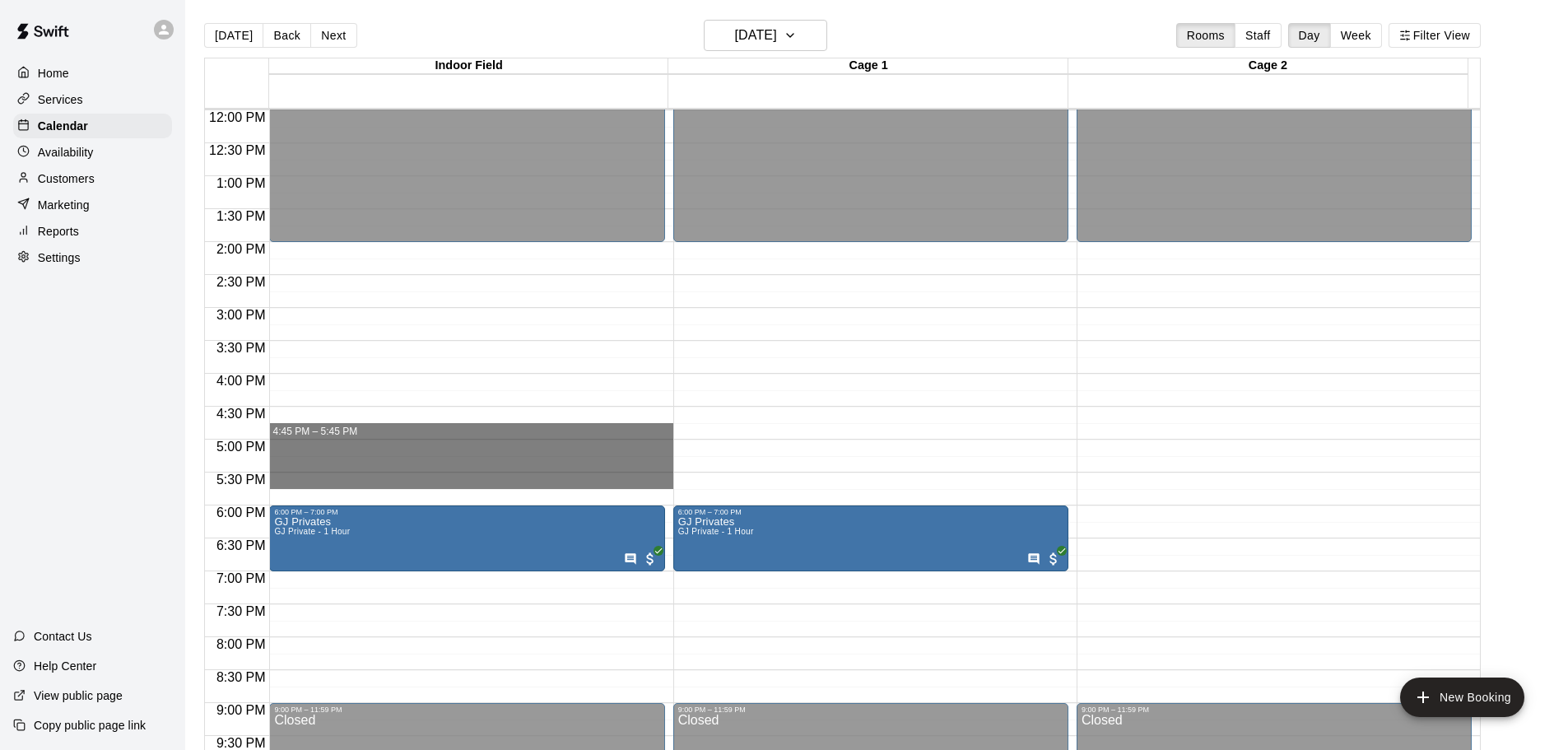
drag, startPoint x: 305, startPoint y: 439, endPoint x: 301, endPoint y: 485, distance: 46.2
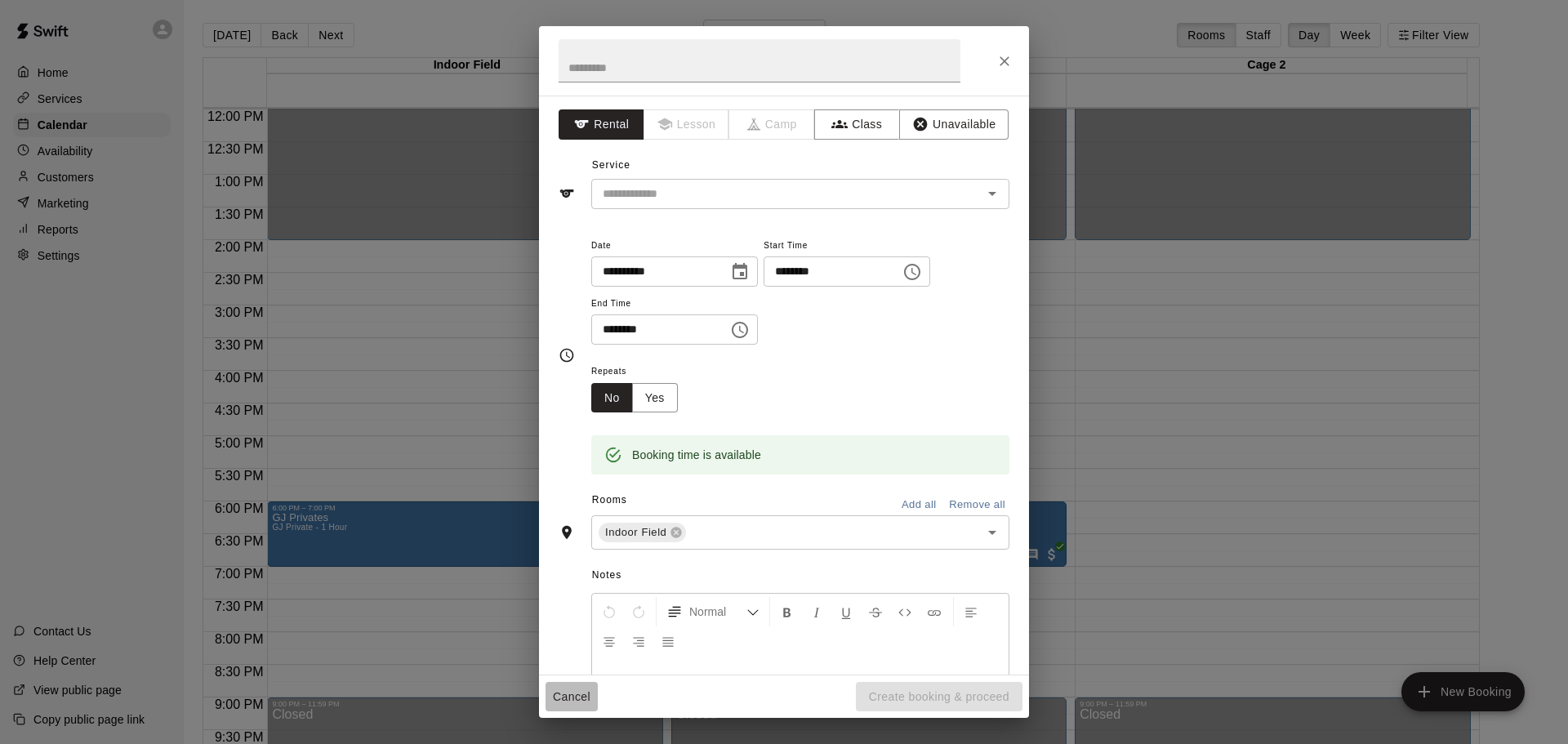
click at [546, 694] on button "Cancel" at bounding box center [572, 698] width 52 height 30
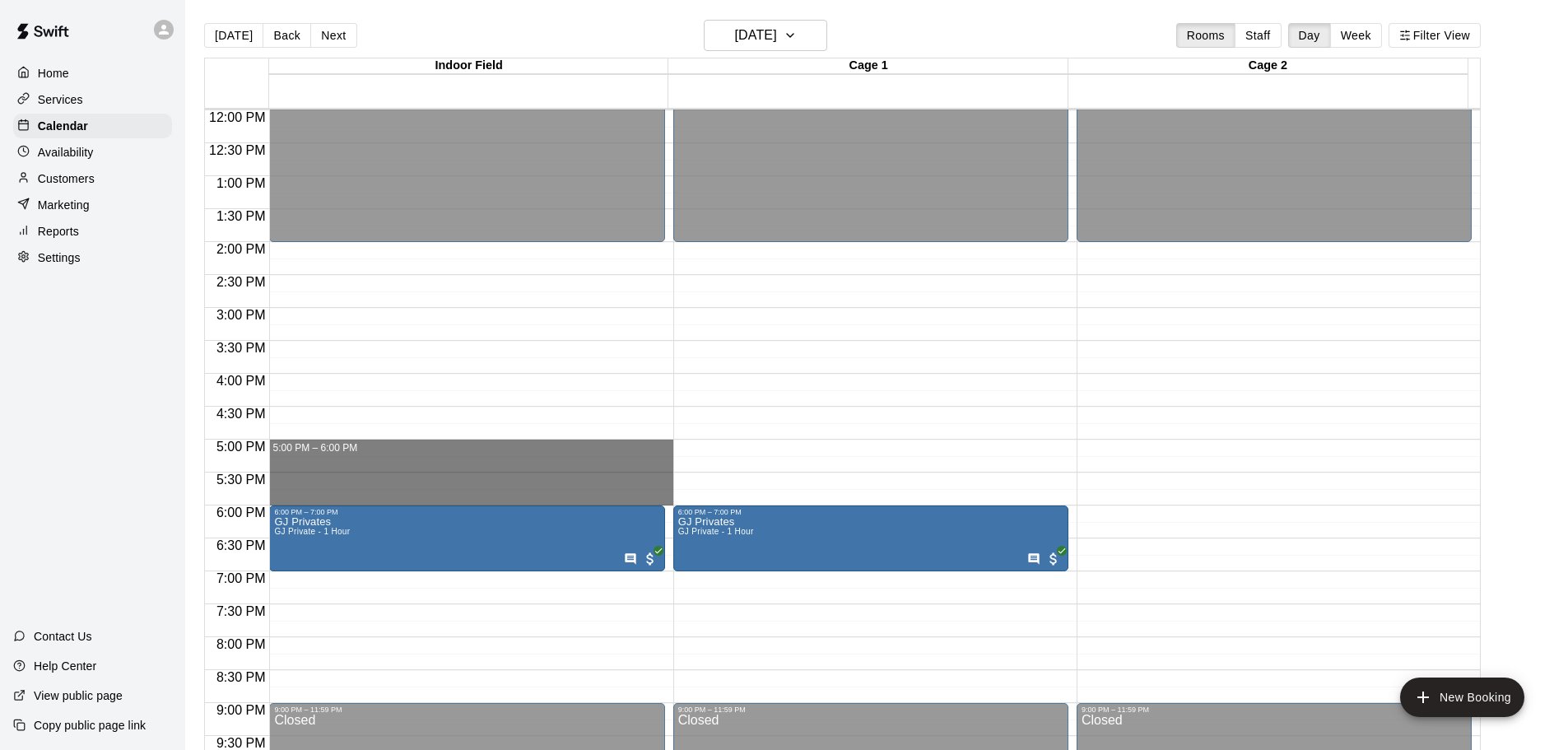
drag, startPoint x: 335, startPoint y: 444, endPoint x: 319, endPoint y: 496, distance: 54.4
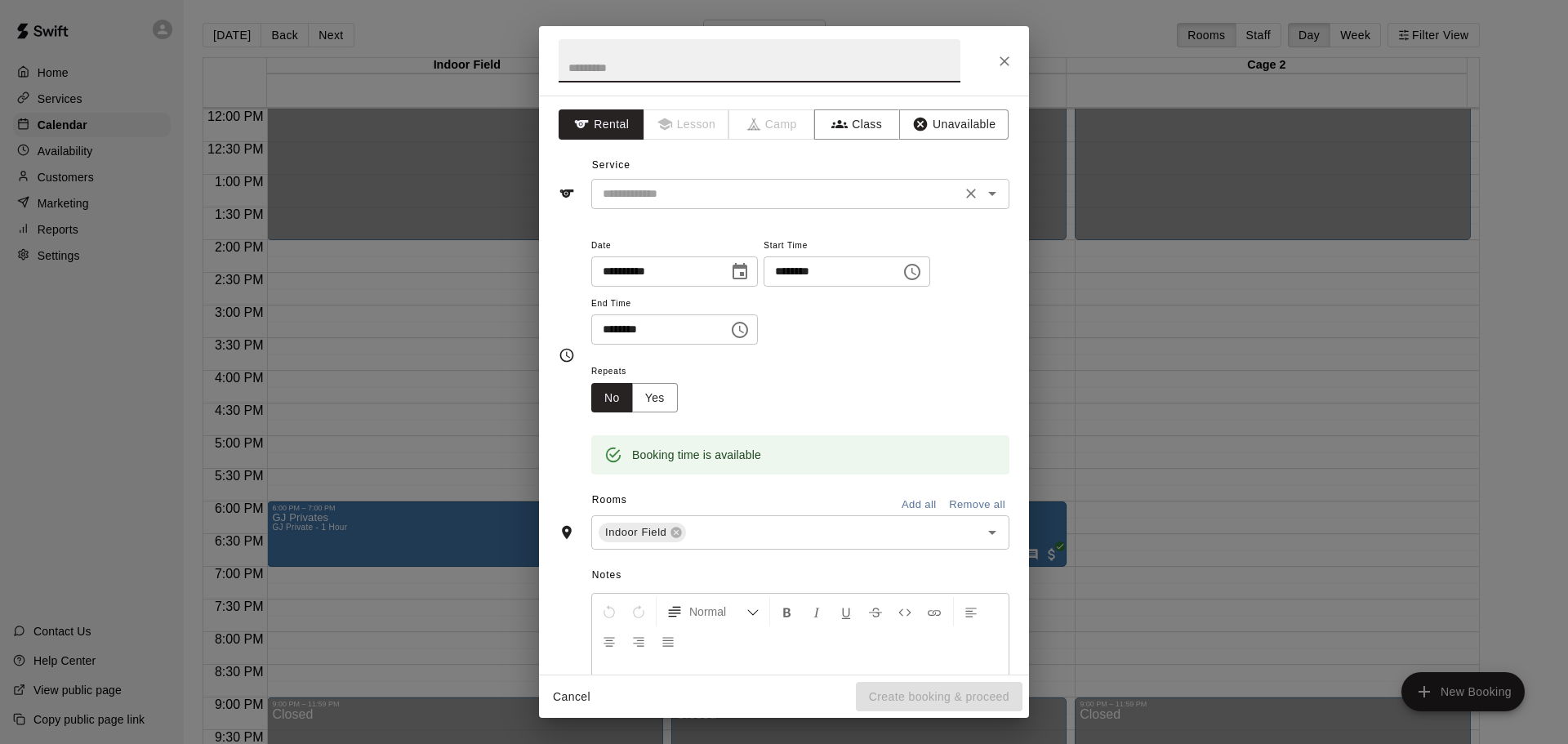
click at [751, 184] on input "text" at bounding box center [776, 193] width 360 height 21
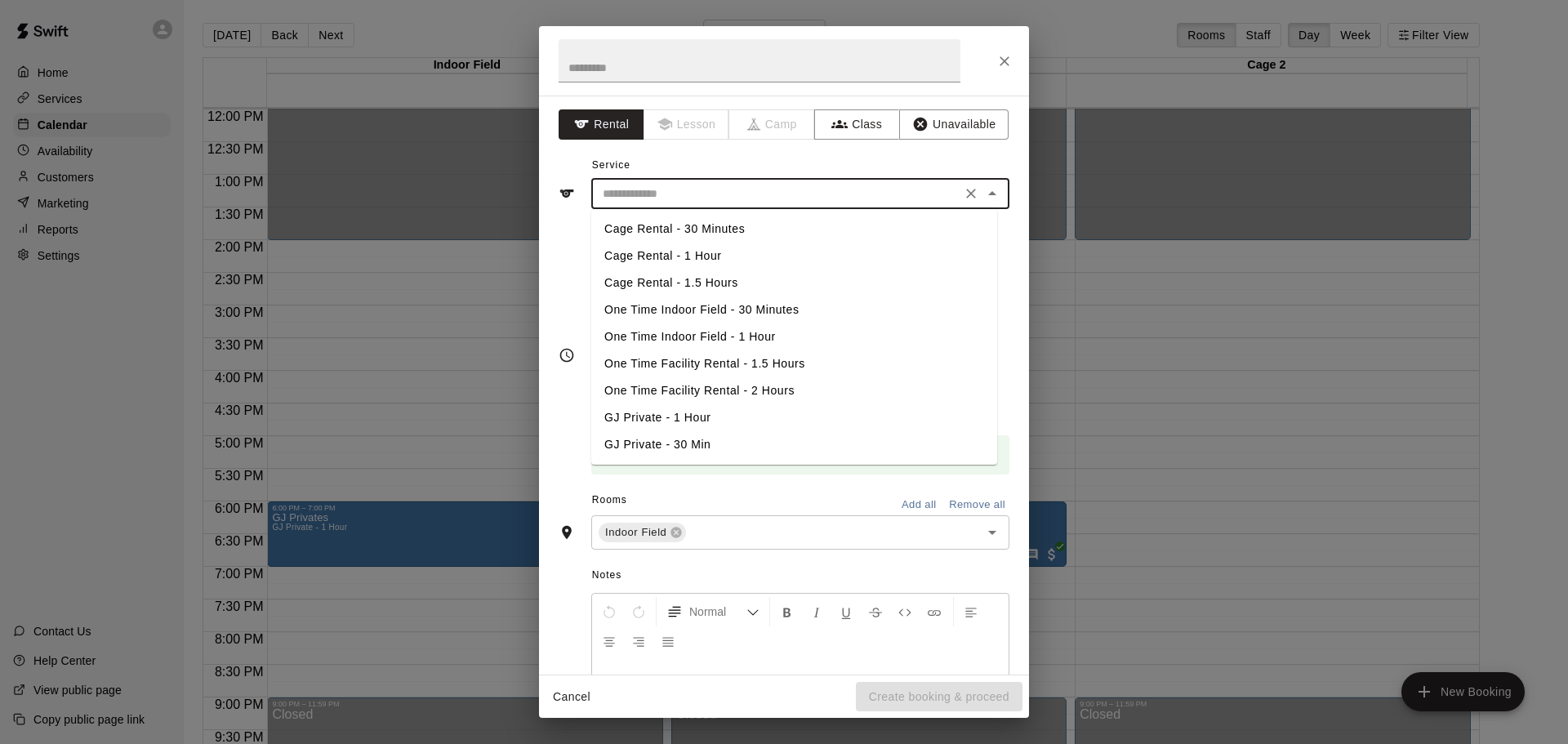
click at [670, 418] on li "GJ Private - 1 Hour" at bounding box center [794, 418] width 406 height 27
type input "**********"
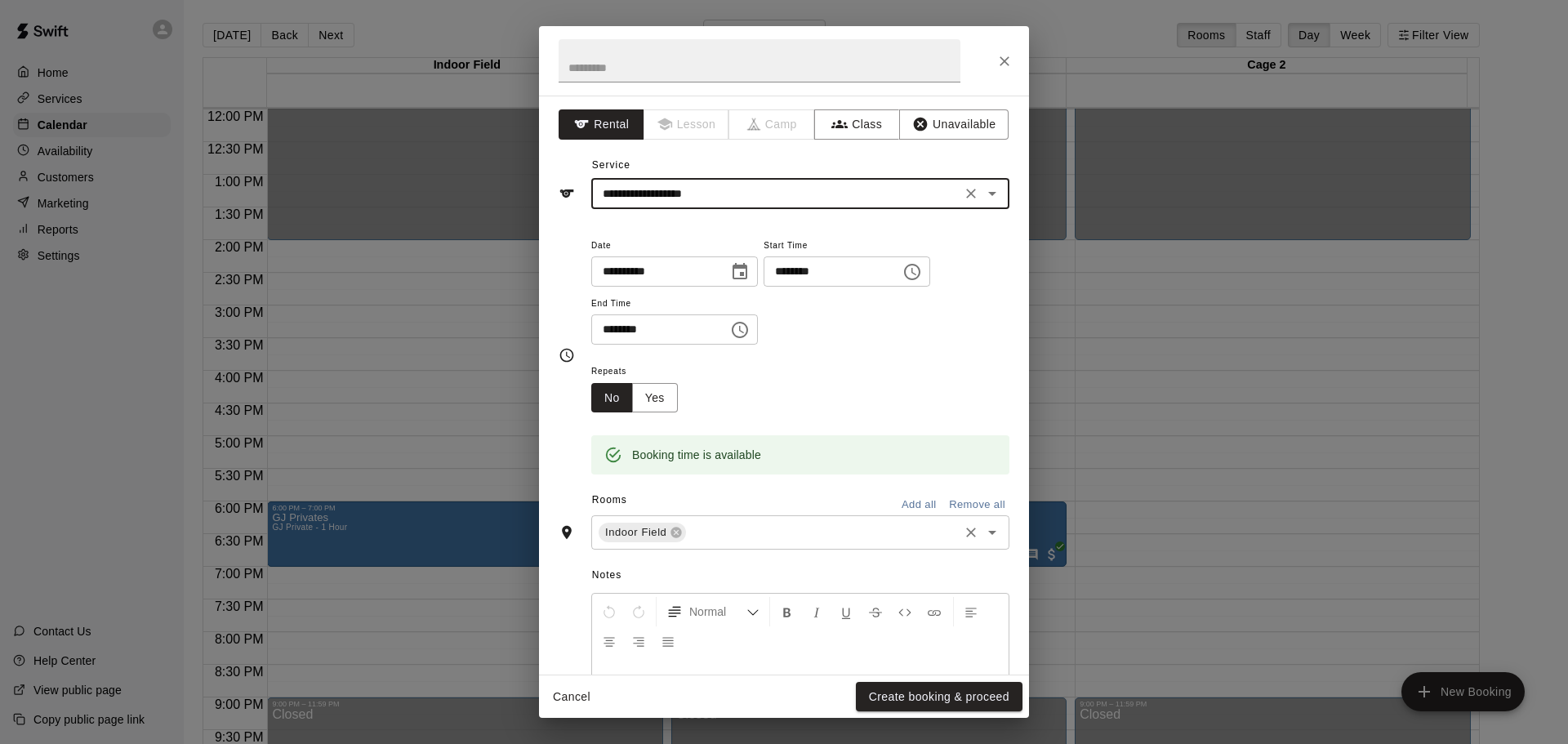
click at [989, 532] on icon "Open" at bounding box center [993, 532] width 20 height 20
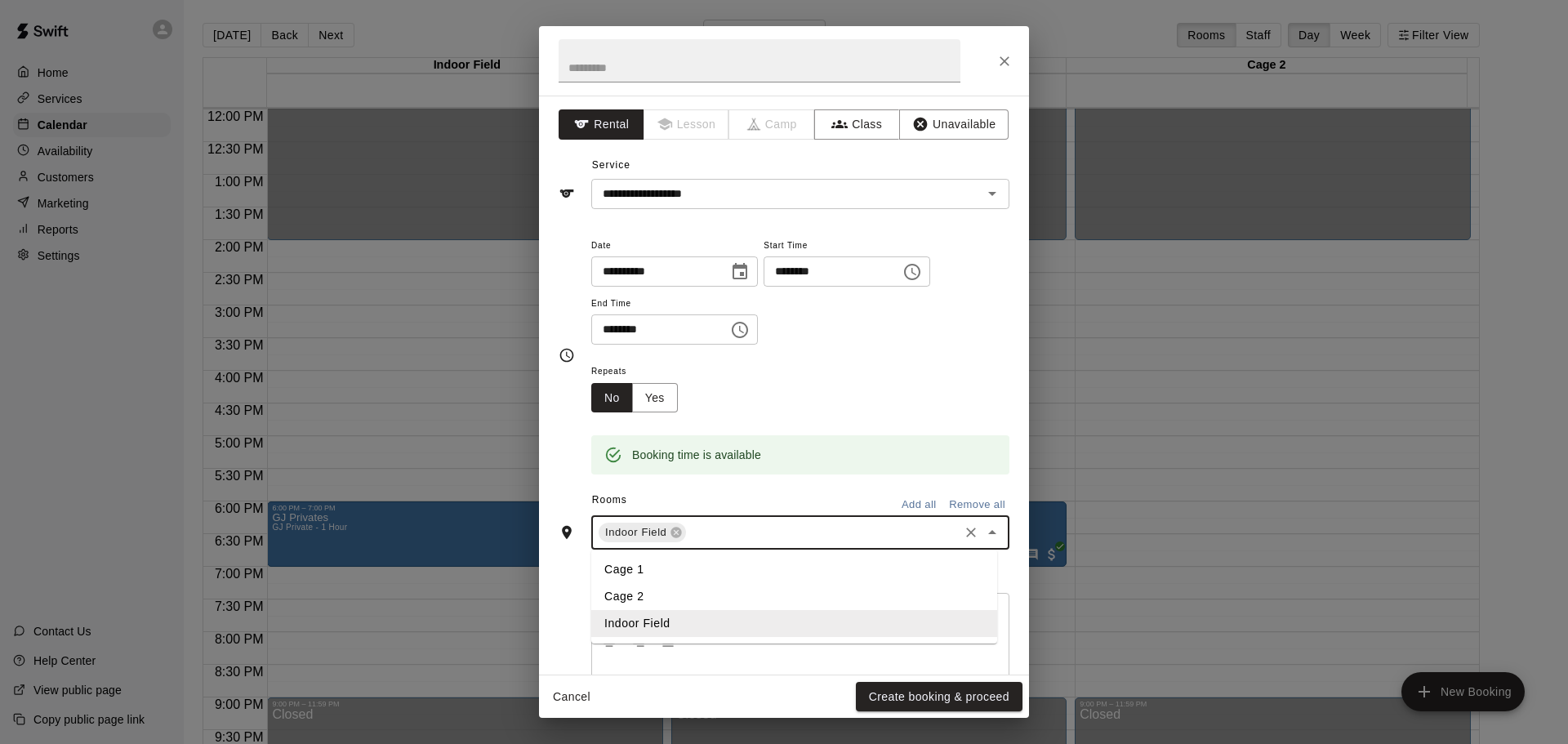
click at [861, 596] on li "Cage 2" at bounding box center [794, 596] width 406 height 27
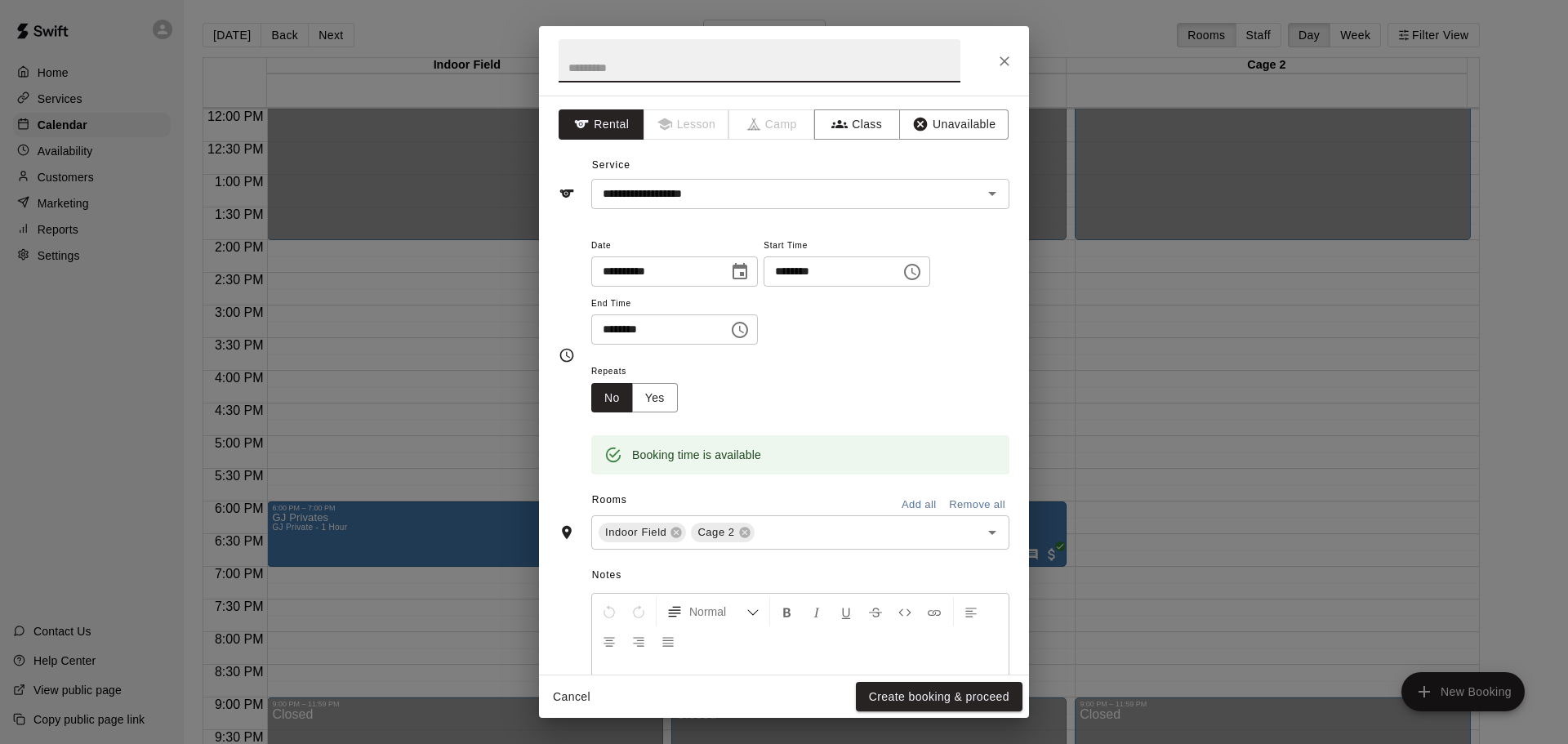
click at [623, 63] on input "text" at bounding box center [759, 61] width 402 height 43
type input "**********"
click at [919, 692] on button "Create booking & proceed" at bounding box center [939, 698] width 166 height 30
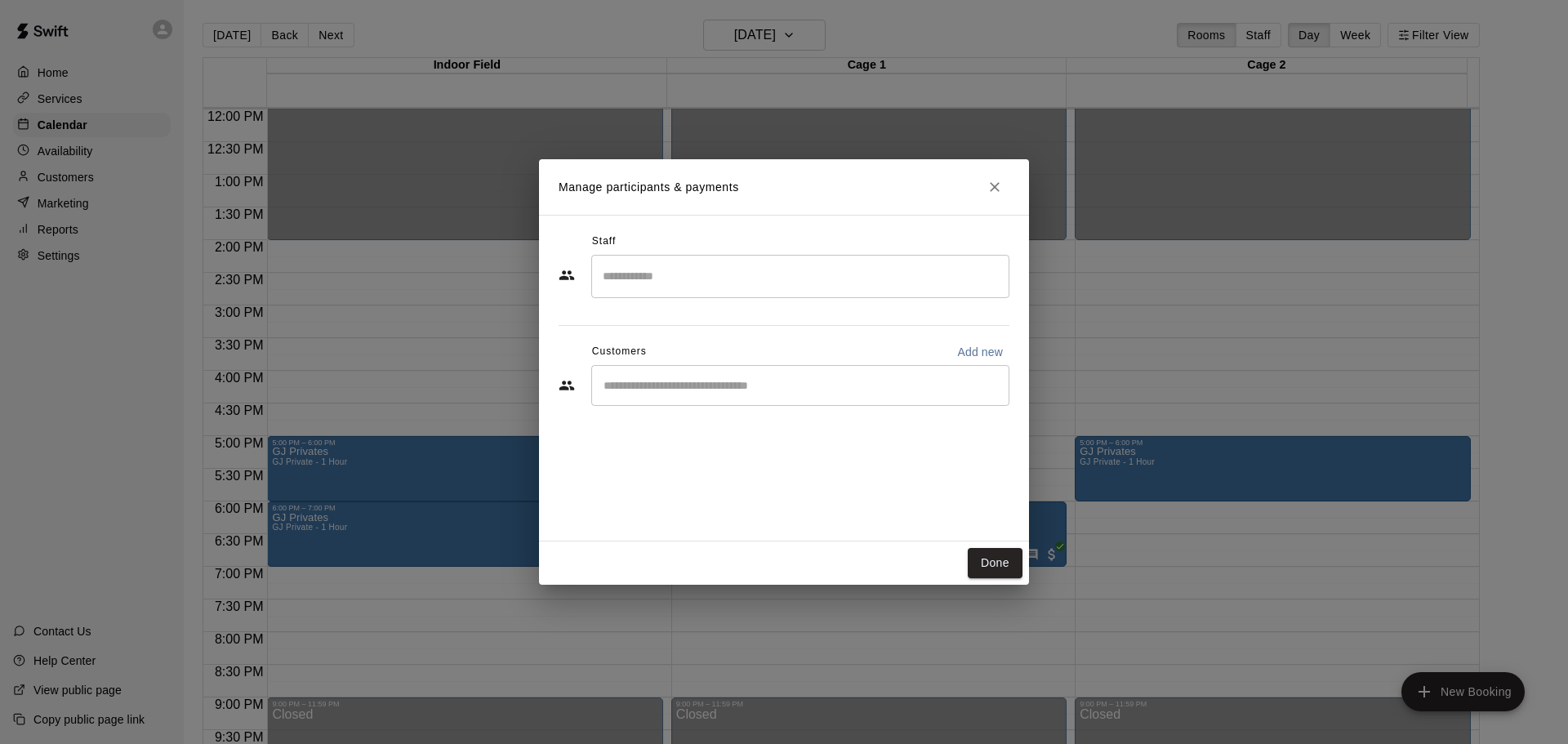
click at [824, 398] on div "​" at bounding box center [801, 385] width 419 height 41
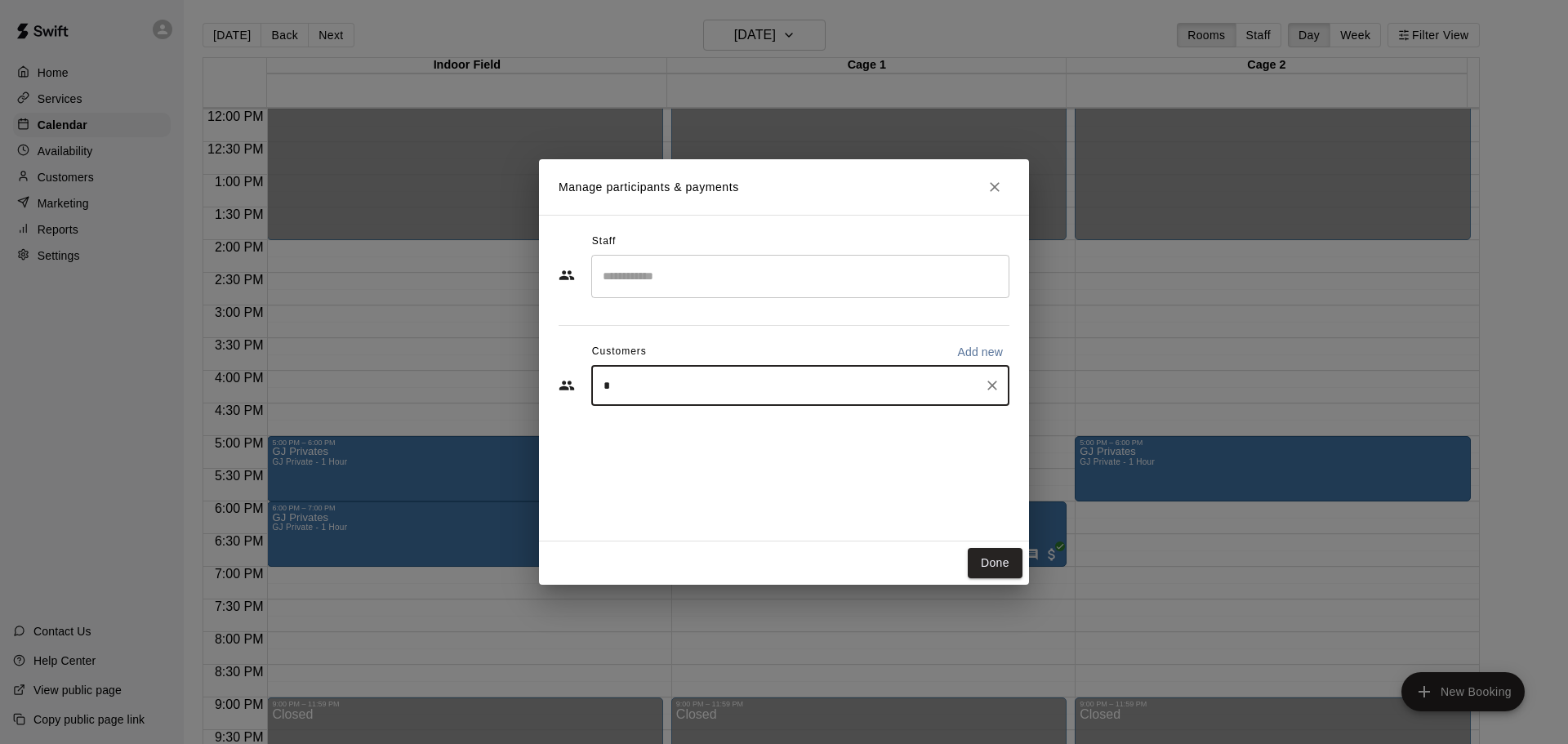
type input "**"
click at [817, 434] on div "[PERSON_NAME] GJ Membership [EMAIL_ADDRESS][DOMAIN_NAME]" at bounding box center [817, 432] width 360 height 35
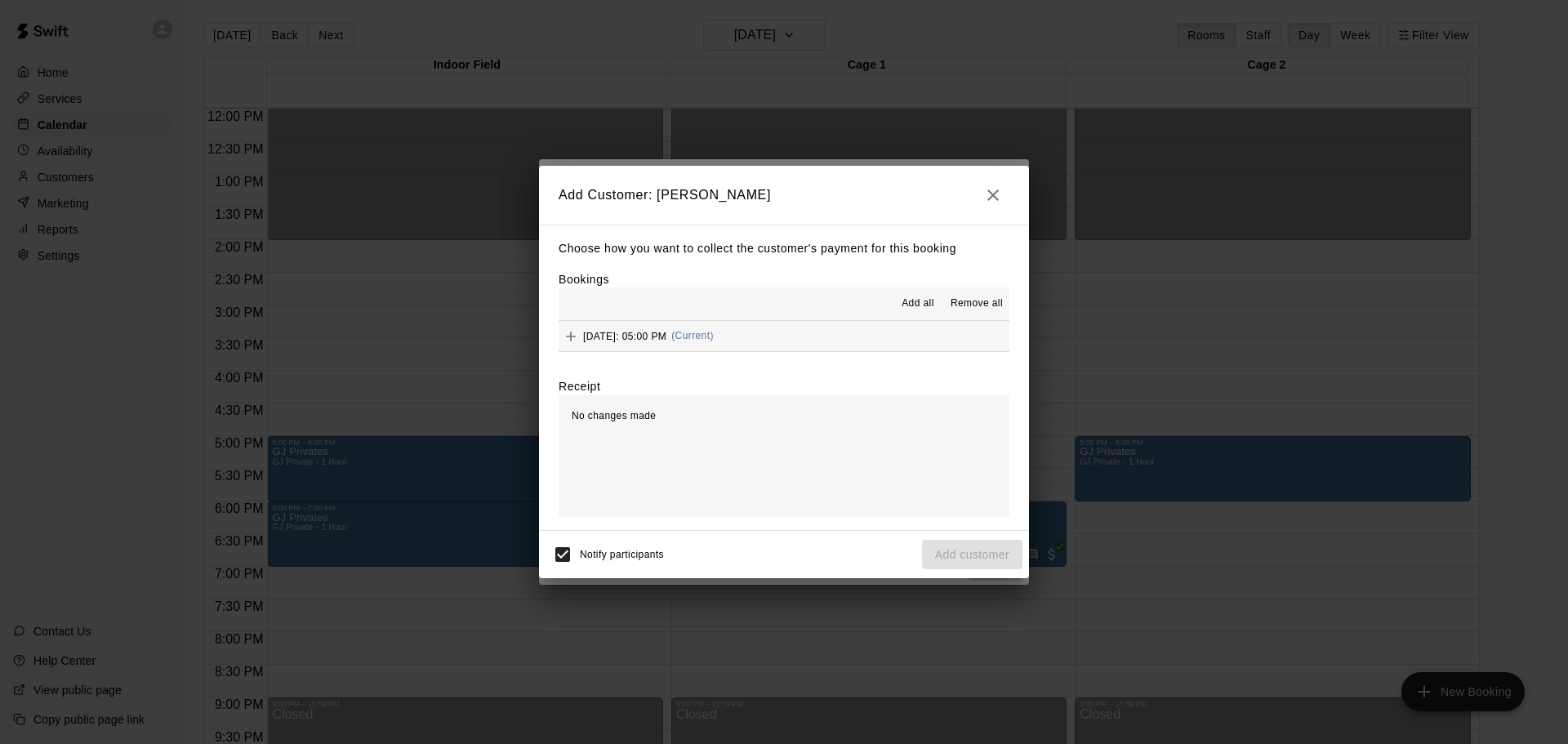
click at [703, 344] on div "[DATE]: 05:00 PM (Current)" at bounding box center [637, 336] width 156 height 24
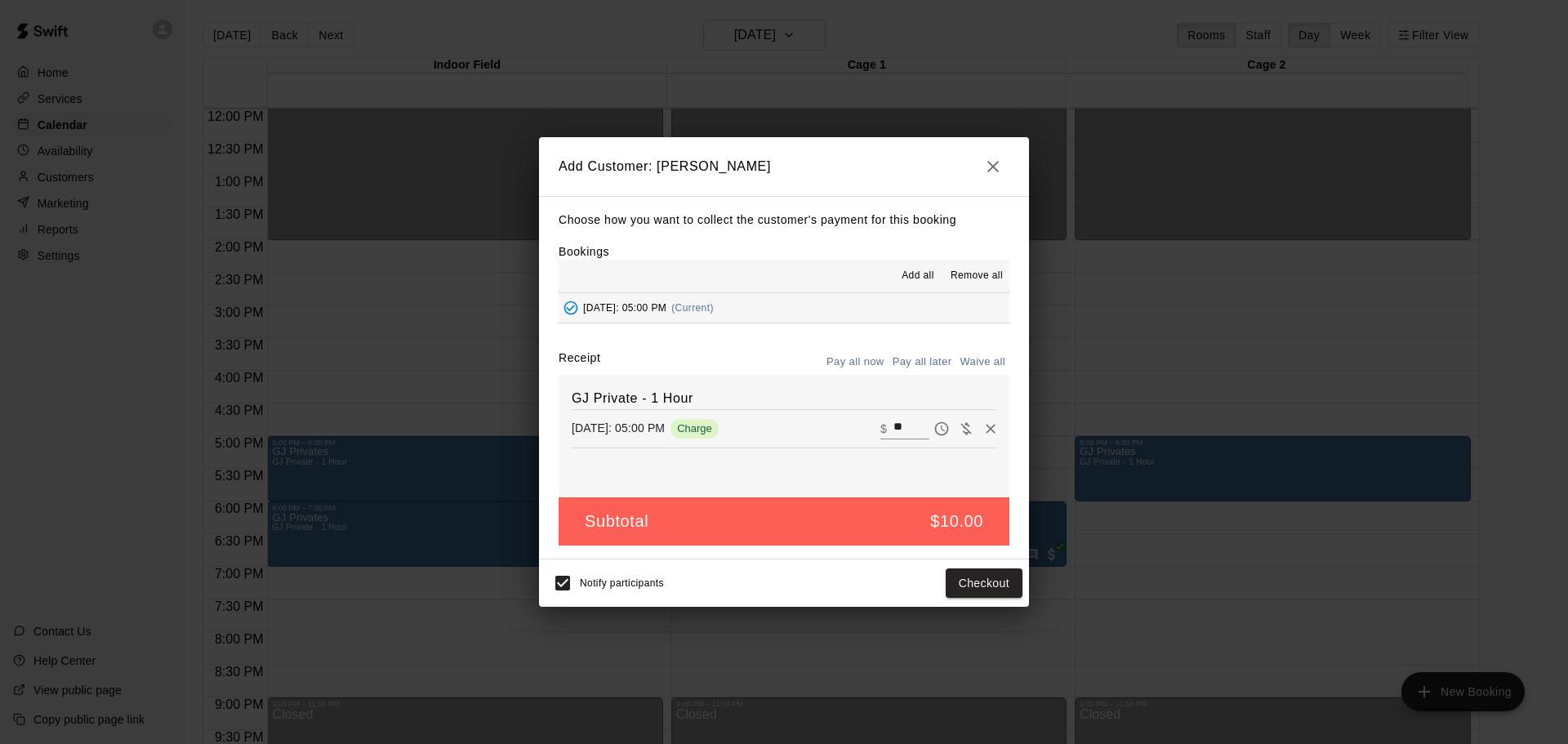
click at [996, 362] on button "Waive all" at bounding box center [982, 362] width 54 height 25
type input "*"
click at [998, 584] on button "Add customer" at bounding box center [972, 584] width 100 height 30
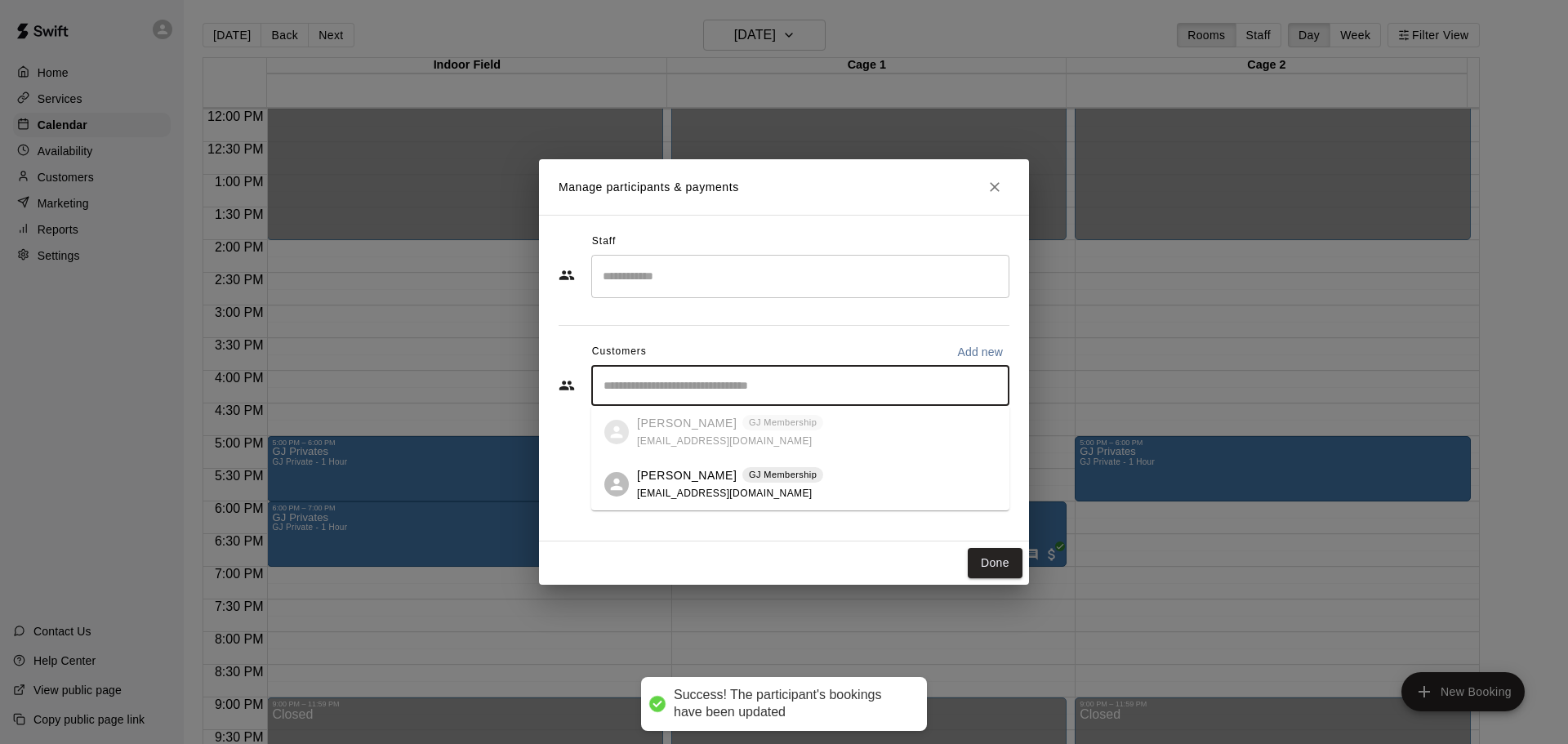
click at [738, 393] on input "Start typing to search customers..." at bounding box center [800, 385] width 403 height 16
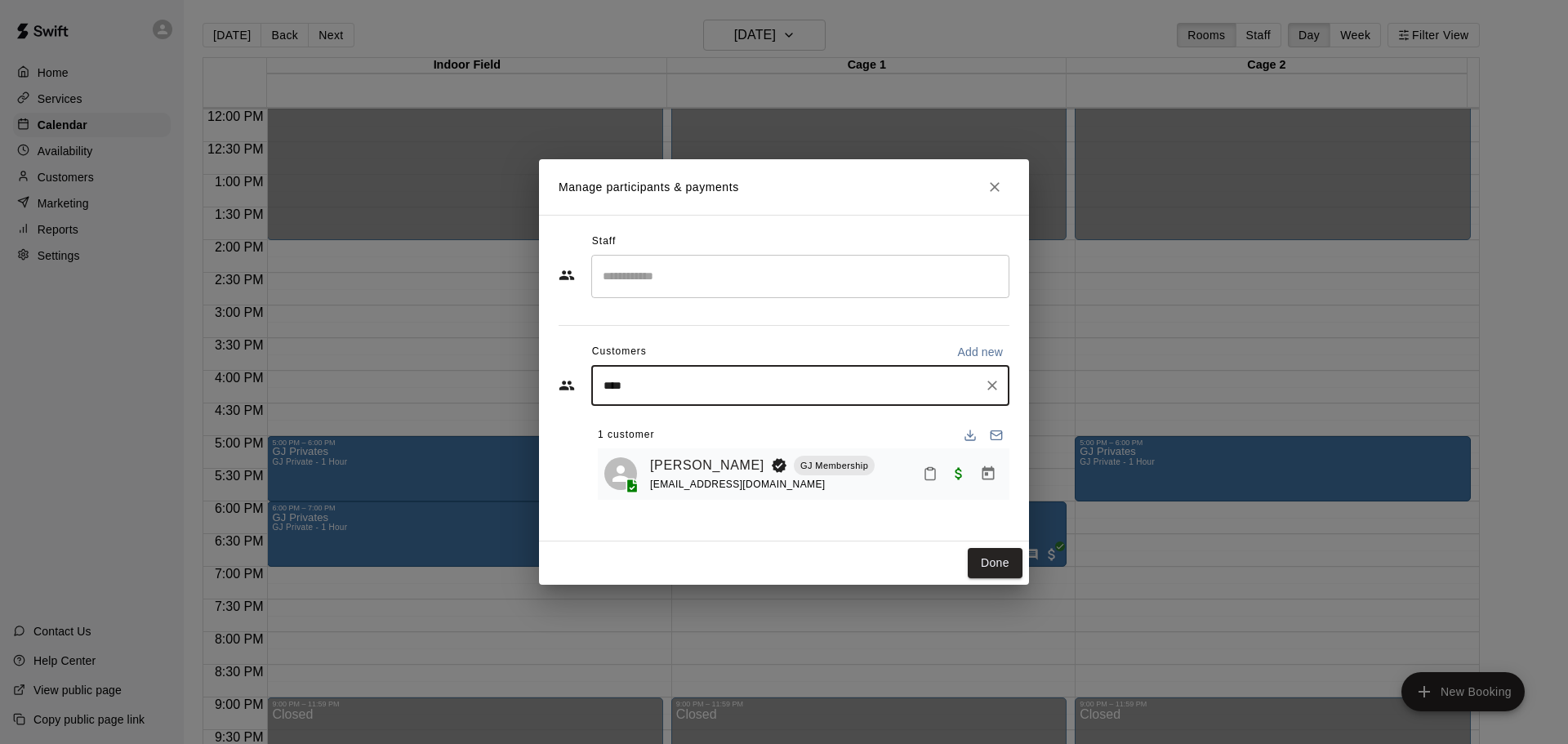
type input "*****"
click at [730, 437] on span "bo-[PERSON_NAME][EMAIL_ADDRESS][DOMAIN_NAME]" at bounding box center [775, 441] width 275 height 12
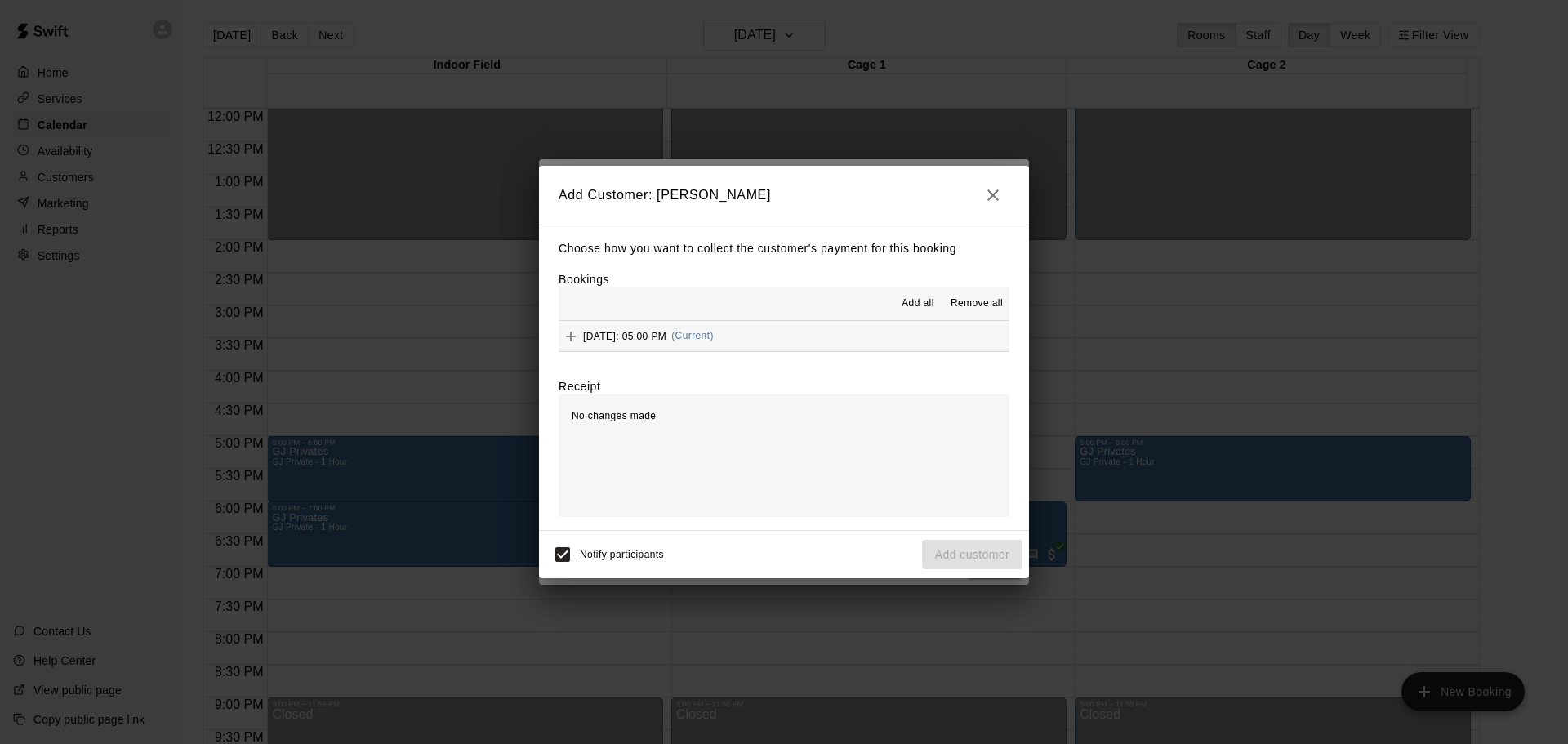
click at [659, 339] on span "[DATE]: 05:00 PM" at bounding box center [624, 335] width 83 height 12
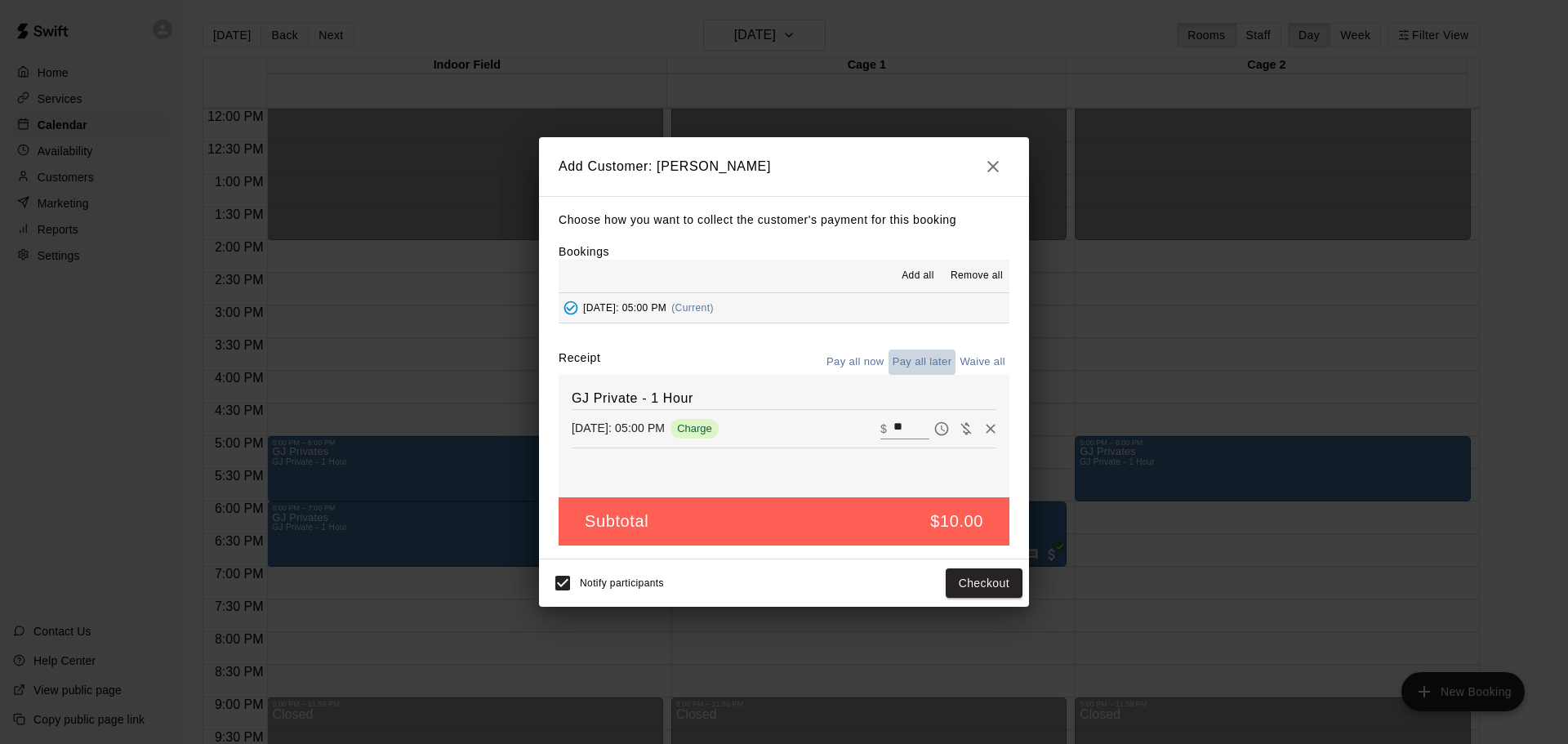
click at [927, 359] on button "Pay all later" at bounding box center [923, 362] width 68 height 25
click at [987, 586] on button "Add customer" at bounding box center [972, 584] width 100 height 30
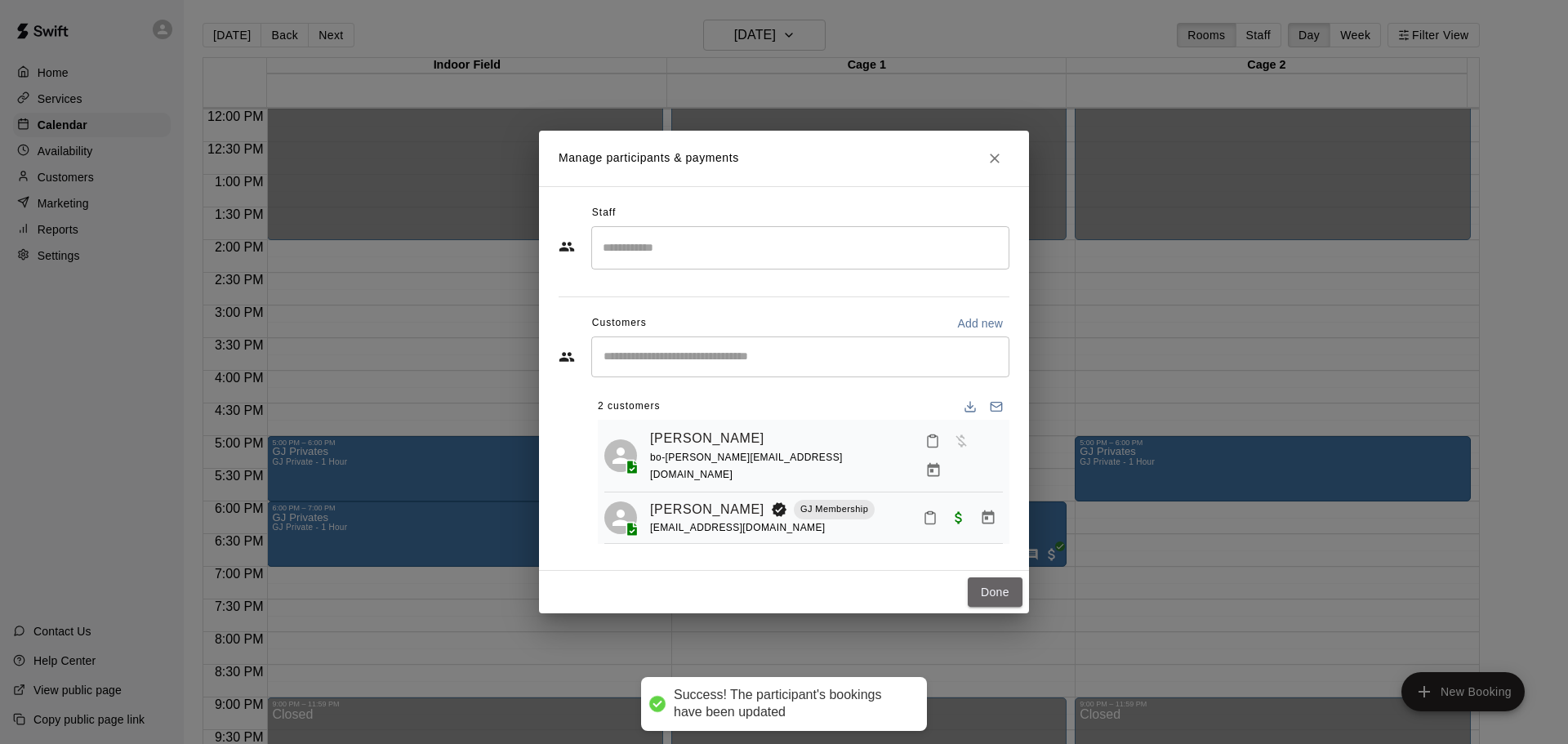
click at [987, 586] on button "Done" at bounding box center [995, 593] width 55 height 30
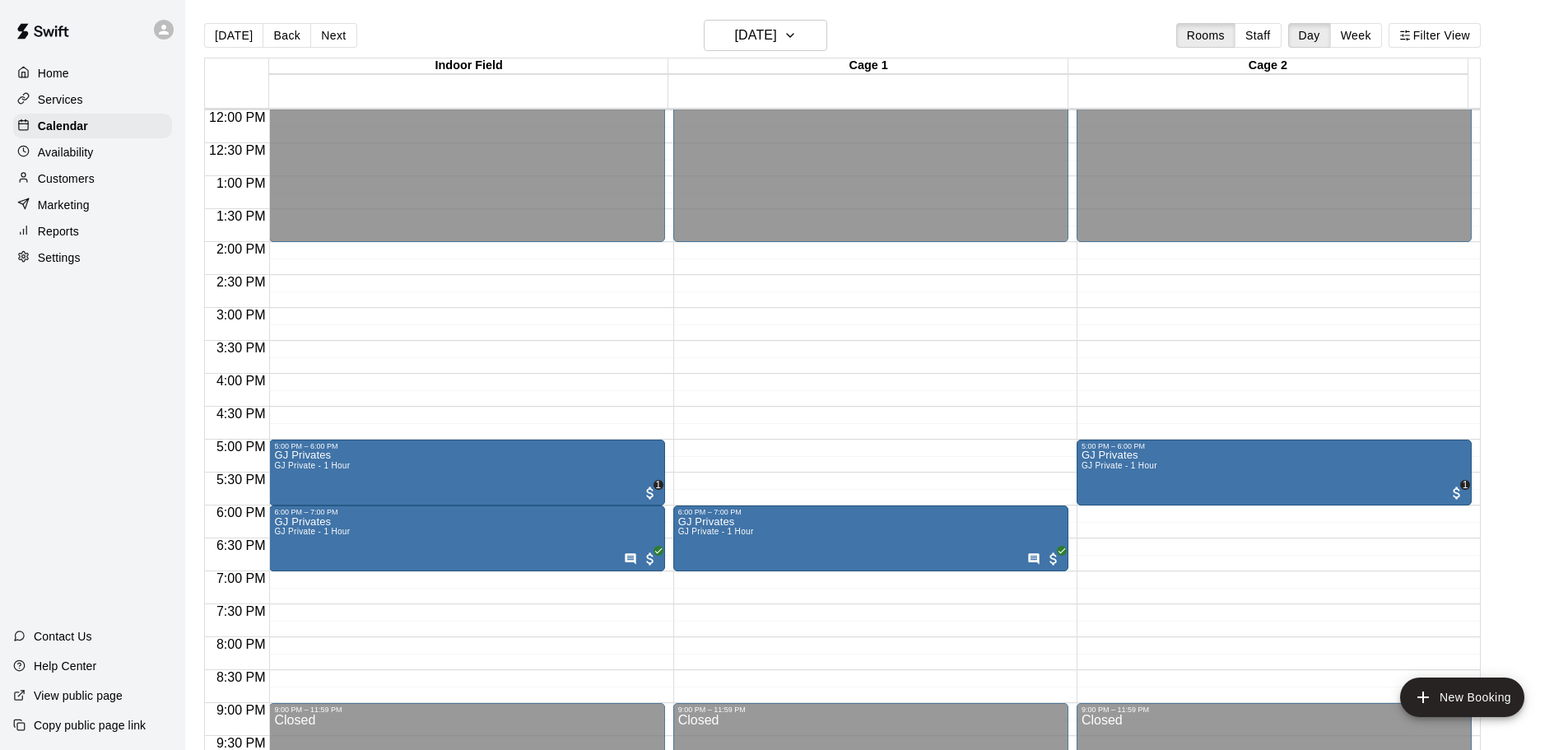
click at [796, 16] on main "[DATE] Back [DATE][DATE] Rooms Staff Day Week Filter View Indoor Field 29 Wed C…" at bounding box center [876, 388] width 1382 height 776
click at [796, 21] on button "[DATE]" at bounding box center [765, 35] width 123 height 32
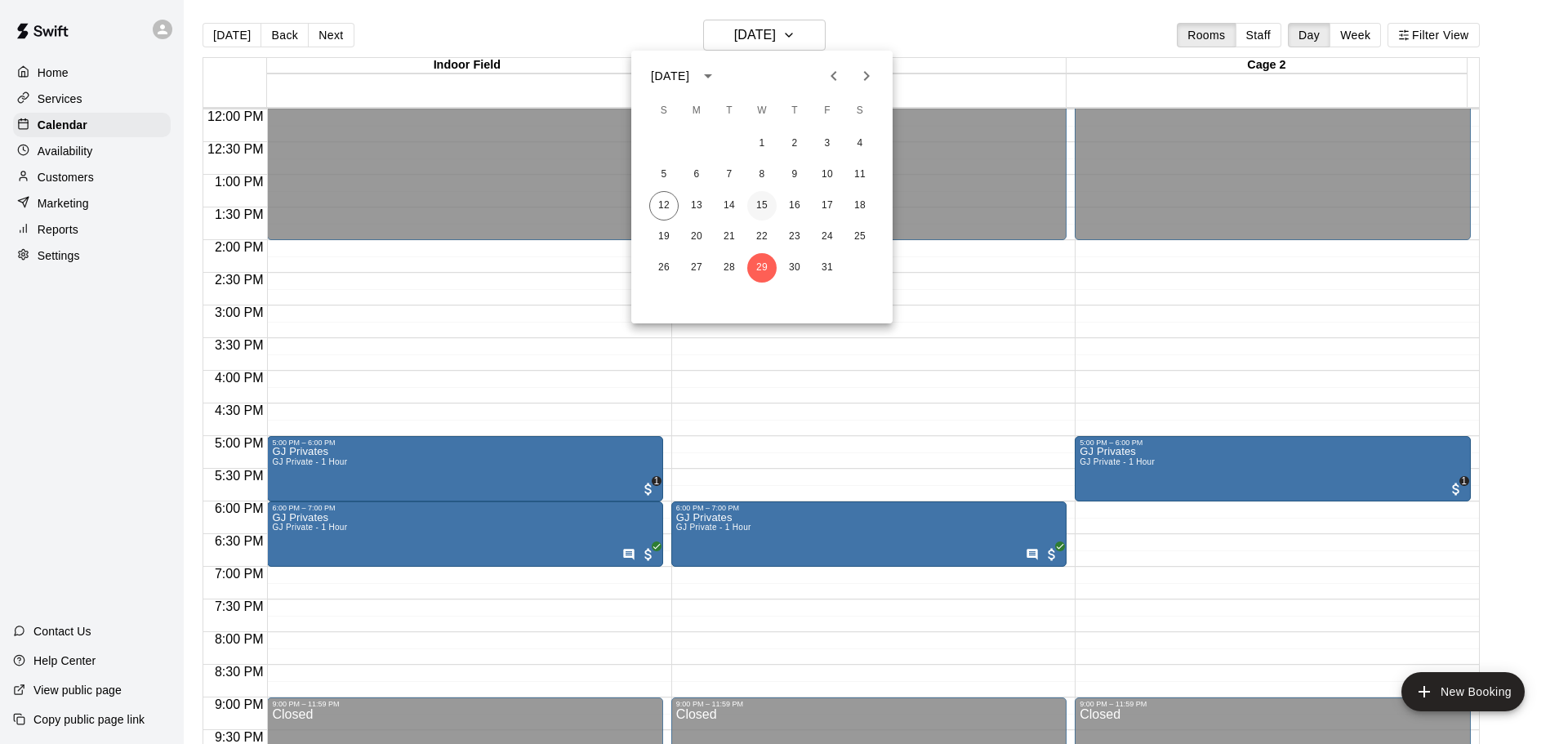
click at [758, 206] on button "15" at bounding box center [762, 206] width 30 height 30
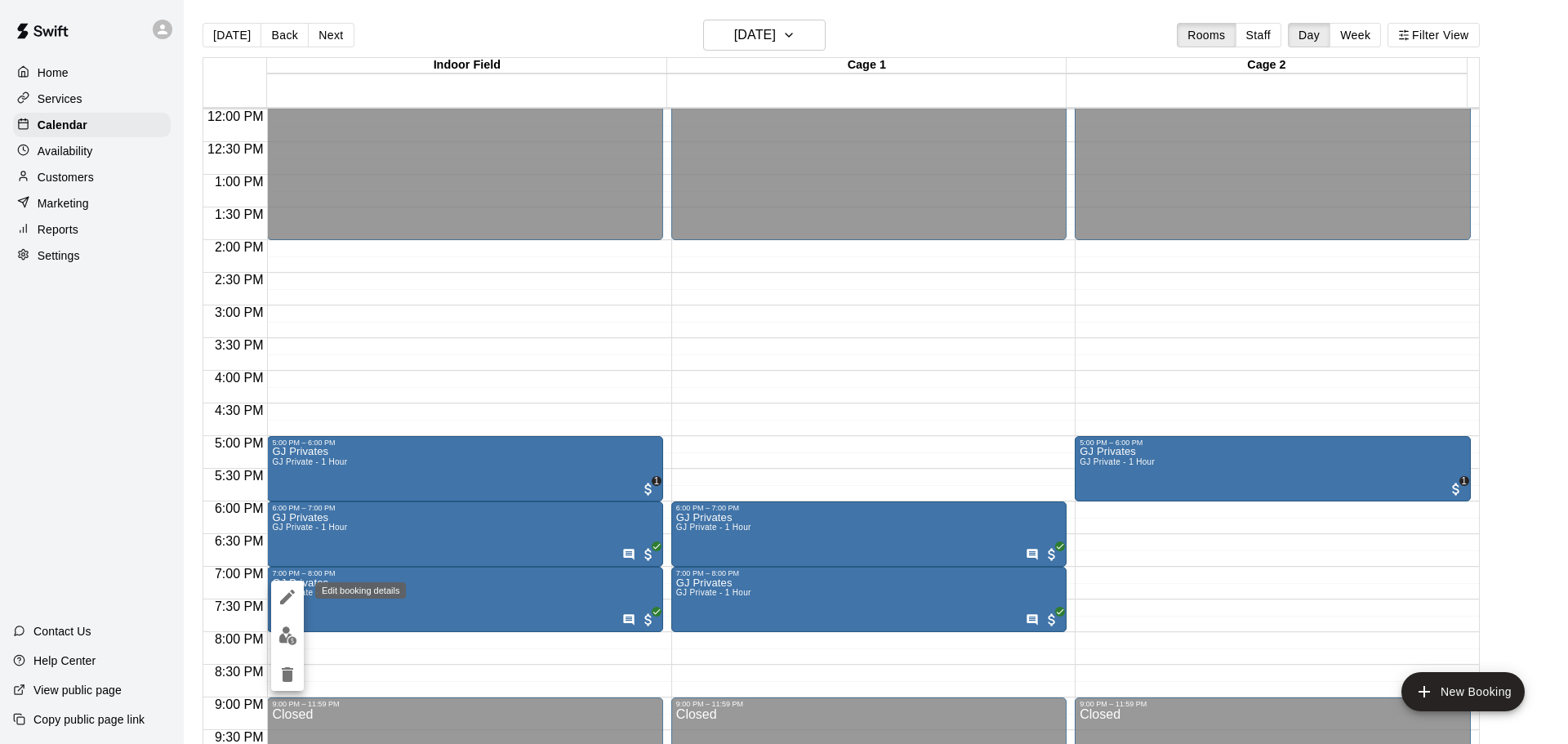
click at [280, 594] on icon "edit" at bounding box center [288, 597] width 20 height 20
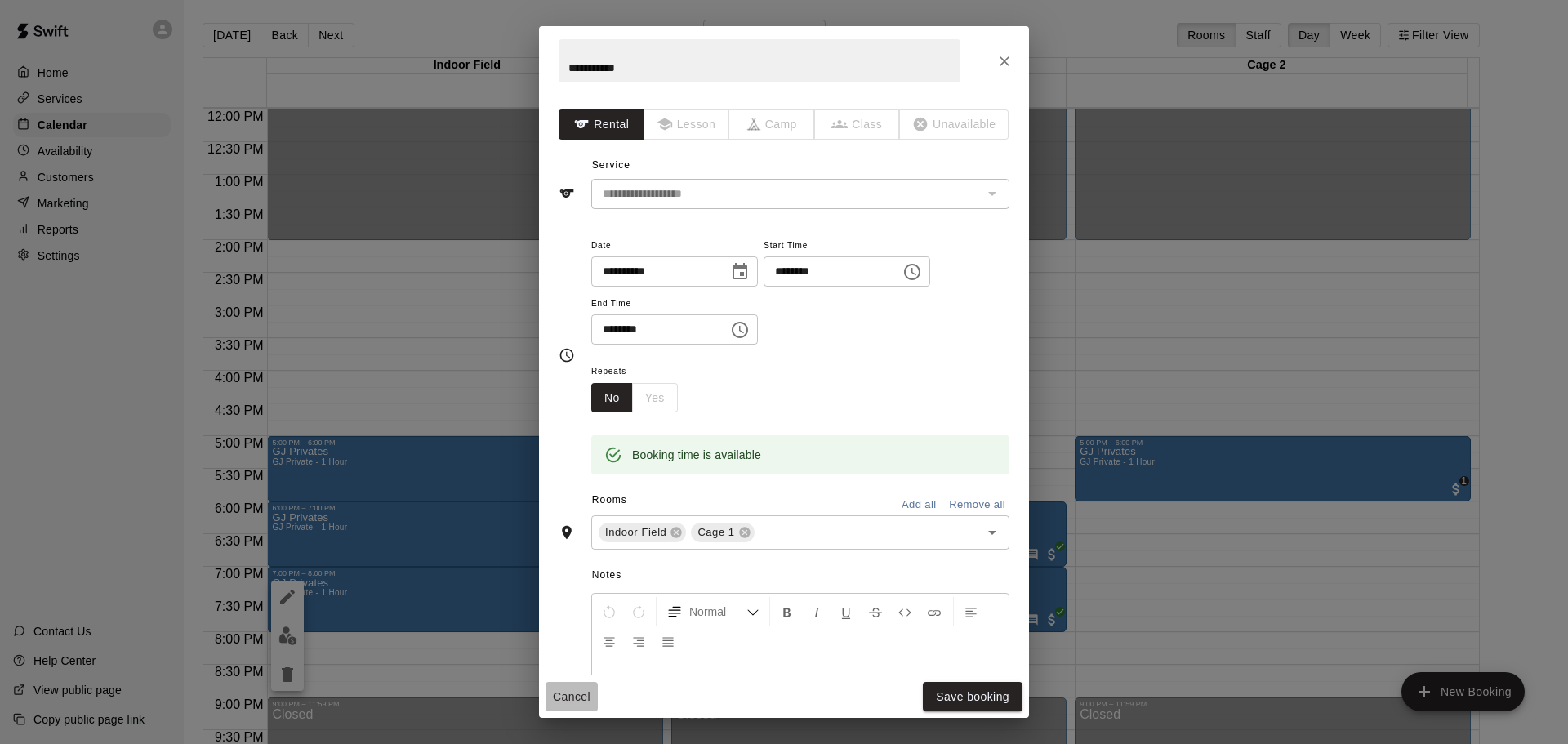
click at [555, 699] on button "Cancel" at bounding box center [572, 698] width 52 height 30
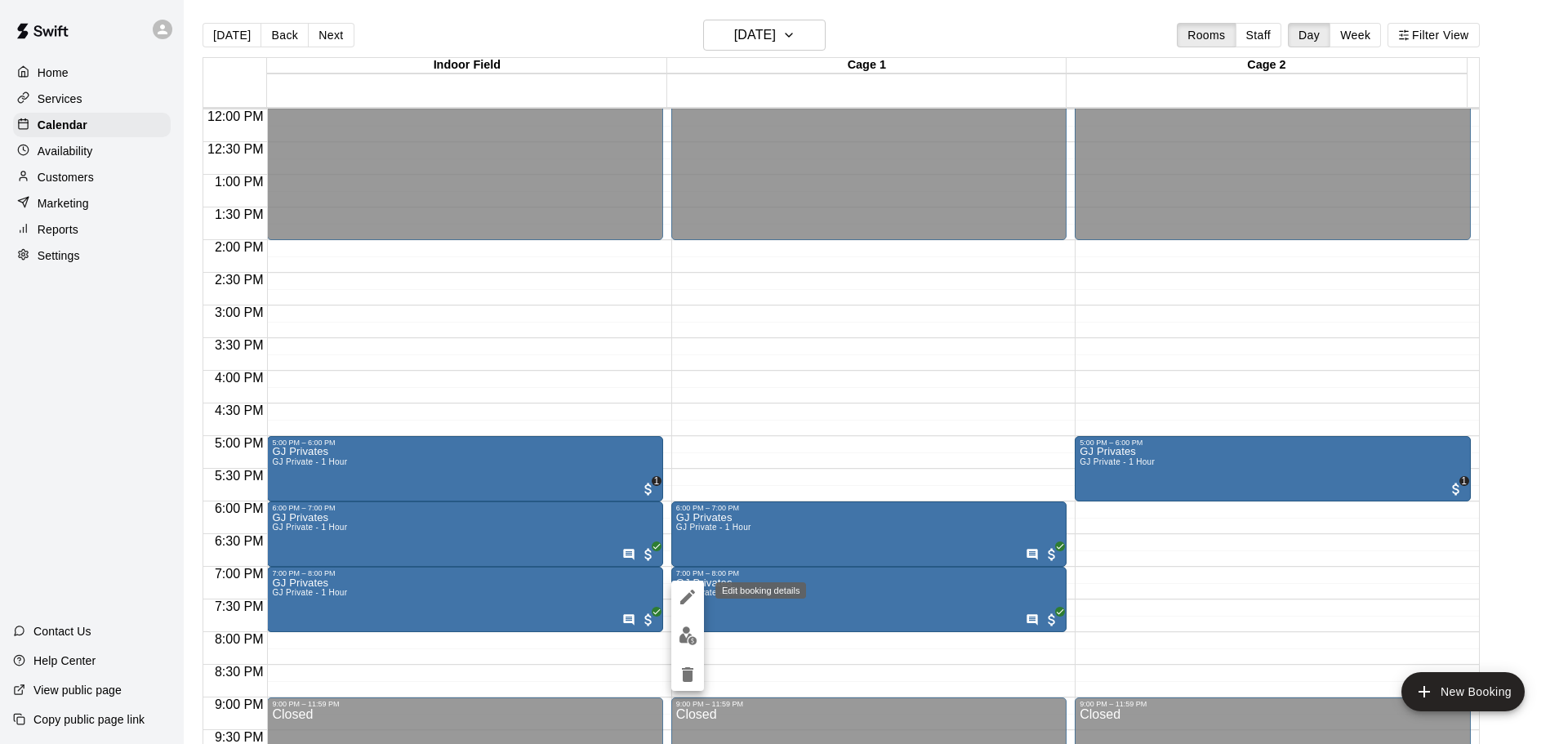
click at [683, 593] on icon "edit" at bounding box center [688, 597] width 20 height 20
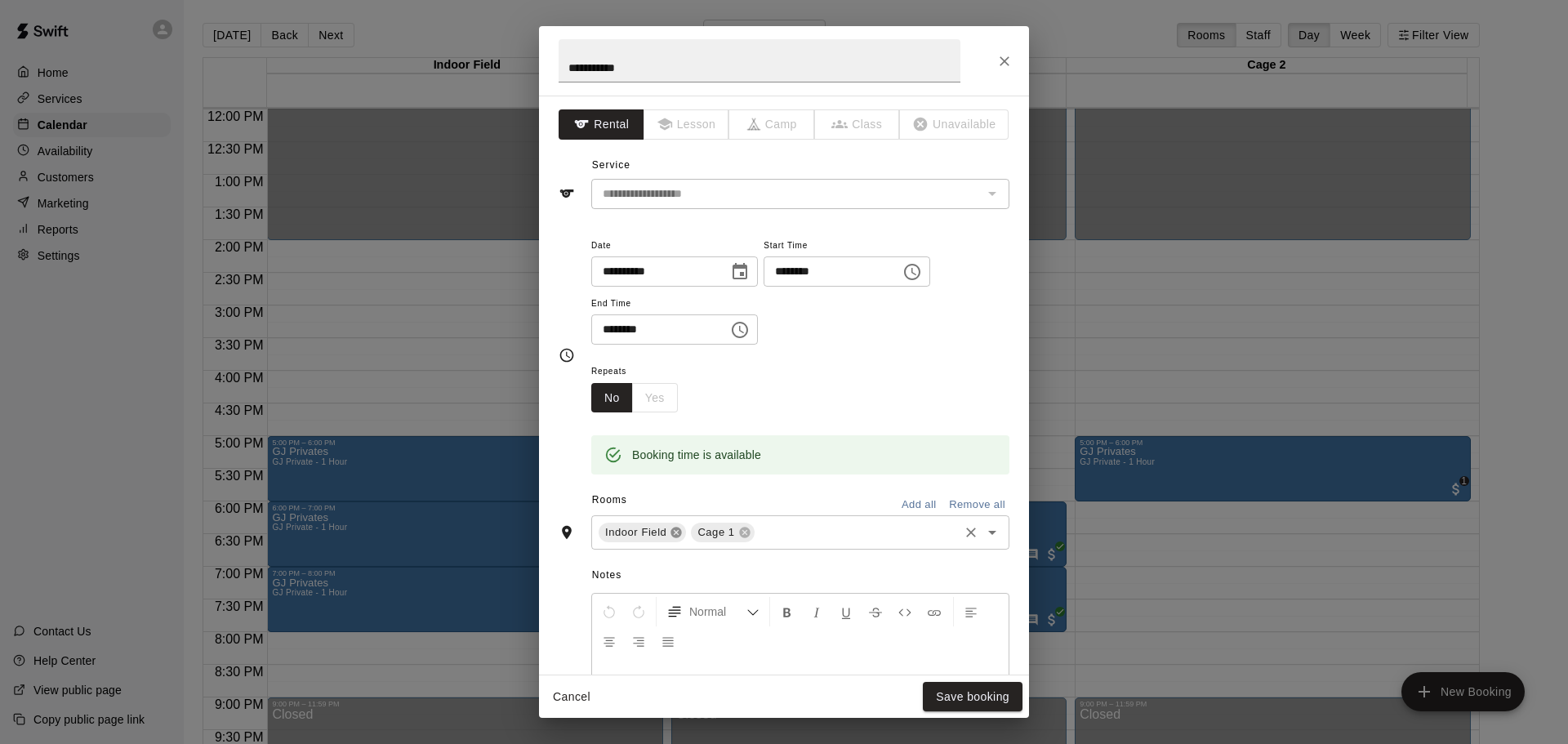
click at [678, 536] on icon at bounding box center [677, 533] width 11 height 11
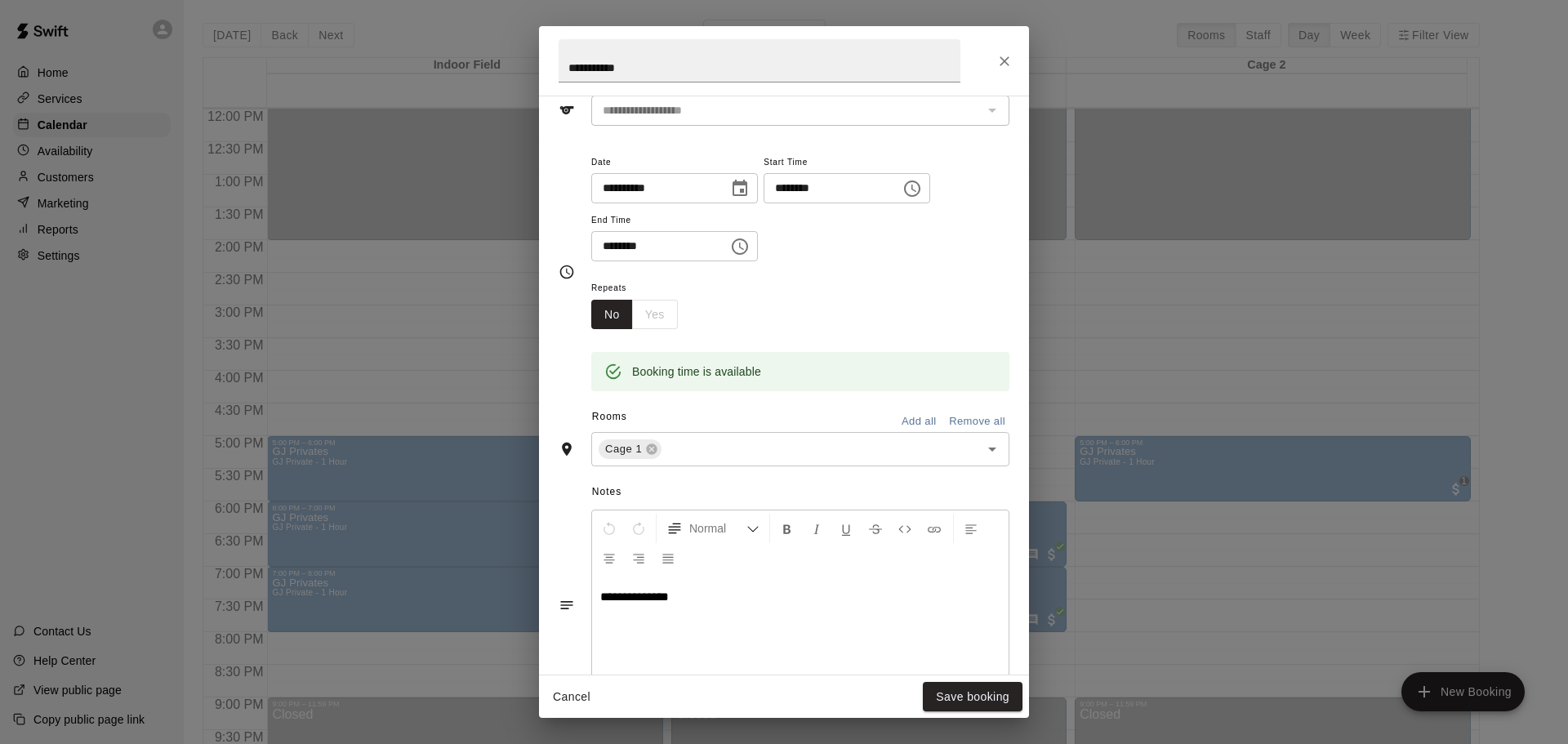
scroll to position [164, 0]
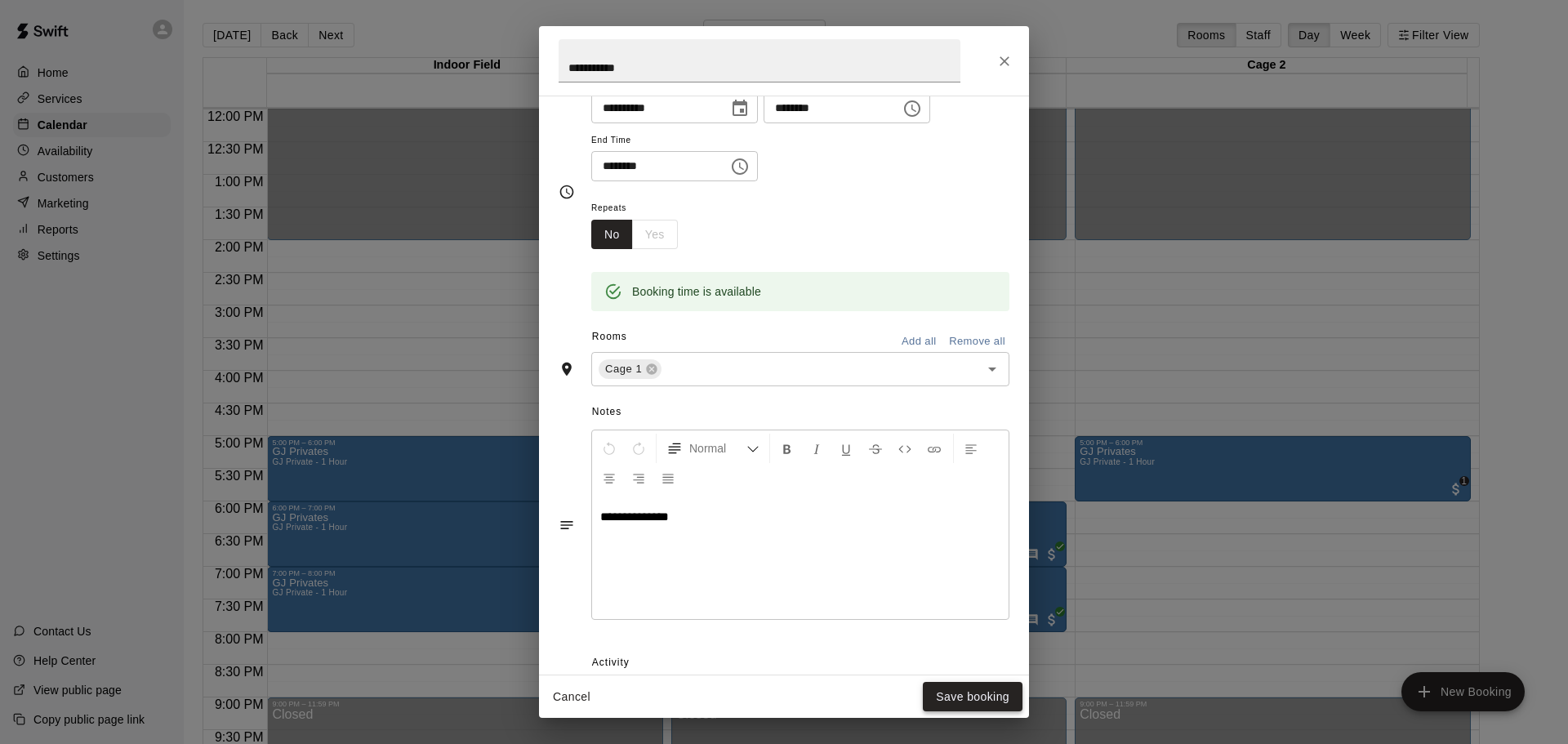
click at [944, 695] on button "Save booking" at bounding box center [972, 698] width 99 height 30
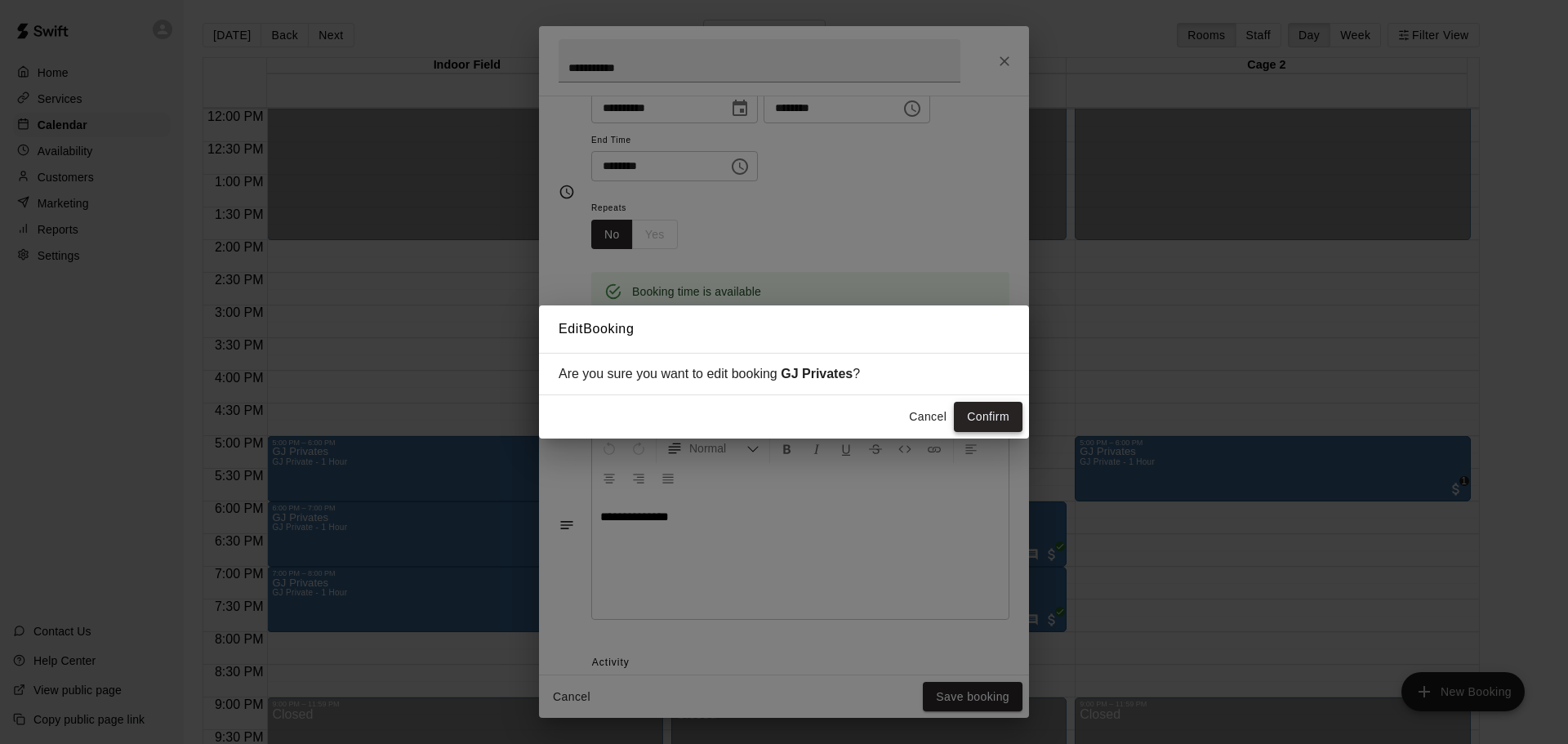
click at [968, 412] on button "Confirm" at bounding box center [988, 417] width 69 height 30
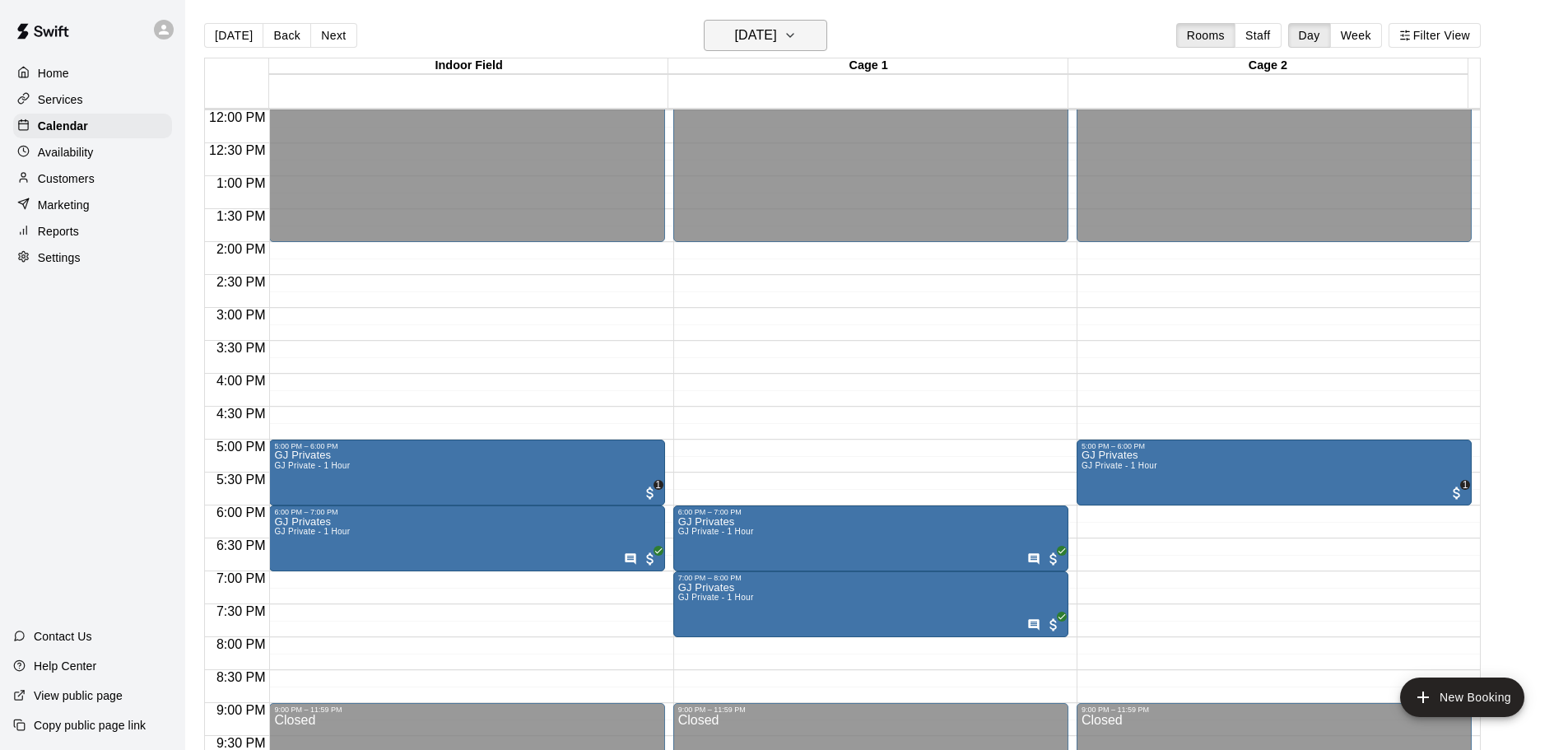
click at [805, 49] on button "[DATE]" at bounding box center [765, 35] width 123 height 32
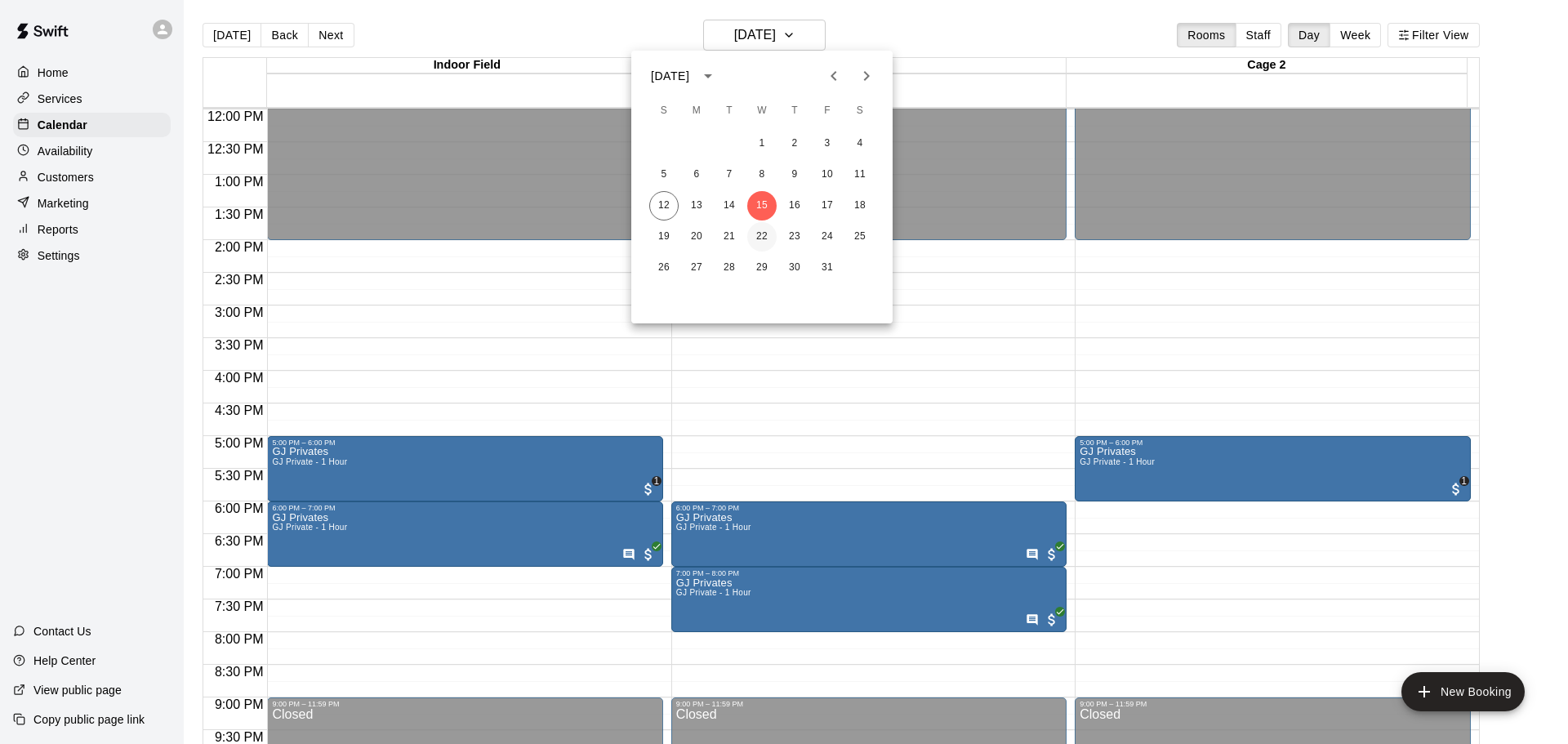
click at [760, 237] on button "22" at bounding box center [762, 236] width 30 height 30
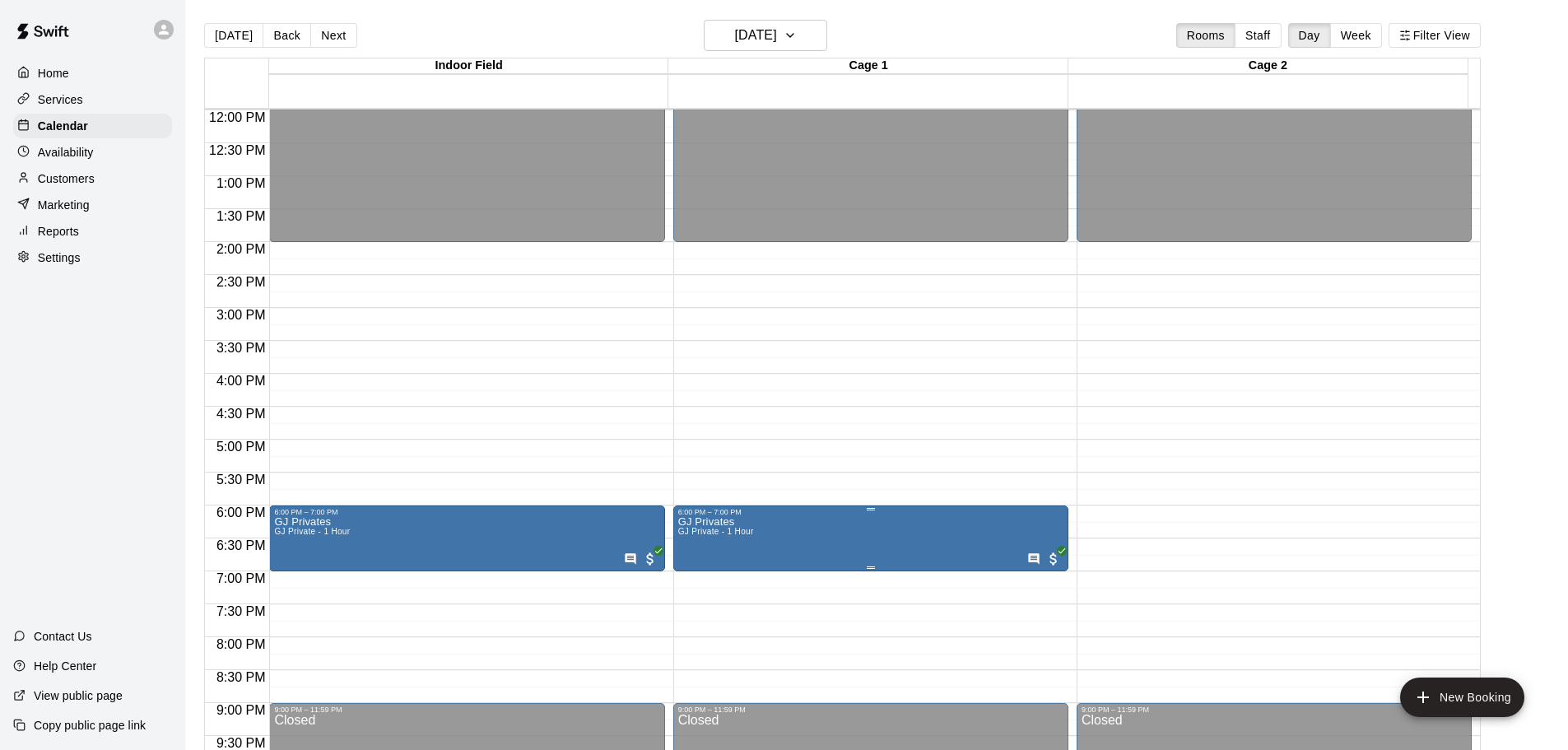
click at [696, 542] on icon "edit" at bounding box center [693, 536] width 20 height 20
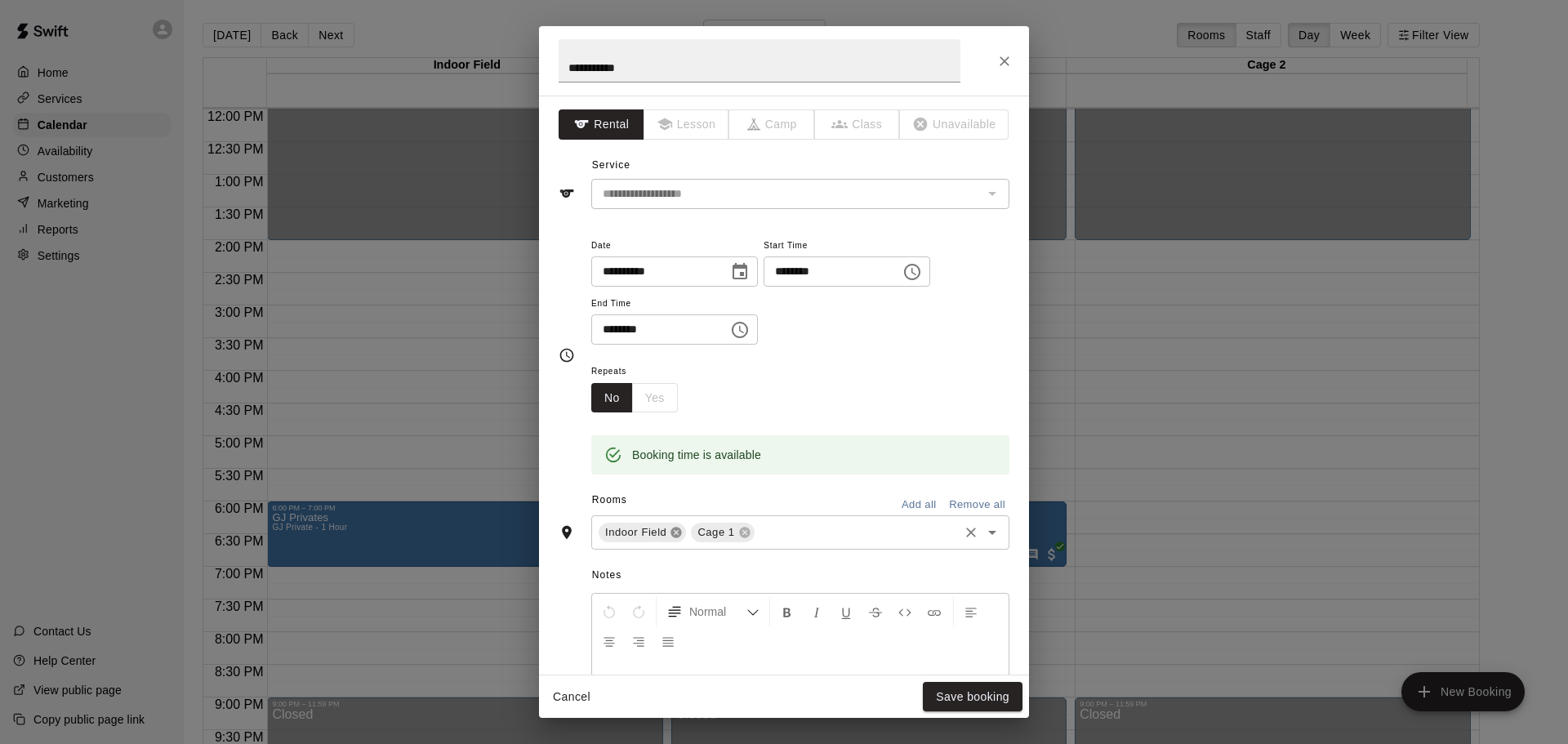
click at [677, 533] on icon at bounding box center [676, 532] width 13 height 13
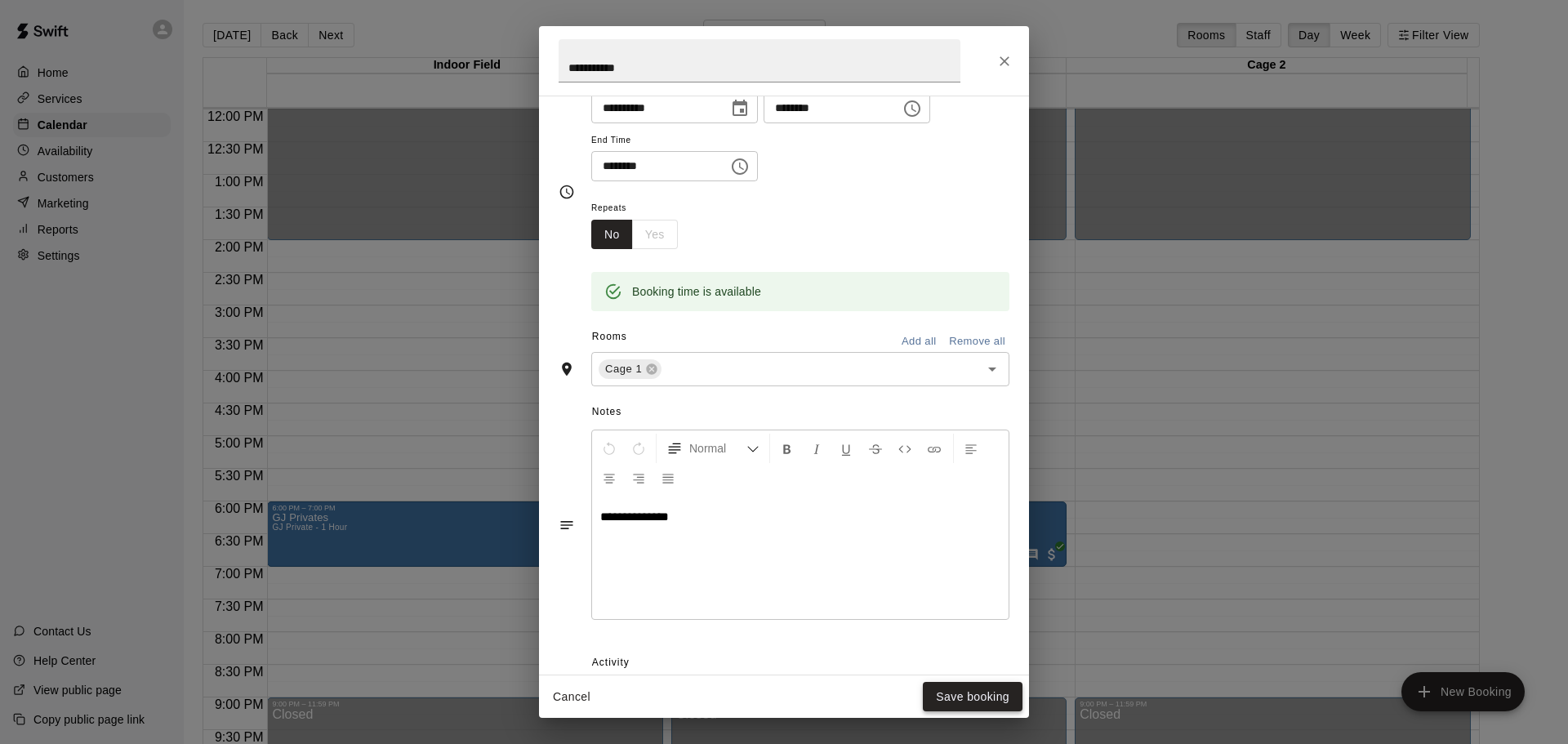
click at [951, 703] on button "Save booking" at bounding box center [972, 698] width 99 height 30
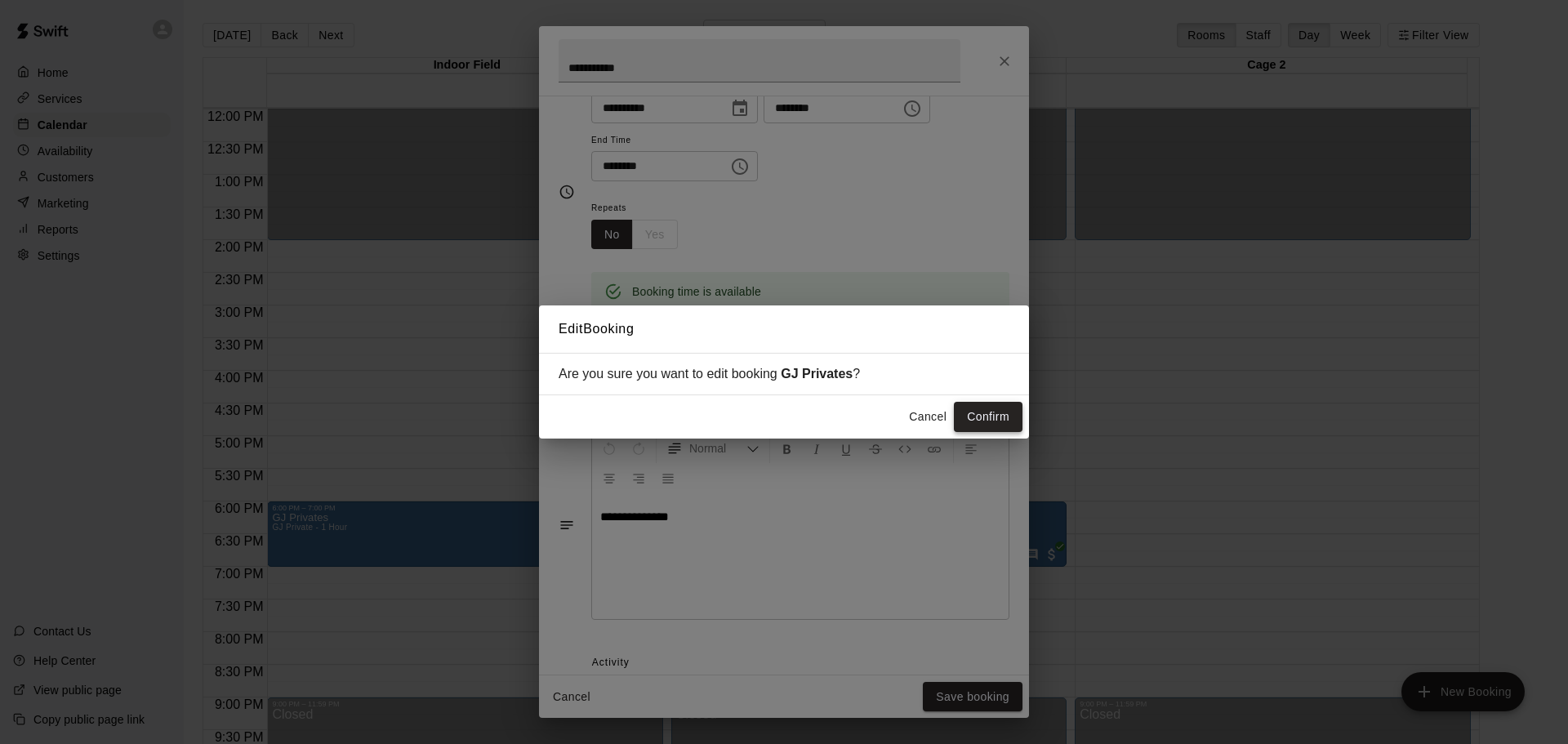
click at [965, 412] on button "Confirm" at bounding box center [988, 417] width 69 height 30
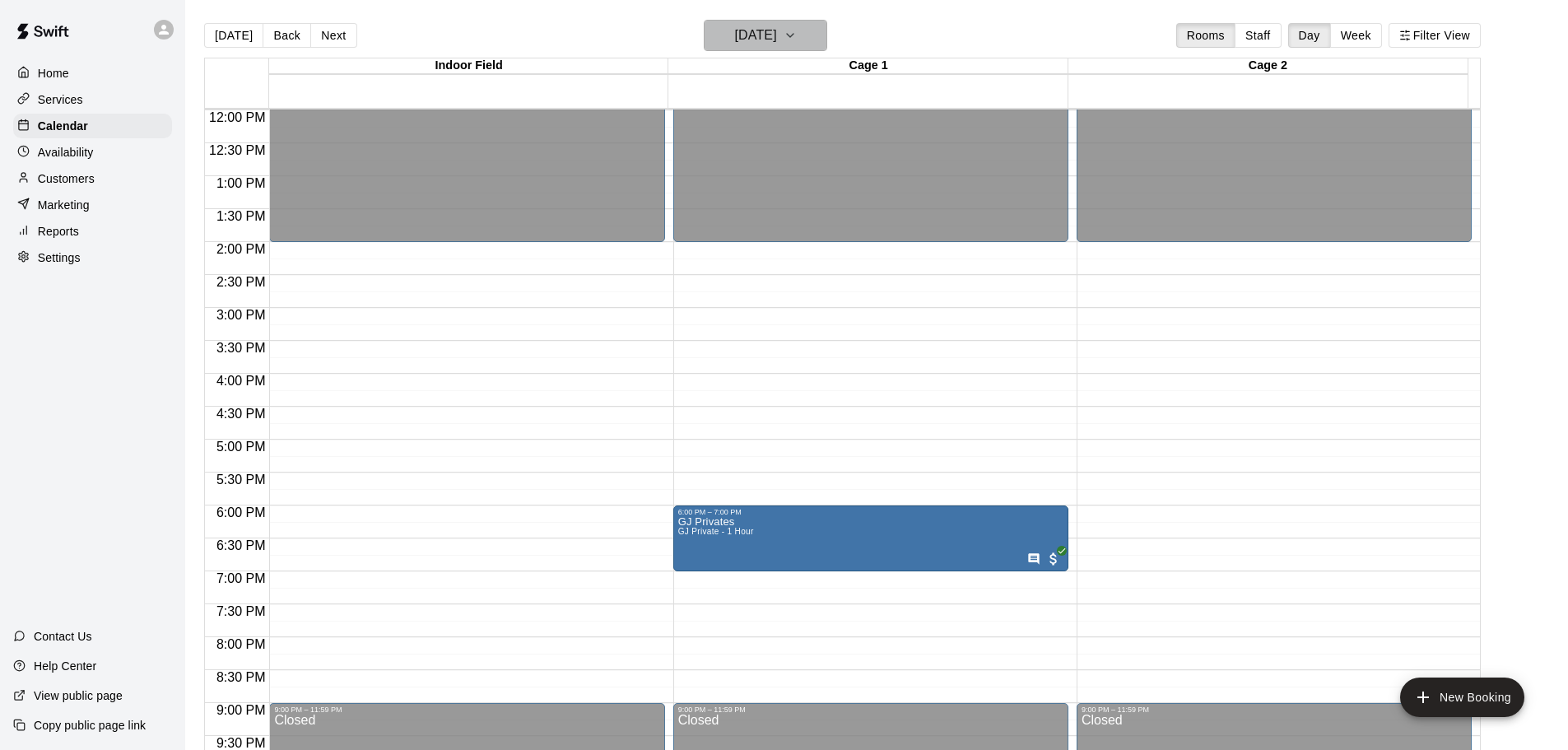
click at [818, 31] on button "[DATE]" at bounding box center [765, 35] width 123 height 32
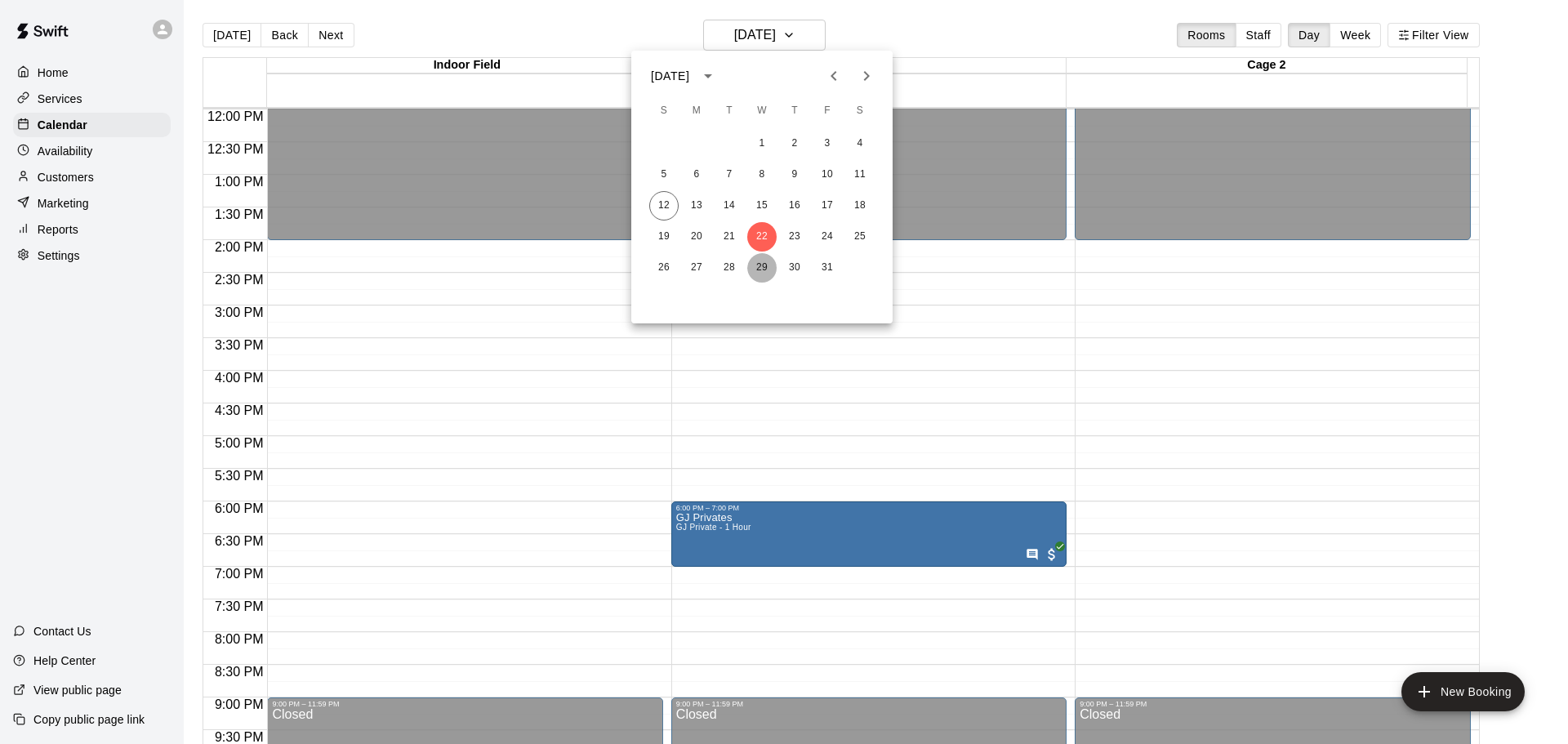
click at [767, 258] on button "29" at bounding box center [762, 267] width 30 height 30
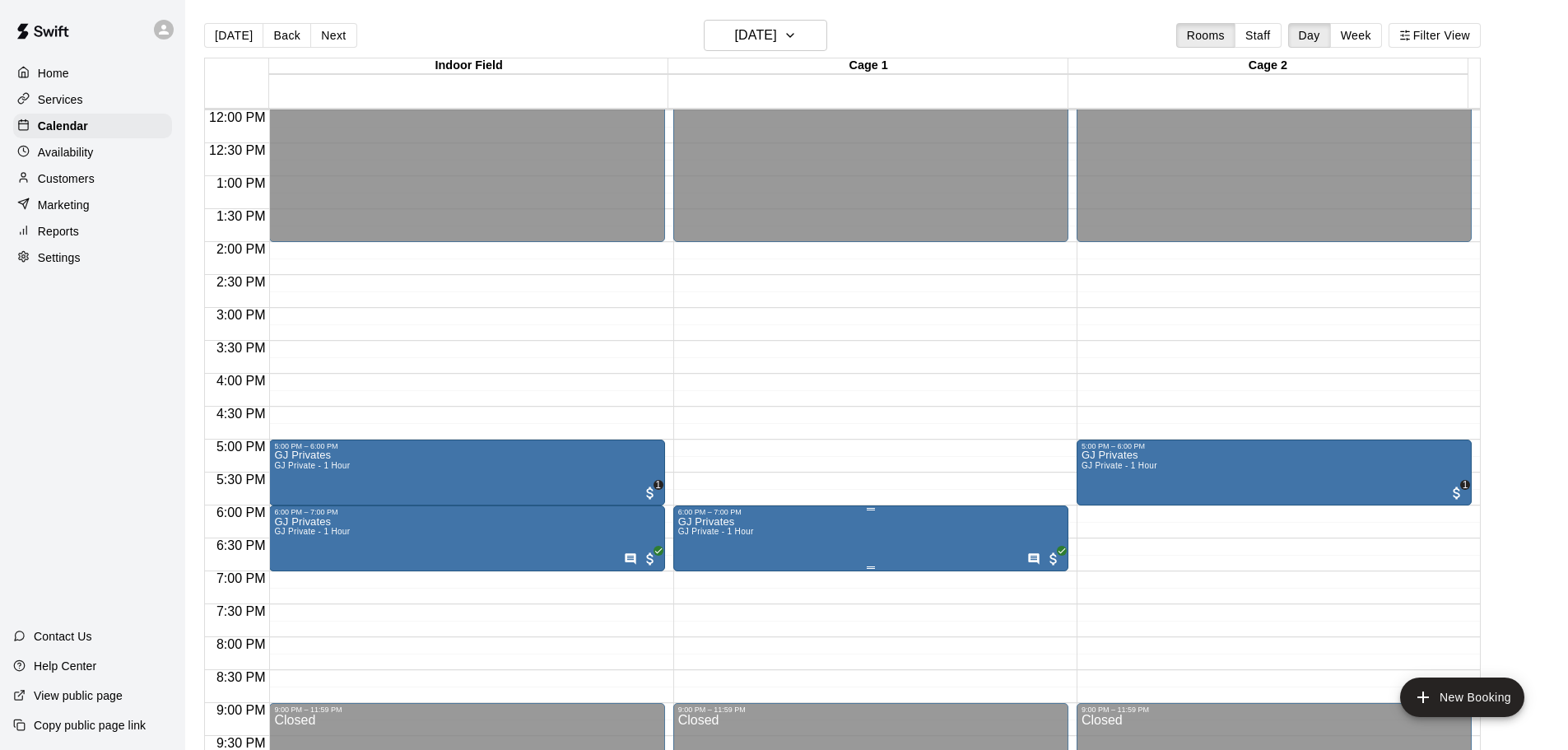
click at [688, 537] on icon "edit" at bounding box center [693, 535] width 14 height 14
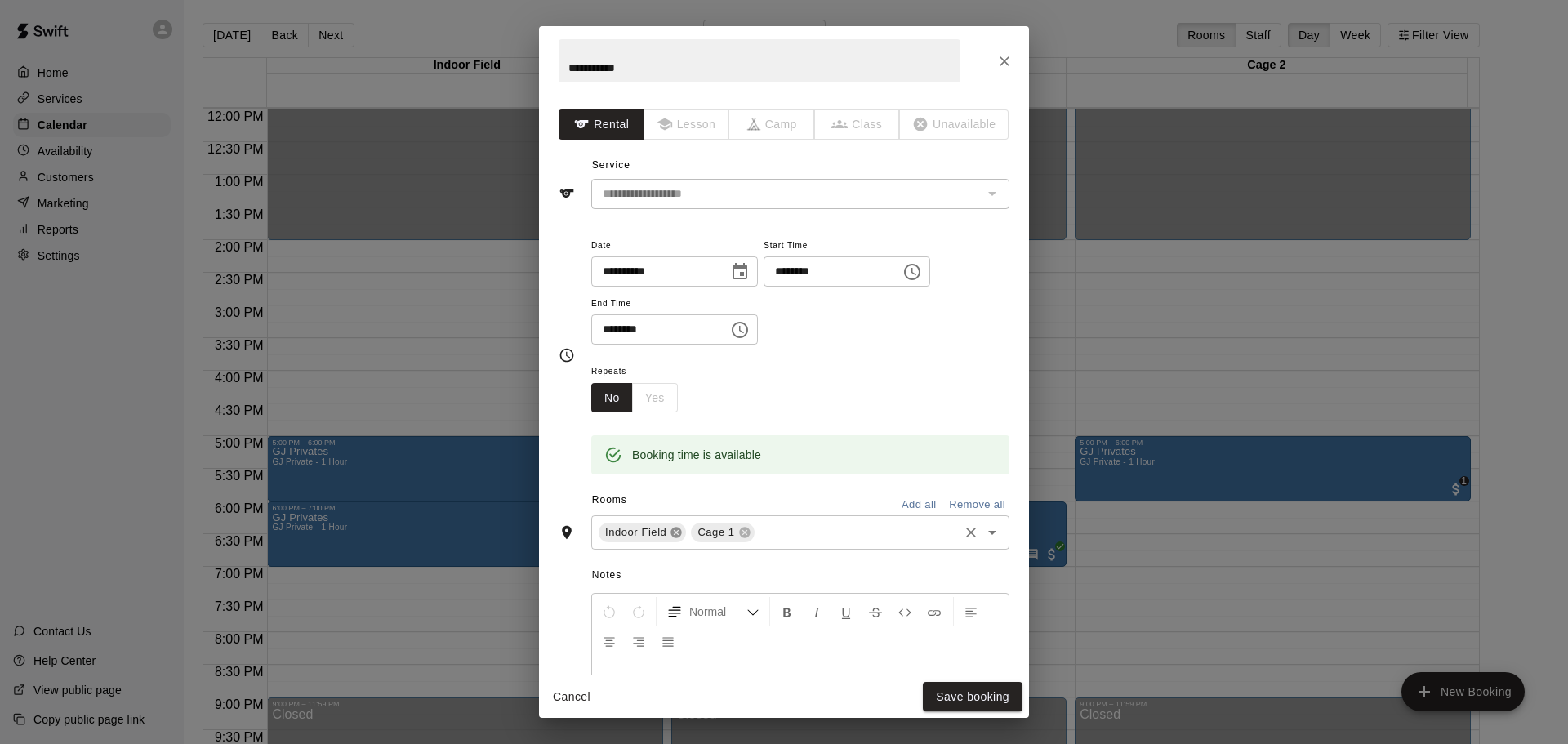
click at [674, 531] on icon at bounding box center [677, 533] width 11 height 11
click at [931, 689] on button "Save booking" at bounding box center [972, 698] width 99 height 30
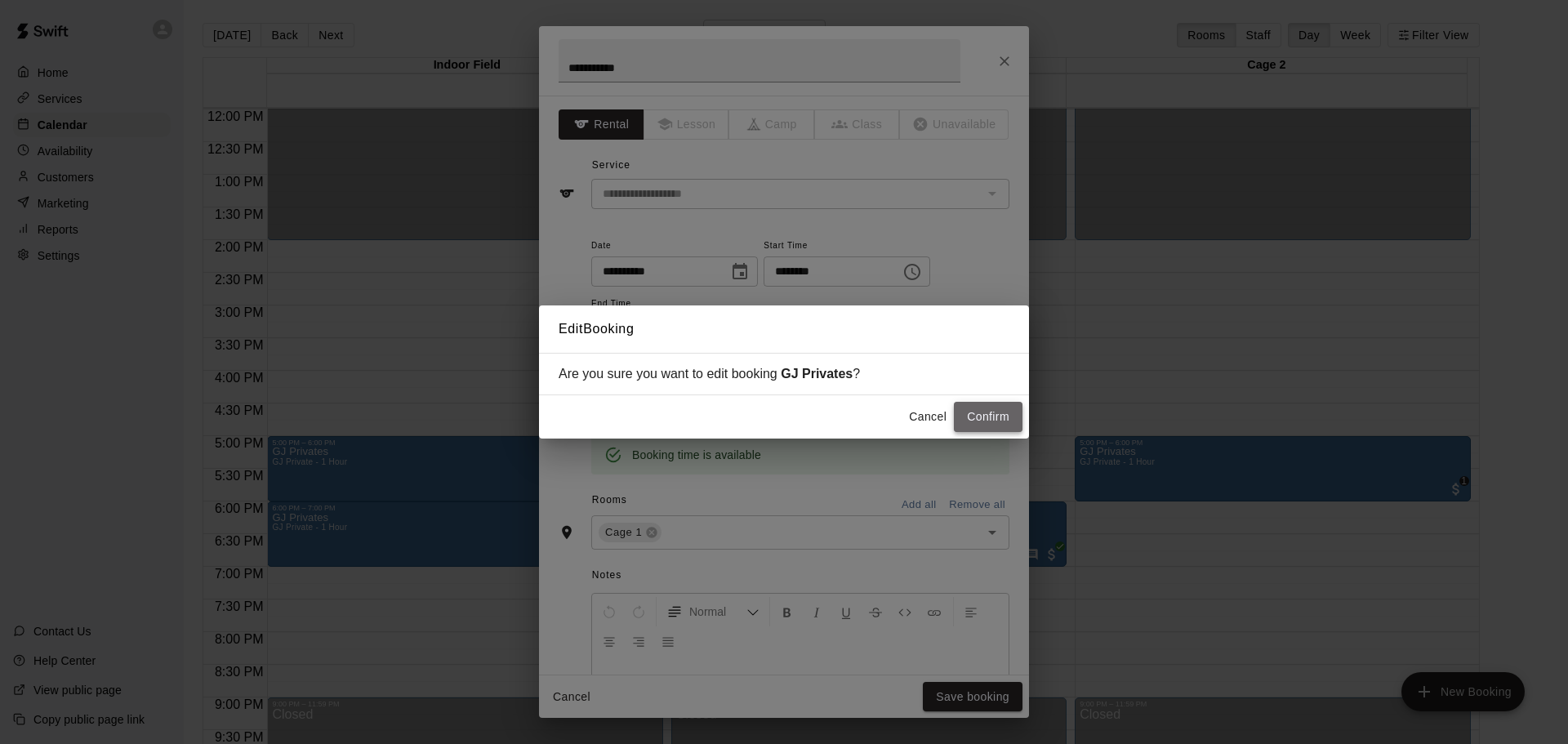
click at [963, 412] on button "Confirm" at bounding box center [988, 417] width 69 height 30
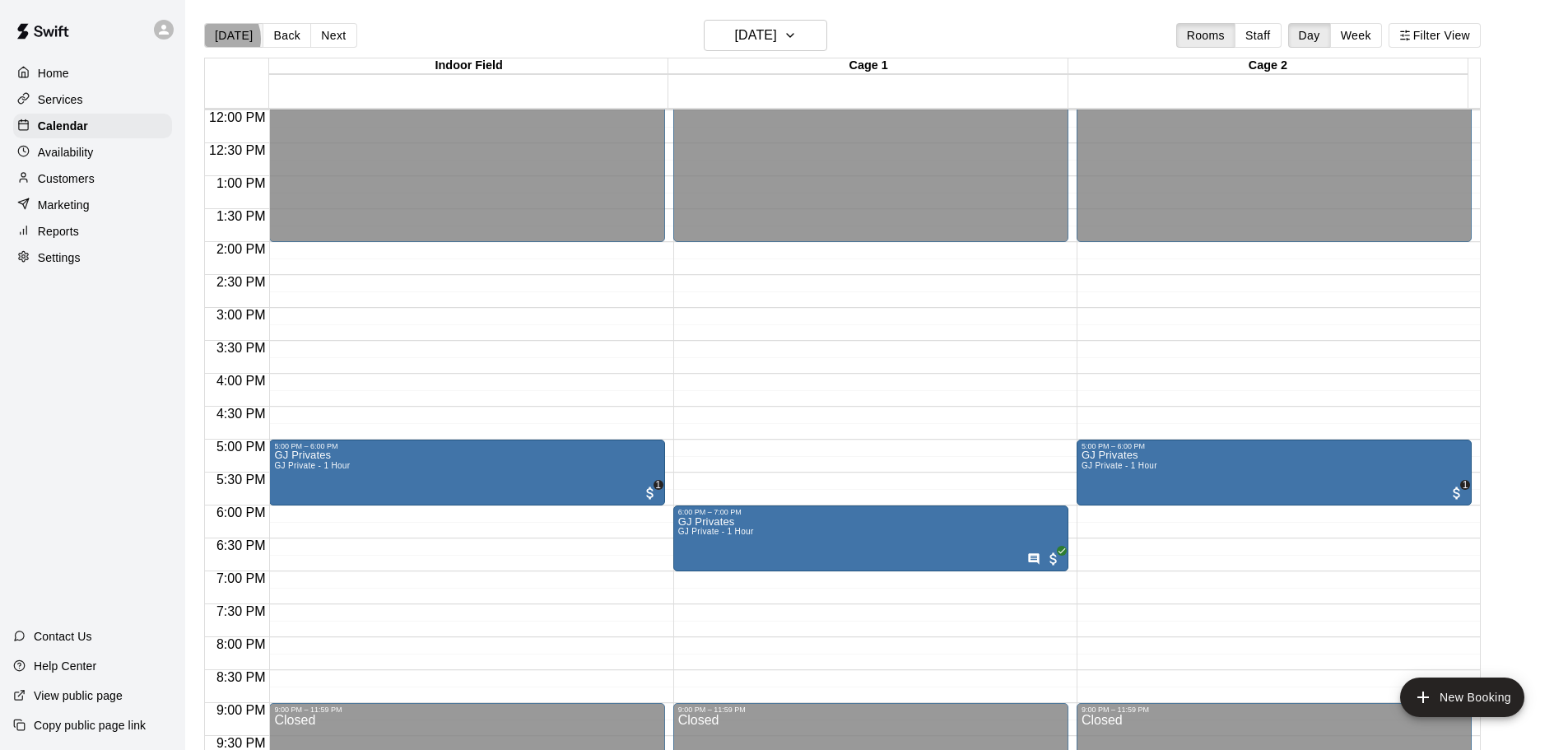
click at [217, 39] on button "[DATE]" at bounding box center [233, 35] width 59 height 24
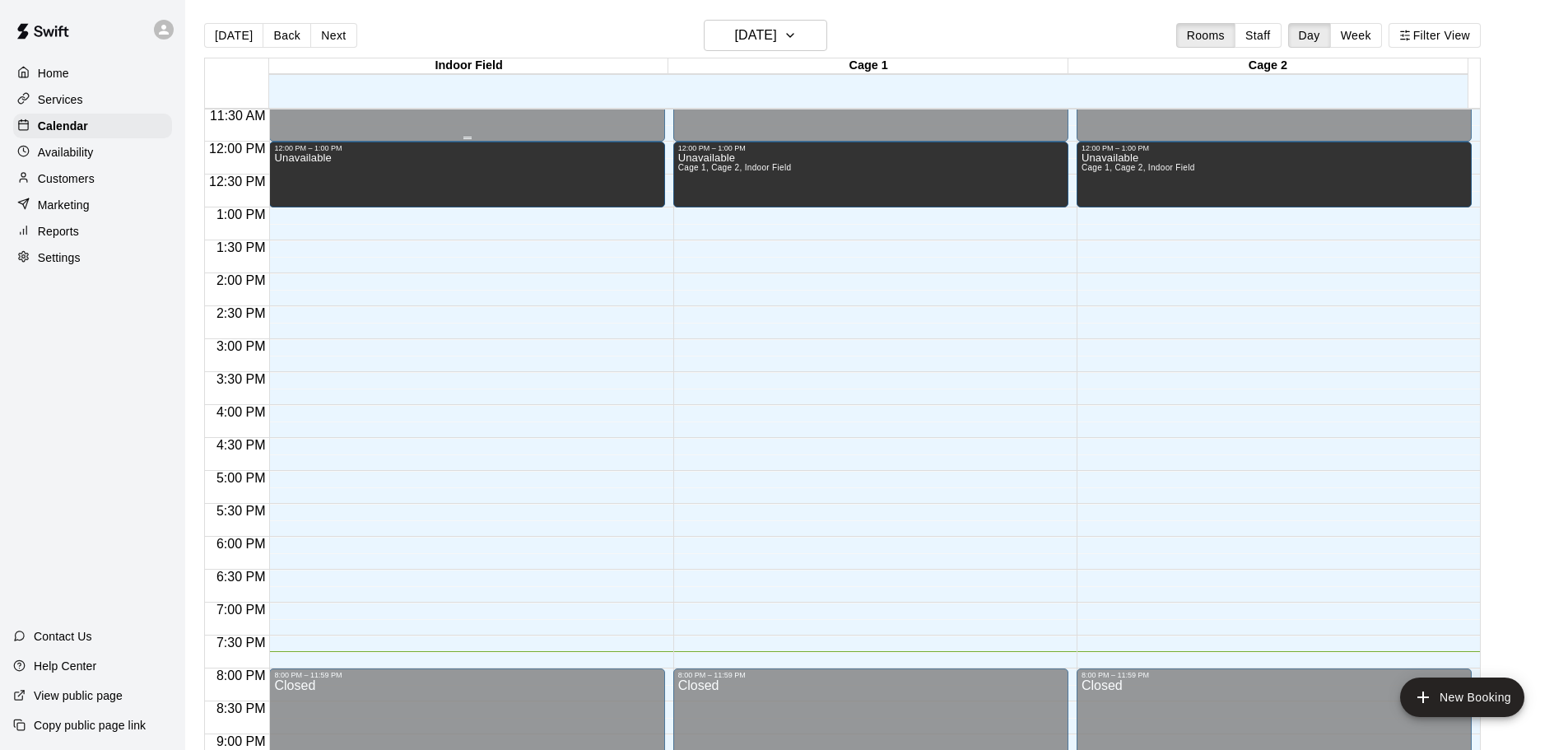
scroll to position [676, 0]
